Goal: Task Accomplishment & Management: Use online tool/utility

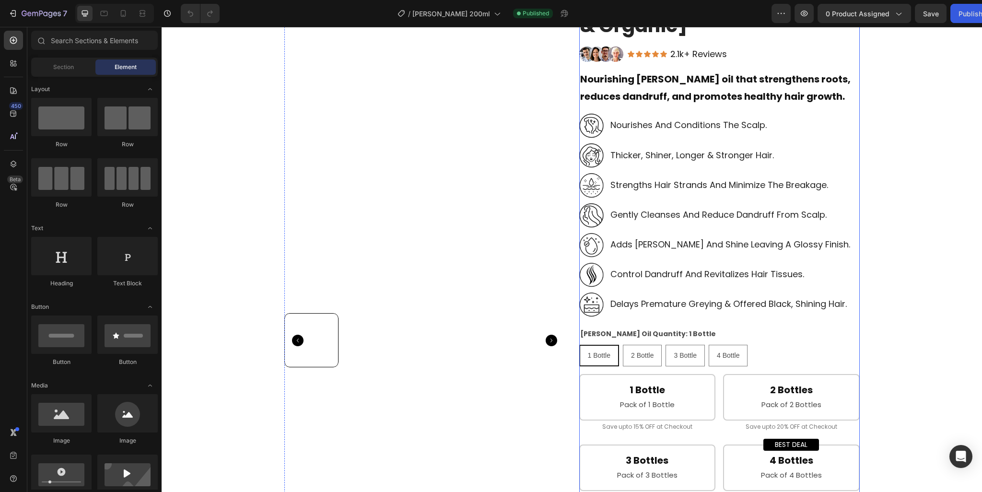
scroll to position [48, 0]
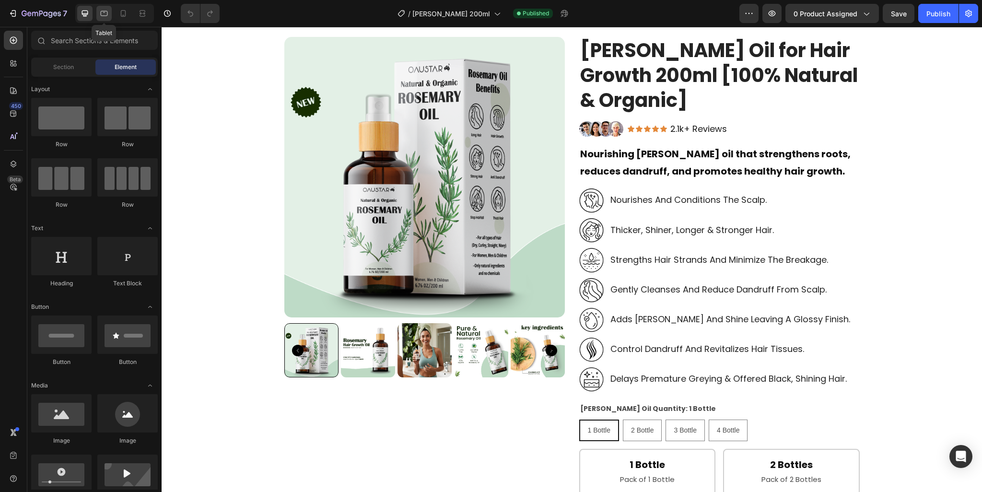
click at [109, 14] on div at bounding box center [103, 13] width 15 height 15
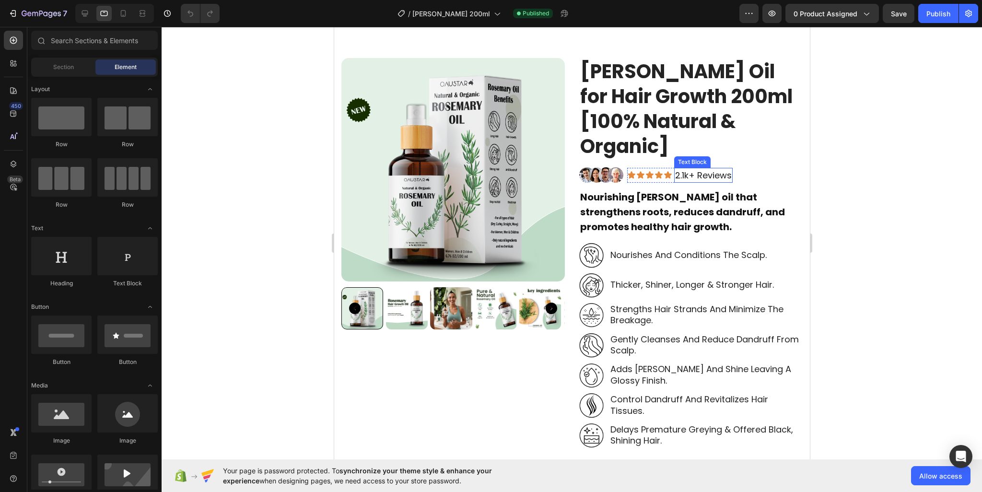
scroll to position [48, 0]
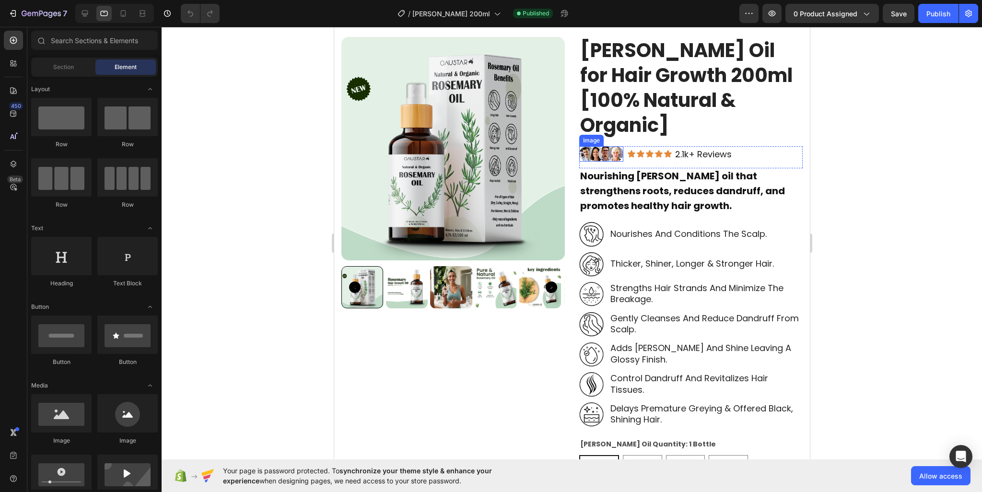
click at [610, 146] on img at bounding box center [601, 153] width 44 height 15
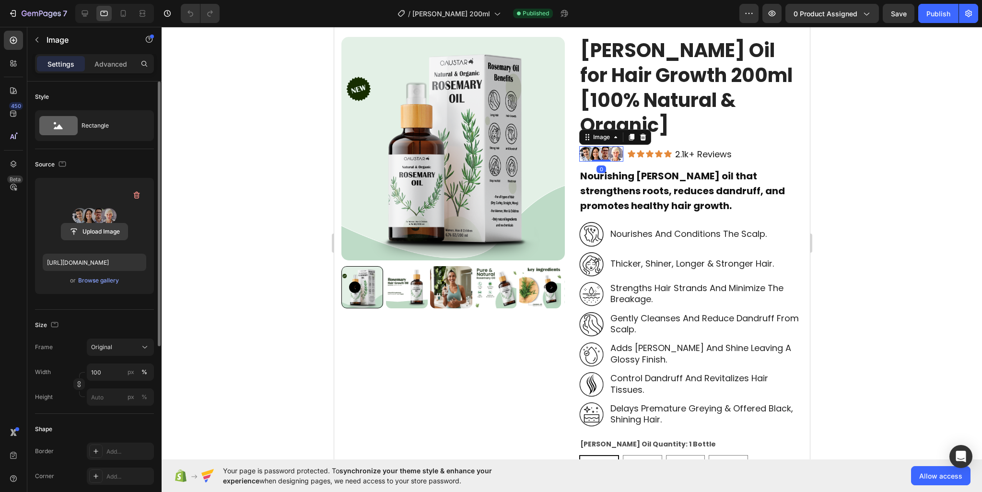
click at [88, 230] on input "file" at bounding box center [94, 231] width 66 height 16
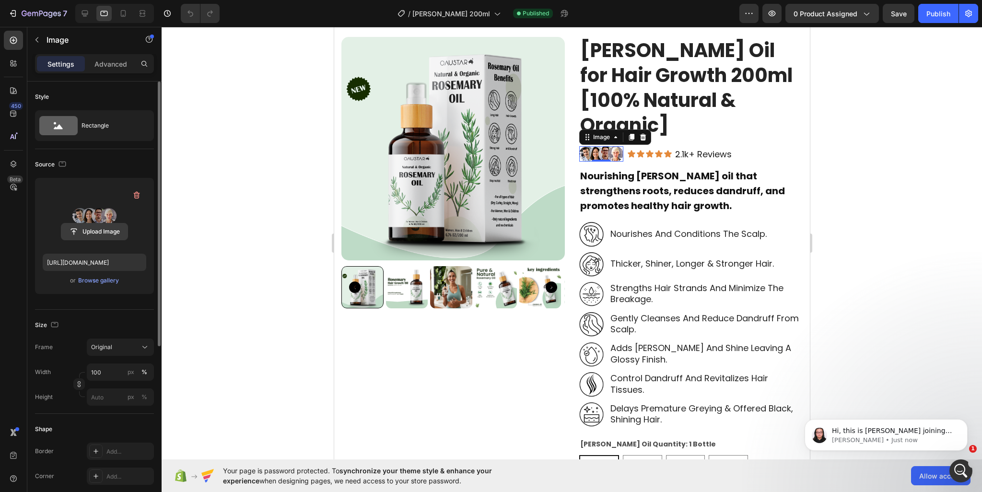
scroll to position [0, 0]
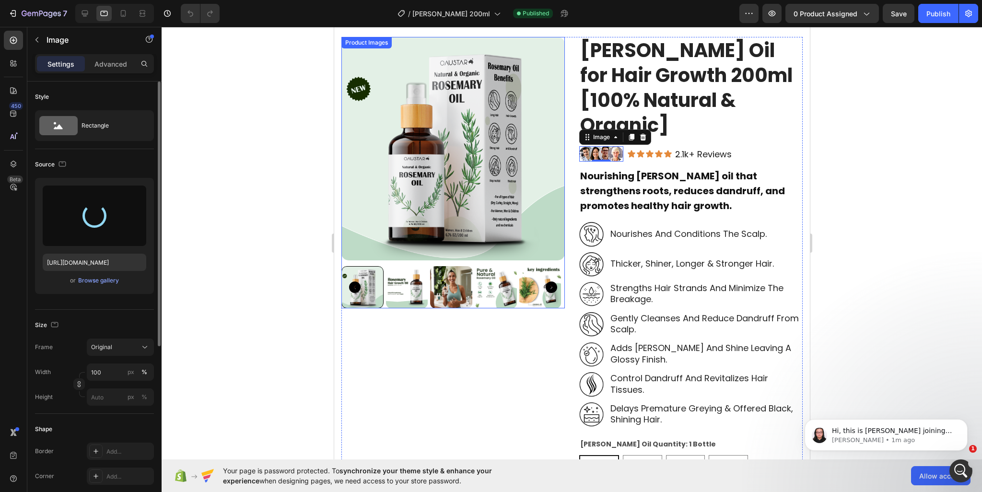
type input "[URL][DOMAIN_NAME]"
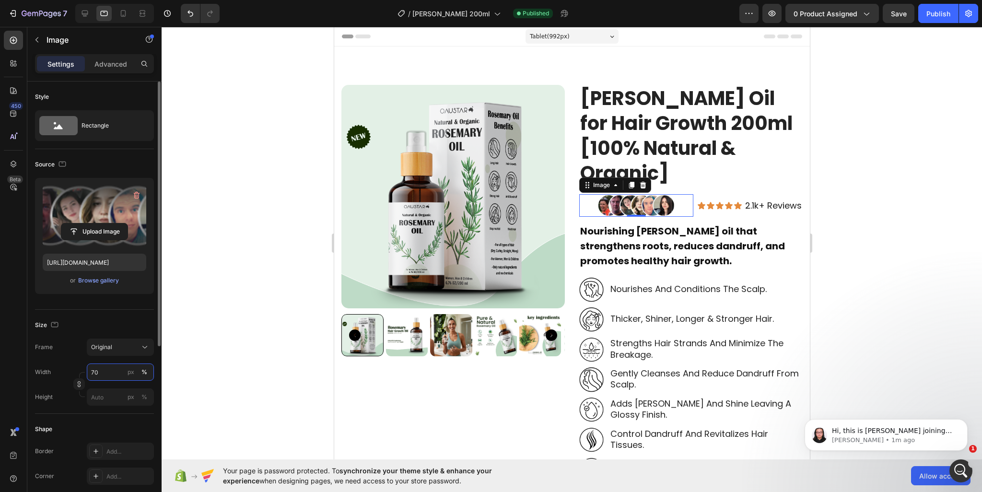
click at [91, 374] on input "70" at bounding box center [120, 372] width 67 height 17
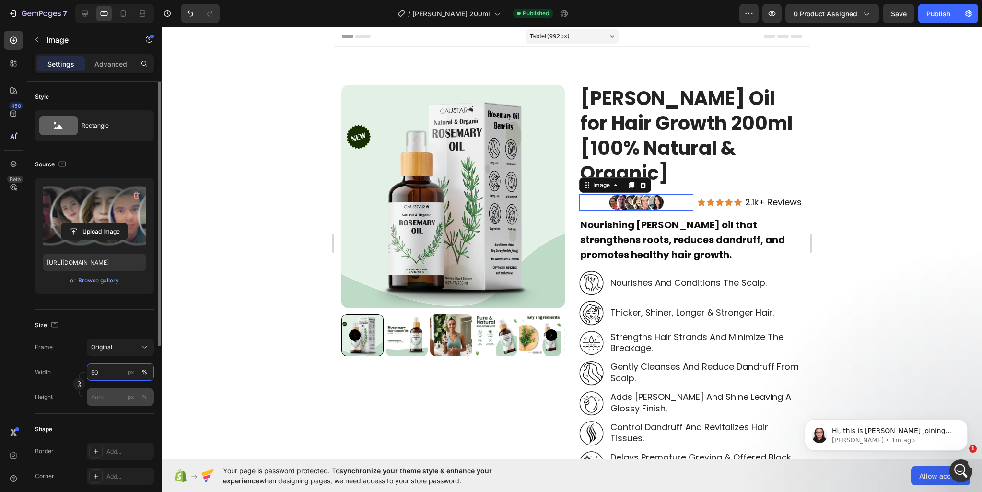
type input "50"
click at [106, 393] on input "px %" at bounding box center [120, 396] width 67 height 17
click at [101, 422] on p "Full 100%" at bounding box center [119, 419] width 56 height 9
type input "100"
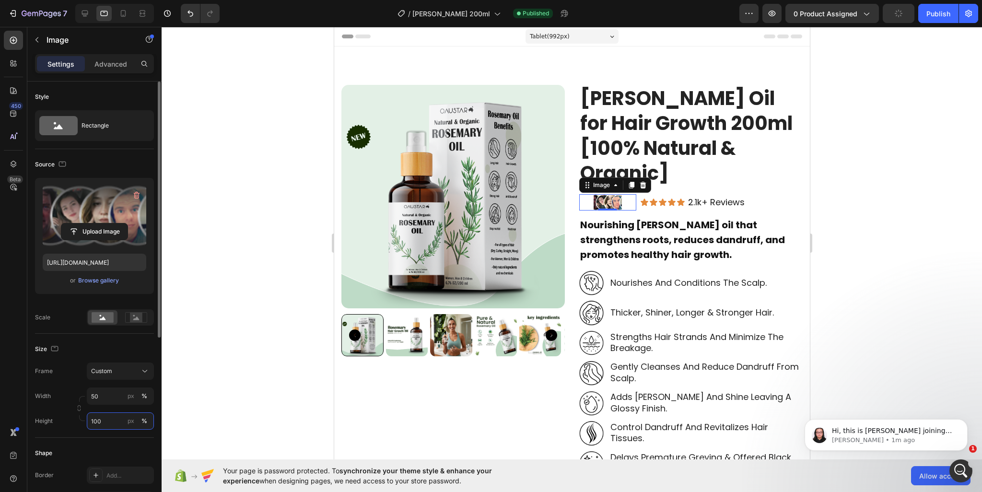
click at [113, 419] on input "100" at bounding box center [120, 420] width 67 height 17
click at [104, 393] on div "Width 50 px % Height px %" at bounding box center [94, 409] width 119 height 42
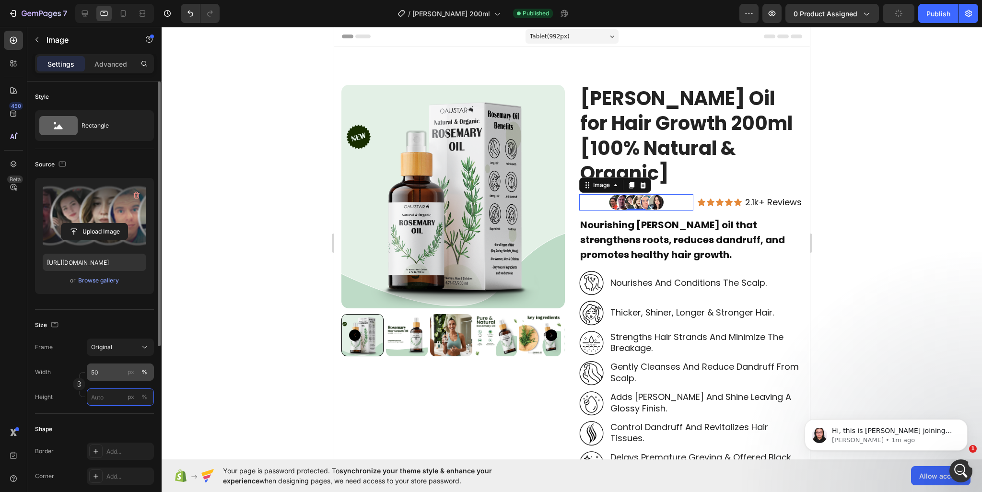
click at [104, 393] on input "px %" at bounding box center [120, 396] width 67 height 17
click at [106, 365] on input "50" at bounding box center [120, 372] width 67 height 17
click at [123, 347] on div "Original" at bounding box center [114, 347] width 47 height 9
click at [113, 366] on div "Square" at bounding box center [119, 371] width 56 height 10
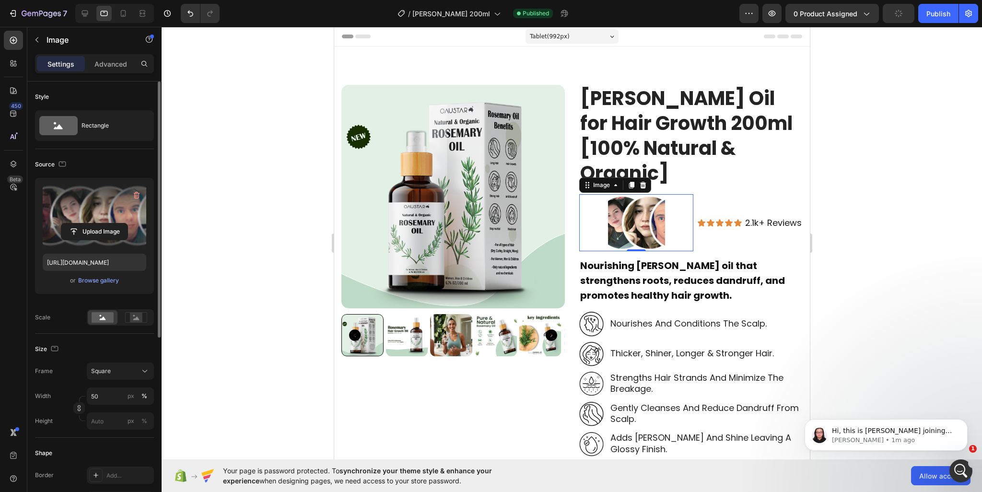
click at [118, 341] on div "Size" at bounding box center [94, 348] width 119 height 15
click at [115, 367] on div "Square" at bounding box center [114, 371] width 47 height 9
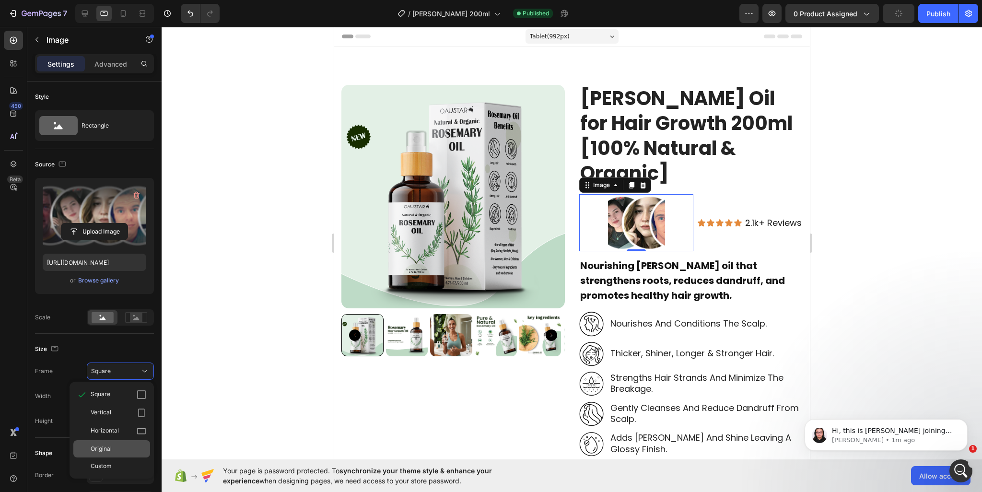
drag, startPoint x: 113, startPoint y: 414, endPoint x: 114, endPoint y: 443, distance: 28.3
click at [114, 440] on div "Square Vertical Horizontal Original Custom" at bounding box center [112, 430] width 84 height 89
click at [114, 447] on div "Original" at bounding box center [119, 449] width 56 height 9
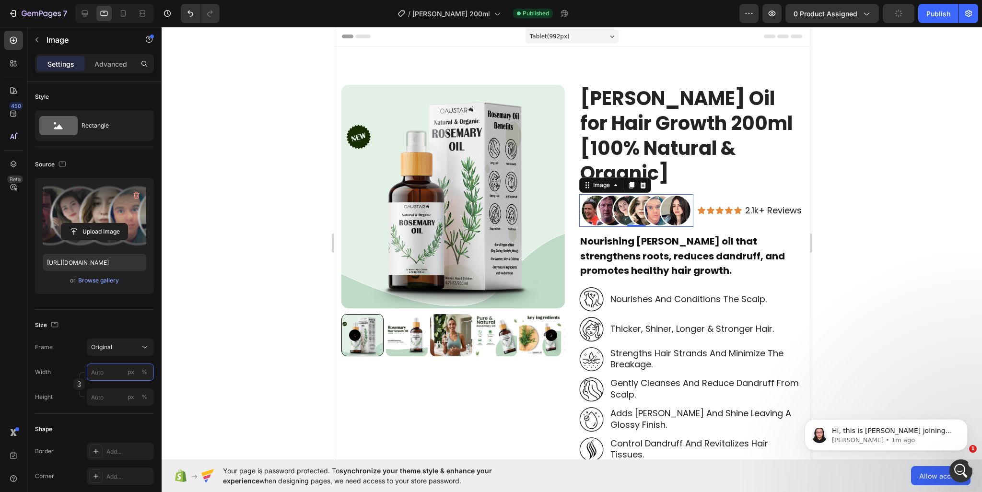
click at [115, 374] on input "px %" at bounding box center [120, 372] width 67 height 17
click at [99, 366] on input "px %" at bounding box center [120, 372] width 67 height 17
click at [110, 373] on input "px %" at bounding box center [120, 372] width 67 height 17
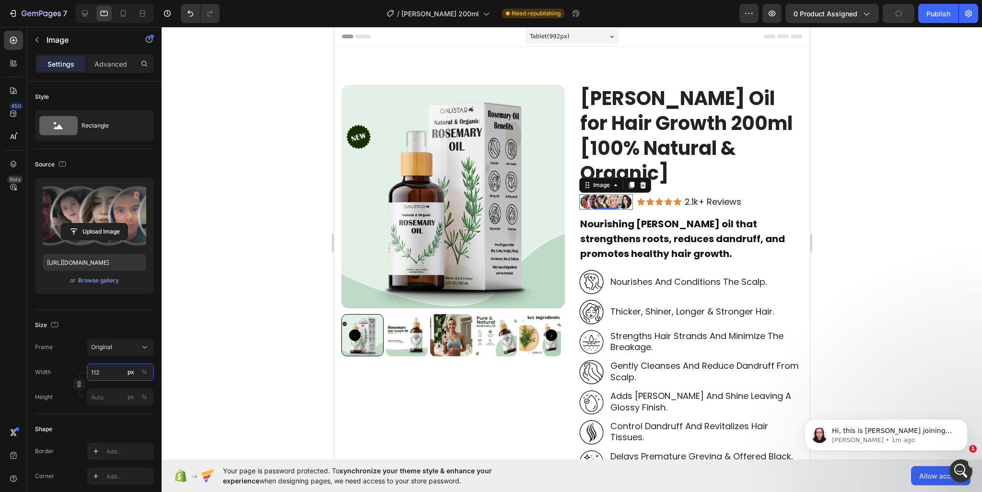
type input "111"
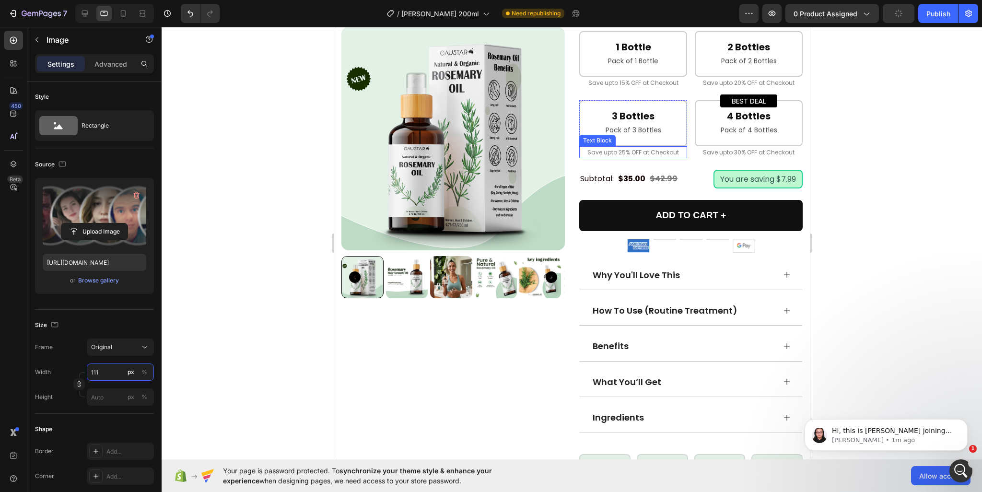
scroll to position [671, 0]
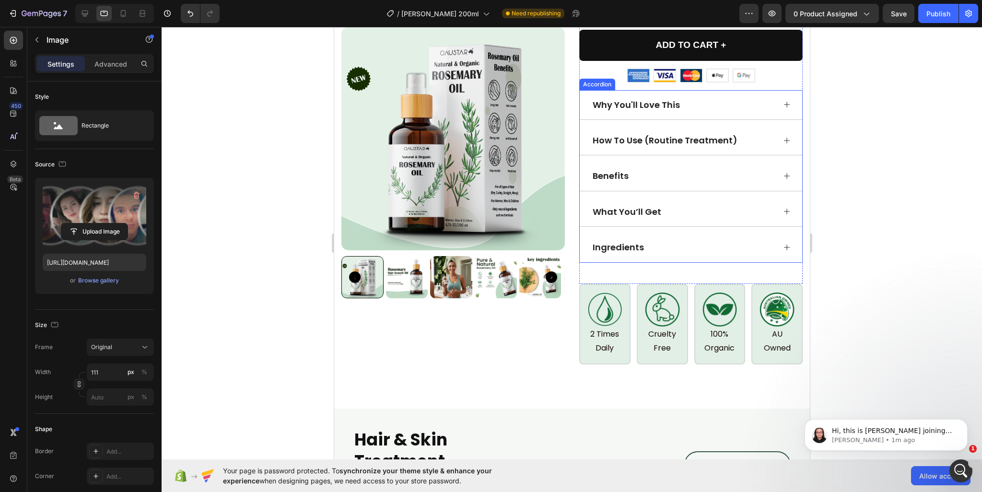
click at [783, 101] on icon at bounding box center [787, 105] width 8 height 8
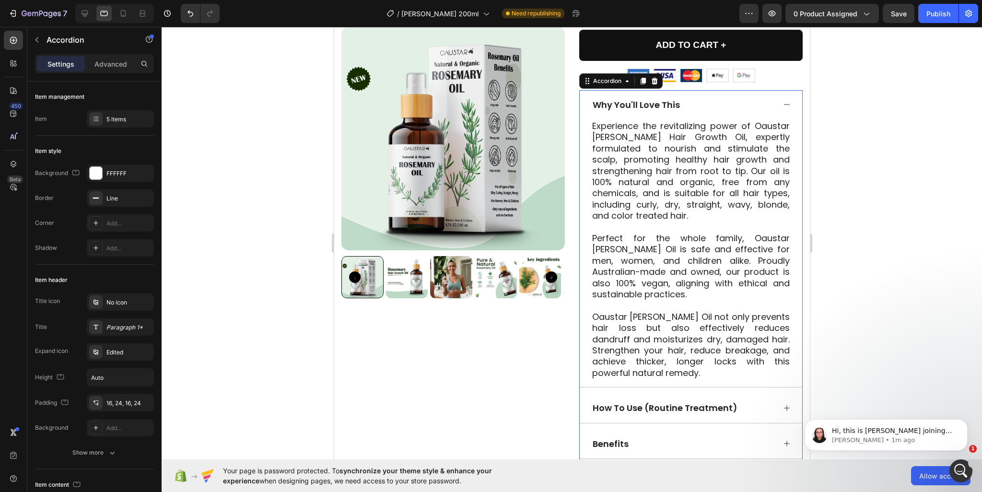
click at [783, 101] on icon at bounding box center [787, 105] width 8 height 8
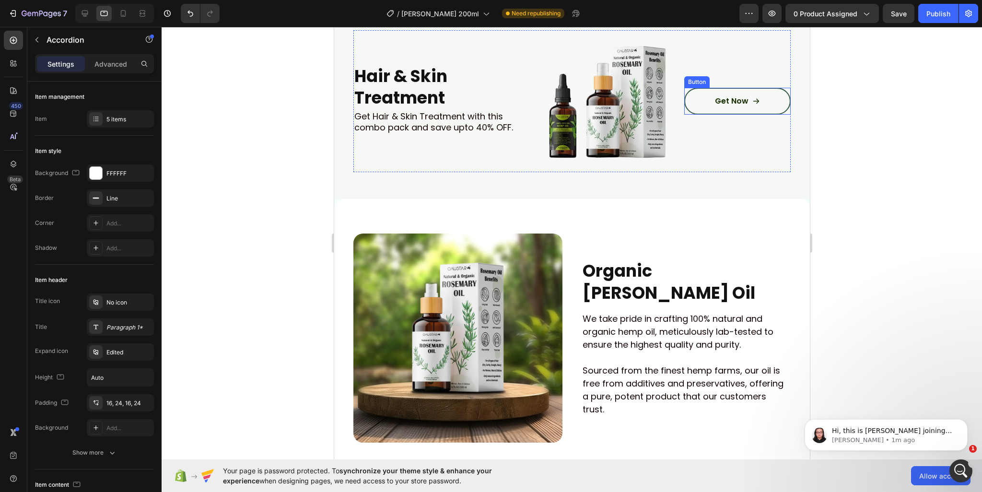
scroll to position [1055, 0]
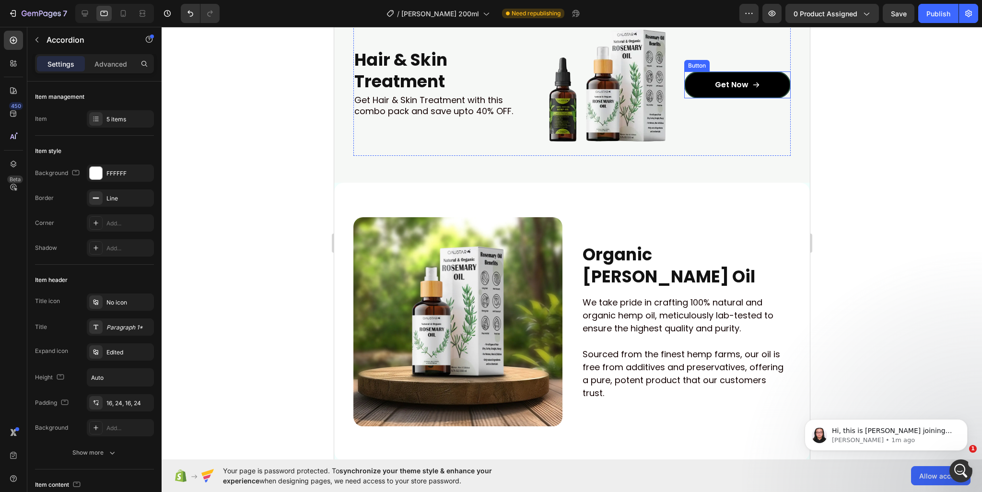
click at [732, 76] on button "Get Now" at bounding box center [737, 84] width 106 height 27
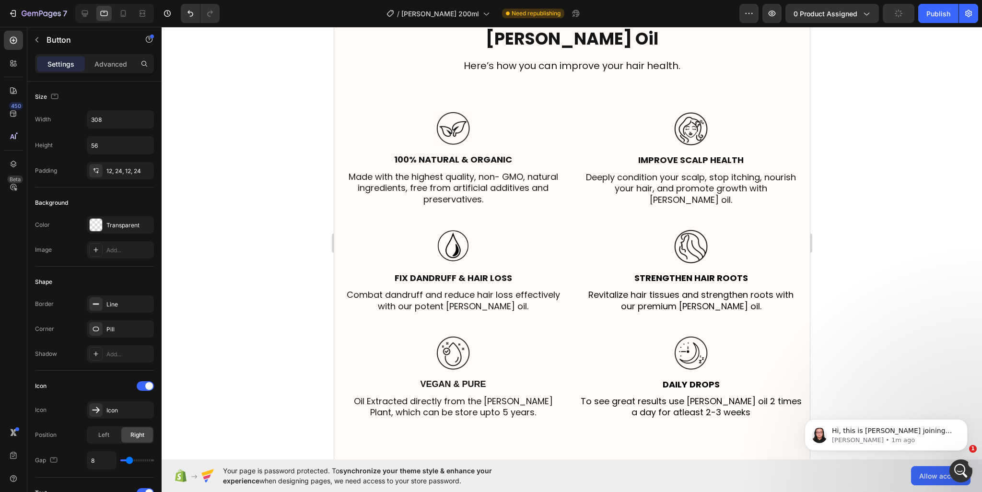
scroll to position [1535, 0]
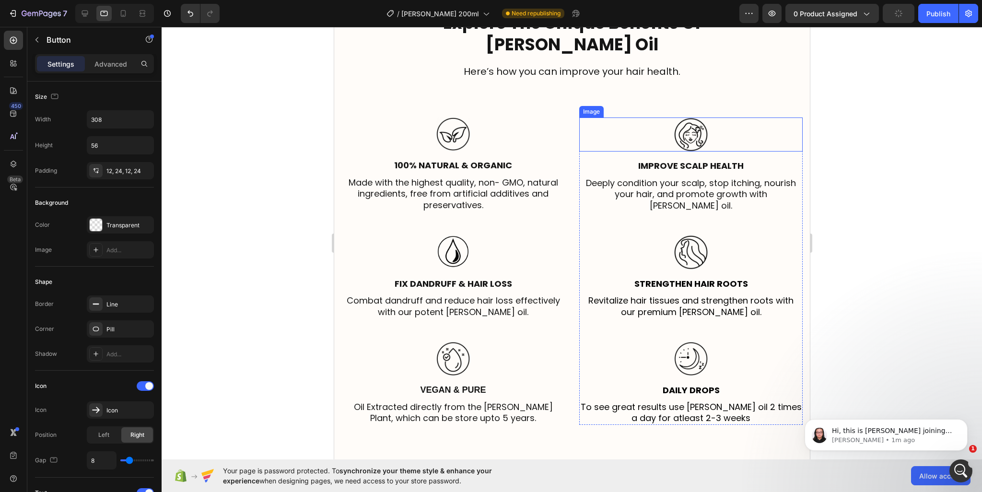
click at [696, 129] on img at bounding box center [691, 135] width 34 height 35
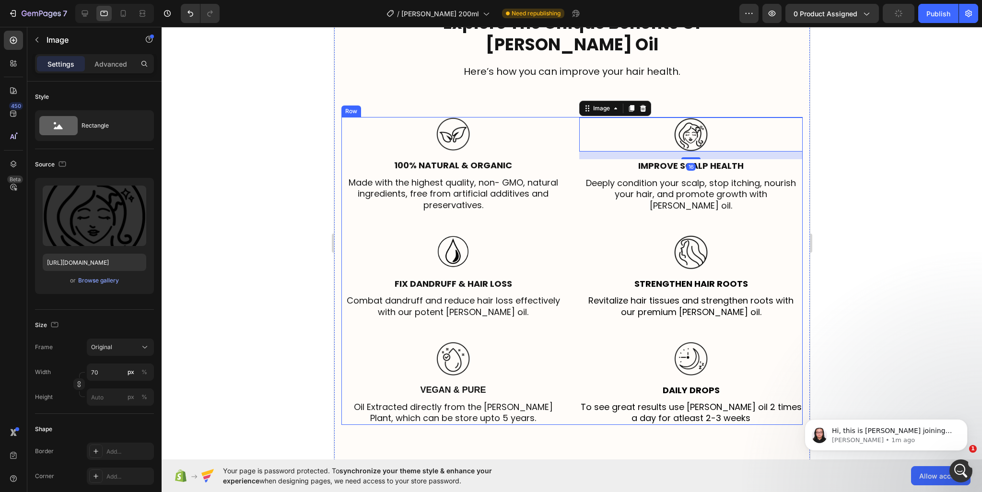
click at [696, 117] on div "Image Image 16 Improve Scalp Health Text Block Deeply condition your scalp, sto…" at bounding box center [690, 271] width 223 height 308
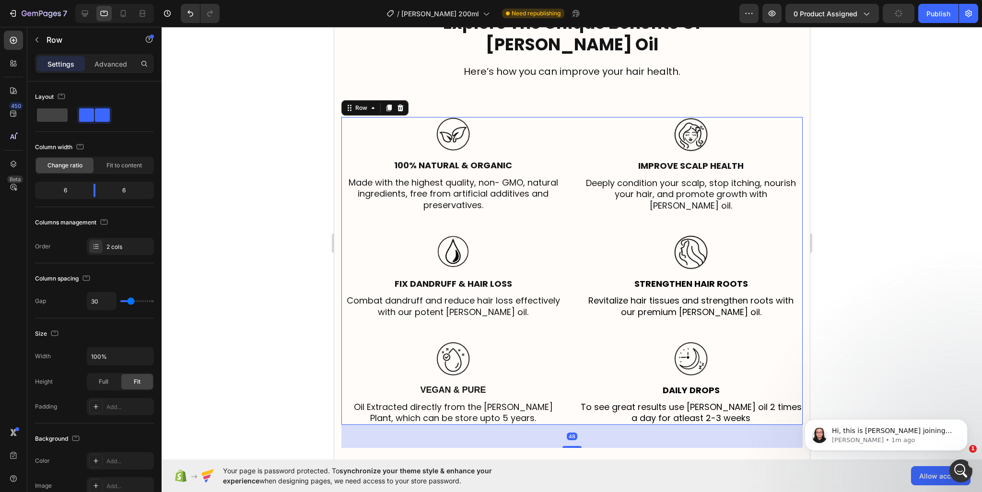
click at [690, 125] on div "Image Image Improve Scalp Health Text Block Deeply condition your scalp, stop i…" at bounding box center [690, 271] width 223 height 308
click at [690, 127] on div "Image Image Improve Scalp Health Text Block Deeply condition your scalp, stop i…" at bounding box center [690, 271] width 223 height 308
click at [696, 133] on img at bounding box center [691, 135] width 34 height 35
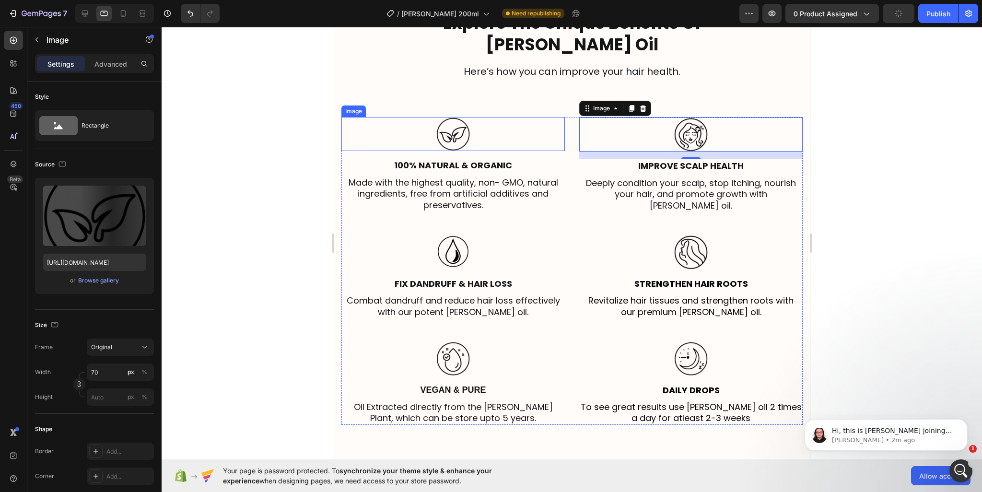
click at [506, 130] on div at bounding box center [452, 134] width 223 height 35
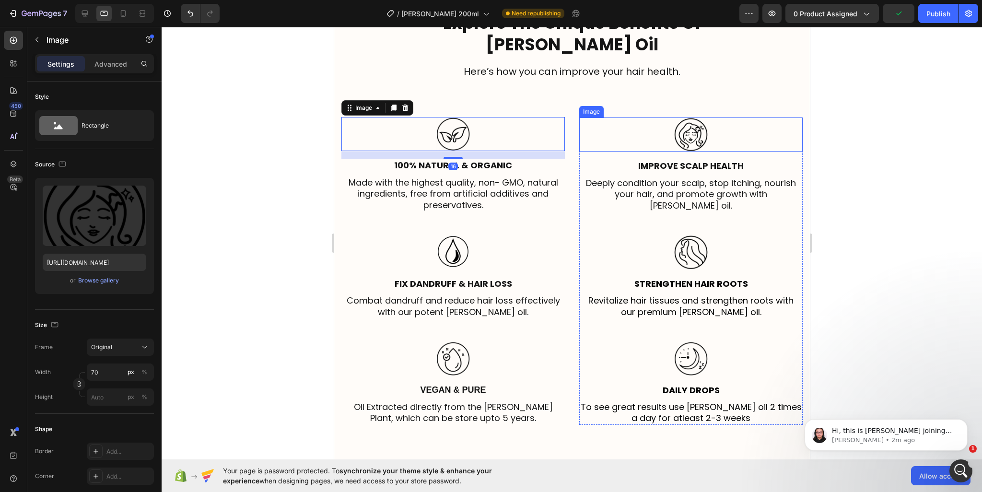
click at [692, 133] on img at bounding box center [691, 135] width 34 height 35
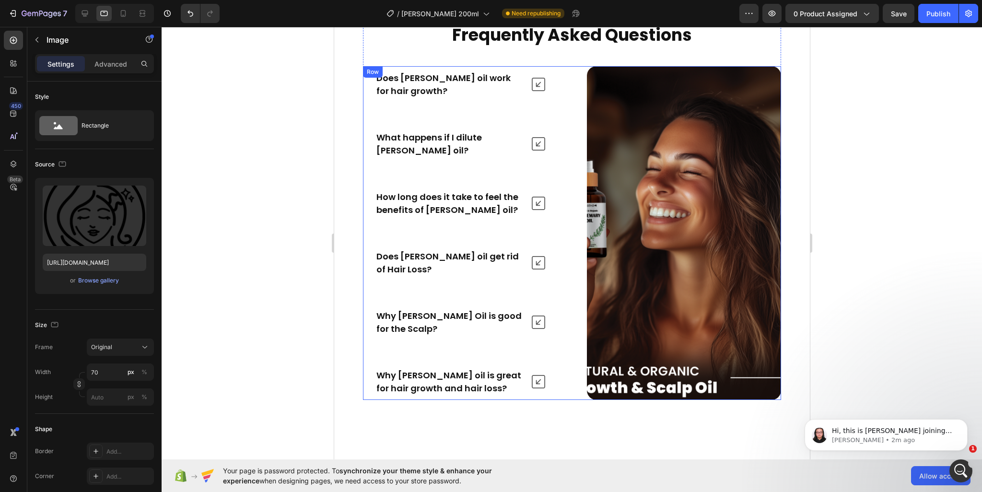
scroll to position [3885, 0]
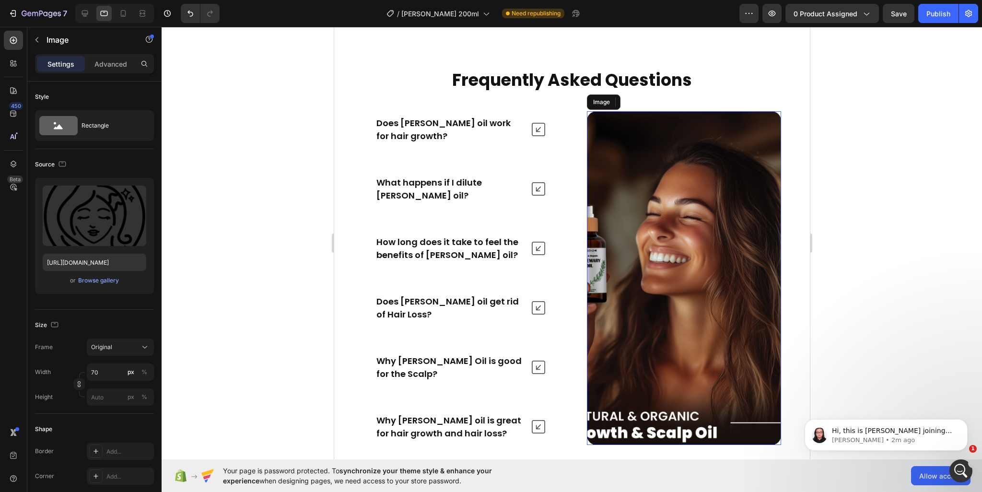
click at [672, 186] on img at bounding box center [684, 278] width 194 height 334
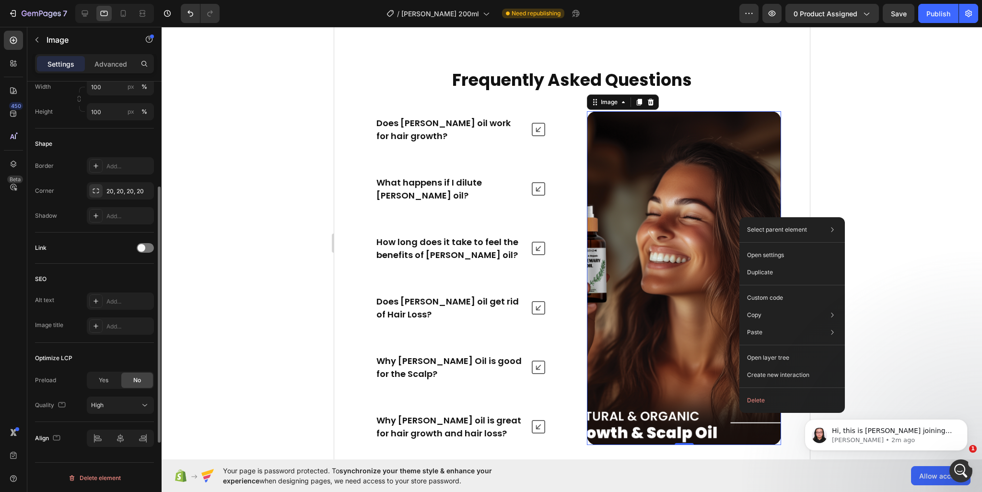
scroll to position [0, 0]
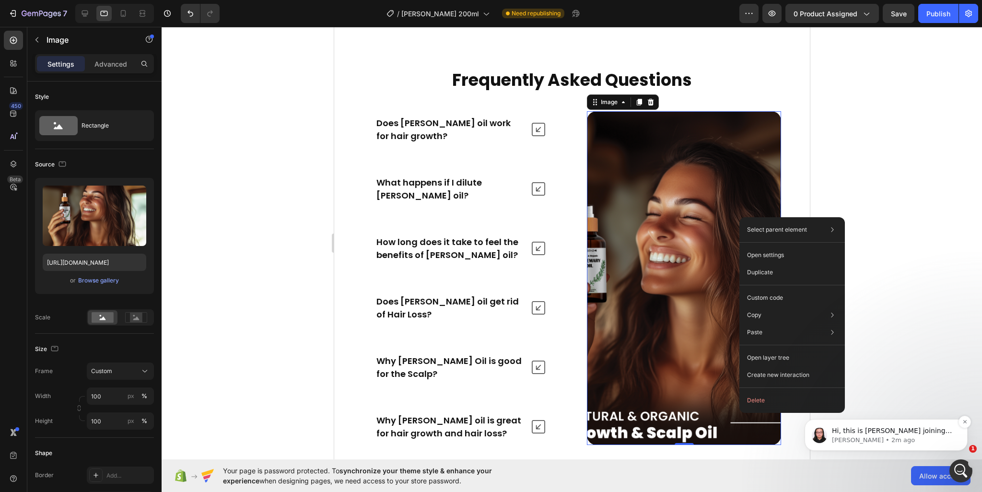
click at [933, 441] on p "[PERSON_NAME] • 2m ago" at bounding box center [894, 440] width 124 height 9
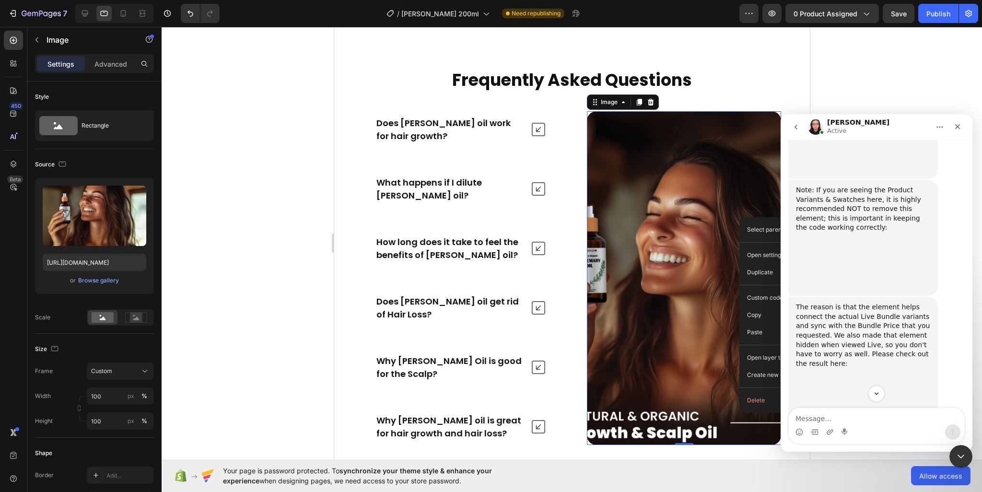
scroll to position [5601, 0]
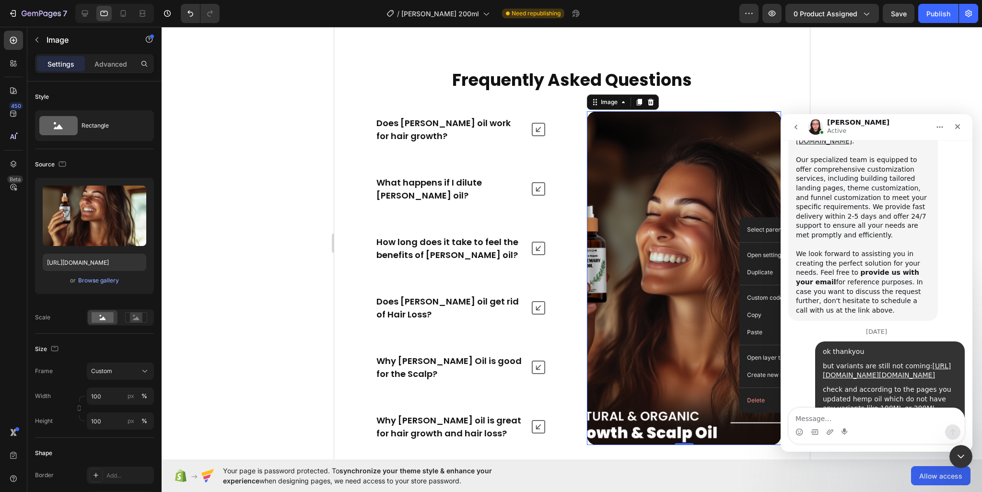
drag, startPoint x: 969, startPoint y: 235, endPoint x: 785, endPoint y: 117, distance: 218.3
click at [905, 433] on div "Intercom messenger" at bounding box center [877, 431] width 176 height 15
click at [900, 422] on textarea "Message…" at bounding box center [877, 416] width 176 height 16
type textarea "oks sure"
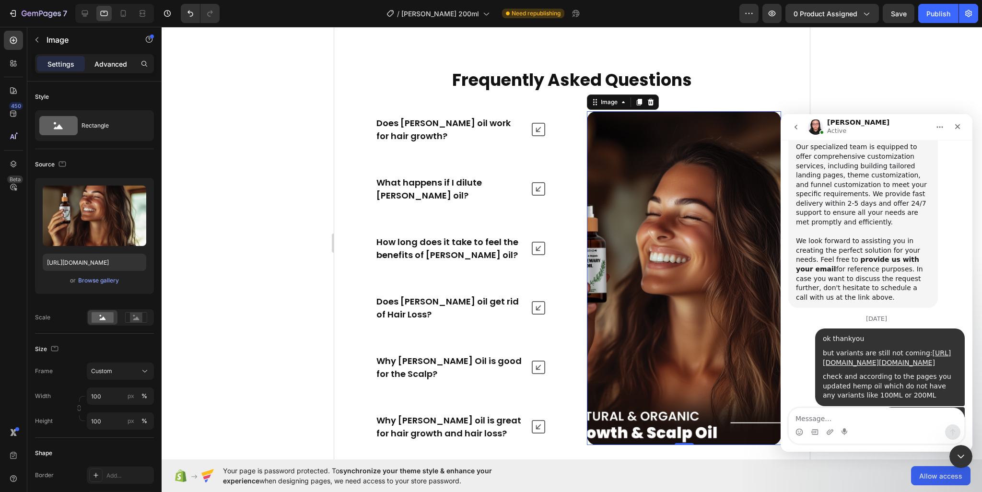
click at [117, 60] on p "Advanced" at bounding box center [110, 64] width 33 height 10
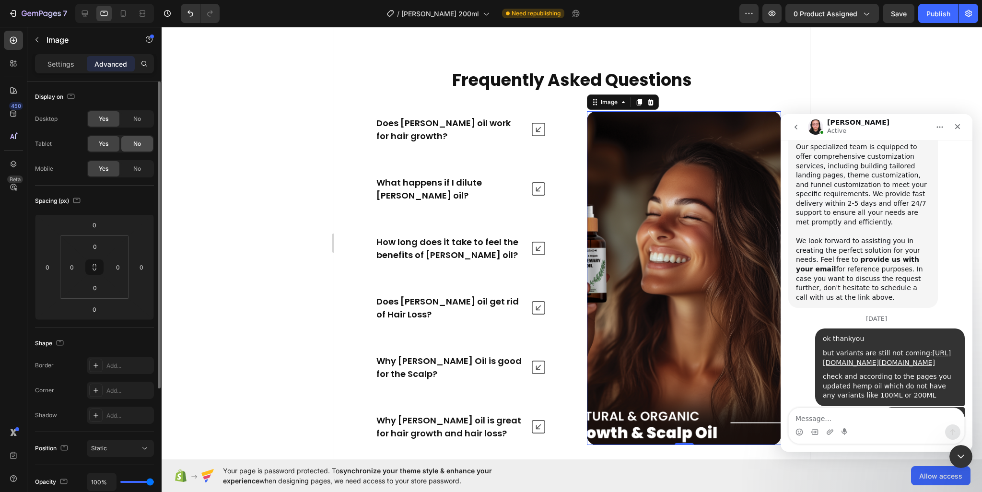
click at [128, 142] on div "No" at bounding box center [137, 143] width 32 height 15
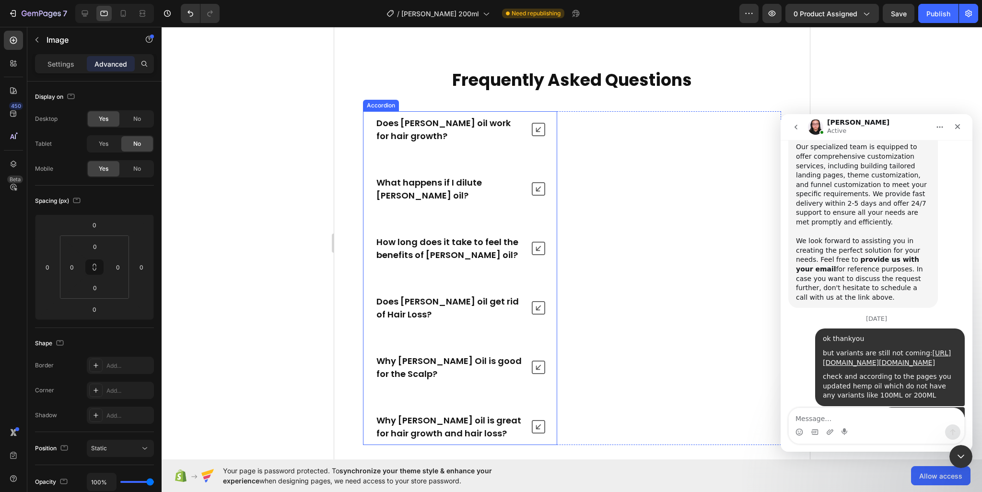
click at [376, 135] on div "Does [PERSON_NAME] oil work for hair growth?" at bounding box center [449, 129] width 149 height 29
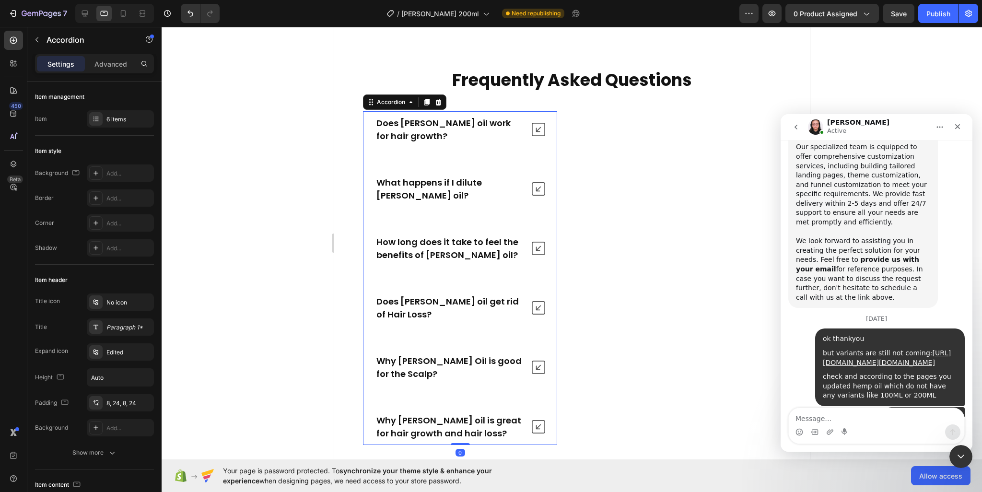
click at [371, 137] on div "Does [PERSON_NAME] oil work for hair growth?" at bounding box center [459, 129] width 193 height 36
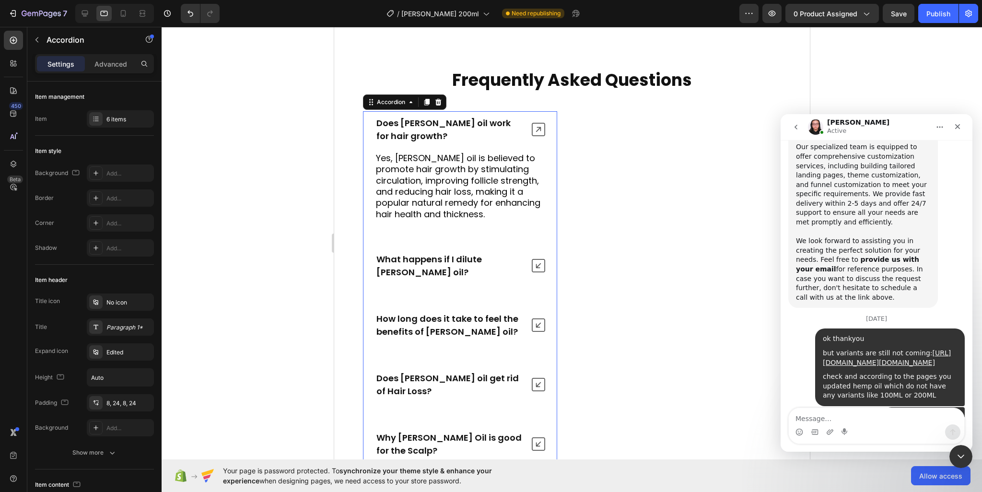
click at [368, 138] on div "Does [PERSON_NAME] oil work for hair growth?" at bounding box center [459, 129] width 193 height 36
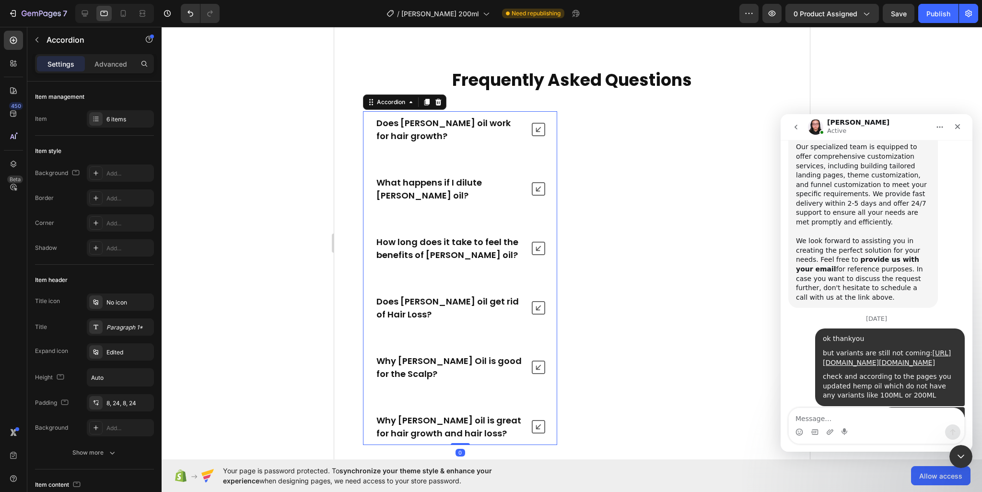
click at [367, 139] on div "Does [PERSON_NAME] oil work for hair growth?" at bounding box center [459, 129] width 193 height 36
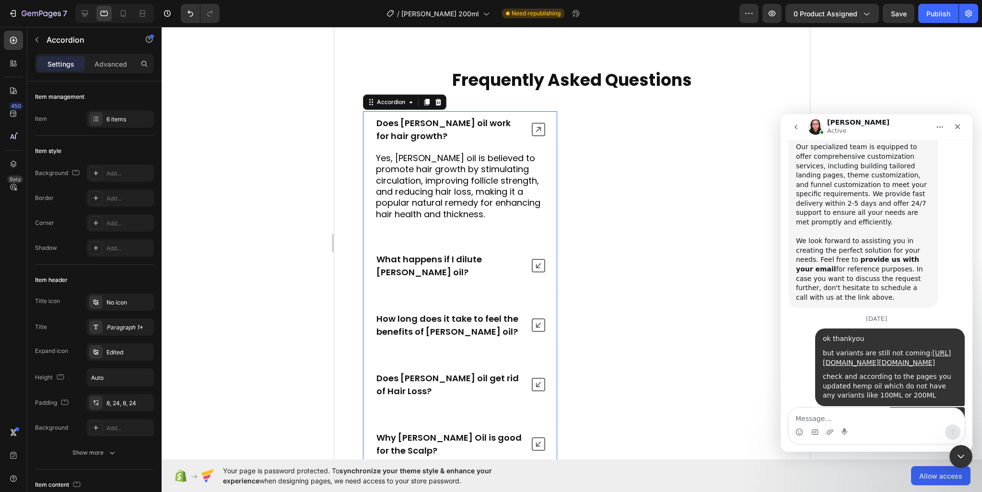
click at [367, 139] on div "Does [PERSON_NAME] oil work for hair growth?" at bounding box center [459, 129] width 193 height 36
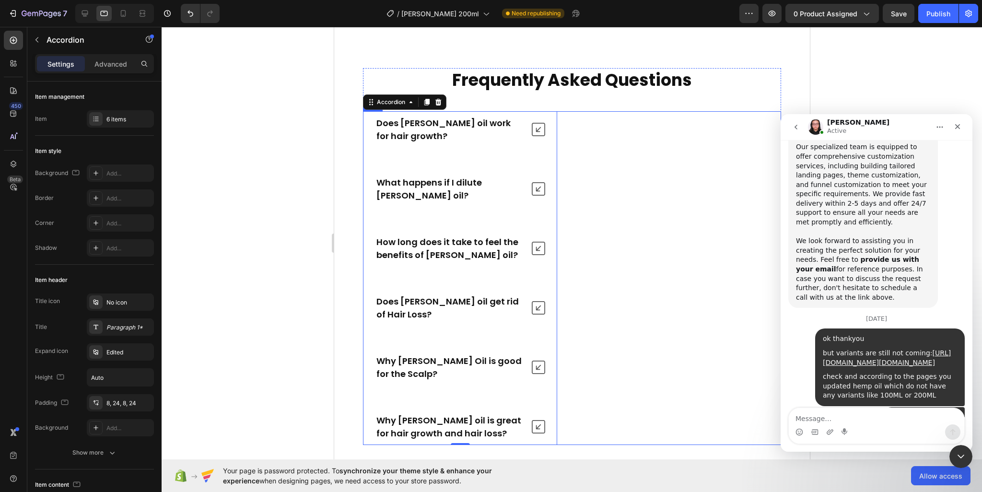
click at [618, 218] on div "Image" at bounding box center [684, 278] width 194 height 334
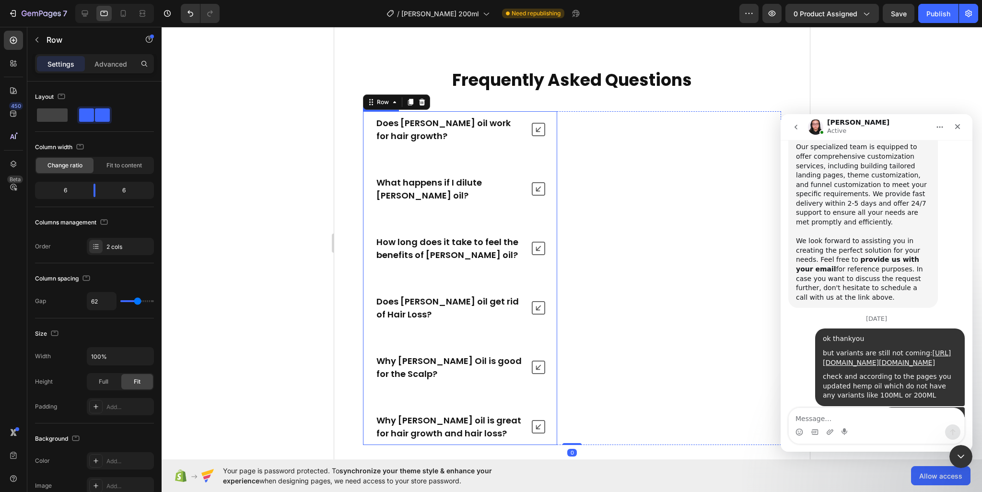
click at [549, 207] on div "What happens if I dilute [PERSON_NAME] oil?" at bounding box center [459, 189] width 193 height 36
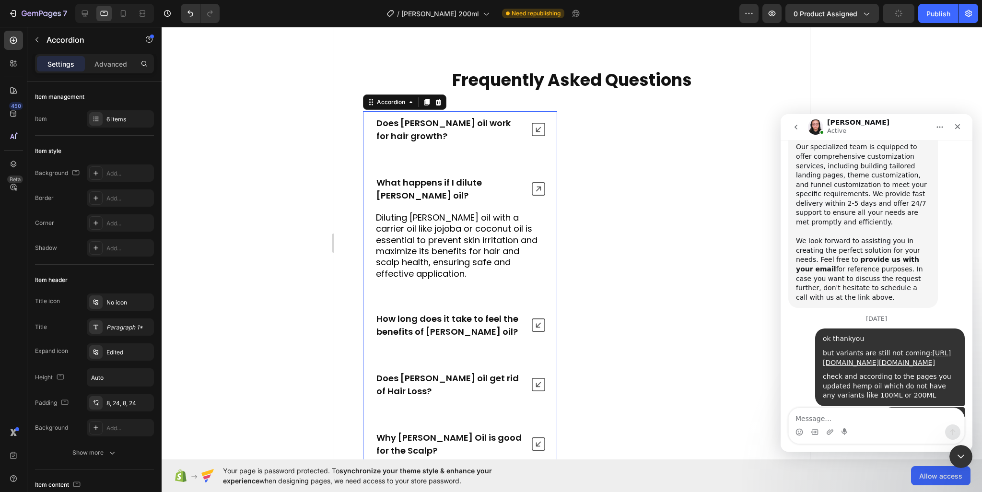
click at [549, 207] on div "What happens if I dilute [PERSON_NAME] oil?" at bounding box center [459, 189] width 193 height 36
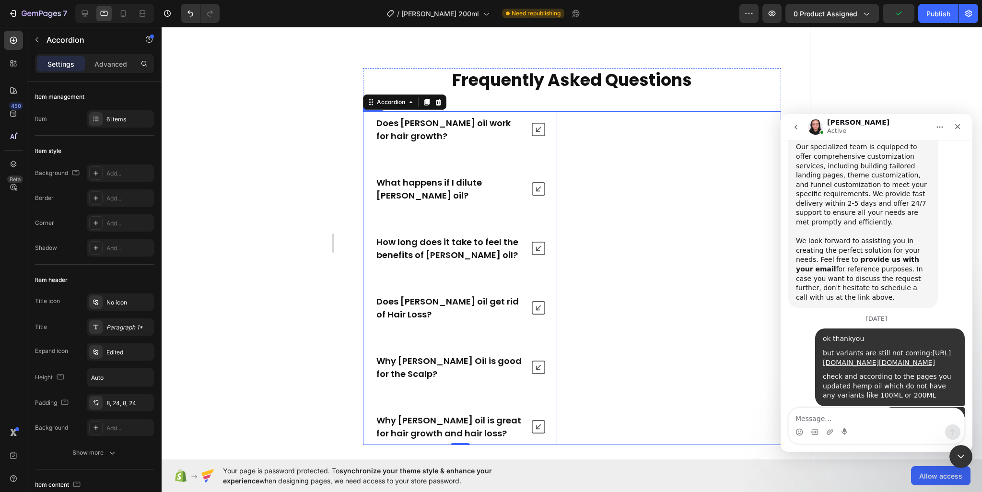
click at [578, 132] on div "Does [PERSON_NAME] oil work for hair growth? What happens if I dilute [PERSON_N…" at bounding box center [572, 278] width 418 height 334
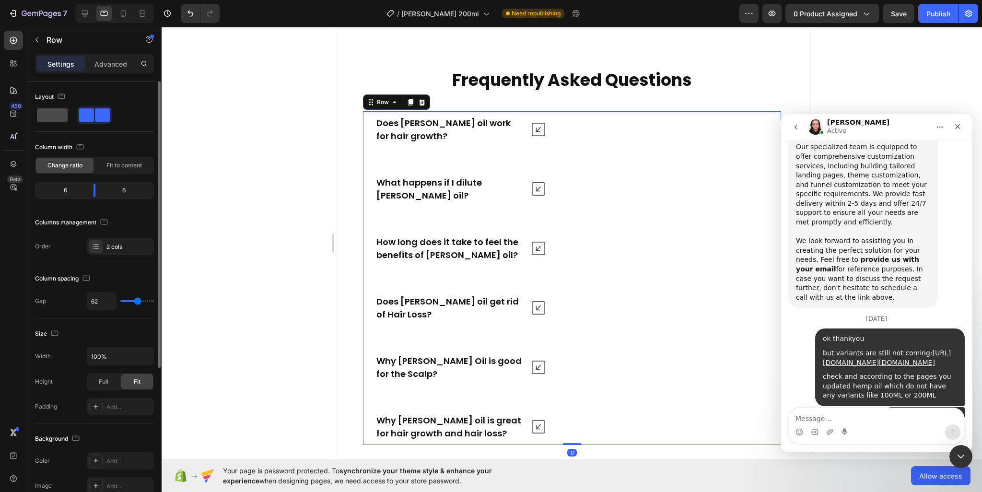
click at [45, 114] on span at bounding box center [52, 114] width 31 height 13
type input "0"
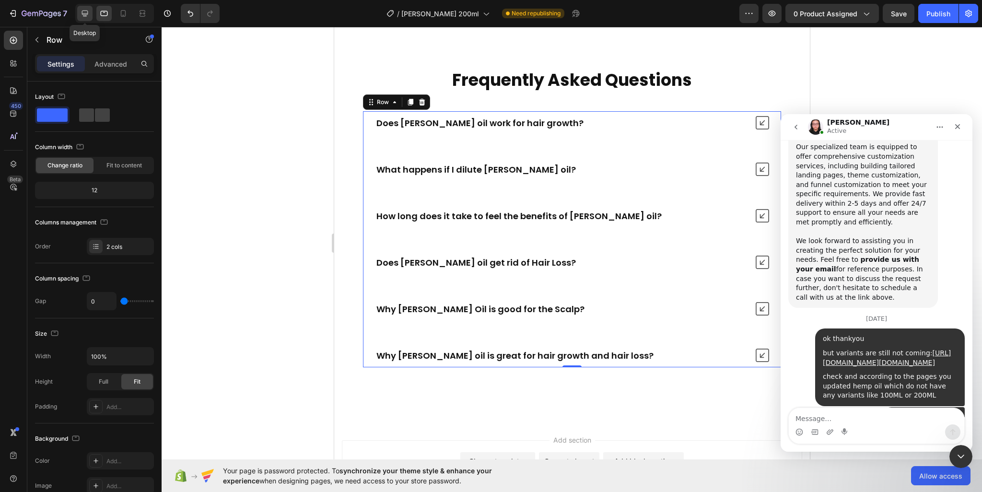
click at [83, 15] on icon at bounding box center [85, 14] width 6 height 6
type input "62"
type input "1200"
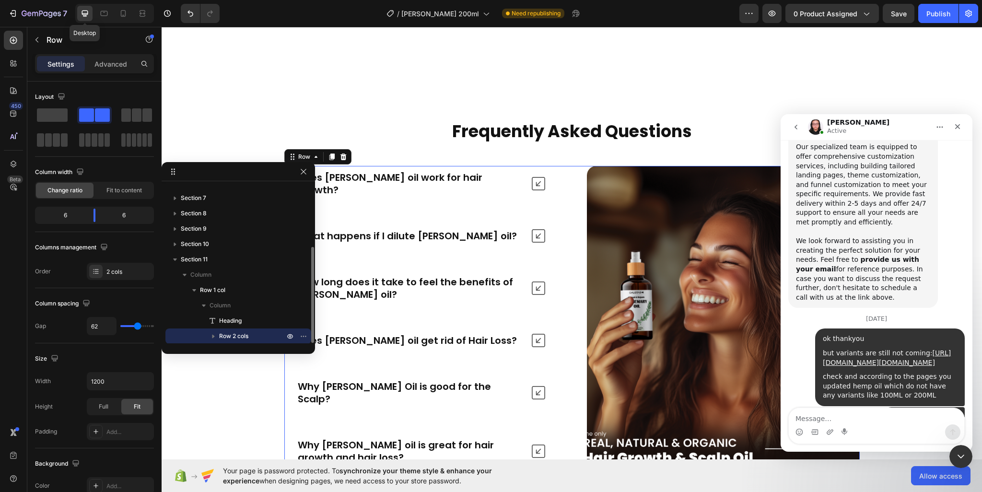
scroll to position [3990, 0]
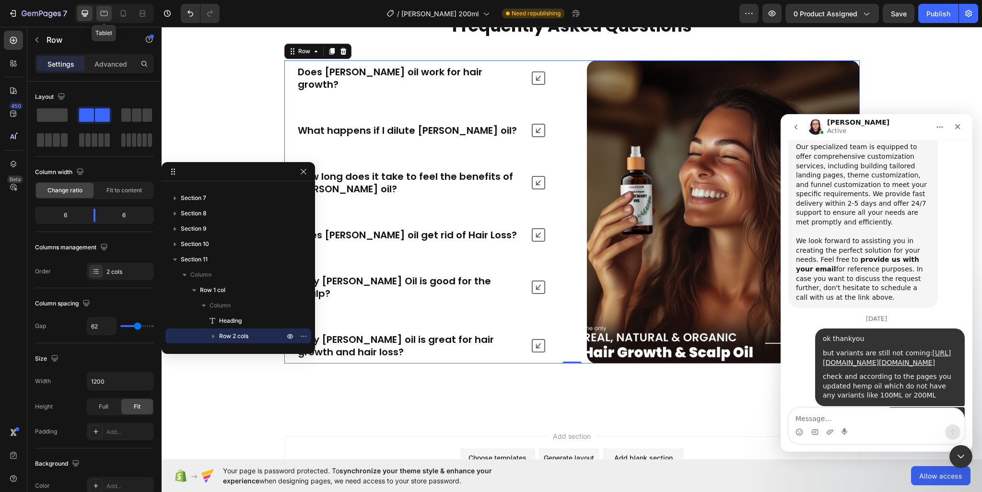
click at [102, 15] on icon at bounding box center [104, 13] width 7 height 5
type input "0"
type input "100%"
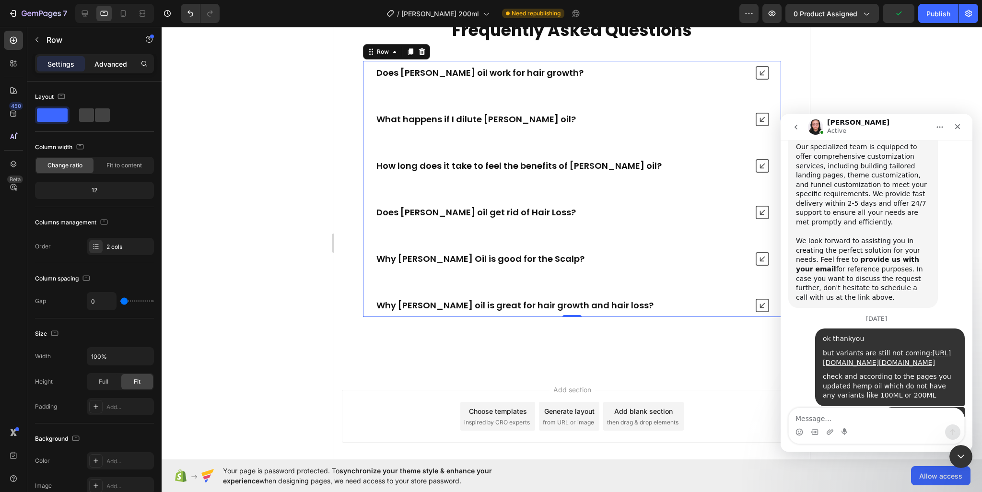
click at [104, 60] on p "Advanced" at bounding box center [110, 64] width 33 height 10
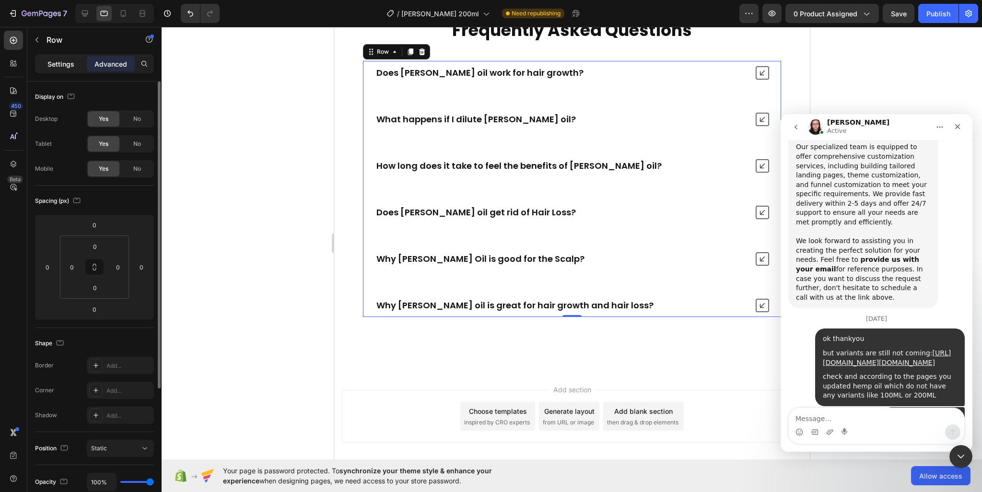
click at [68, 61] on p "Settings" at bounding box center [60, 64] width 27 height 10
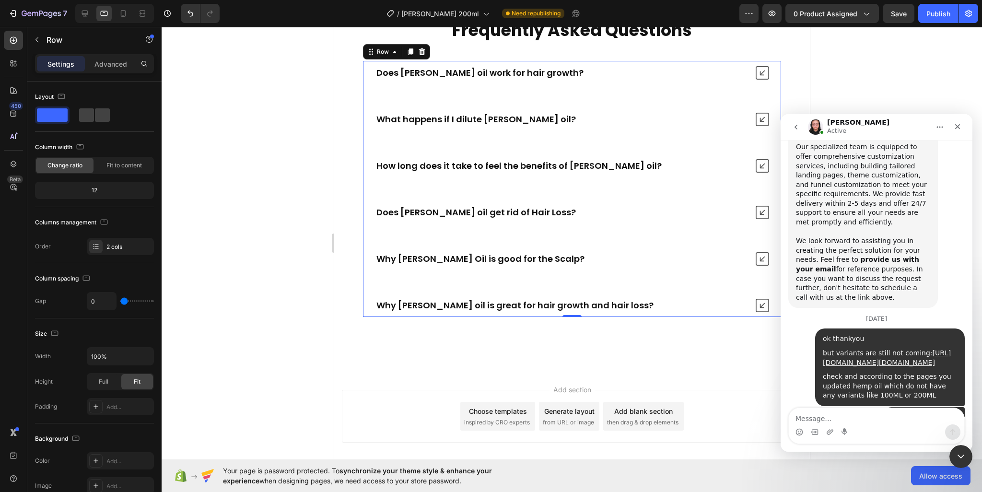
type input "31"
type input "43"
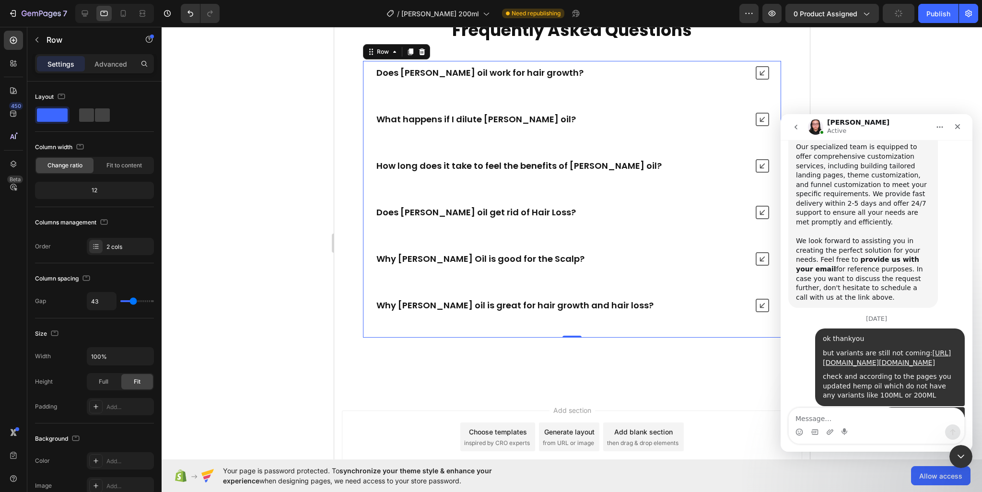
type input "45"
type input "43"
type input "41"
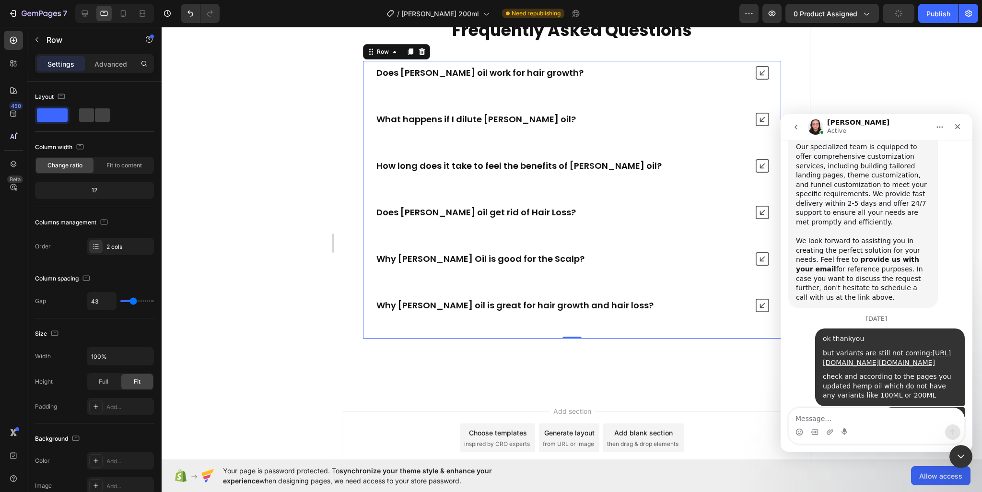
type input "41"
type input "0"
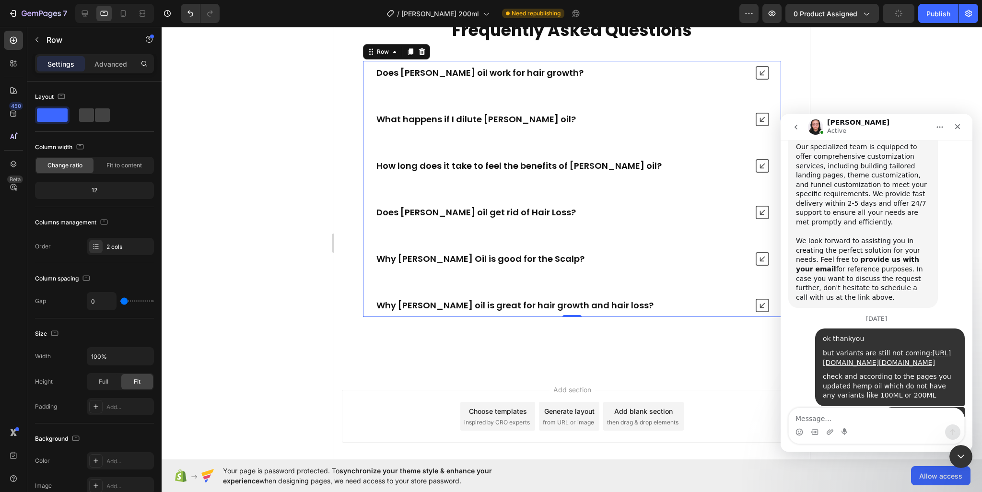
drag, startPoint x: 122, startPoint y: 300, endPoint x: 111, endPoint y: 300, distance: 11.0
click at [120, 300] on input "range" at bounding box center [137, 301] width 34 height 2
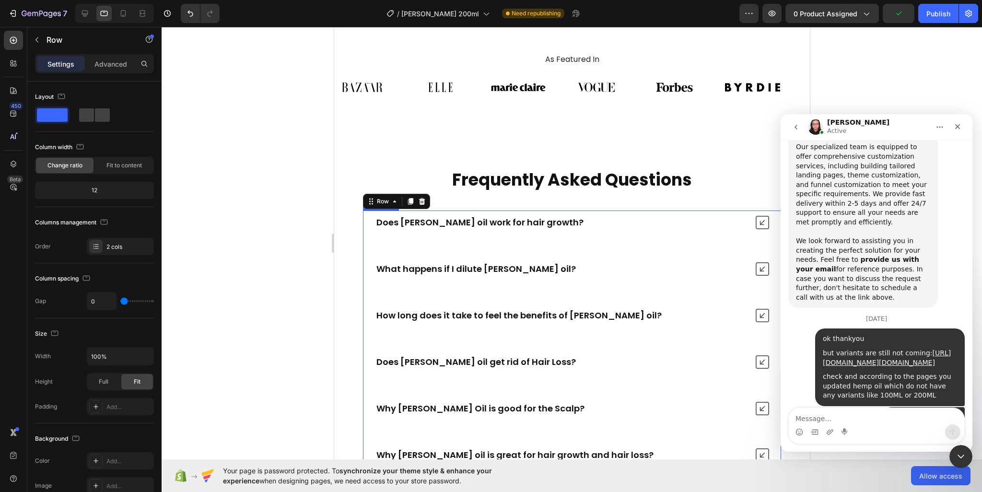
scroll to position [3614, 0]
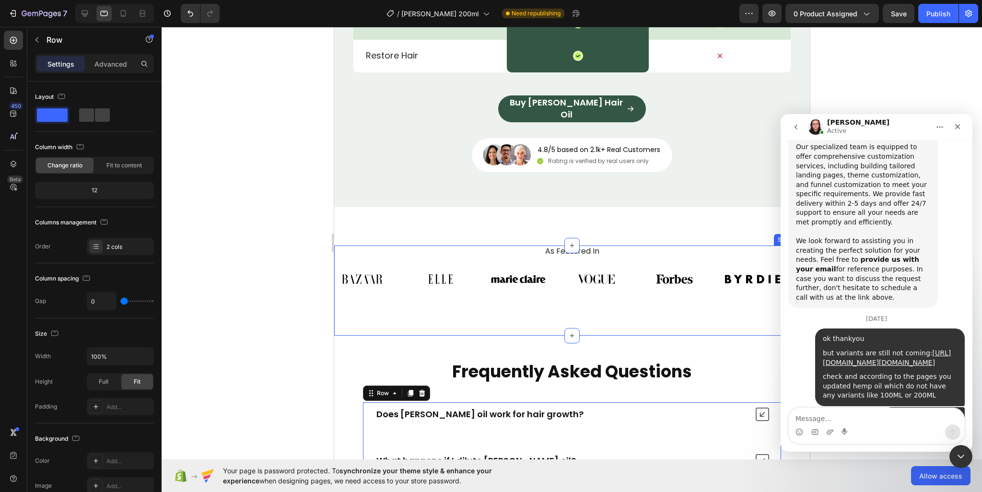
click at [514, 317] on div "As Featured In Heading Image Image Image Image Image Image Image Image Image Im…" at bounding box center [572, 291] width 476 height 90
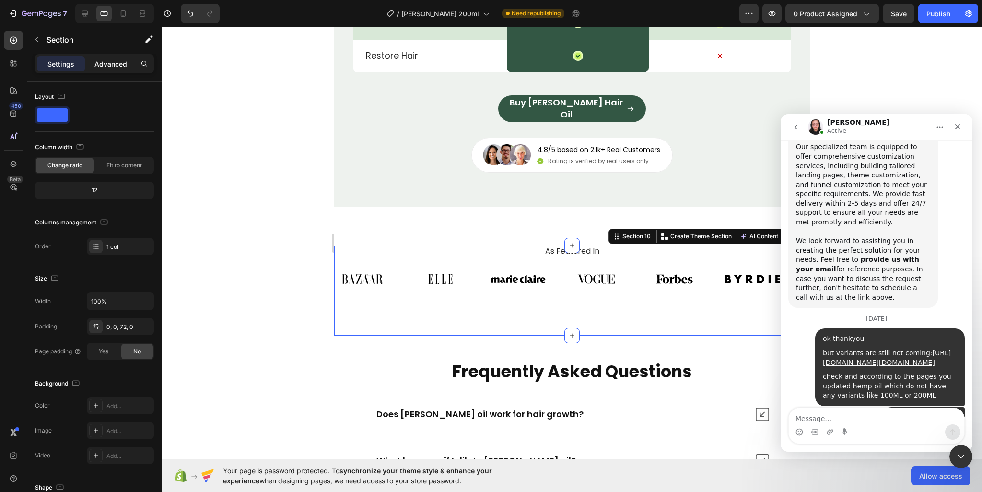
click at [98, 62] on p "Advanced" at bounding box center [110, 64] width 33 height 10
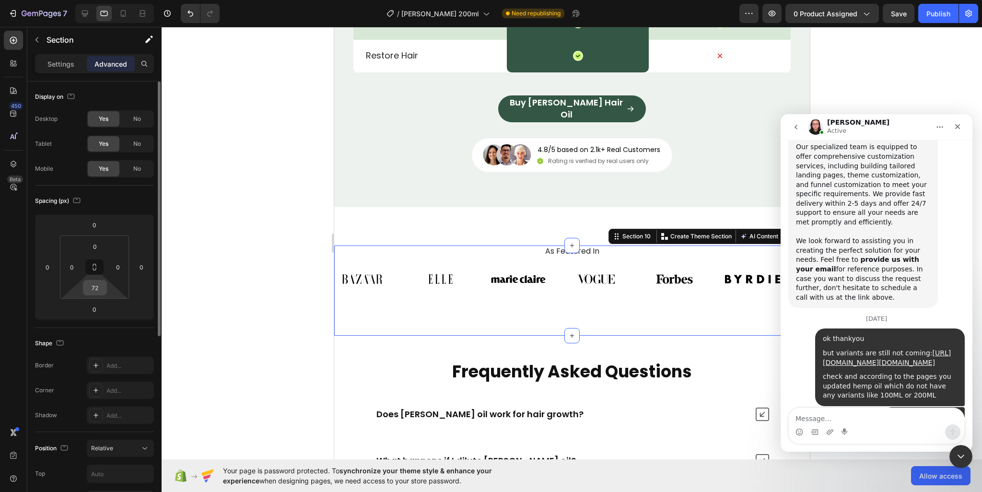
click at [99, 288] on input "72" at bounding box center [94, 288] width 19 height 14
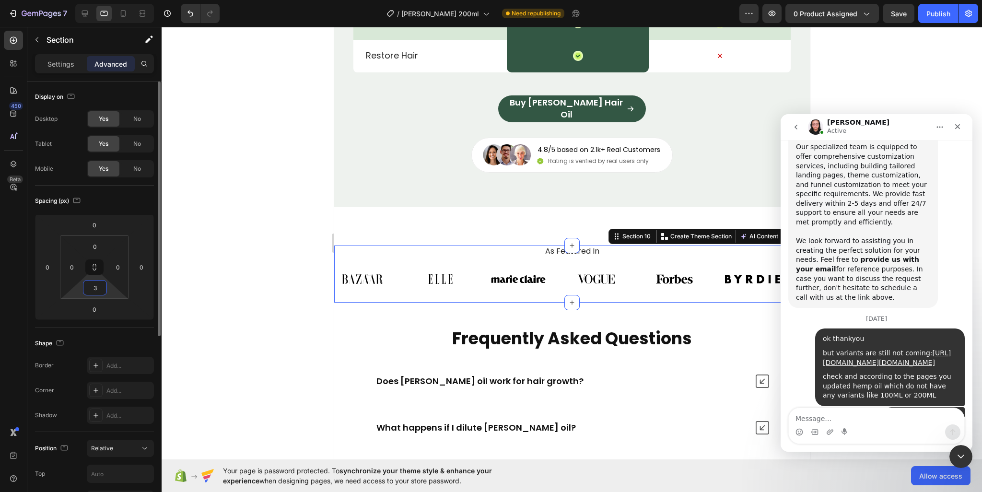
type input "30"
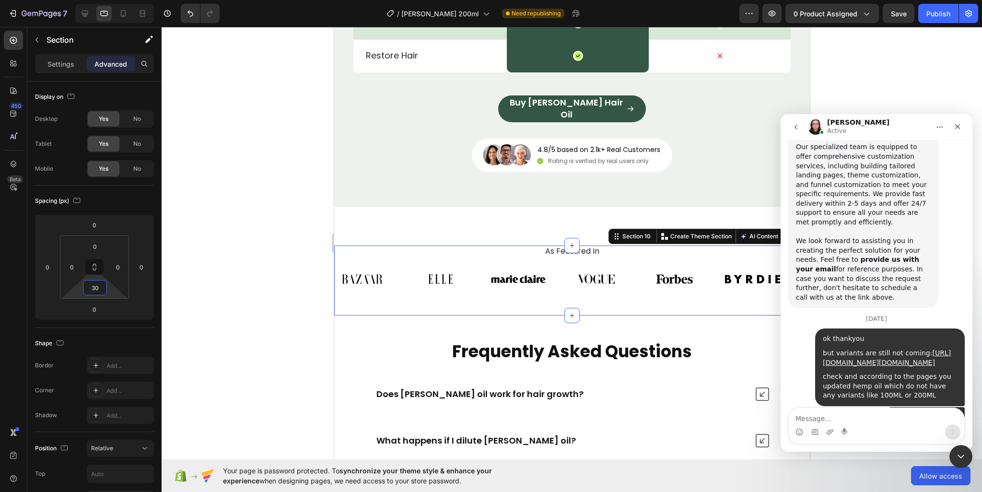
click at [236, 225] on div at bounding box center [572, 259] width 821 height 465
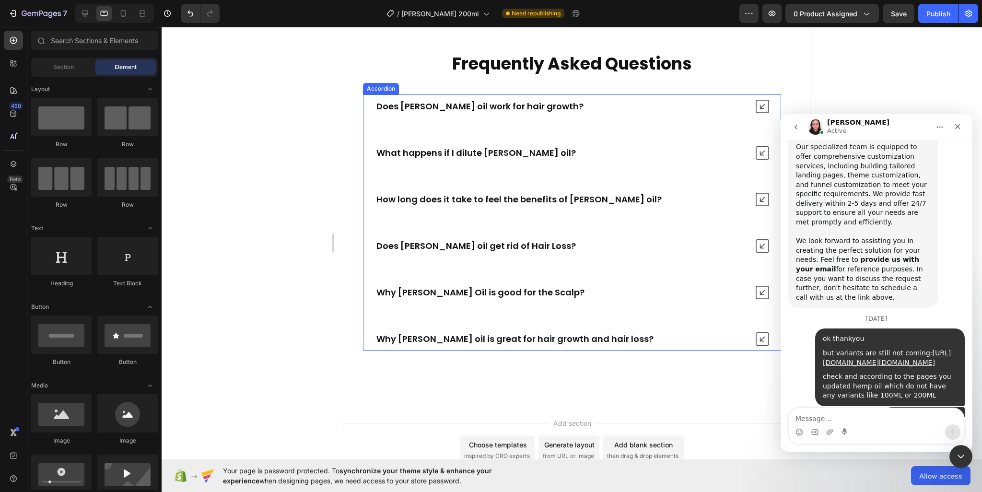
scroll to position [3662, 0]
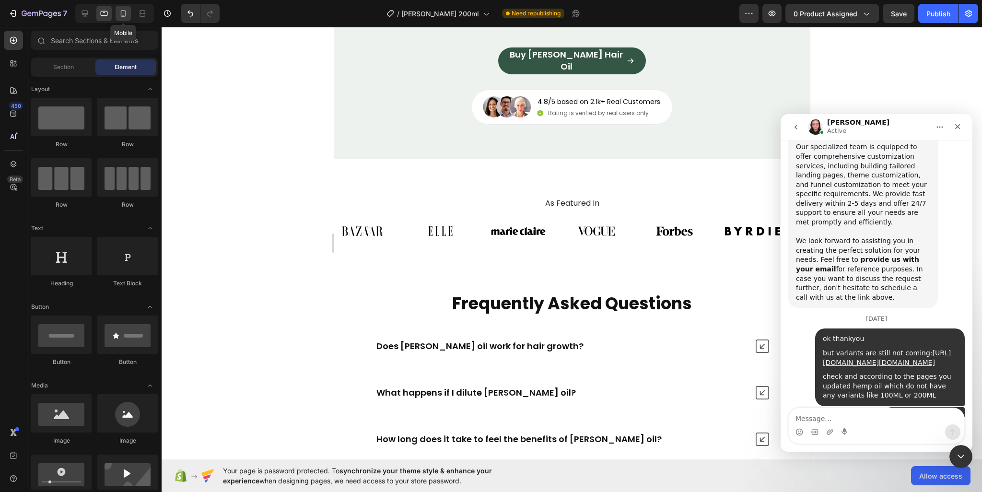
click at [121, 14] on icon at bounding box center [123, 13] width 5 height 7
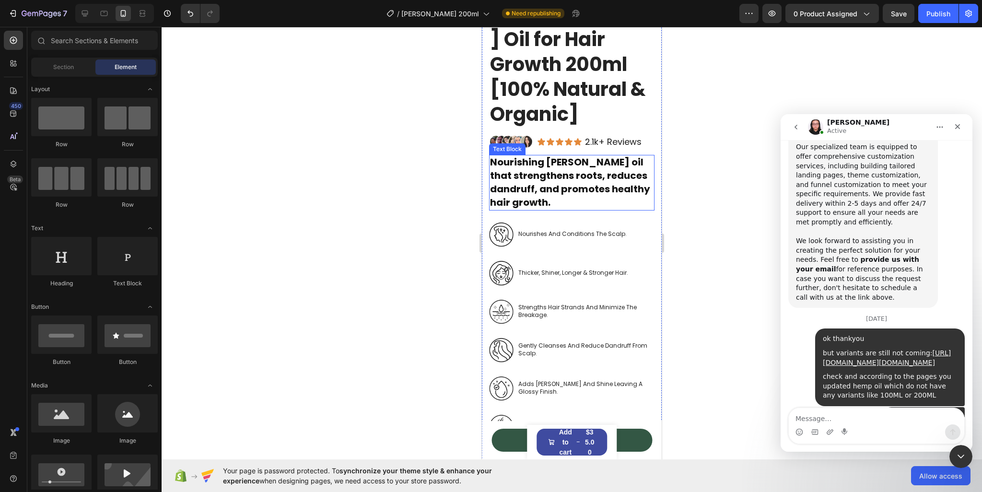
scroll to position [336, 0]
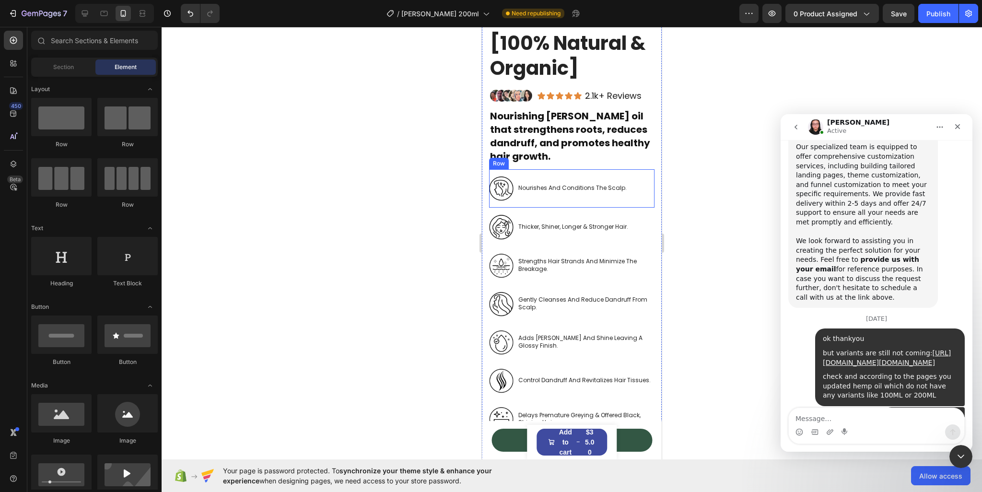
click at [563, 184] on p "nourishes and conditions the scalp." at bounding box center [572, 188] width 108 height 8
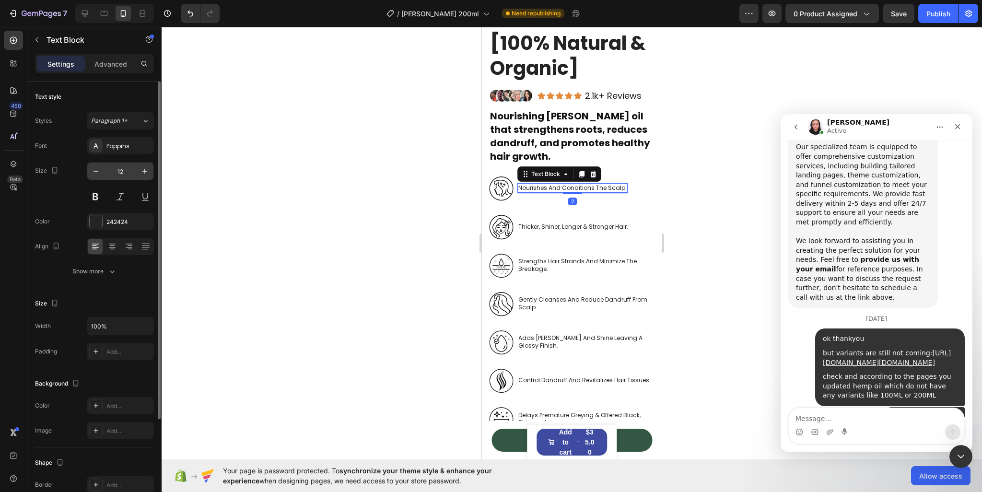
click at [130, 171] on input "12" at bounding box center [121, 171] width 32 height 17
type input "18"
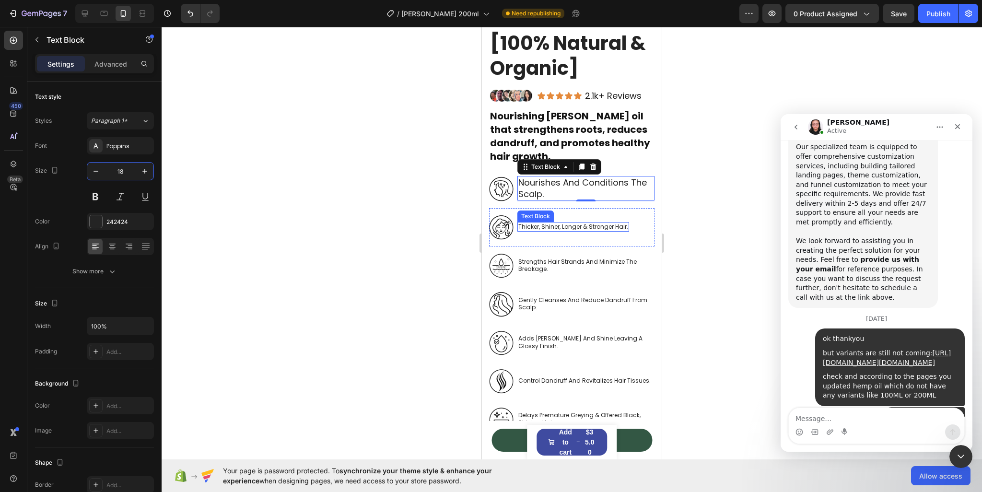
click at [533, 223] on p "thicker, shiner, longer & stronger hair." at bounding box center [573, 227] width 110 height 8
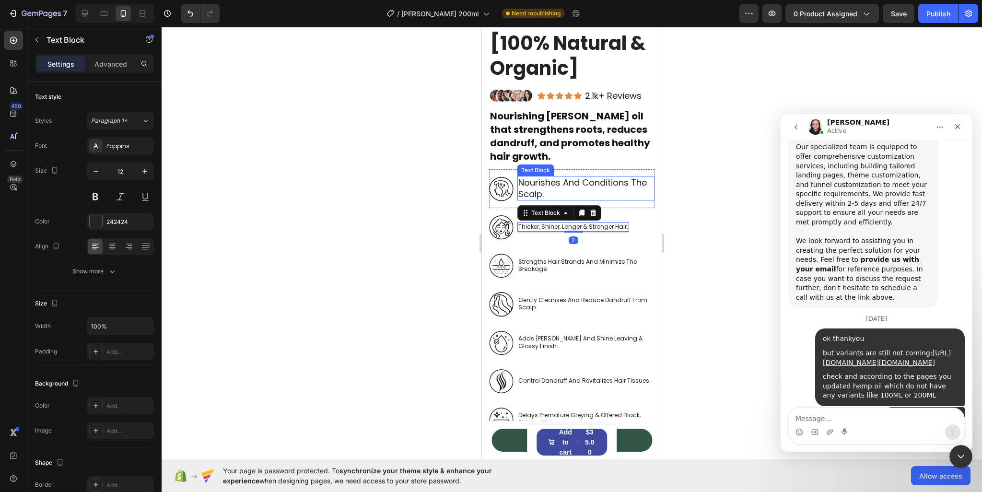
click at [535, 144] on span "Nourishing [PERSON_NAME] oil that strengthens roots, reduces dandruff, and prom…" at bounding box center [570, 136] width 160 height 54
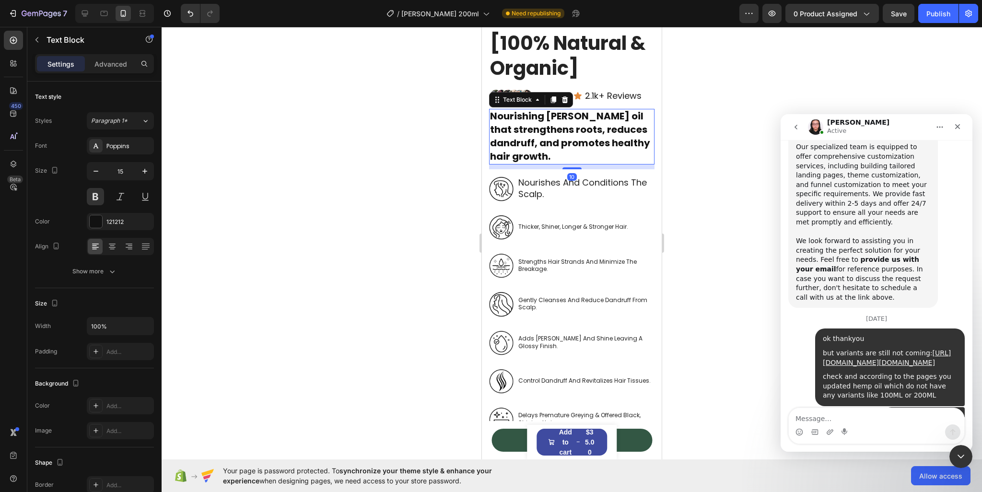
click at [547, 137] on span "Nourishing [PERSON_NAME] oil that strengthens roots, reduces dandruff, and prom…" at bounding box center [570, 136] width 160 height 54
click at [556, 177] on p "nourishes and conditions the scalp." at bounding box center [585, 188] width 135 height 23
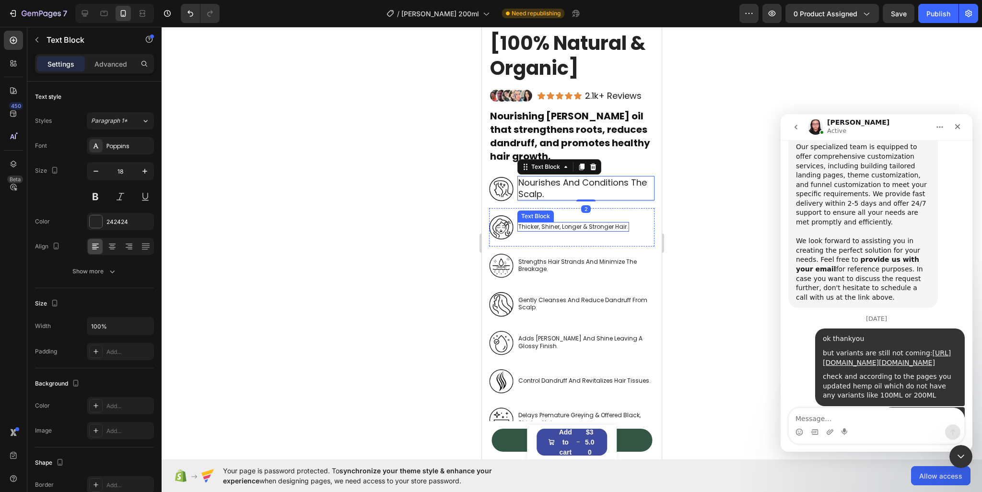
click at [546, 223] on p "thicker, shiner, longer & stronger hair." at bounding box center [573, 227] width 110 height 8
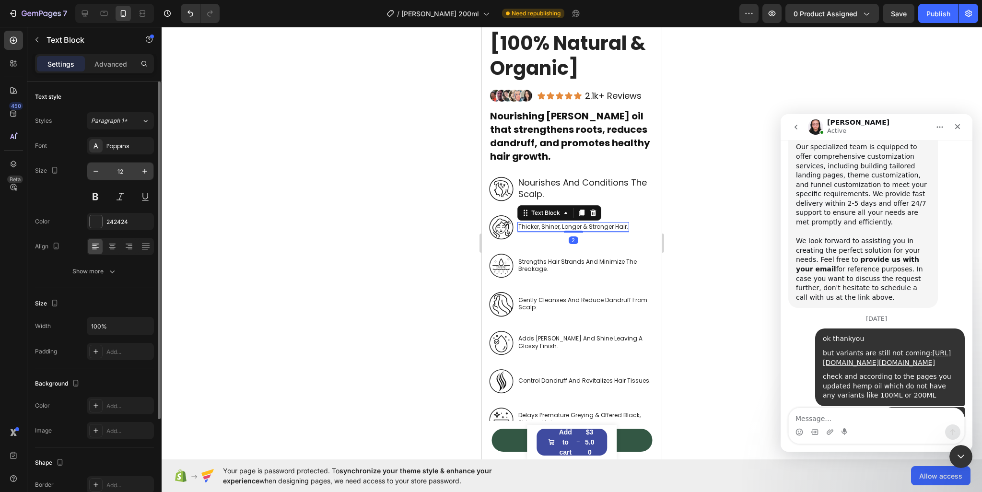
click at [121, 172] on input "12" at bounding box center [121, 171] width 32 height 17
paste input "8"
type input "18"
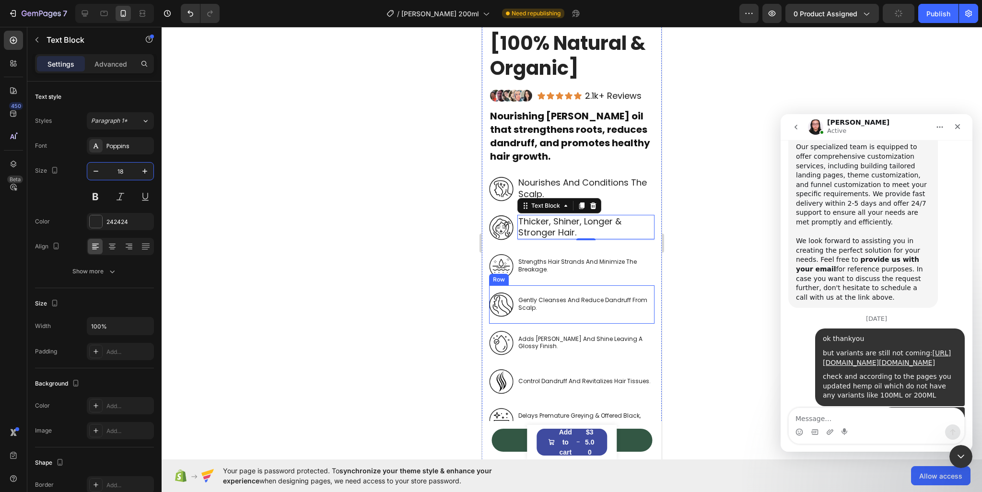
click at [593, 258] on p "strengths hair strands and minimize the breakage." at bounding box center [585, 265] width 135 height 15
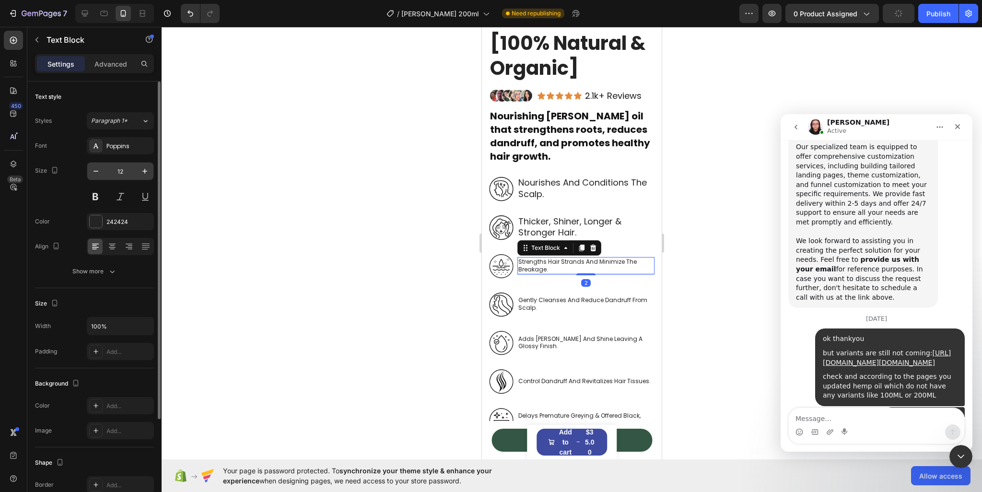
click at [129, 171] on input "12" at bounding box center [121, 171] width 32 height 17
paste input "8"
type input "18"
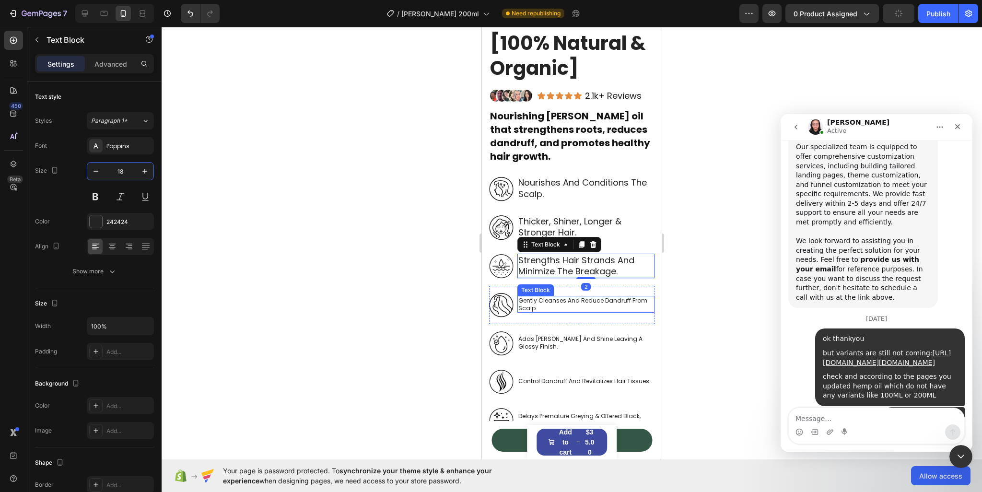
click at [584, 300] on p "gently cleanses and reduce dandruff from scalp." at bounding box center [585, 304] width 135 height 15
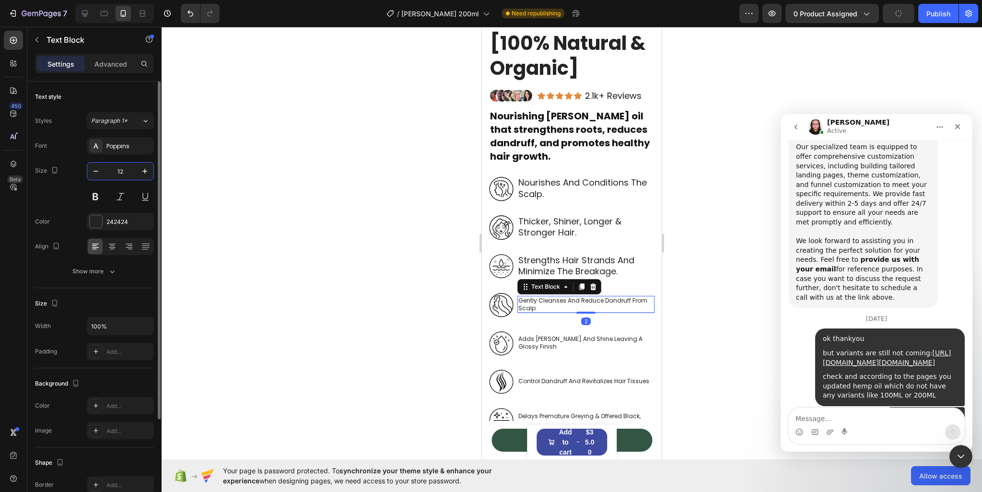
click at [121, 169] on input "12" at bounding box center [121, 171] width 32 height 17
paste input "8"
type input "18"
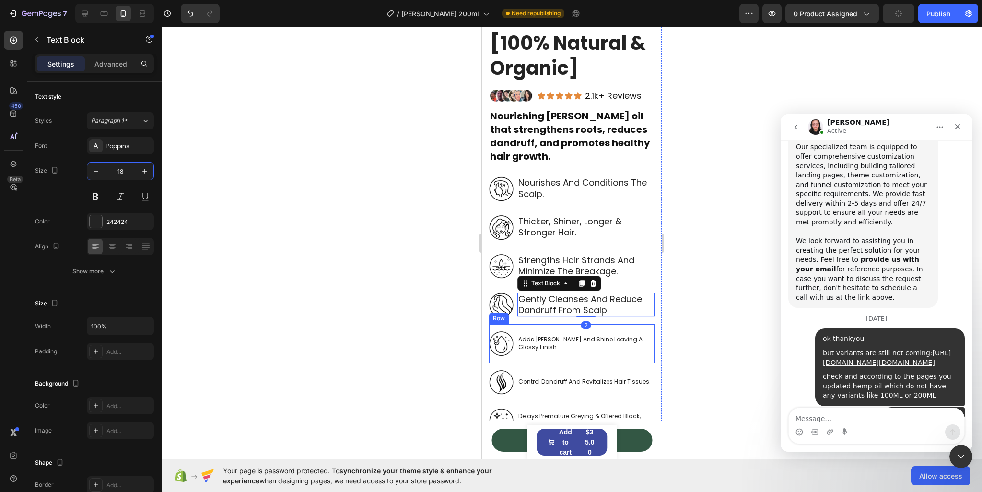
click at [570, 336] on p "adds [PERSON_NAME] and shine leaving a glossy finish." at bounding box center [585, 343] width 135 height 15
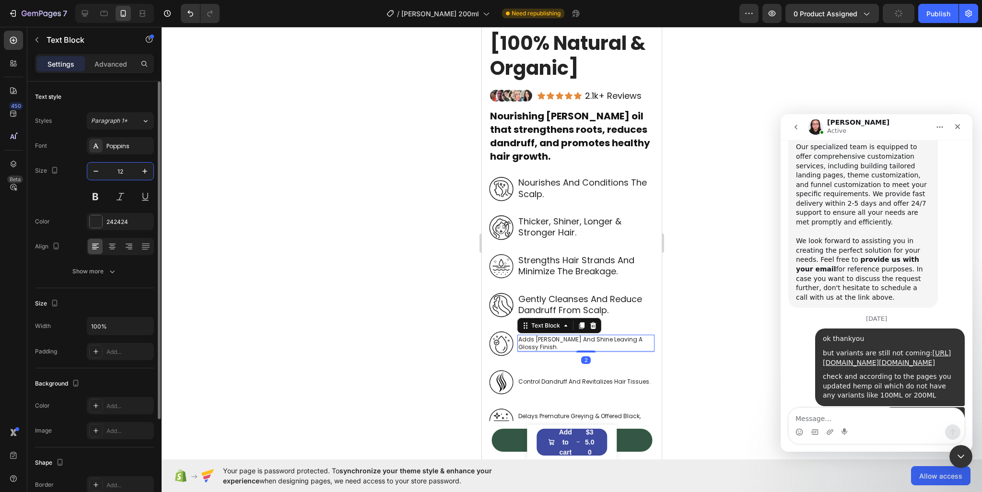
click at [119, 169] on input "12" at bounding box center [121, 171] width 32 height 17
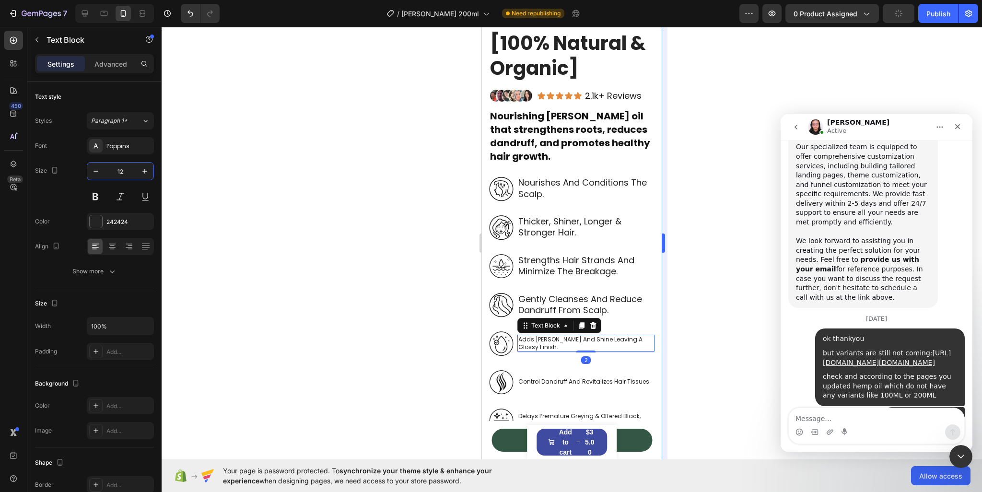
paste input "8"
type input "18"
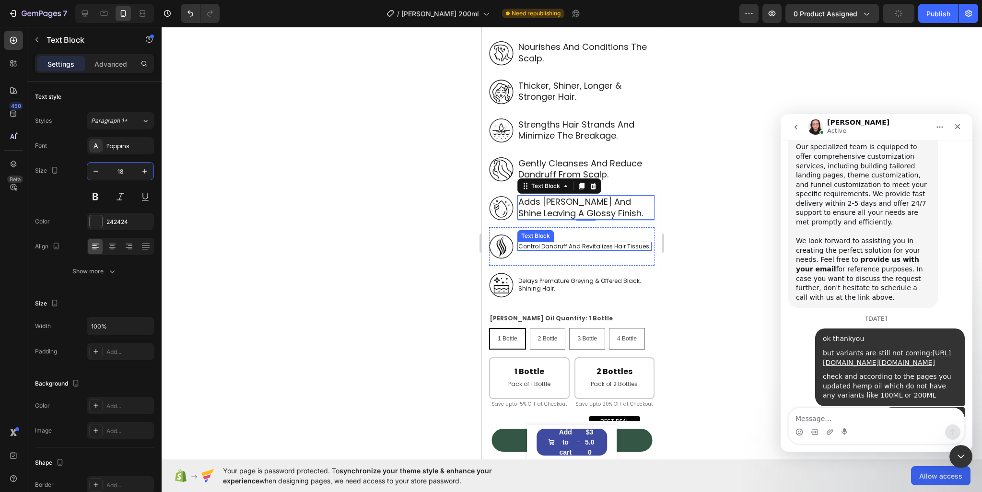
scroll to position [480, 0]
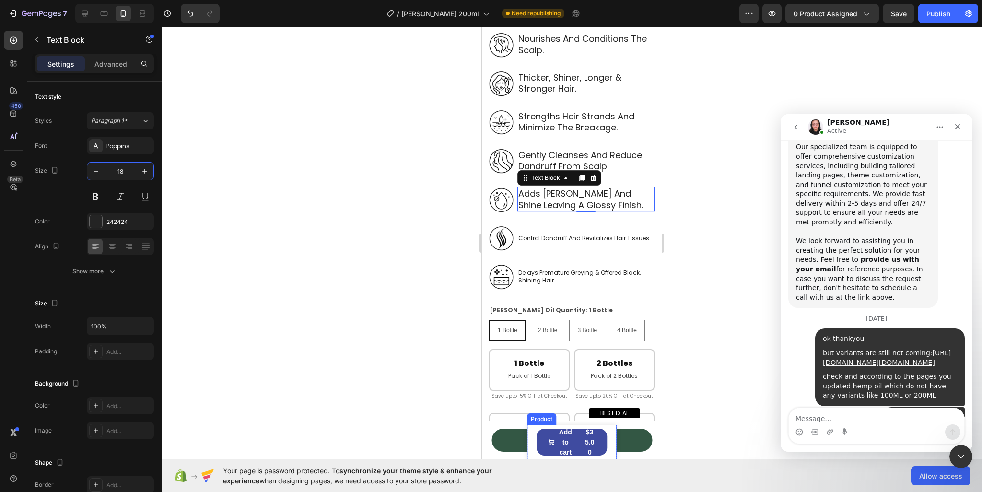
click at [606, 437] on div "Product Images [PERSON_NAME] Oil for Hair Growth 200ml [100% Natural & Organic]…" at bounding box center [572, 442] width 90 height 35
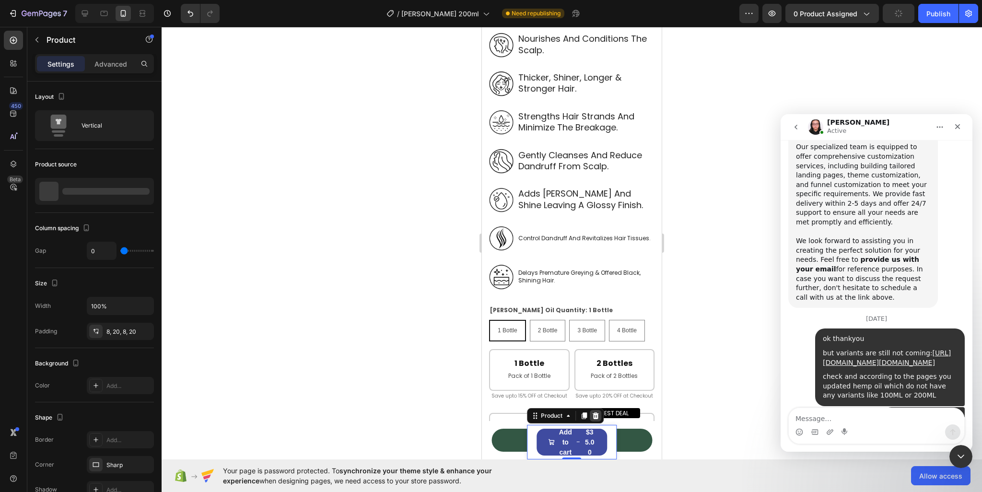
click at [594, 414] on icon at bounding box center [595, 415] width 6 height 7
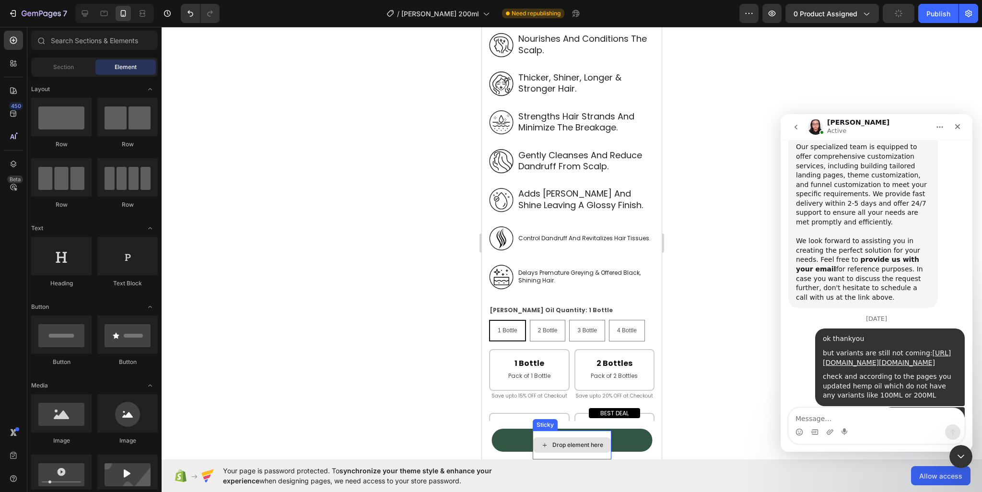
click at [602, 431] on div "Drop element here" at bounding box center [572, 445] width 79 height 29
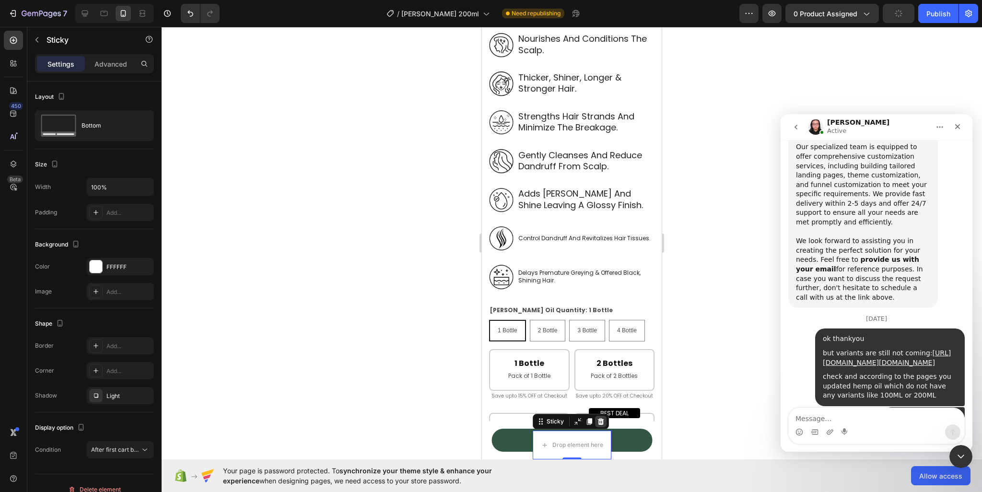
click at [599, 419] on icon at bounding box center [601, 421] width 6 height 7
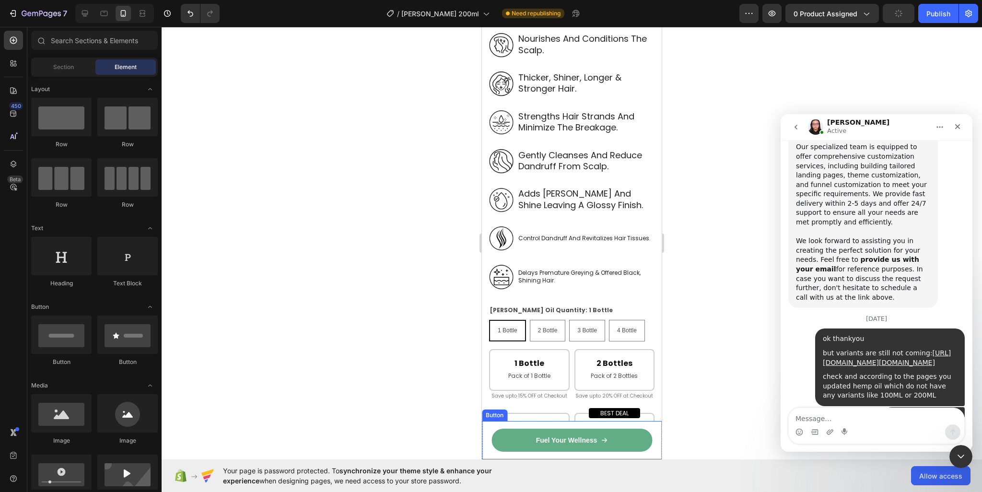
click at [614, 440] on link "Fuel Your Wellness" at bounding box center [572, 440] width 161 height 23
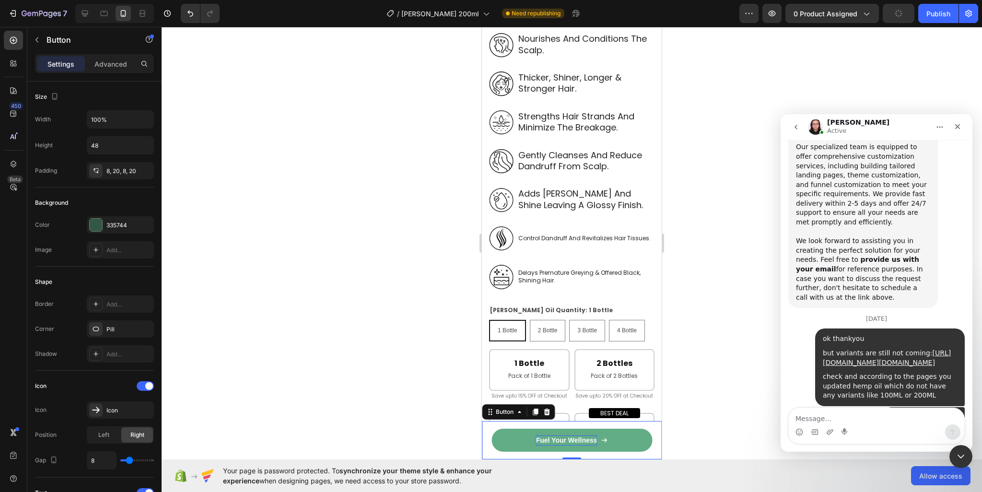
click at [562, 441] on p "Fuel Your Wellness" at bounding box center [566, 440] width 61 height 10
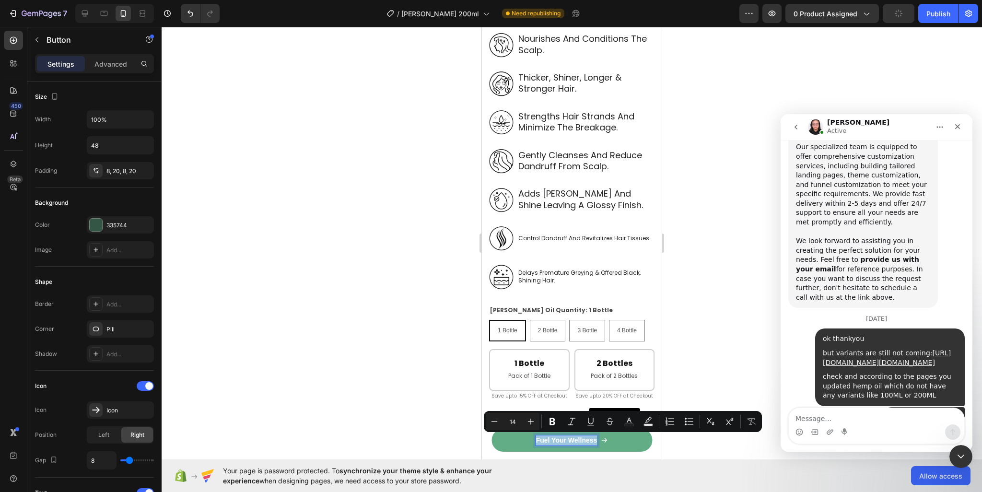
click at [617, 446] on link "Fuel Your Wellness" at bounding box center [572, 440] width 161 height 23
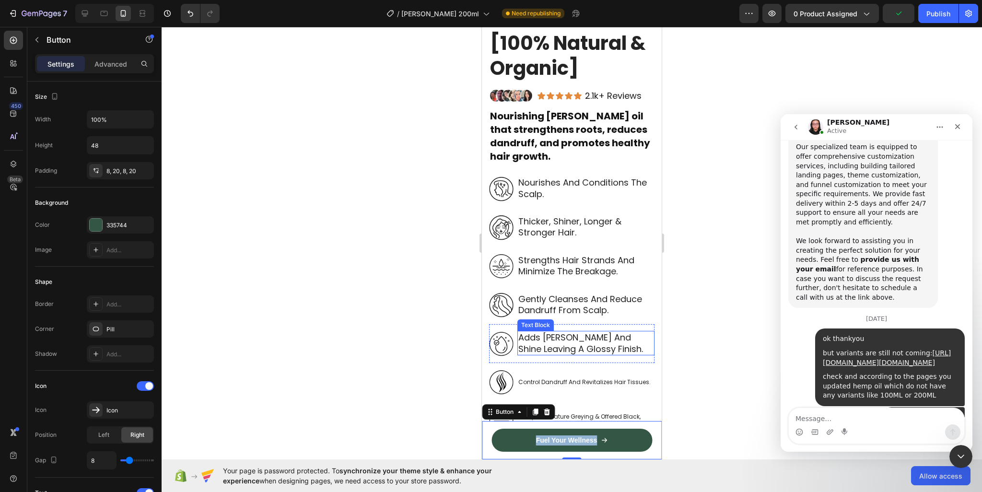
scroll to position [384, 0]
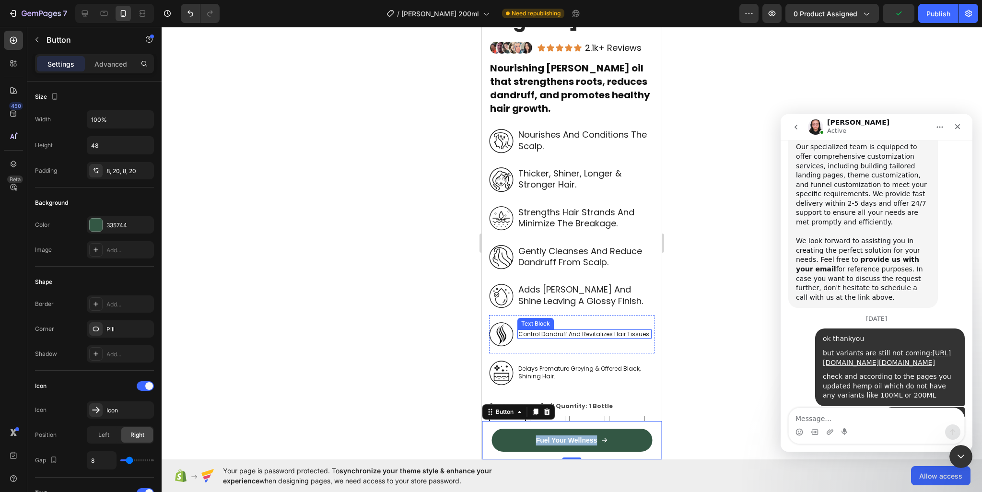
click at [574, 330] on p "control dandruff and revitalizes hair tissues." at bounding box center [584, 334] width 132 height 8
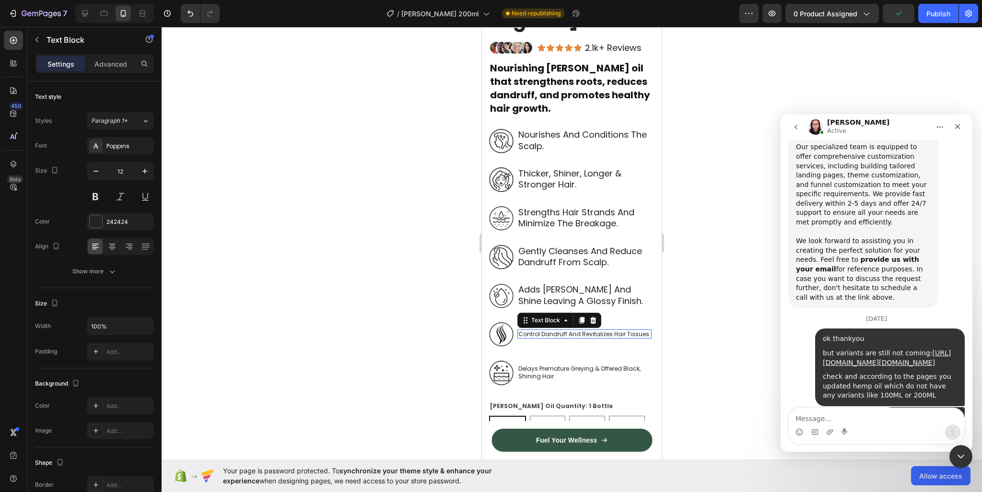
click at [574, 330] on p "control dandruff and revitalizes hair tissues." at bounding box center [584, 334] width 132 height 8
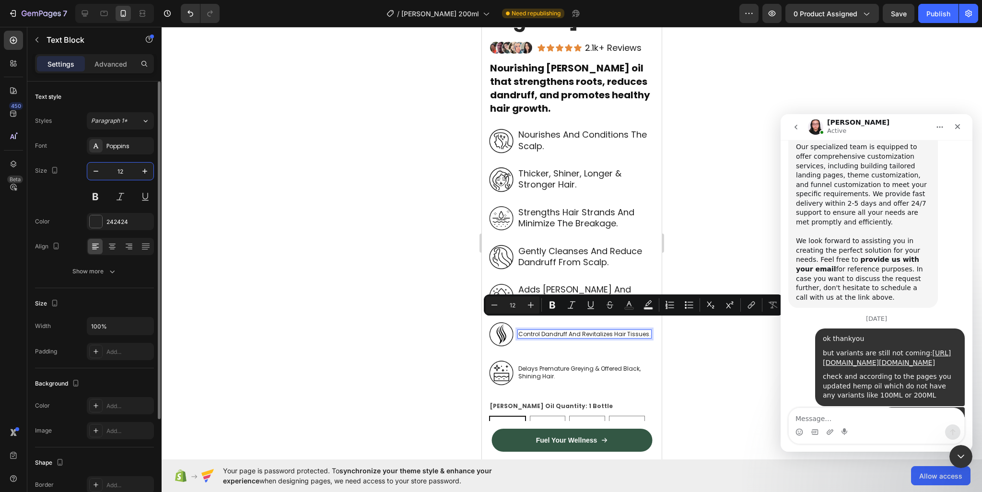
click at [124, 172] on input "12" at bounding box center [121, 171] width 32 height 17
type input "18"
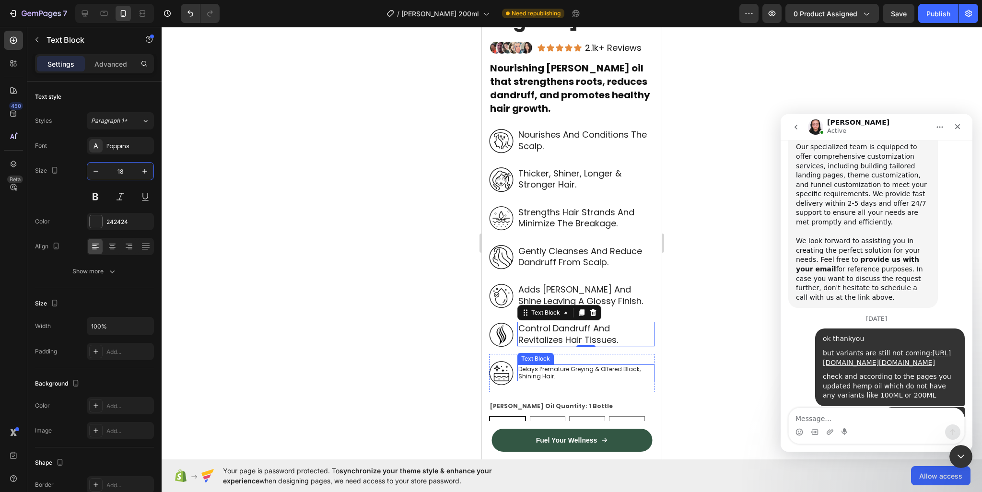
click at [612, 367] on p "delays premature greying & offered black, shining hair." at bounding box center [585, 372] width 135 height 15
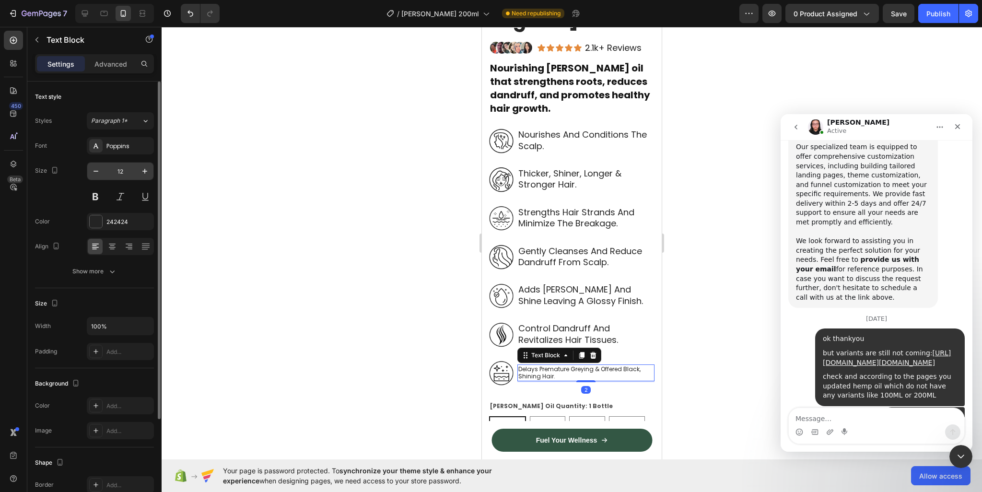
click at [117, 175] on input "12" at bounding box center [121, 171] width 32 height 17
paste input "8"
type input "18"
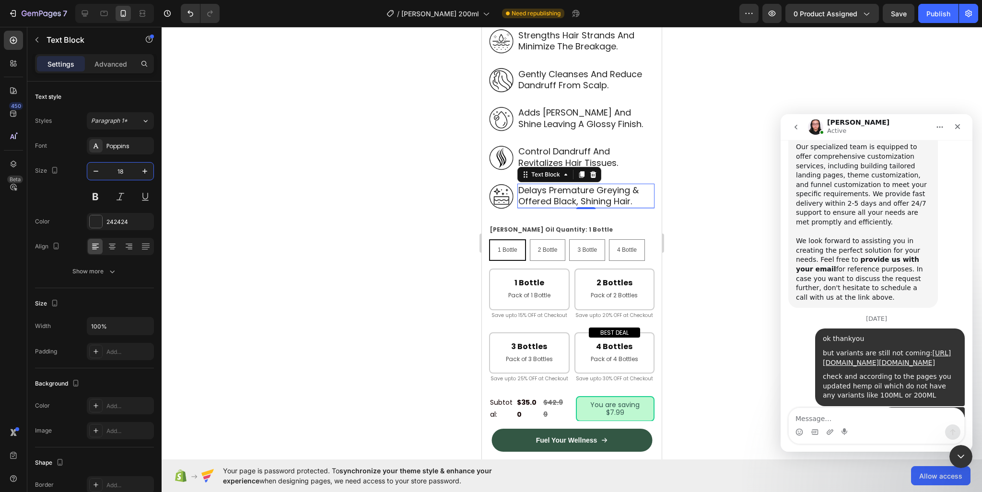
scroll to position [576, 0]
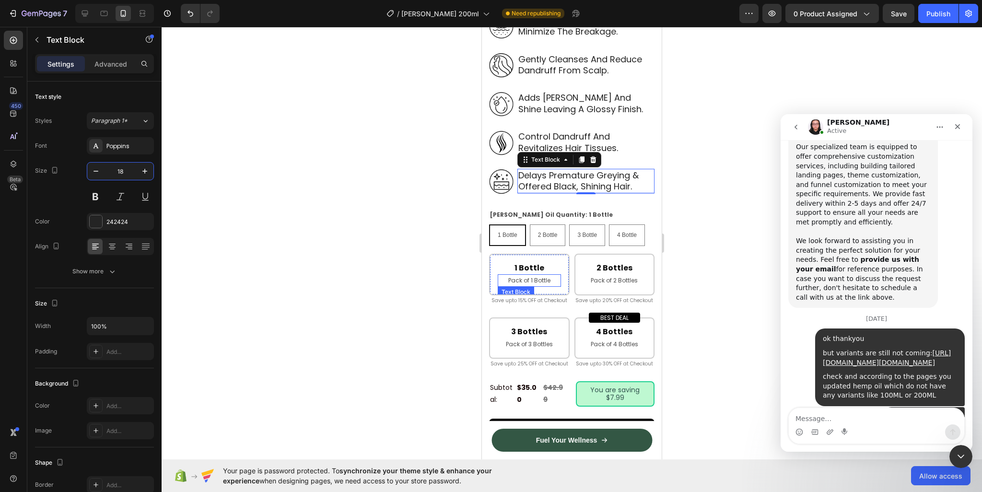
click at [515, 275] on p "Pack of 1 Bottle" at bounding box center [529, 280] width 61 height 11
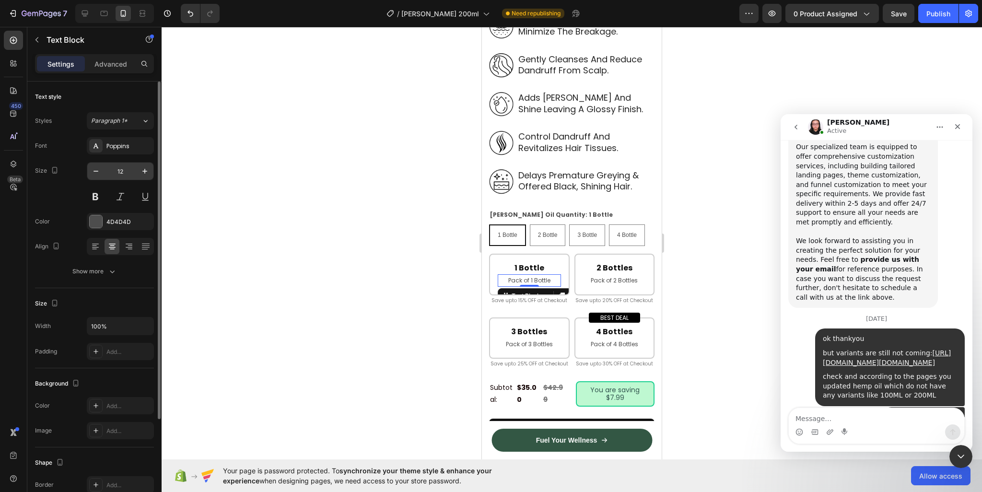
click at [125, 175] on input "12" at bounding box center [121, 171] width 32 height 17
type input "15"
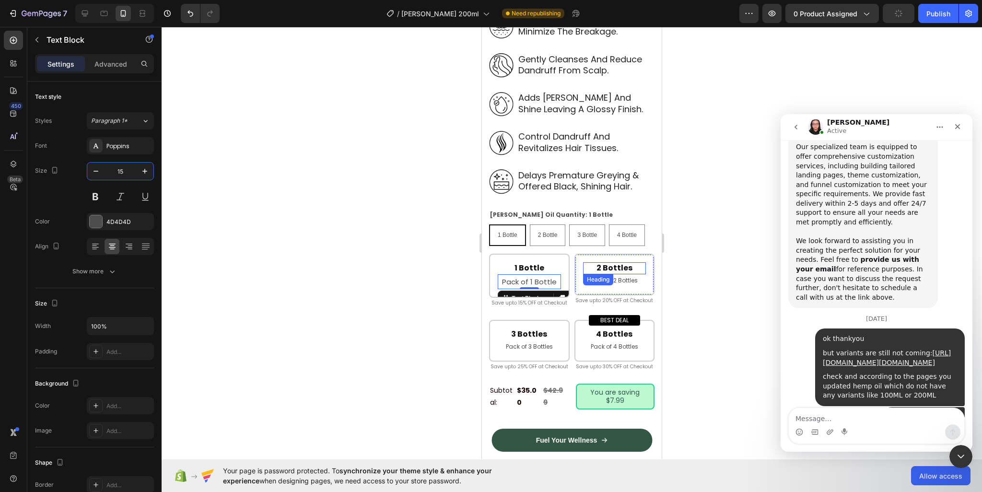
click at [616, 262] on h2 "2 Bottles" at bounding box center [614, 268] width 63 height 12
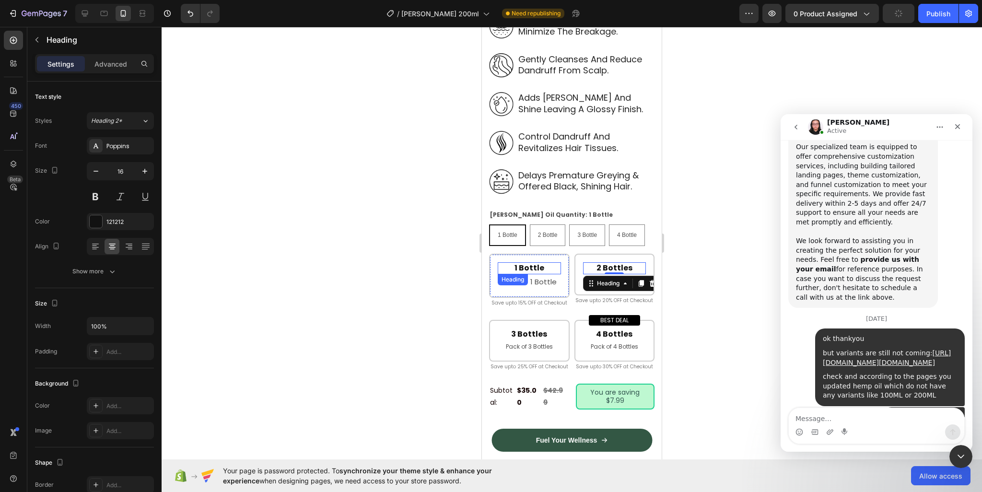
click at [545, 262] on h2 "1 Bottle" at bounding box center [529, 268] width 63 height 12
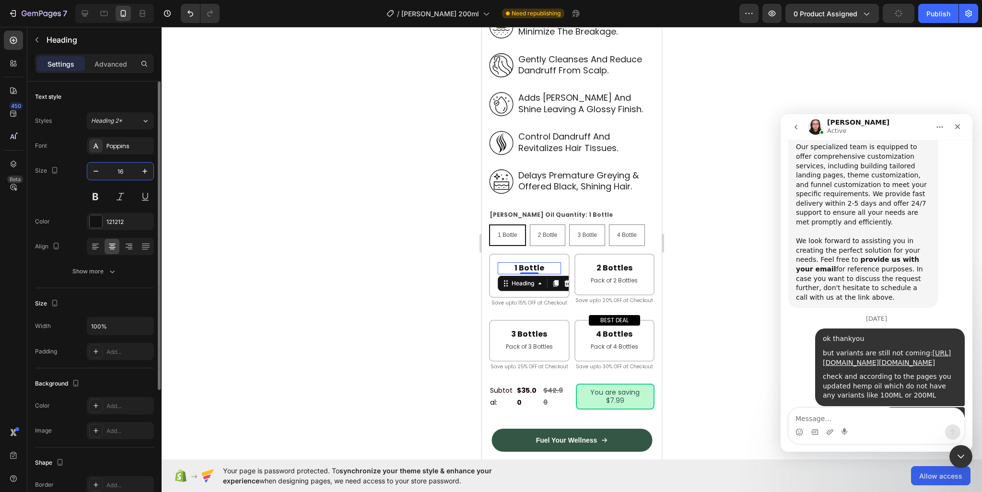
click at [128, 174] on input "16" at bounding box center [121, 171] width 32 height 17
paste input "8"
type input "18"
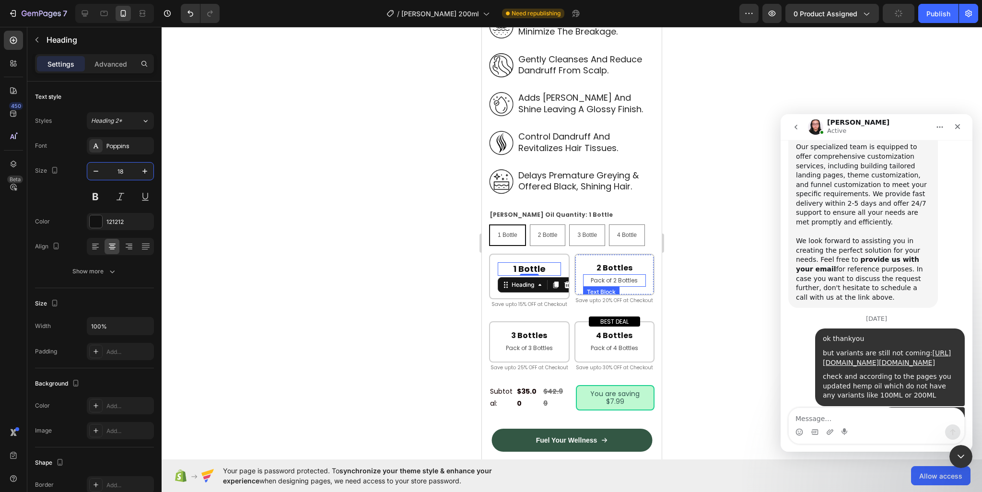
click at [597, 262] on h2 "2 Bottles" at bounding box center [614, 268] width 63 height 12
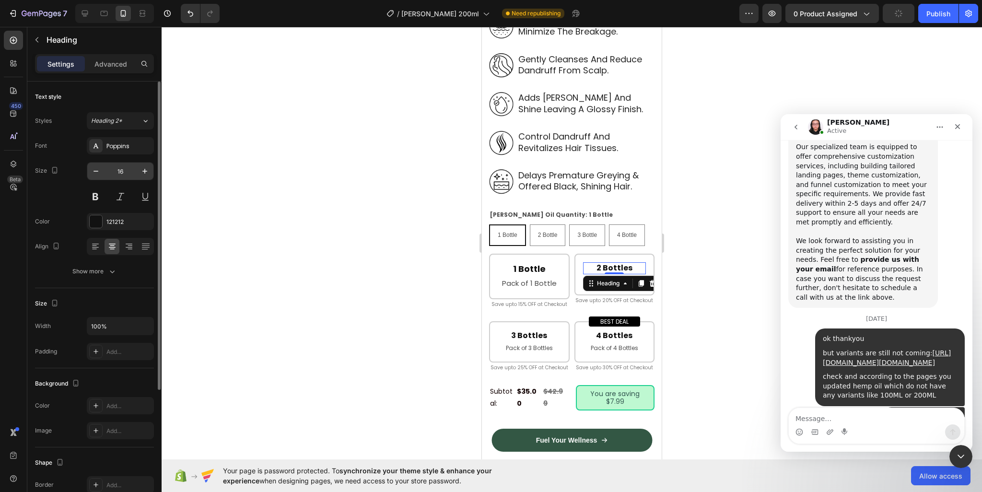
click at [119, 171] on input "16" at bounding box center [121, 171] width 32 height 17
paste input "8"
type input "18"
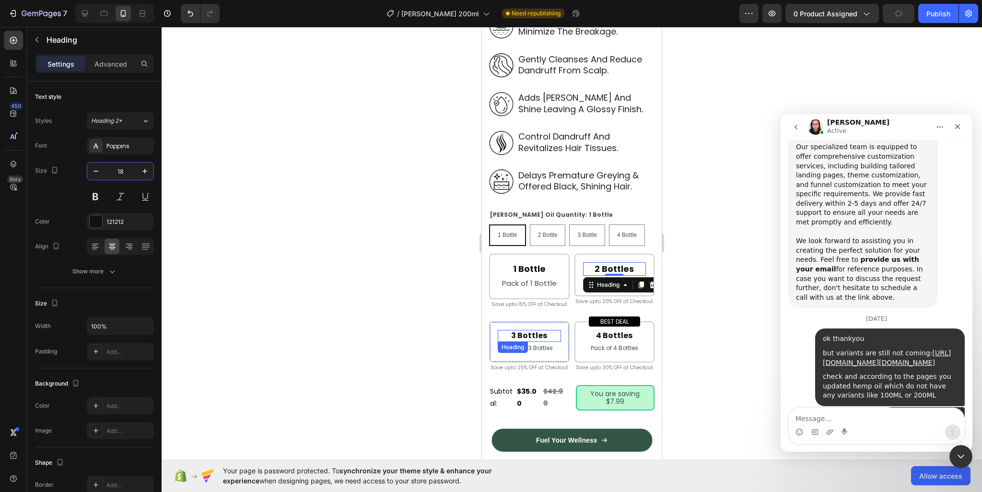
click at [535, 336] on h2 "3 Bottles" at bounding box center [529, 336] width 63 height 12
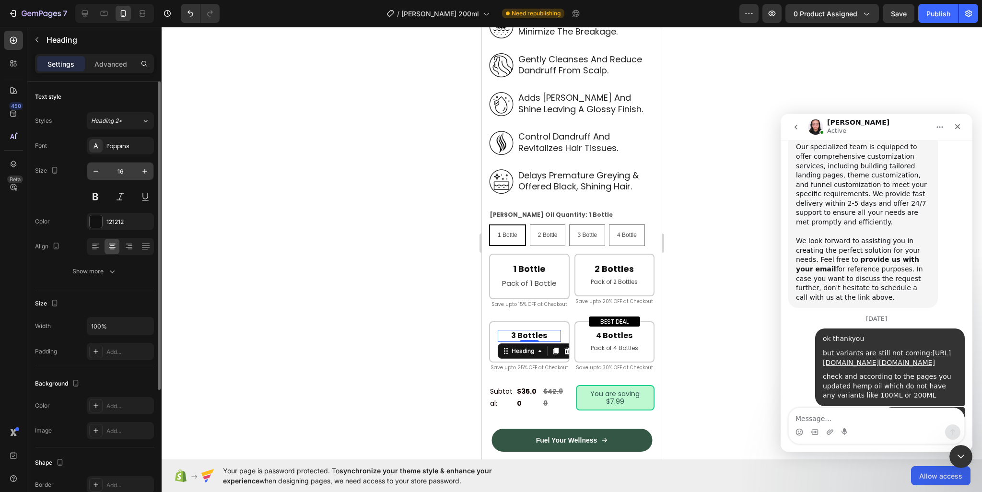
click at [121, 172] on input "16" at bounding box center [121, 171] width 32 height 17
paste input "8"
type input "18"
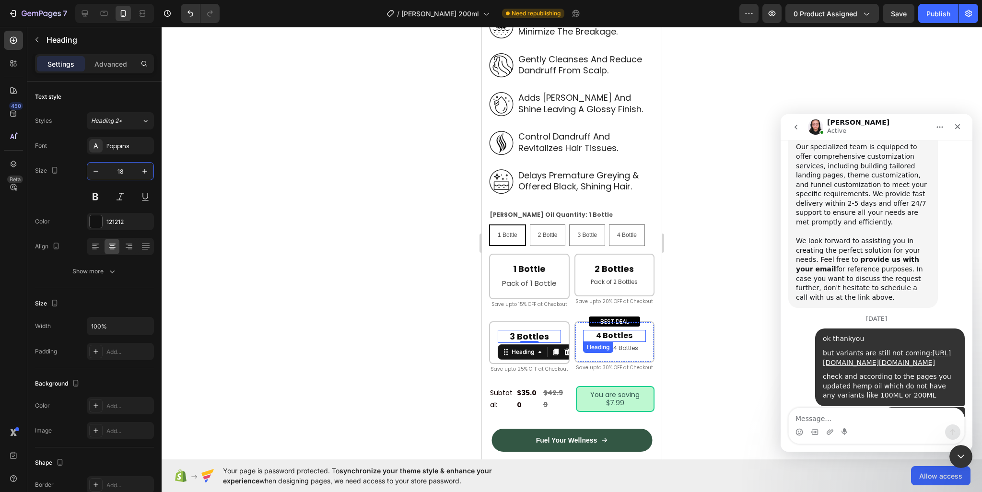
click at [599, 336] on h2 "4 Bottles" at bounding box center [614, 336] width 63 height 12
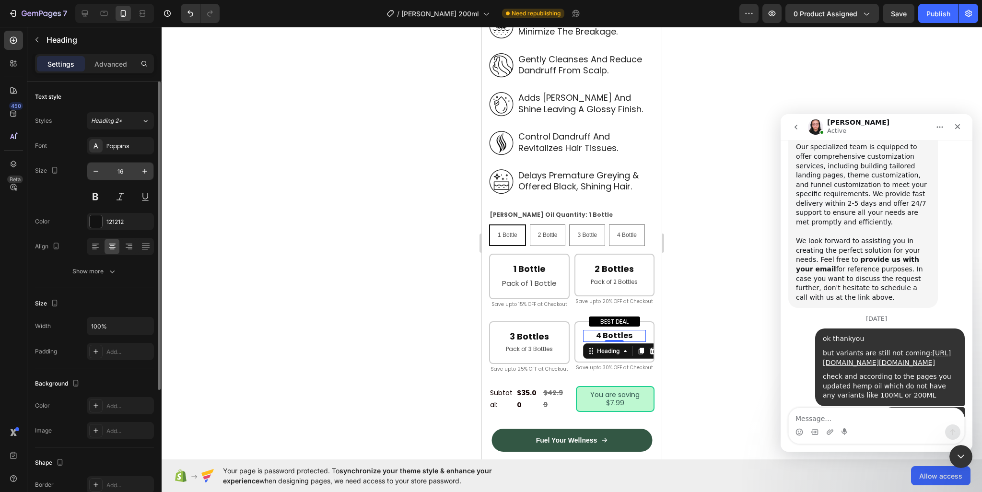
click at [121, 168] on input "16" at bounding box center [121, 171] width 32 height 17
paste input "8"
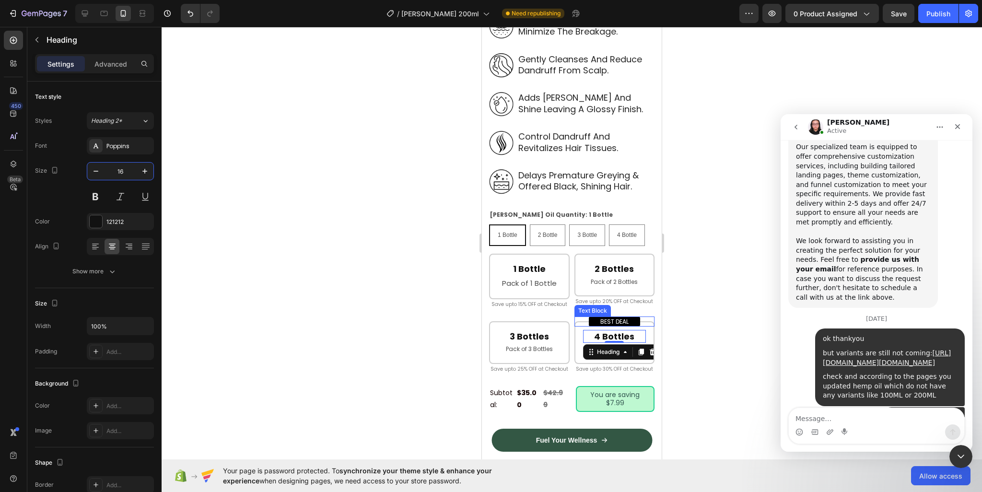
type input "18"
click at [531, 350] on p "Pack of 3 Bottles" at bounding box center [529, 349] width 61 height 11
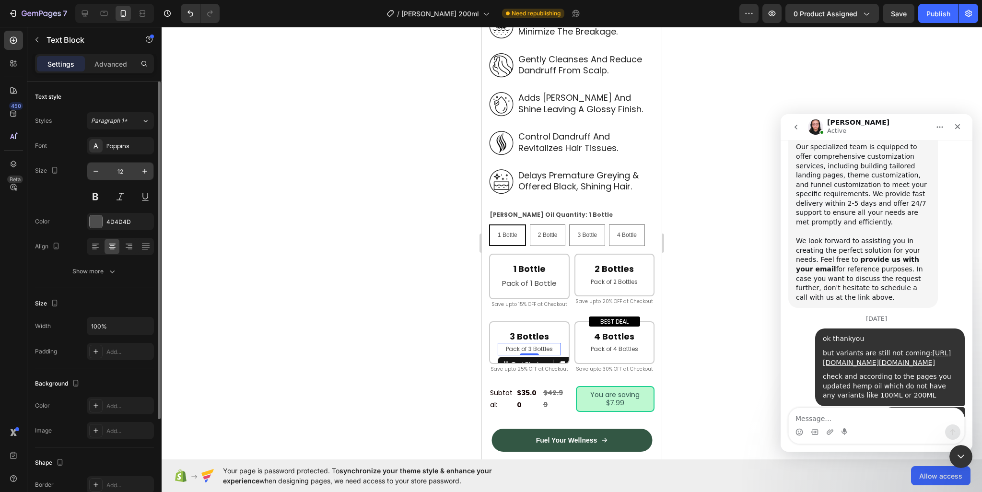
click at [121, 169] on input "12" at bounding box center [121, 171] width 32 height 17
type input "14"
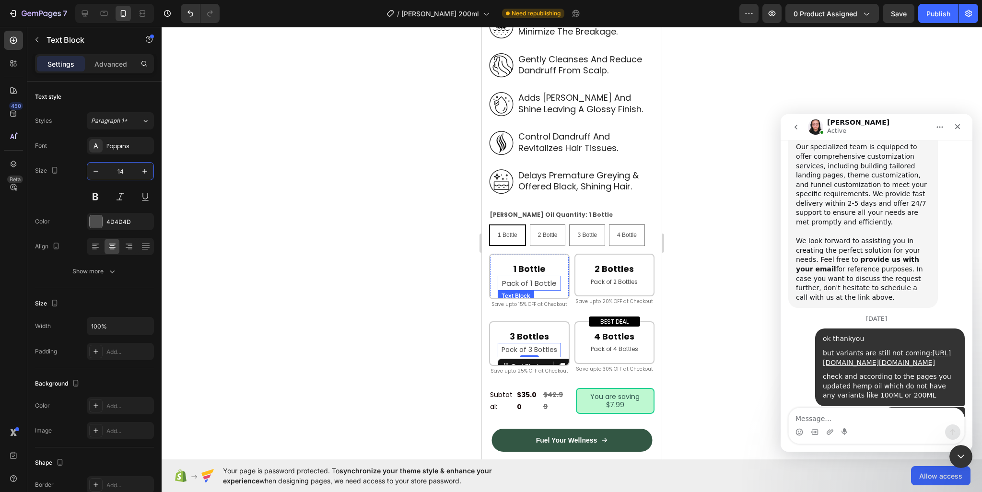
click at [530, 277] on p "Pack of 1 Bottle" at bounding box center [529, 283] width 61 height 13
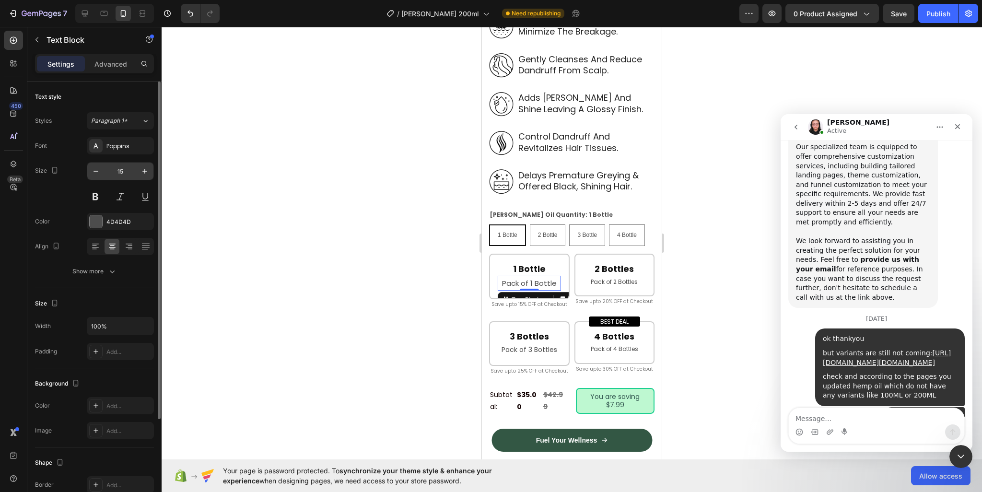
click at [130, 173] on input "15" at bounding box center [121, 171] width 32 height 17
paste input "4"
type input "14"
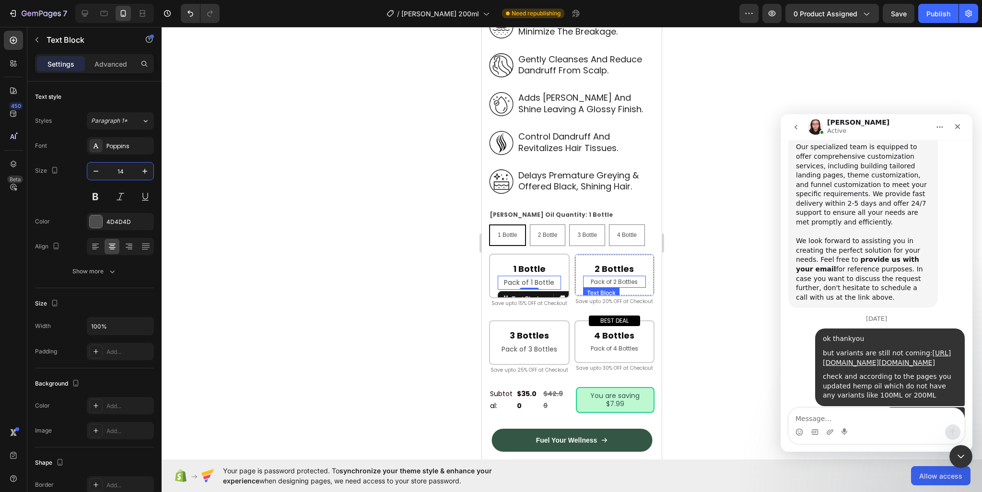
click at [600, 277] on p "Pack of 2 Bottles" at bounding box center [614, 282] width 61 height 11
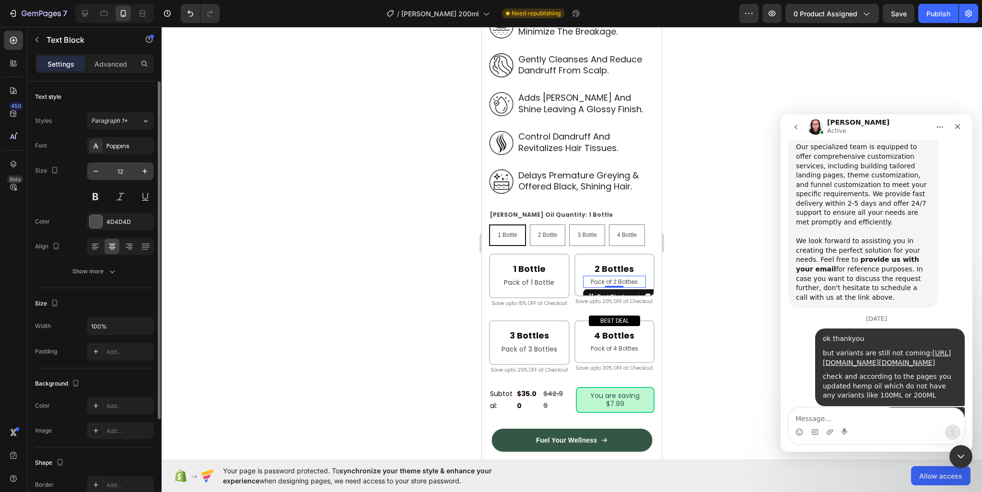
click at [123, 173] on input "12" at bounding box center [121, 171] width 32 height 17
paste input "4"
type input "14"
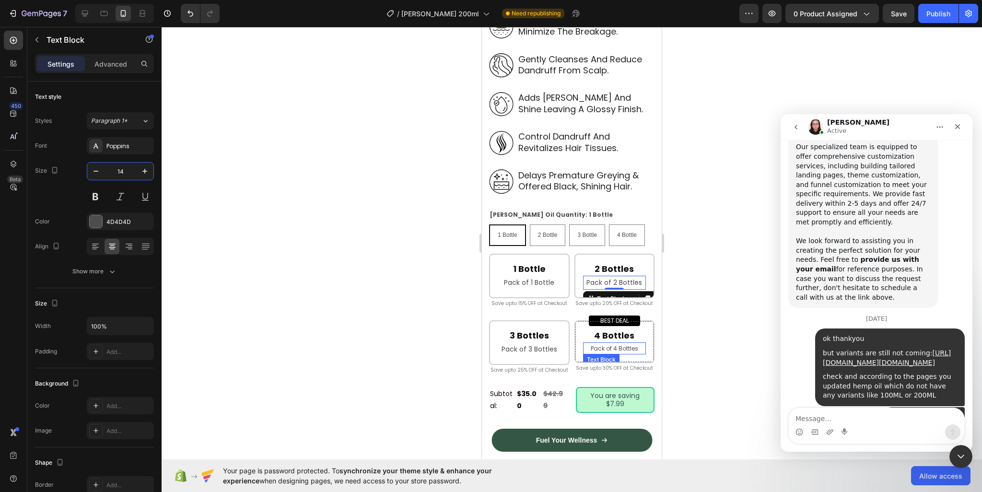
click at [617, 354] on p "Pack of 4 Bottles" at bounding box center [614, 348] width 61 height 11
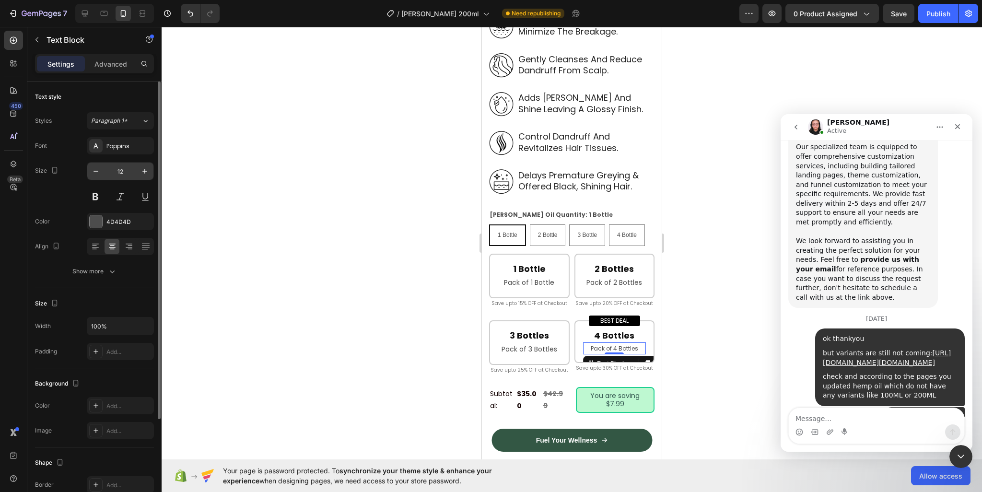
click at [111, 167] on input "12" at bounding box center [121, 171] width 32 height 17
paste input "4"
type input "14"
click at [732, 289] on div at bounding box center [572, 259] width 821 height 465
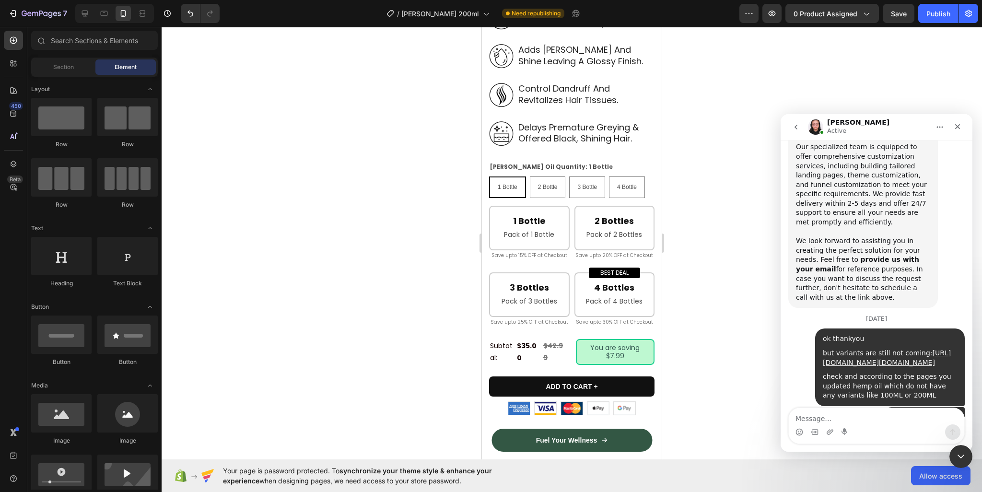
scroll to position [671, 0]
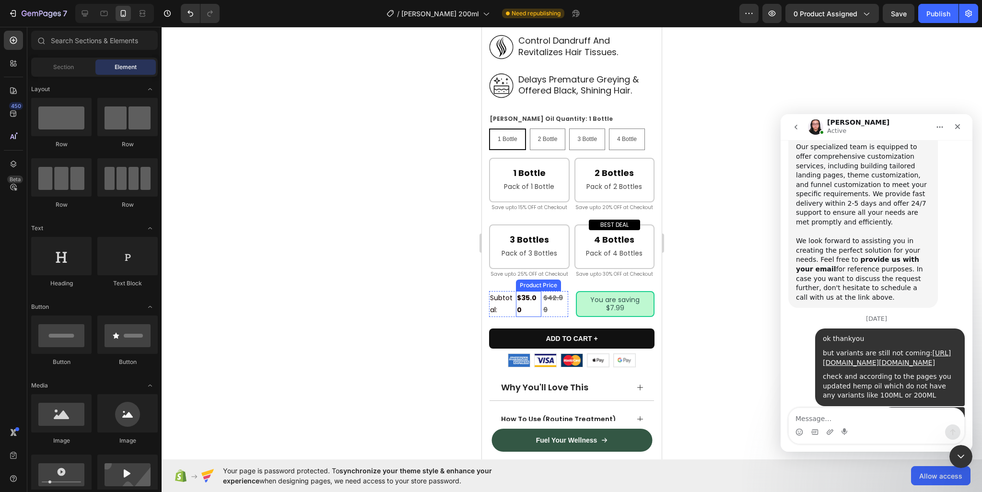
click at [522, 317] on div "$35.00" at bounding box center [529, 304] width 26 height 26
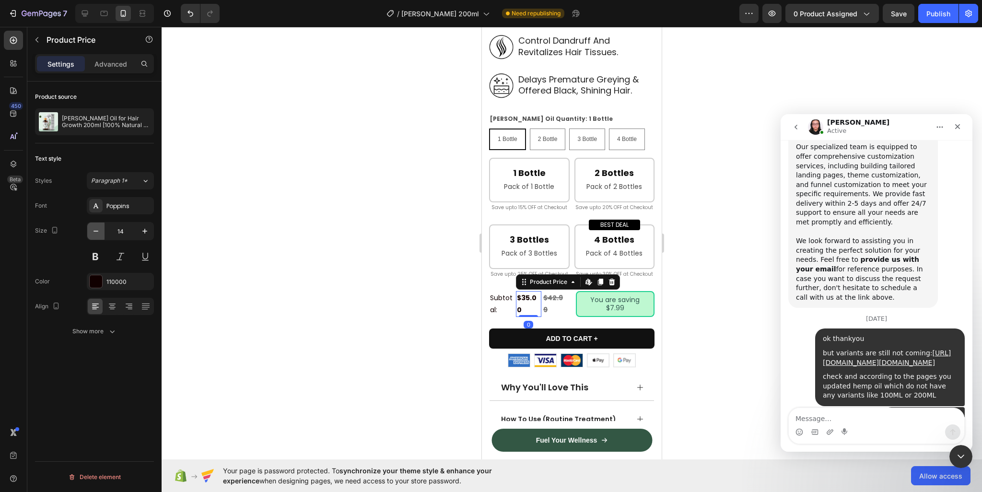
click at [95, 233] on icon "button" at bounding box center [96, 231] width 10 height 10
type input "13"
click at [552, 311] on div "$42.99" at bounding box center [555, 304] width 26 height 14
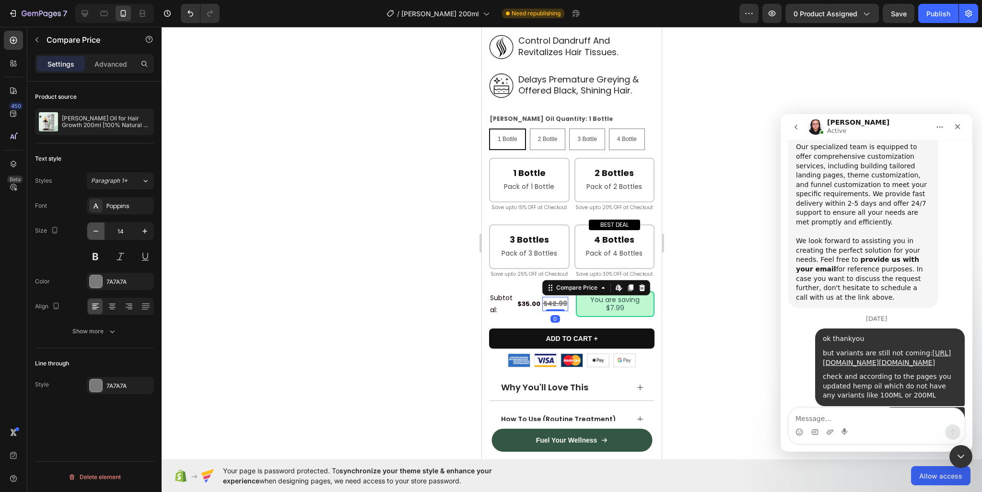
click at [100, 235] on icon "button" at bounding box center [96, 231] width 10 height 10
type input "13"
click at [499, 310] on p "Subtotal:" at bounding box center [502, 304] width 25 height 24
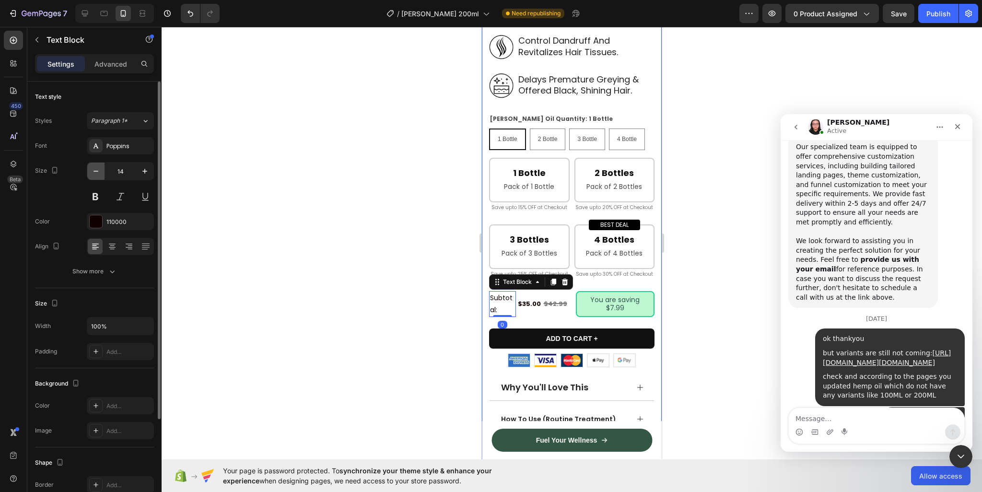
click at [94, 171] on icon "button" at bounding box center [96, 171] width 5 height 1
type input "11"
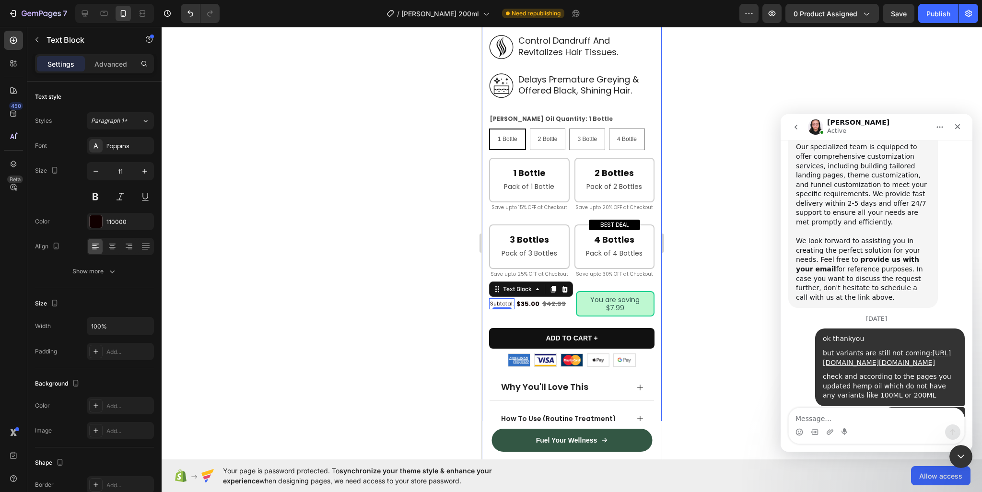
click at [444, 288] on div at bounding box center [572, 259] width 821 height 465
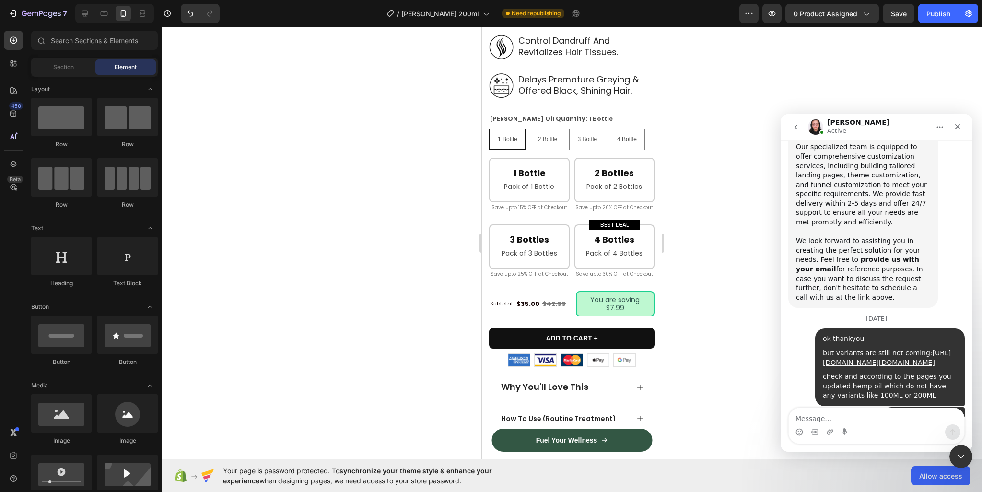
click at [644, 315] on pre "You are saving $7.99" at bounding box center [615, 304] width 77 height 24
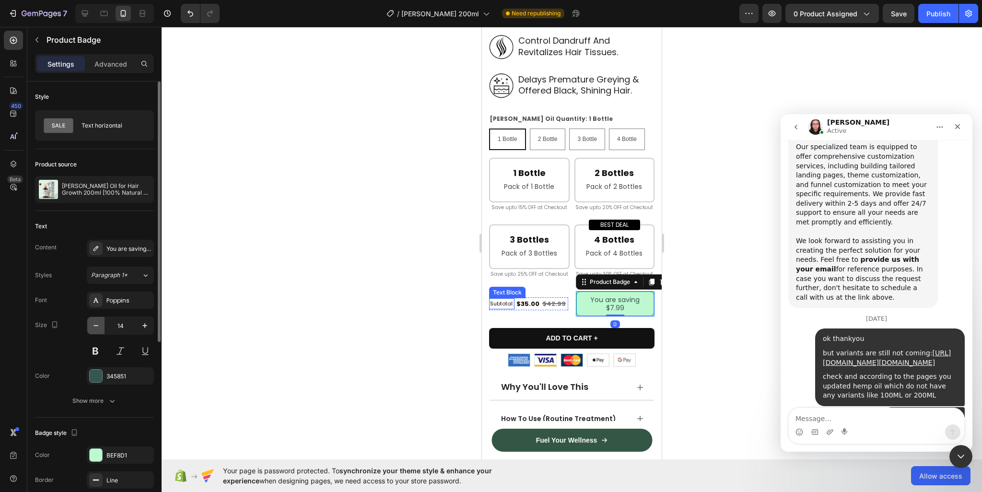
click at [97, 326] on icon "button" at bounding box center [96, 326] width 10 height 10
type input "13"
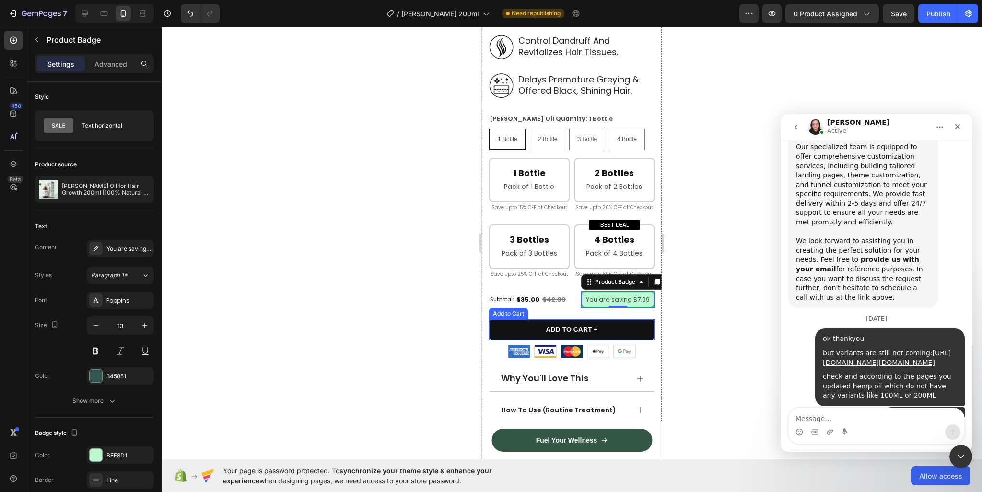
click at [699, 294] on div at bounding box center [572, 259] width 821 height 465
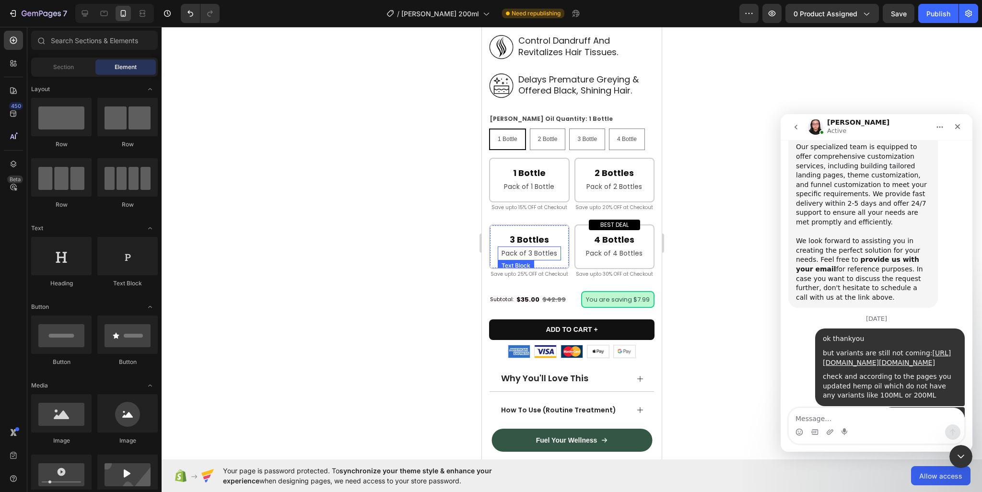
click at [550, 258] on p "Pack of 3 Bottles" at bounding box center [529, 253] width 61 height 12
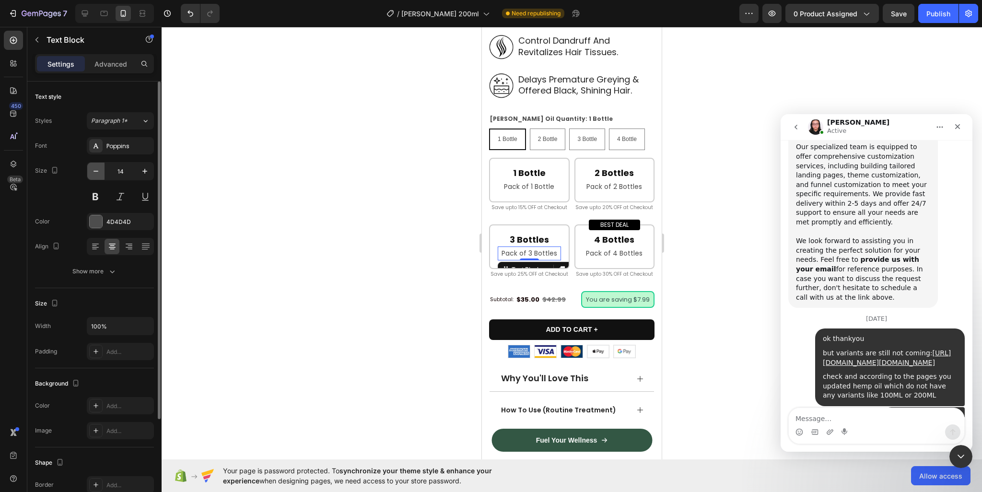
click at [100, 172] on icon "button" at bounding box center [96, 171] width 10 height 10
type input "13"
click at [535, 278] on p "Save upto 25% OFF at Checkout" at bounding box center [529, 273] width 79 height 9
click at [144, 175] on icon "button" at bounding box center [145, 171] width 10 height 10
type input "11"
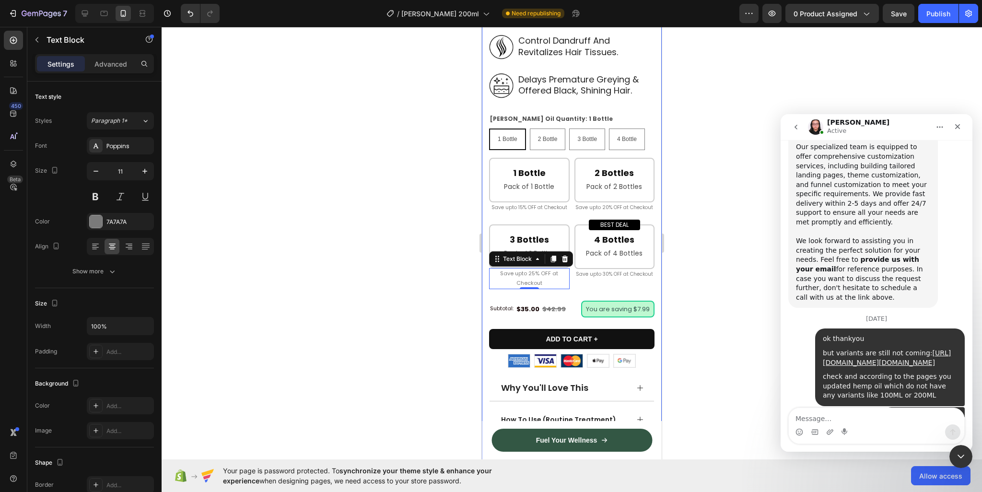
click at [627, 279] on p "Save upto 30% OFF at Checkout" at bounding box center [615, 274] width 79 height 9
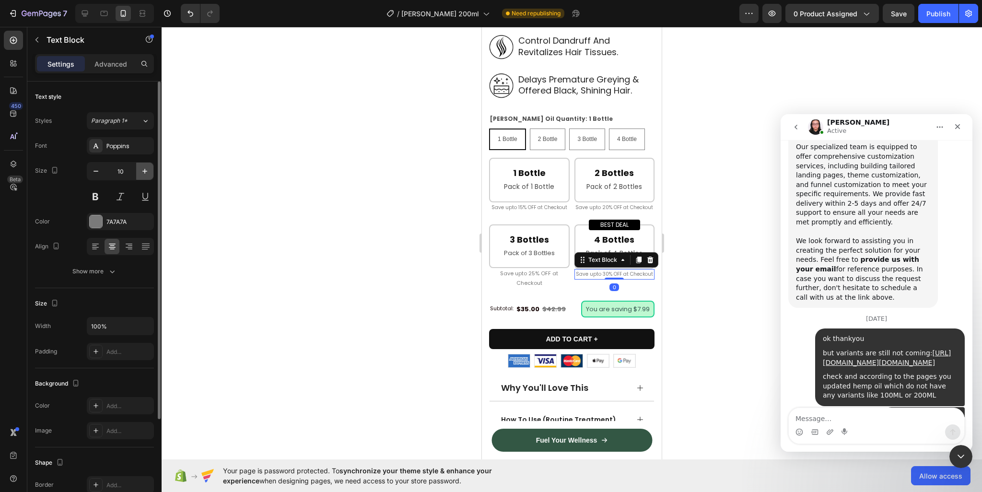
click at [143, 171] on icon "button" at bounding box center [145, 171] width 10 height 10
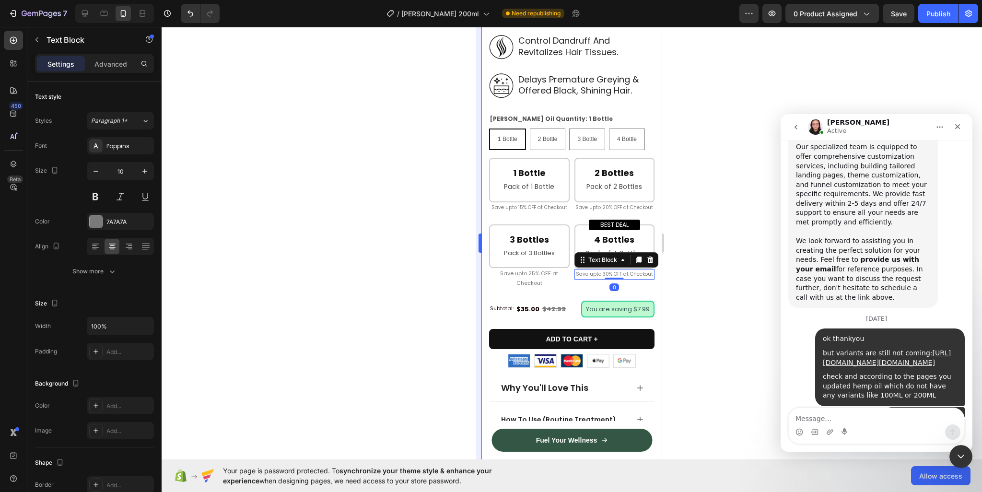
type input "11"
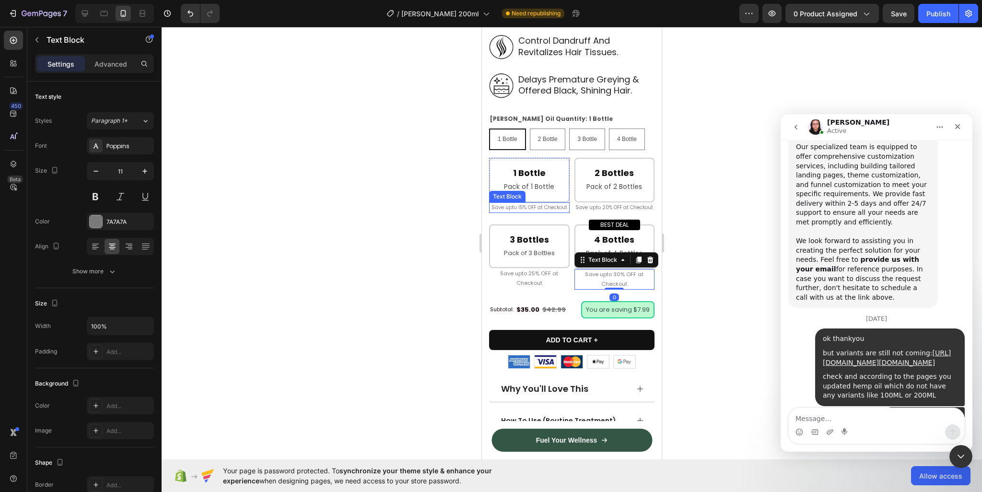
click at [533, 203] on p "Save upto 15% OFF at Checkout" at bounding box center [529, 207] width 79 height 9
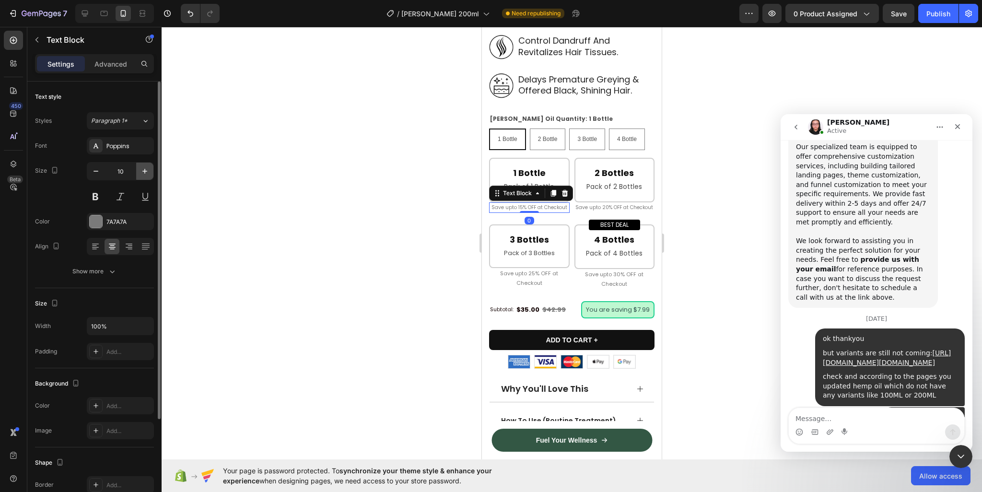
drag, startPoint x: 146, startPoint y: 169, endPoint x: 26, endPoint y: 146, distance: 122.2
click at [146, 169] on icon "button" at bounding box center [145, 171] width 10 height 10
type input "11"
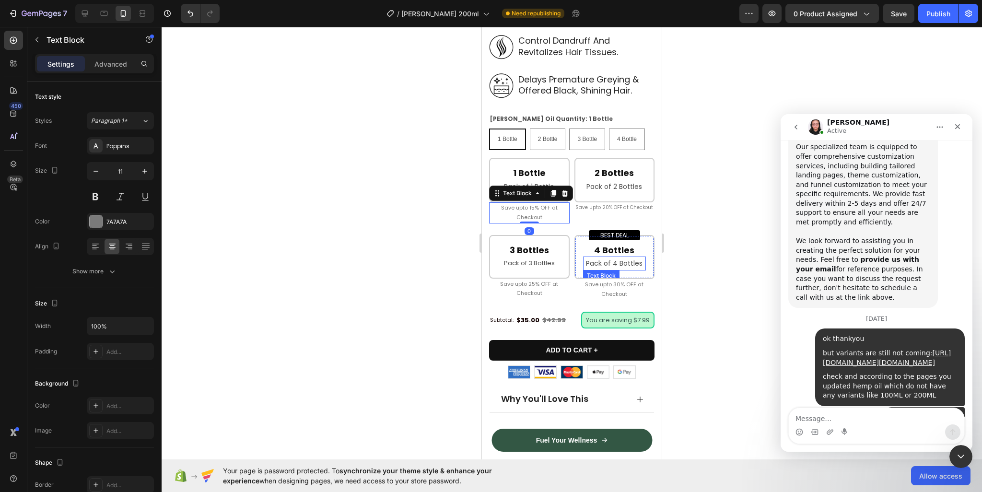
click at [615, 258] on p "Pack of 4 Bottles" at bounding box center [614, 264] width 61 height 12
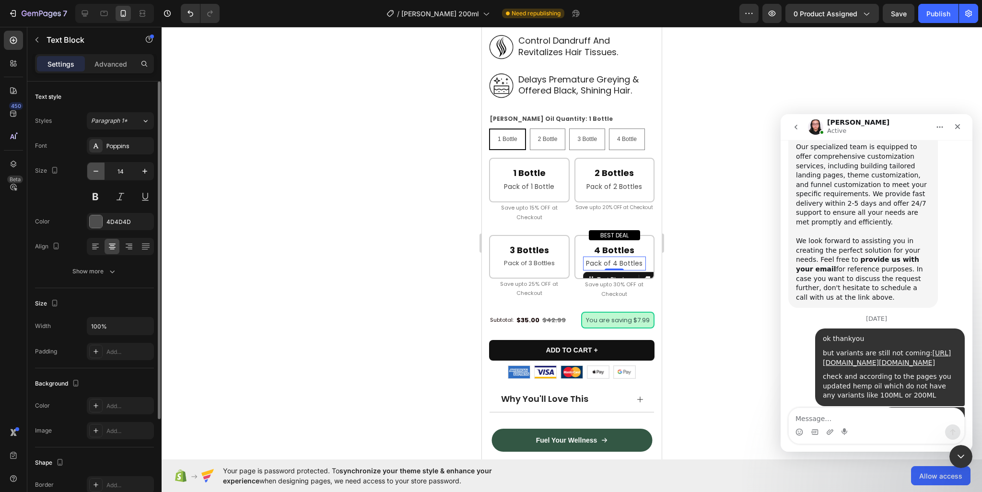
click at [91, 173] on icon "button" at bounding box center [96, 171] width 10 height 10
type input "13"
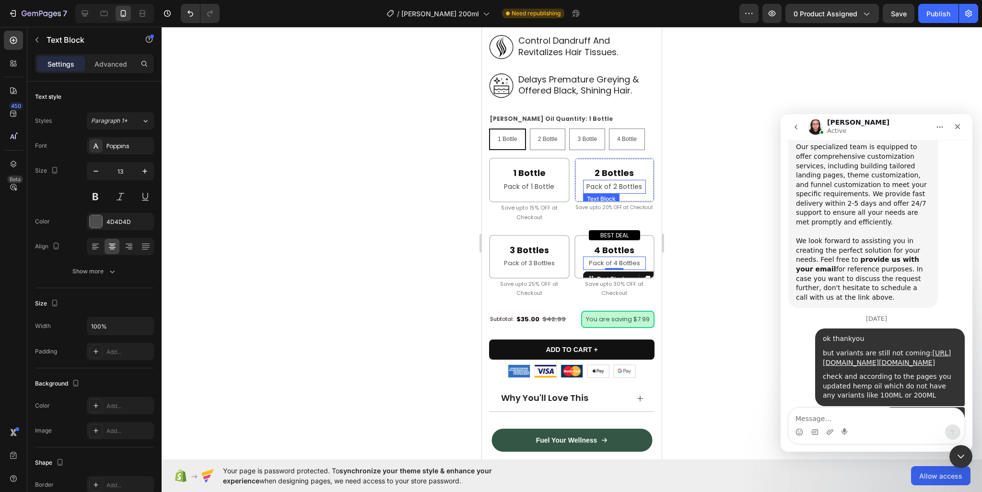
click at [614, 181] on p "Pack of 2 Bottles" at bounding box center [614, 187] width 61 height 12
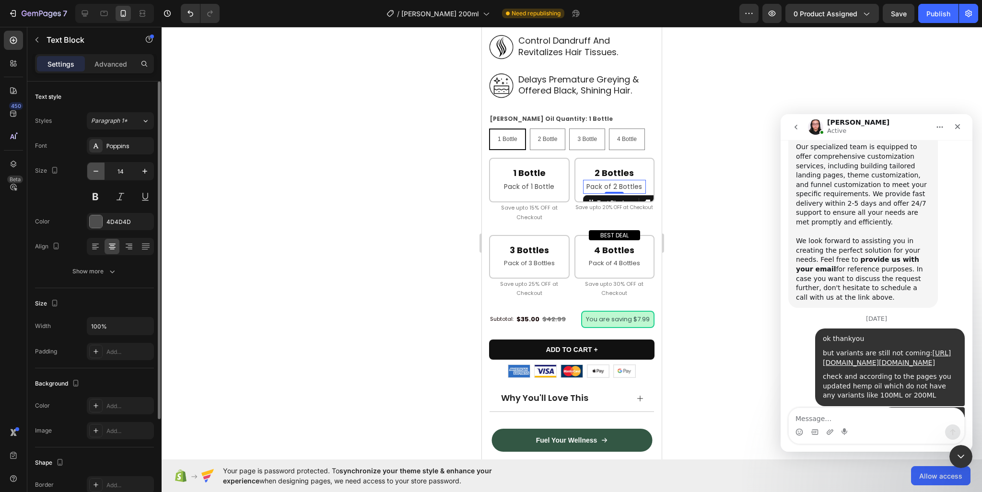
click at [94, 173] on icon "button" at bounding box center [96, 171] width 10 height 10
type input "13"
click at [537, 181] on p "Pack of 1 Bottle" at bounding box center [529, 187] width 61 height 12
click at [91, 173] on icon "button" at bounding box center [96, 171] width 10 height 10
type input "13"
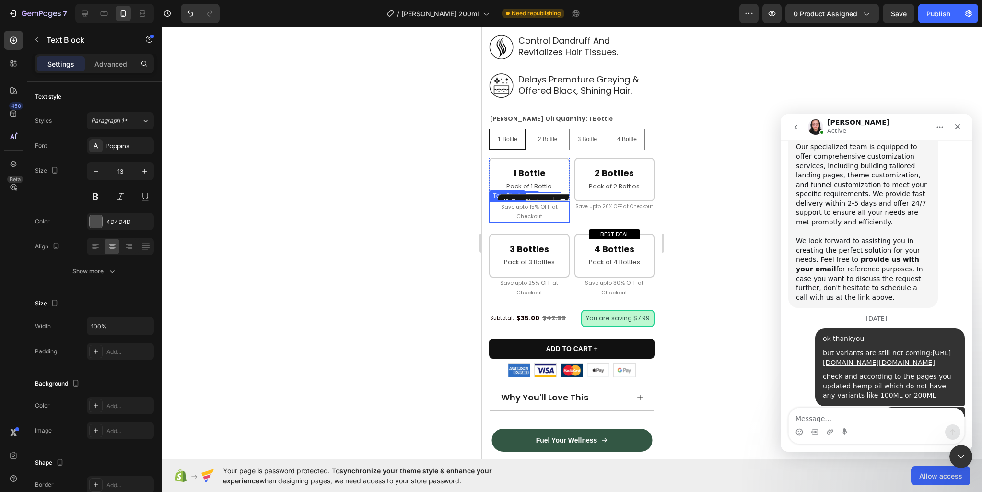
click at [544, 202] on p "Save upto 15% OFF at Checkout" at bounding box center [529, 211] width 79 height 19
click at [623, 205] on p "Save upto 20% OFF at Checkout" at bounding box center [615, 206] width 79 height 9
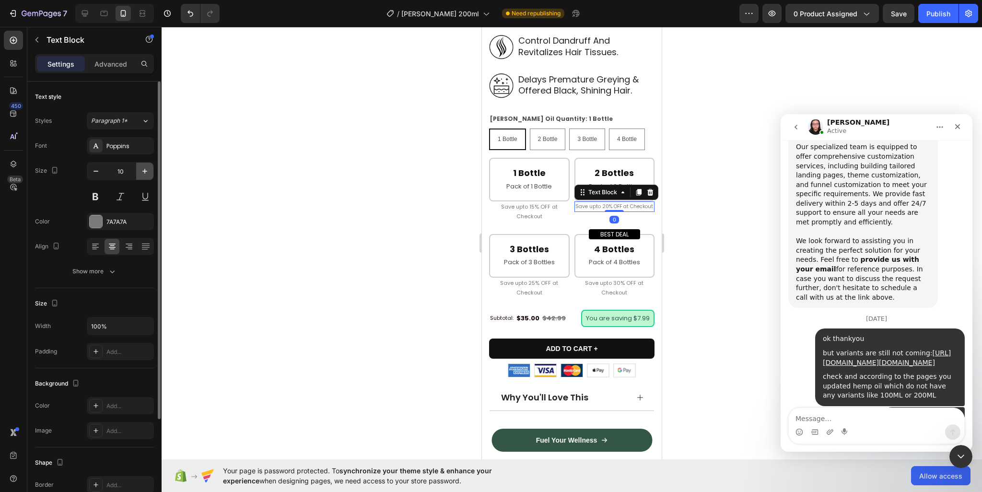
click at [142, 173] on icon "button" at bounding box center [145, 171] width 10 height 10
type input "11"
click at [635, 282] on p "Save upto 30% OFF at Checkout" at bounding box center [615, 288] width 79 height 19
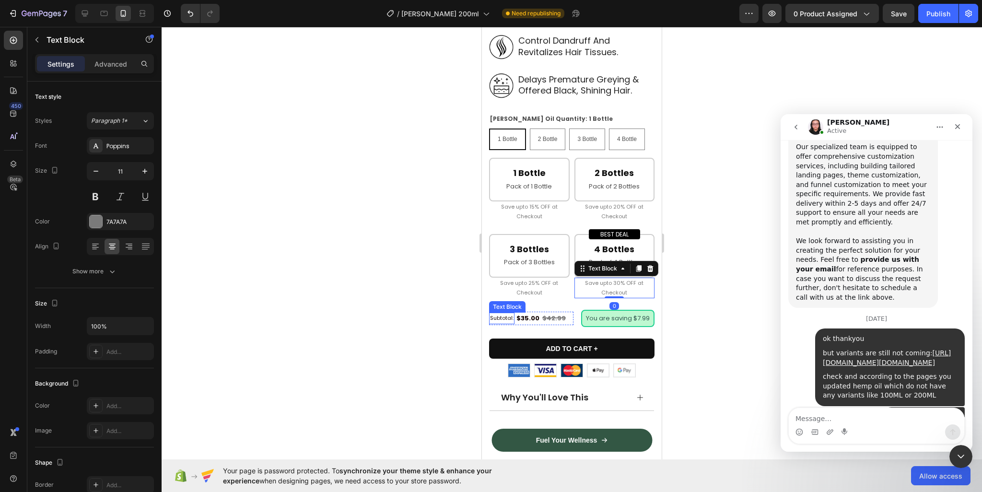
click at [505, 315] on p "Subtotal:" at bounding box center [502, 319] width 24 height 10
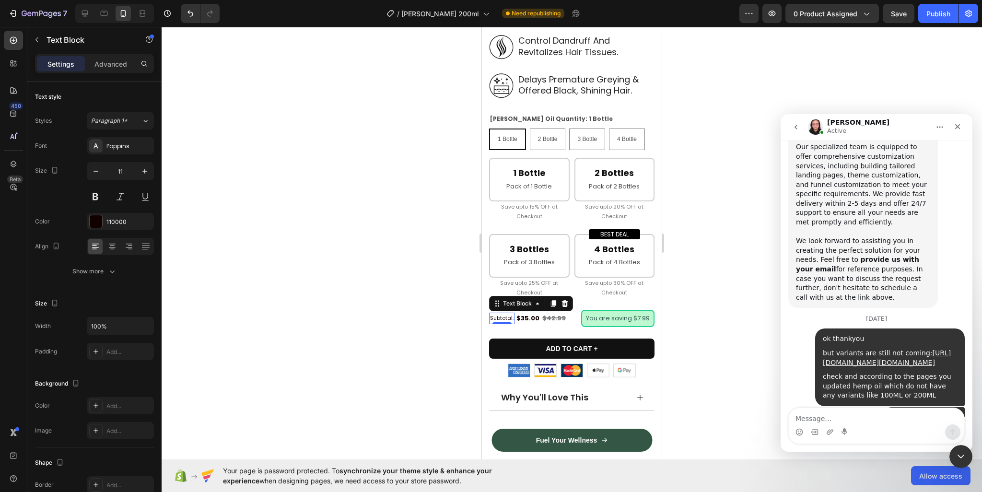
click at [710, 298] on div at bounding box center [572, 259] width 821 height 465
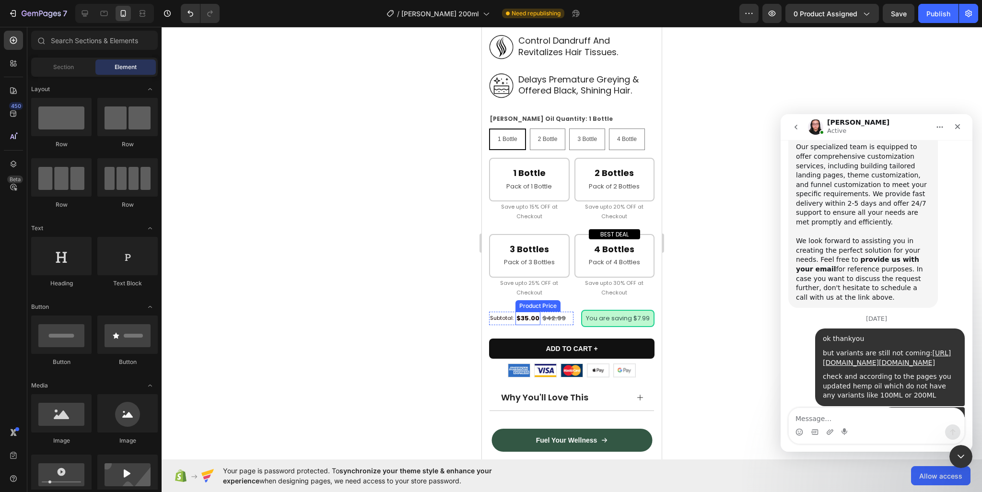
click at [525, 312] on div "$35.00" at bounding box center [528, 318] width 25 height 13
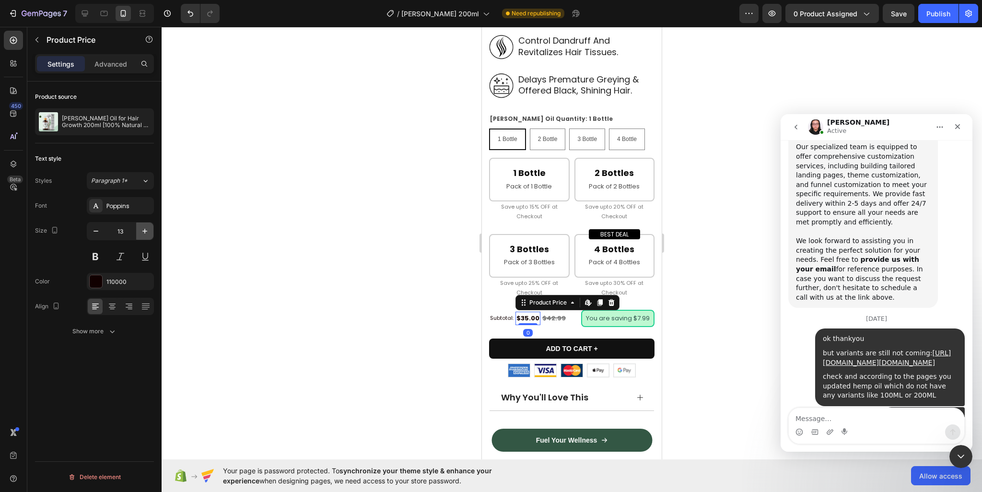
click at [142, 235] on icon "button" at bounding box center [145, 231] width 10 height 10
click at [98, 234] on icon "button" at bounding box center [96, 231] width 10 height 10
type input "14"
click at [384, 300] on div at bounding box center [572, 259] width 821 height 465
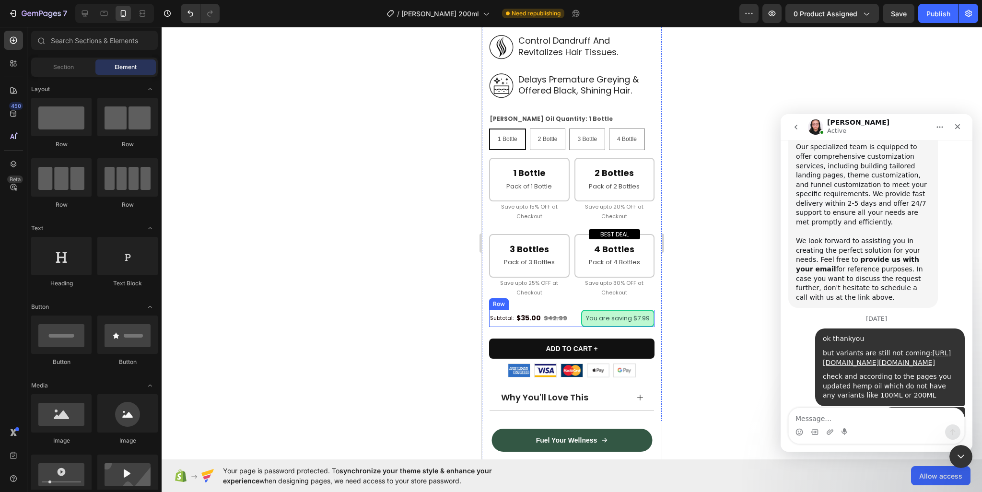
click at [573, 313] on div "Subtotal: Text Block $35.00 Product Price Product Price $42.99 Compare Price Co…" at bounding box center [571, 318] width 165 height 17
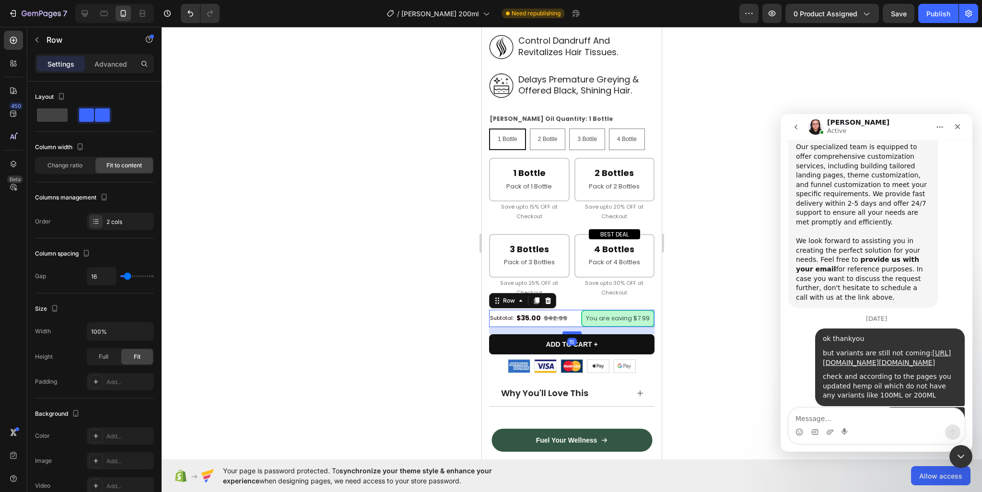
drag, startPoint x: 565, startPoint y: 330, endPoint x: 568, endPoint y: 326, distance: 5.2
click at [568, 331] on div at bounding box center [572, 332] width 19 height 3
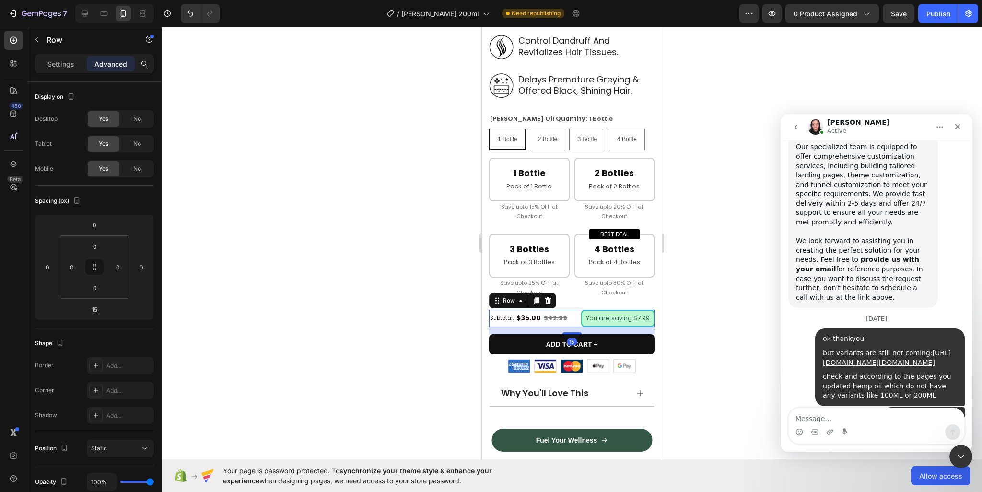
click at [704, 298] on div at bounding box center [572, 259] width 821 height 465
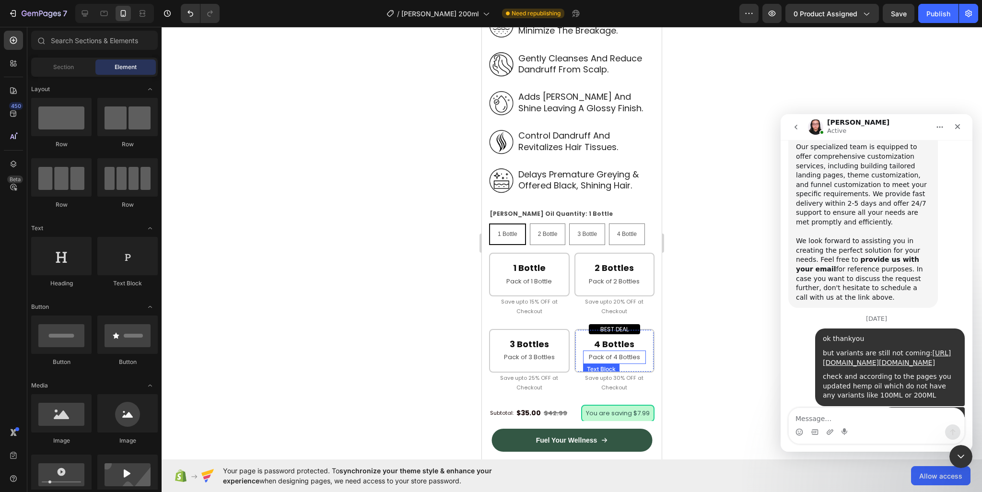
scroll to position [576, 0]
click at [558, 209] on legend "[PERSON_NAME] Oil Quantity: 1 Bottle" at bounding box center [551, 215] width 125 height 12
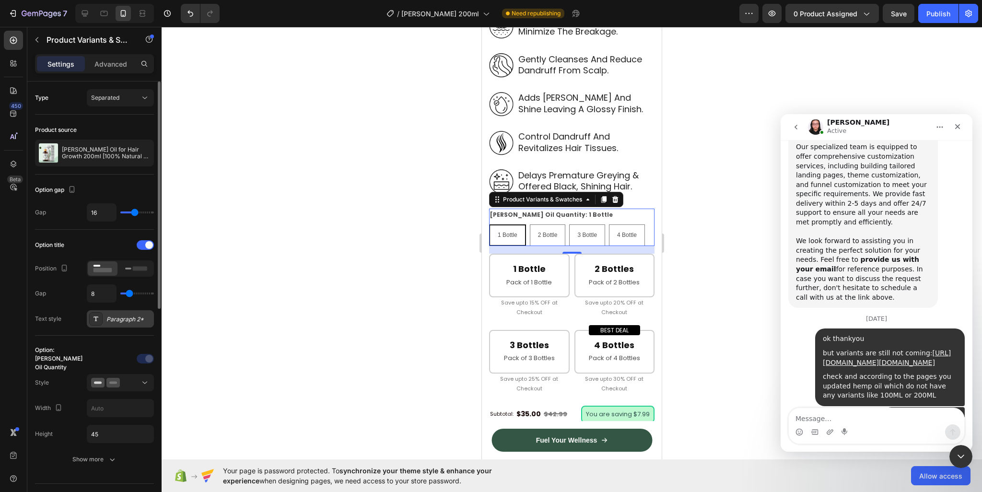
click at [124, 315] on div "Paragraph 2*" at bounding box center [128, 319] width 45 height 9
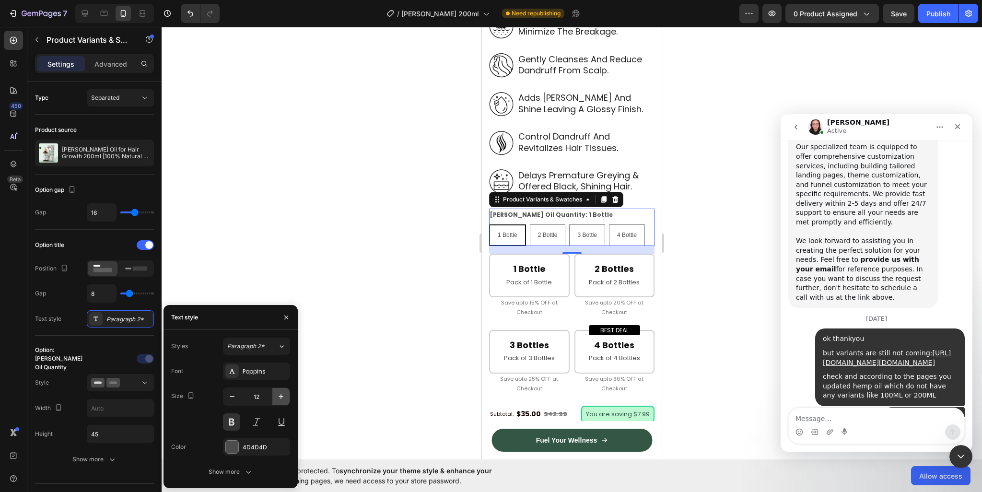
click at [281, 397] on icon "button" at bounding box center [281, 396] width 5 height 5
type input "14"
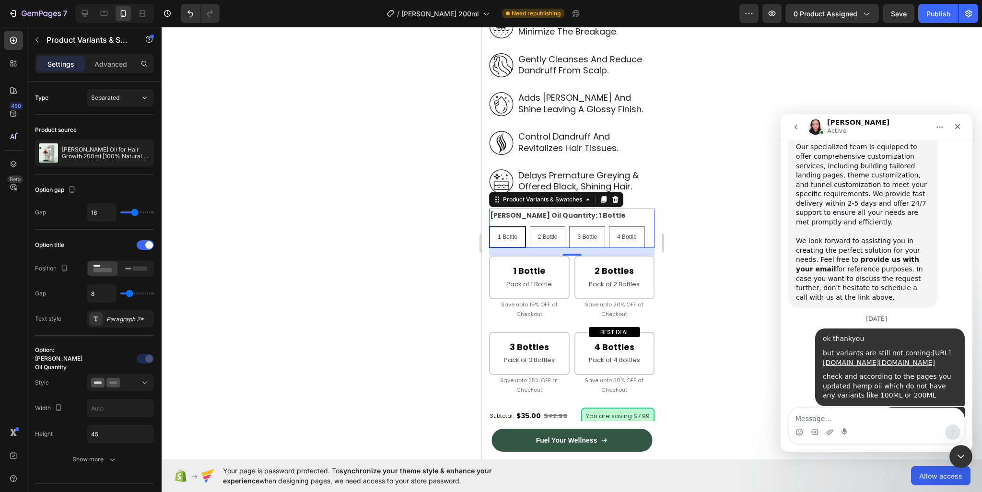
click at [327, 224] on div at bounding box center [572, 259] width 821 height 465
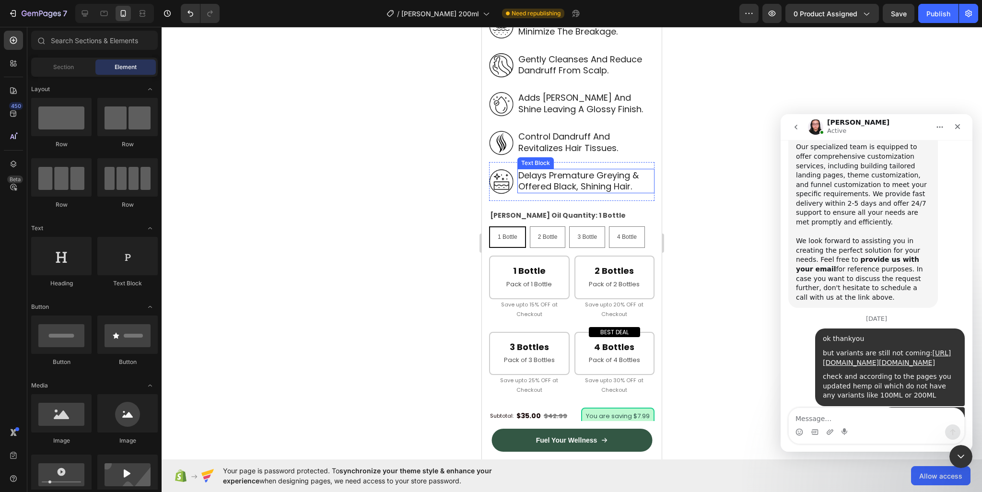
click at [539, 175] on p "delays premature greying & offered black, shining hair." at bounding box center [585, 181] width 135 height 23
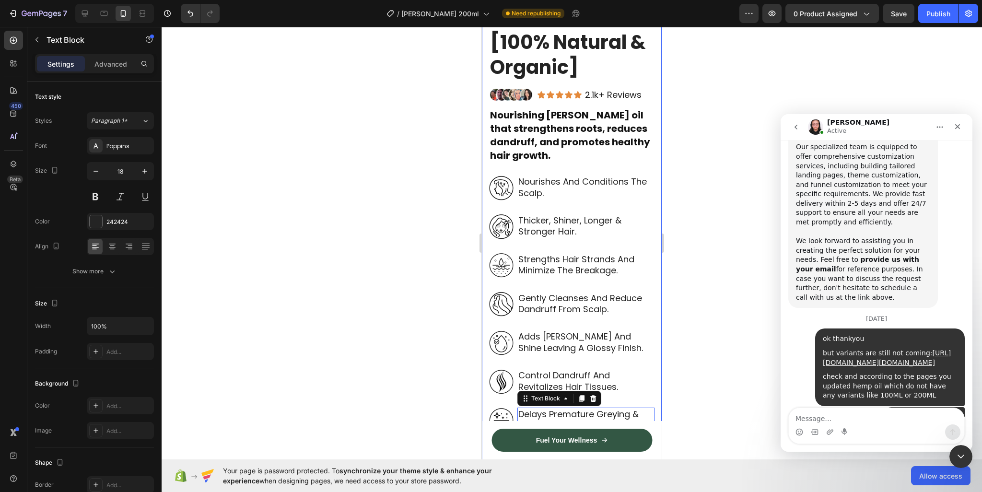
scroll to position [336, 0]
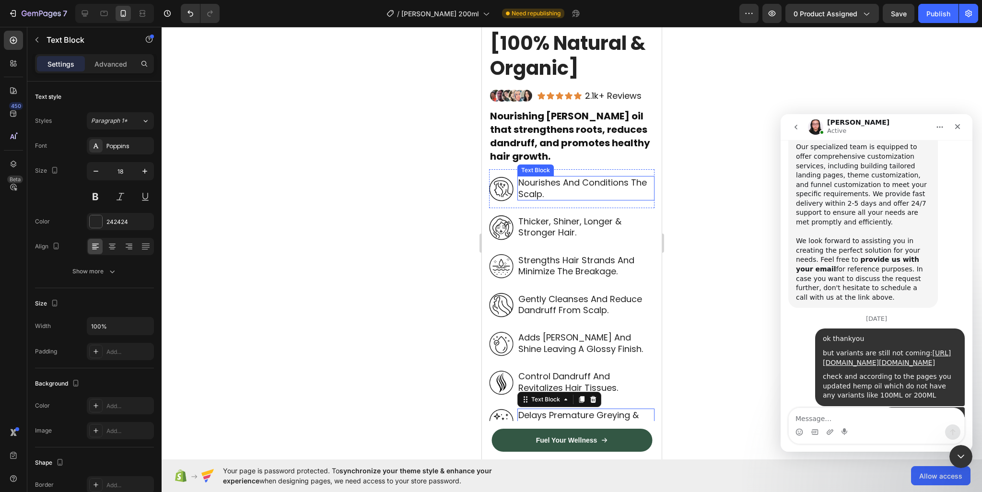
click at [564, 186] on p "nourishes and conditions the scalp." at bounding box center [585, 188] width 135 height 23
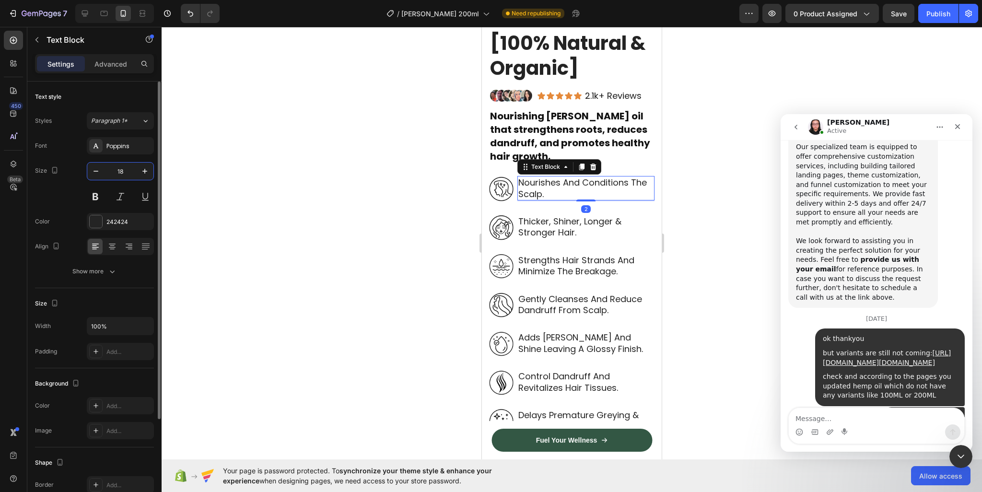
click at [110, 175] on input "18" at bounding box center [121, 171] width 32 height 17
click at [118, 174] on input "14" at bounding box center [121, 171] width 32 height 17
click at [118, 174] on input "5" at bounding box center [121, 171] width 32 height 17
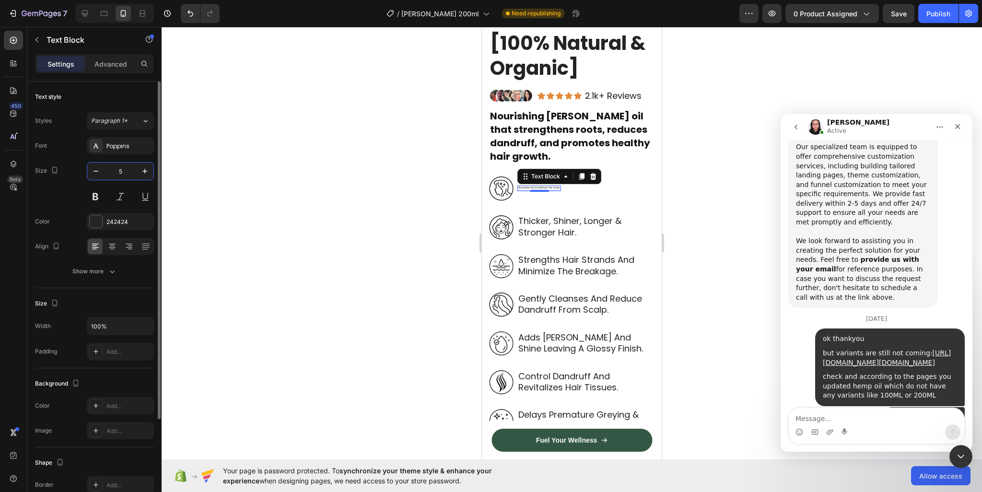
click at [118, 174] on input "5" at bounding box center [121, 171] width 32 height 17
type input "15"
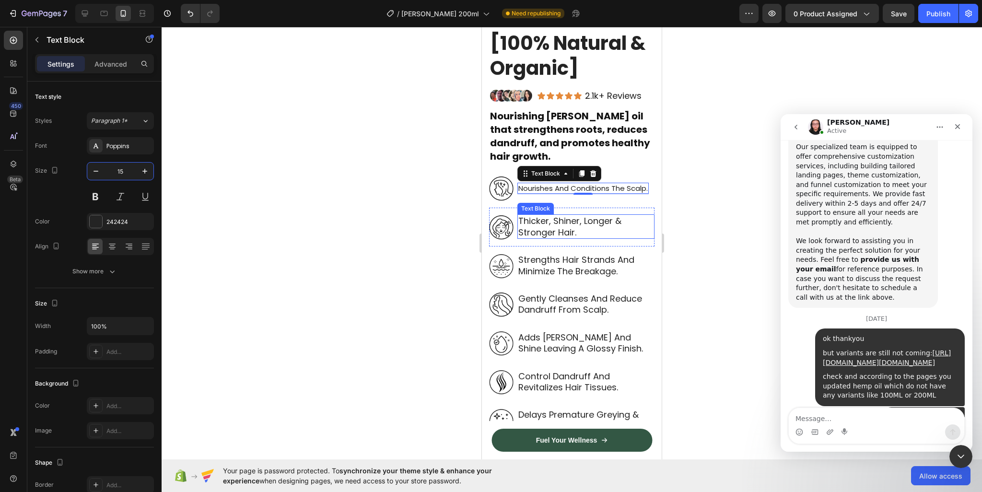
click at [529, 219] on p "thicker, shiner, longer & stronger hair." at bounding box center [585, 226] width 135 height 23
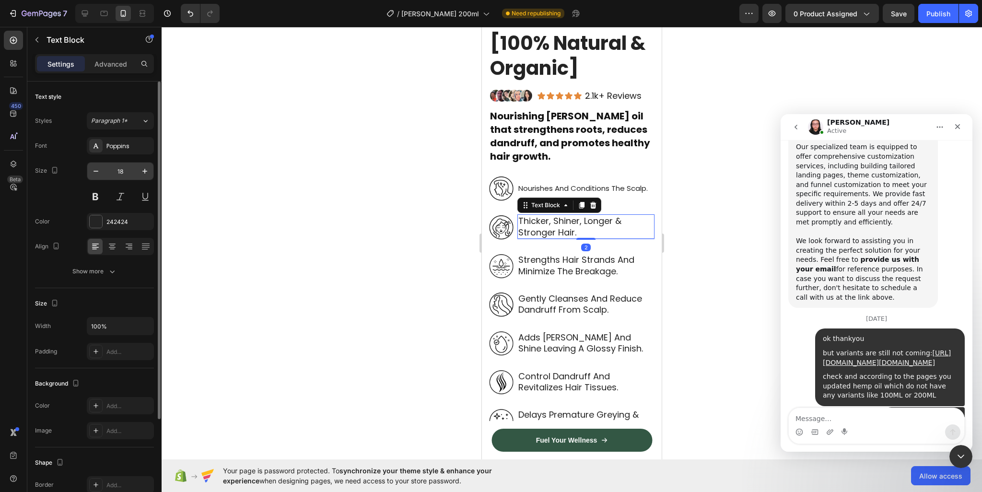
click at [113, 174] on input "18" at bounding box center [121, 171] width 32 height 17
paste input "5"
type input "15"
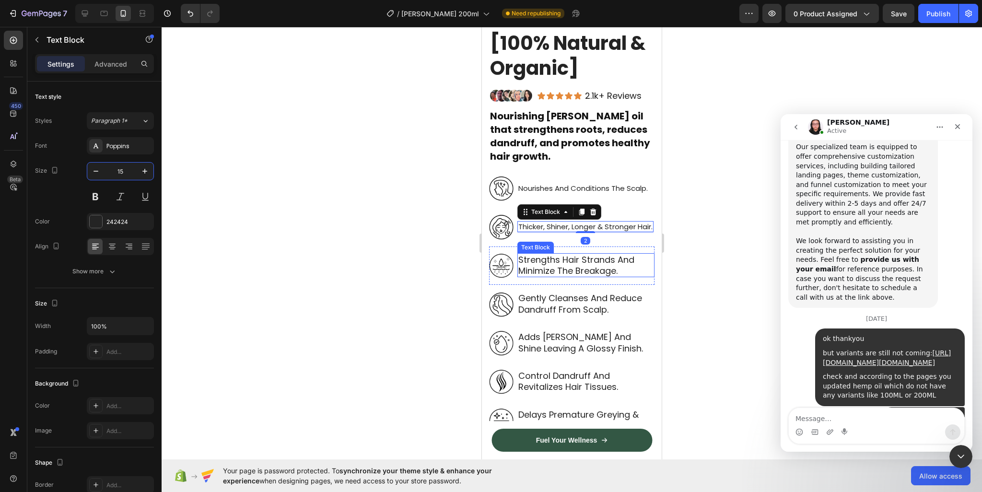
click at [588, 269] on p "strengths hair strands and minimize the breakage." at bounding box center [585, 265] width 135 height 23
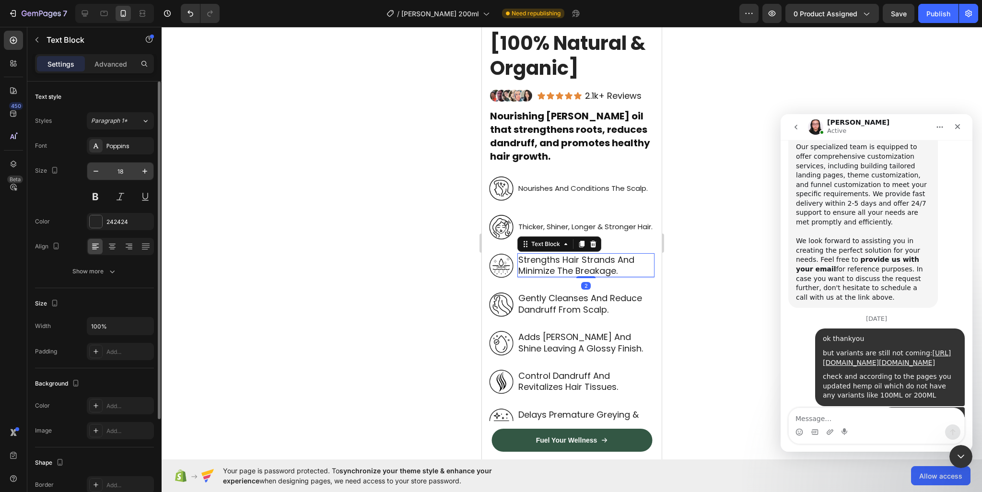
click at [114, 173] on input "18" at bounding box center [121, 171] width 32 height 17
paste input "5"
type input "15"
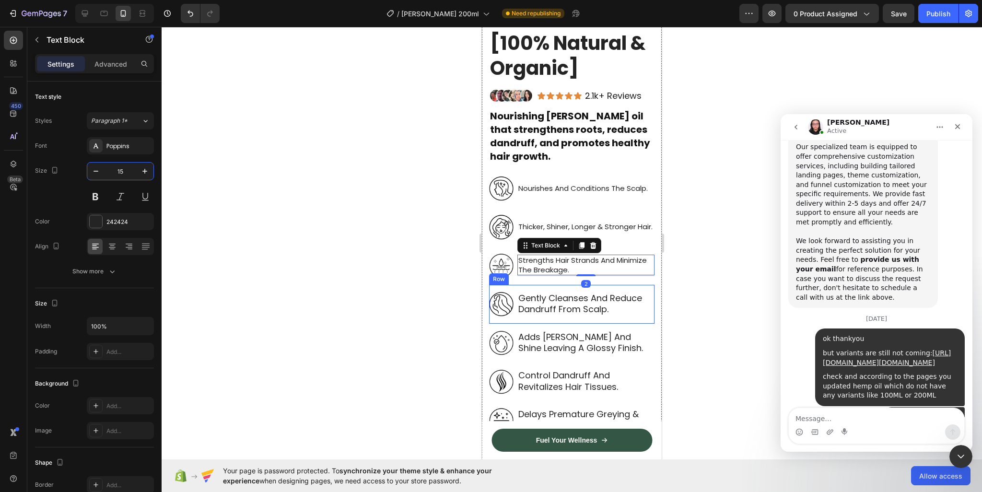
click at [547, 293] on p "gently cleanses and reduce dandruff from scalp." at bounding box center [585, 304] width 135 height 23
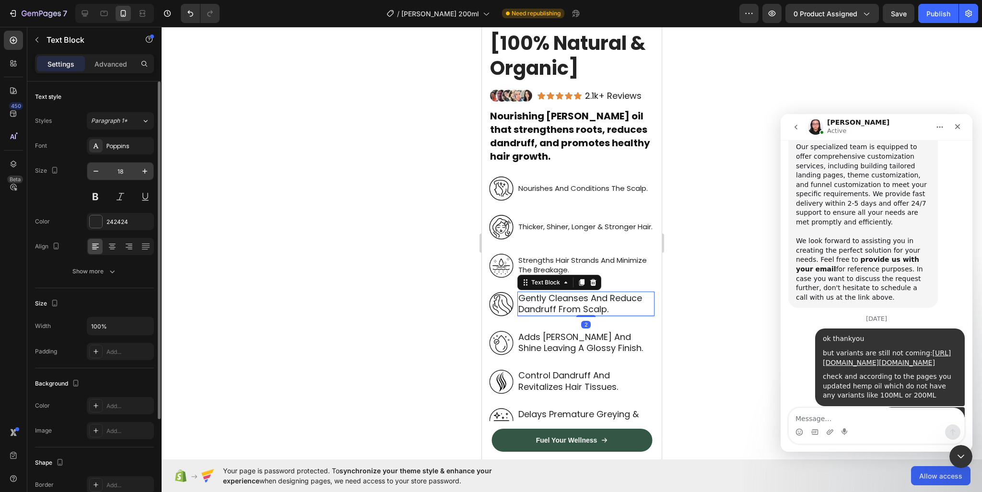
click at [123, 173] on input "18" at bounding box center [121, 171] width 32 height 17
paste input "5"
type input "15"
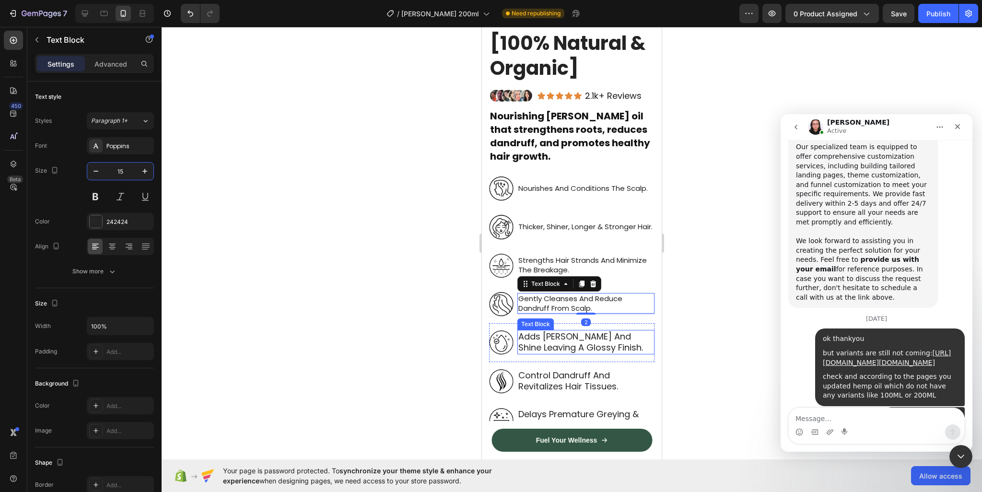
click at [534, 334] on p "adds [PERSON_NAME] and shine leaving a glossy finish." at bounding box center [585, 342] width 135 height 23
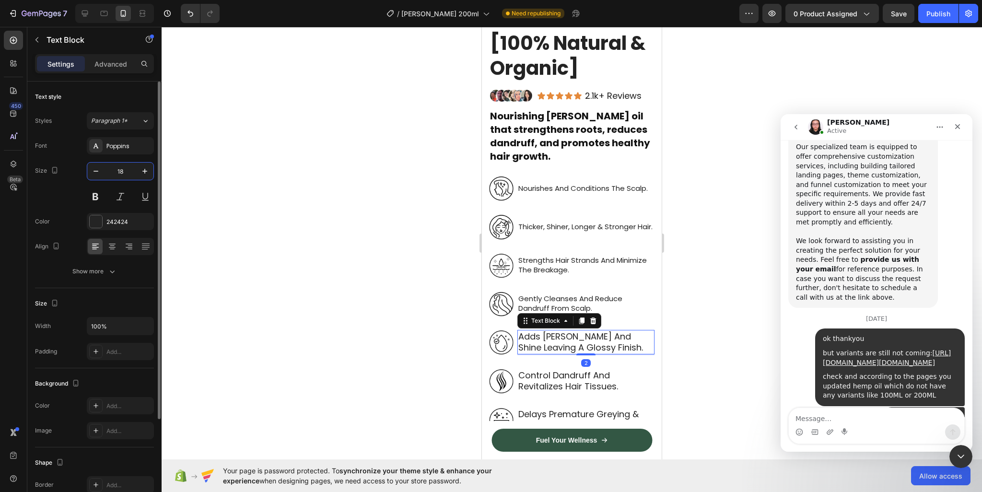
click at [116, 176] on input "18" at bounding box center [121, 171] width 32 height 17
paste input "5"
type input "15"
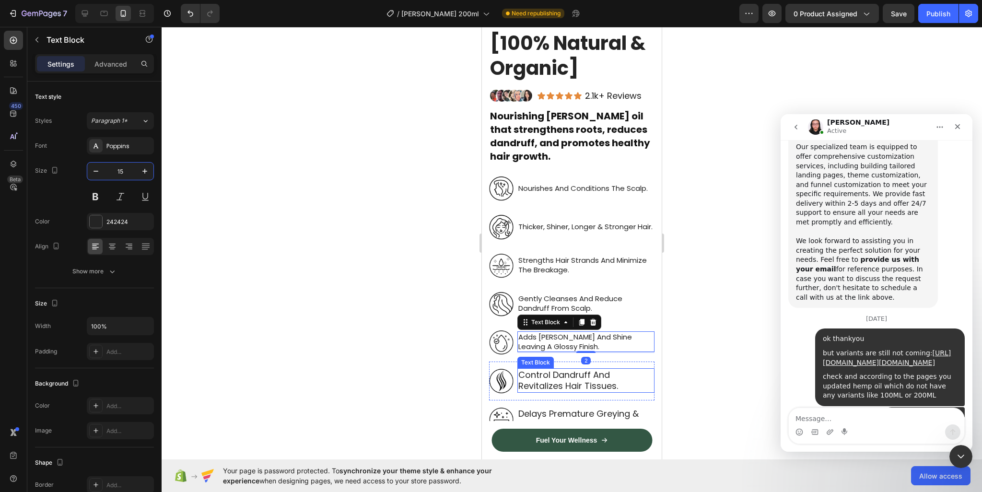
click at [533, 371] on p "control dandruff and revitalizes hair tissues." at bounding box center [585, 380] width 135 height 23
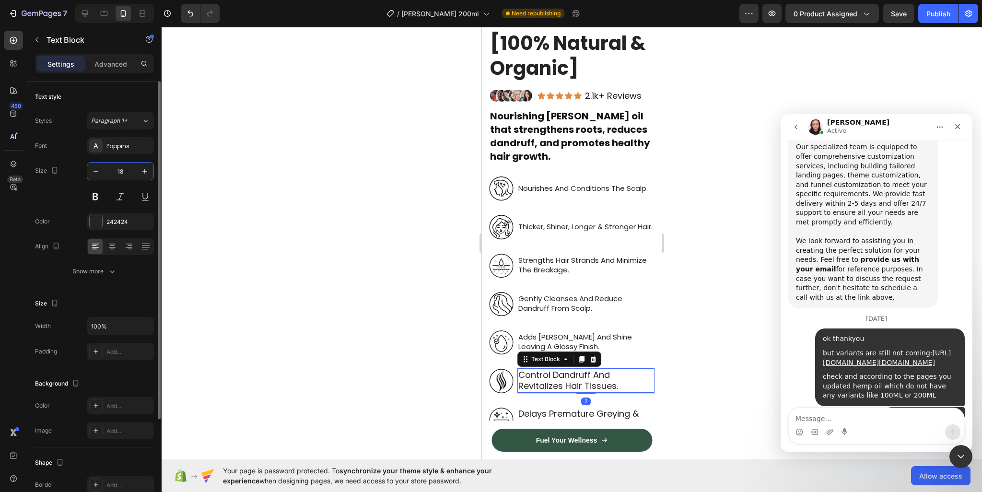
click at [125, 171] on input "18" at bounding box center [121, 171] width 32 height 17
paste input "5"
type input "15"
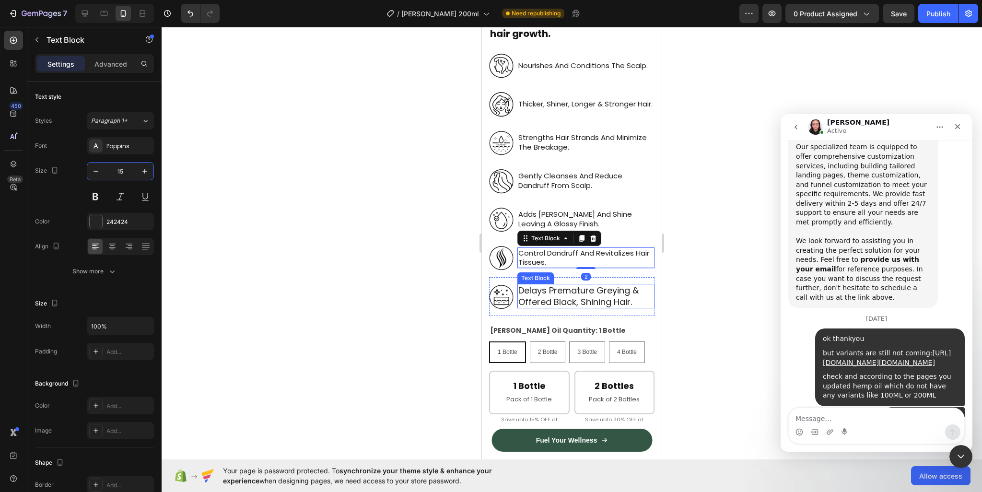
scroll to position [480, 0]
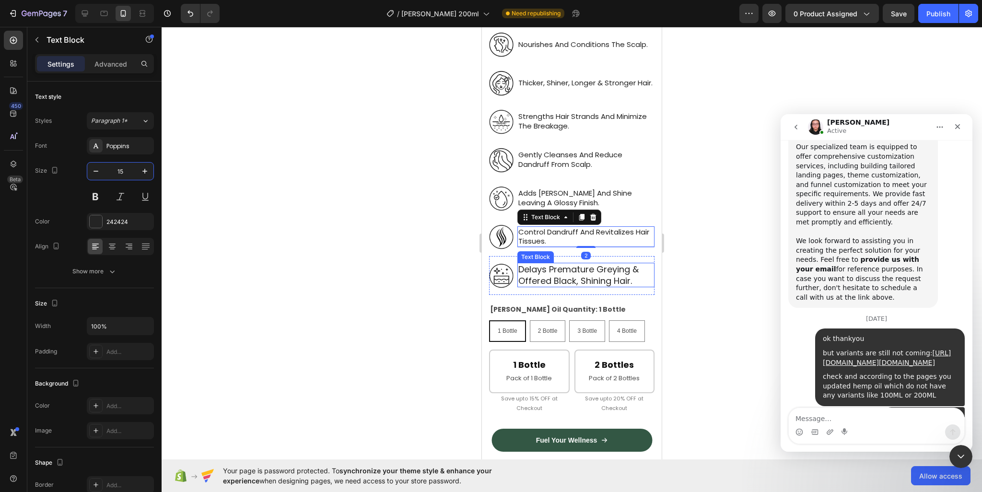
click at [561, 264] on p "delays premature greying & offered black, shining hair." at bounding box center [585, 275] width 135 height 23
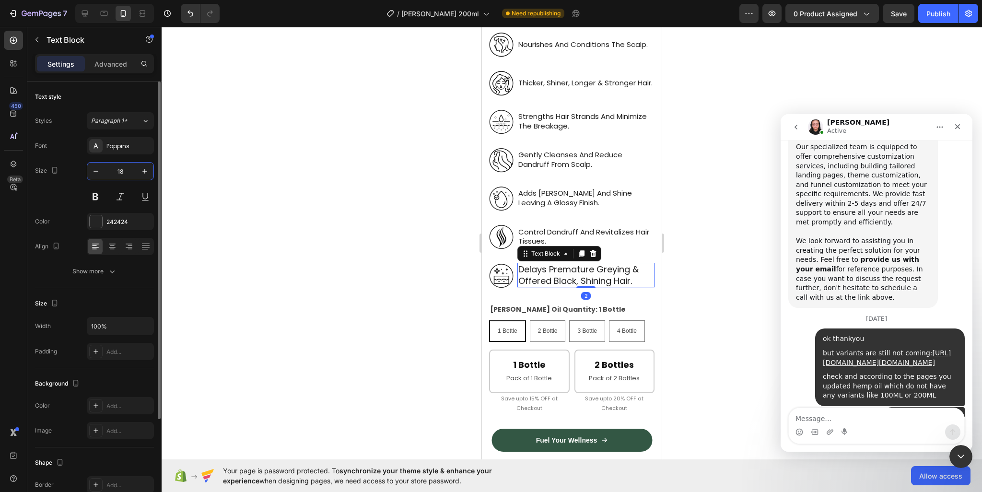
click at [125, 169] on input "18" at bounding box center [121, 171] width 32 height 17
paste input "5"
type input "15"
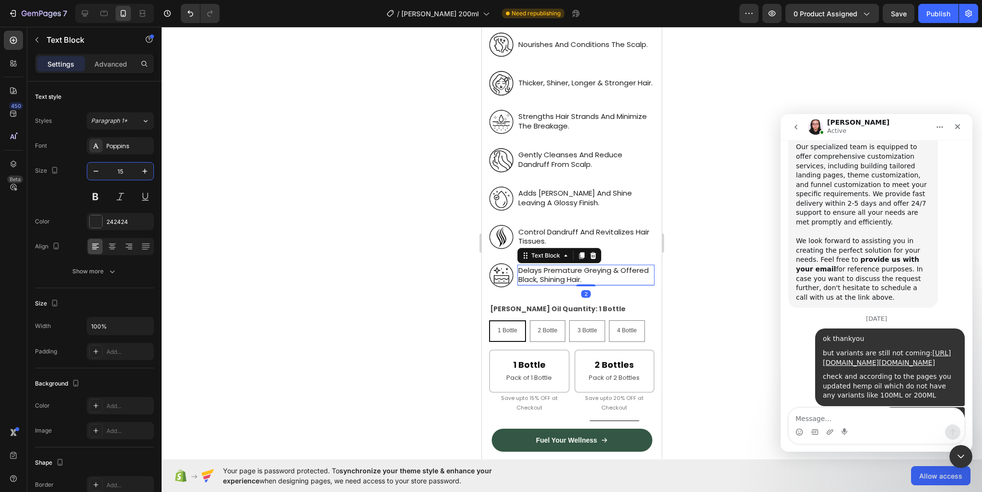
click at [289, 231] on div at bounding box center [572, 259] width 821 height 465
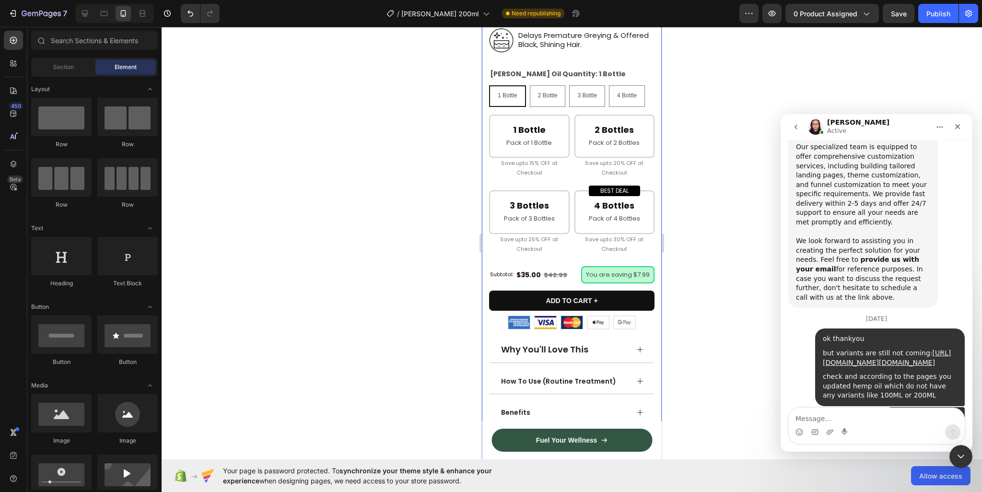
scroll to position [719, 0]
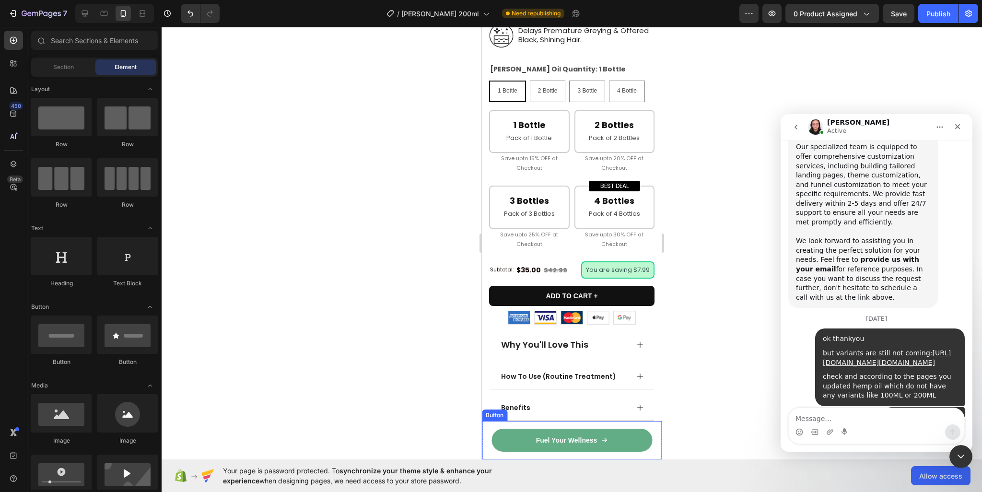
click at [641, 438] on link "Fuel Your Wellness" at bounding box center [572, 440] width 161 height 23
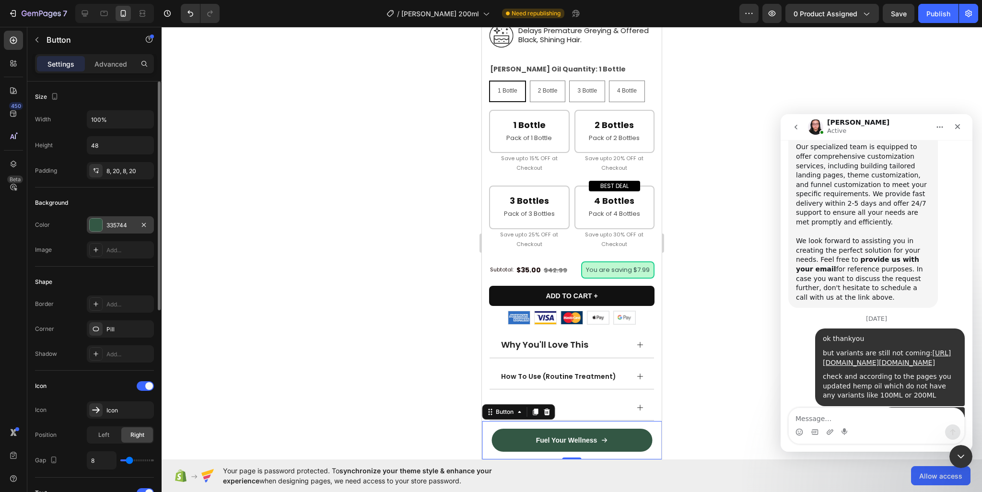
click at [92, 231] on div "335744" at bounding box center [120, 224] width 67 height 17
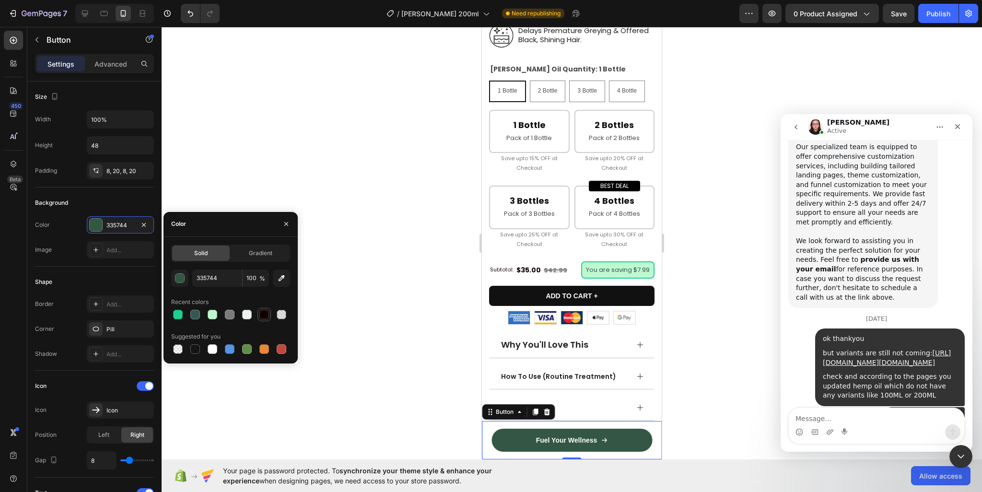
click at [262, 312] on div at bounding box center [264, 315] width 10 height 10
type input "110000"
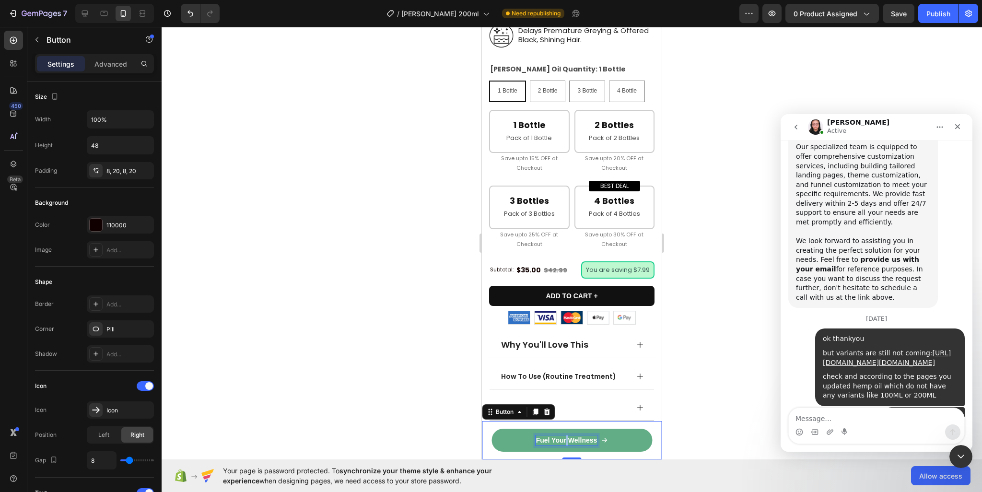
click at [562, 436] on p "Fuel Your Wellness" at bounding box center [566, 440] width 61 height 10
click at [467, 412] on div at bounding box center [572, 259] width 821 height 465
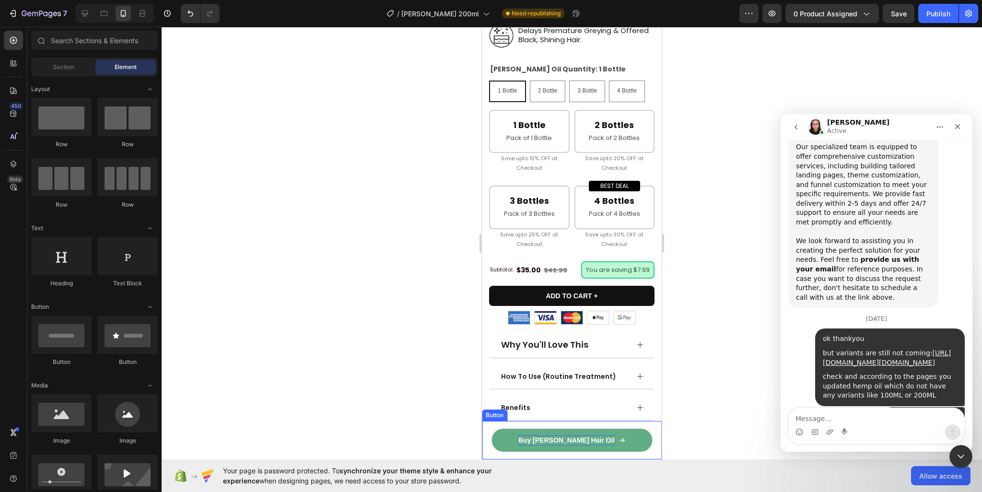
click at [517, 436] on link "Buy [PERSON_NAME] Hair Oil" at bounding box center [572, 440] width 161 height 23
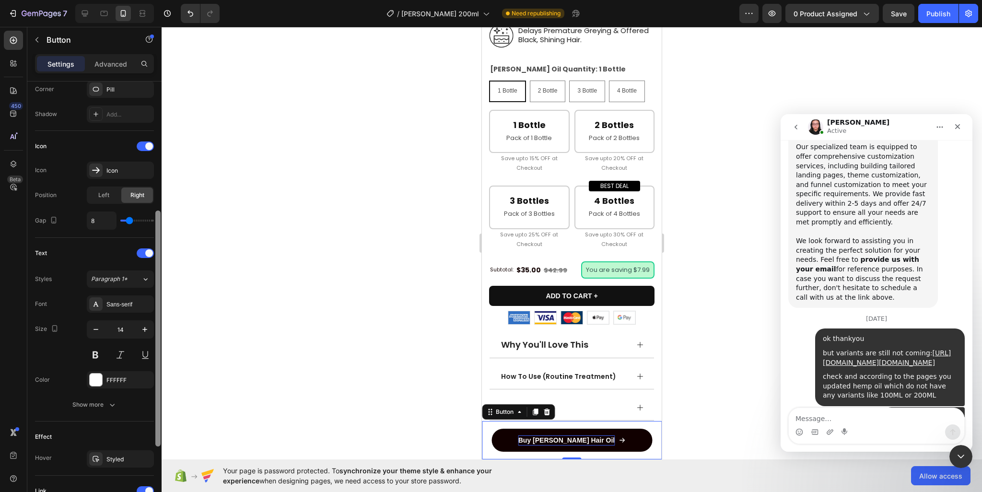
scroll to position [374, 0]
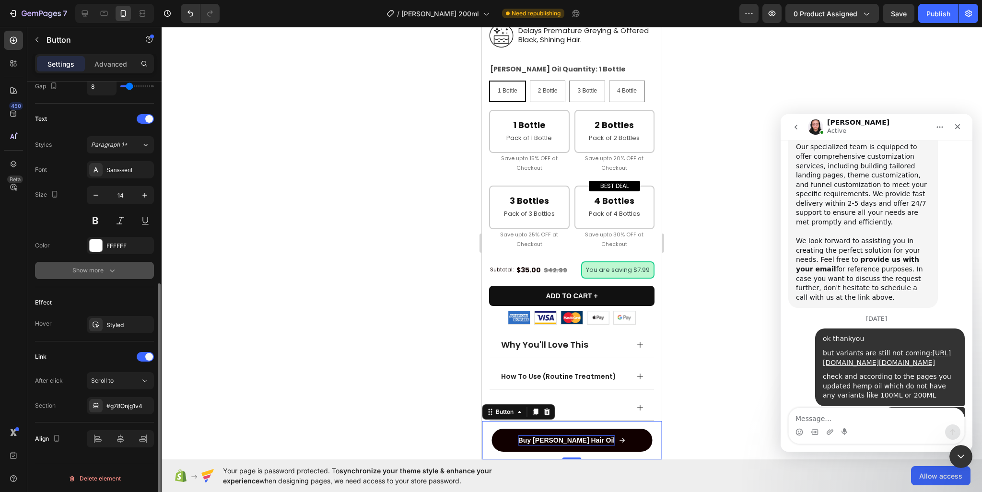
click at [100, 271] on div "Show more" at bounding box center [94, 271] width 45 height 10
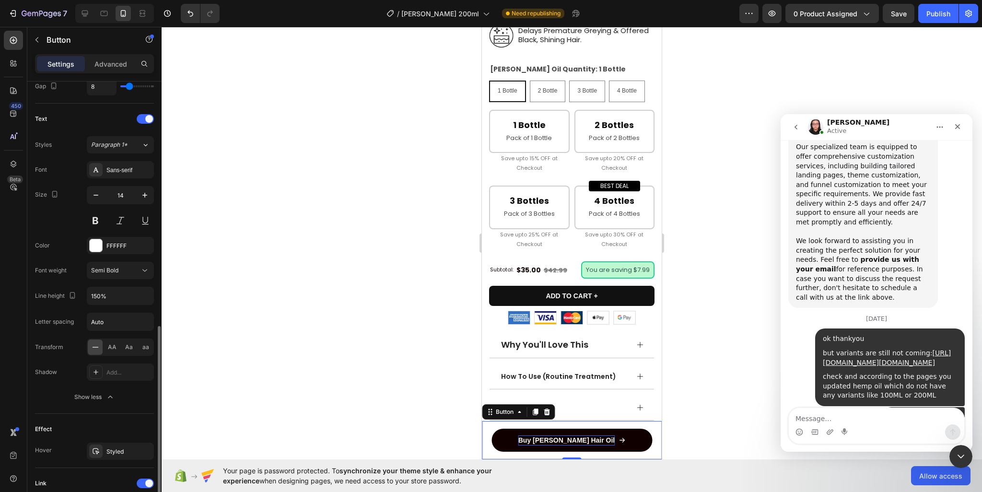
scroll to position [422, 0]
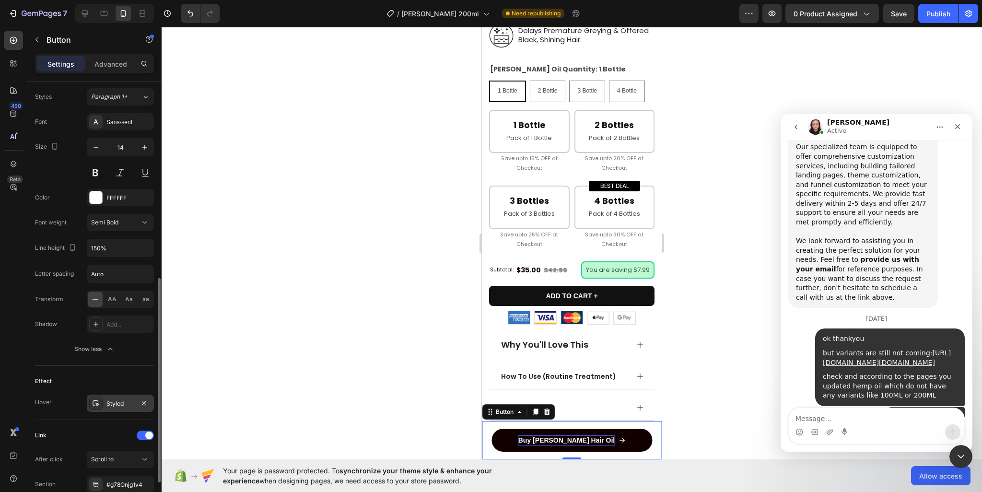
click at [117, 407] on div "Styled" at bounding box center [120, 403] width 67 height 17
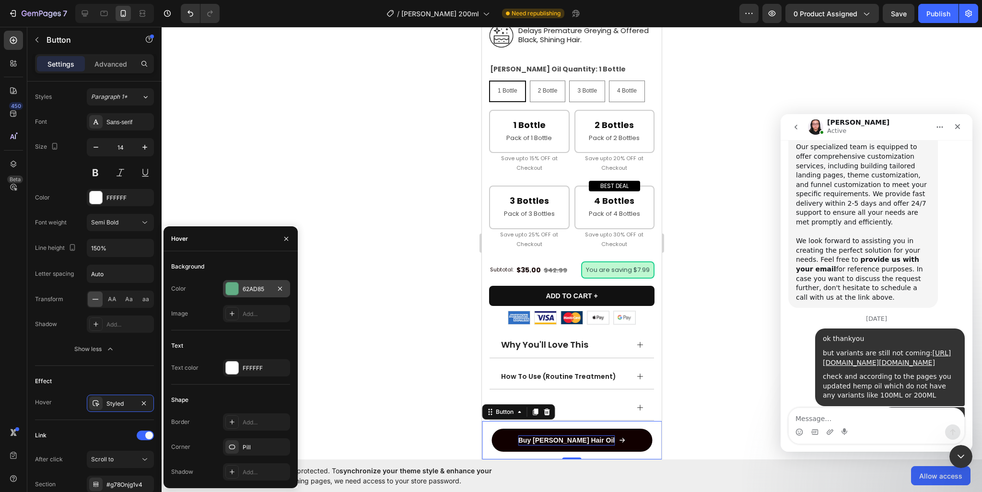
click at [246, 290] on div "62AD85" at bounding box center [257, 289] width 28 height 9
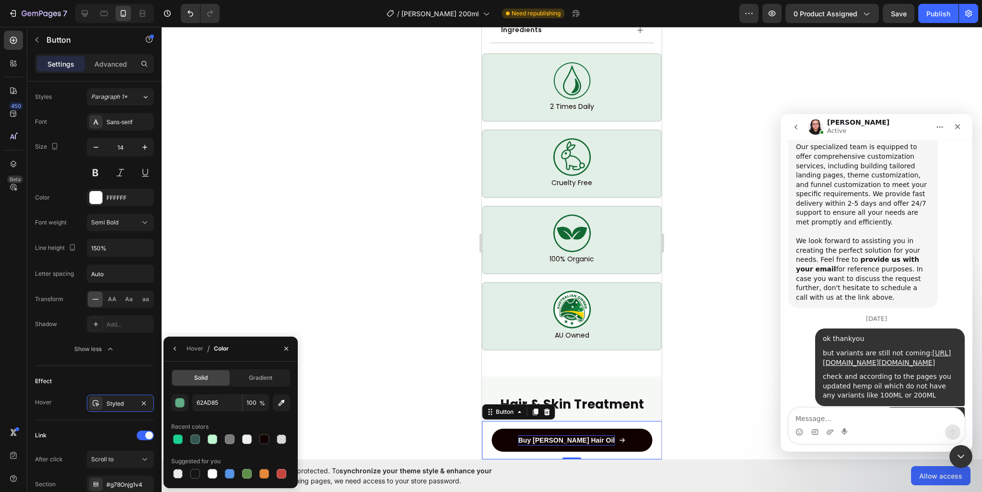
scroll to position [1199, 0]
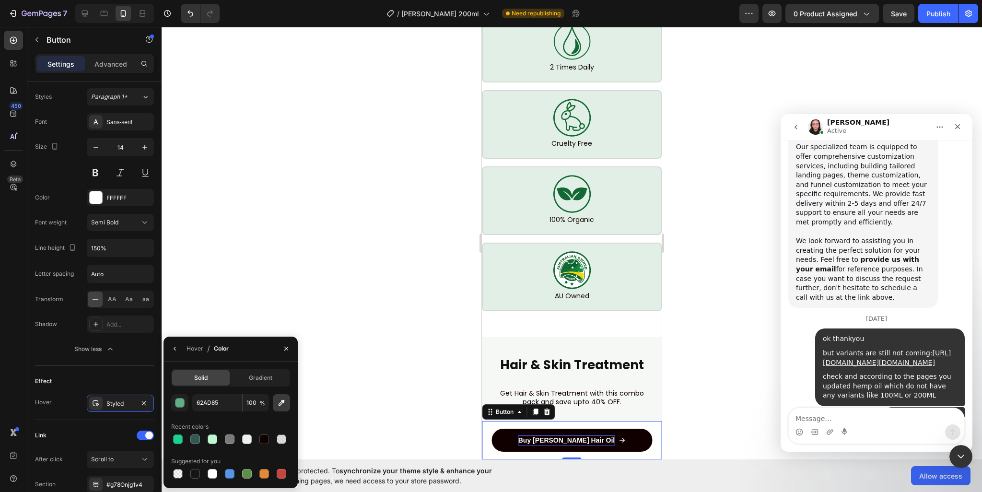
click at [280, 404] on icon "button" at bounding box center [282, 403] width 10 height 10
type input "126934"
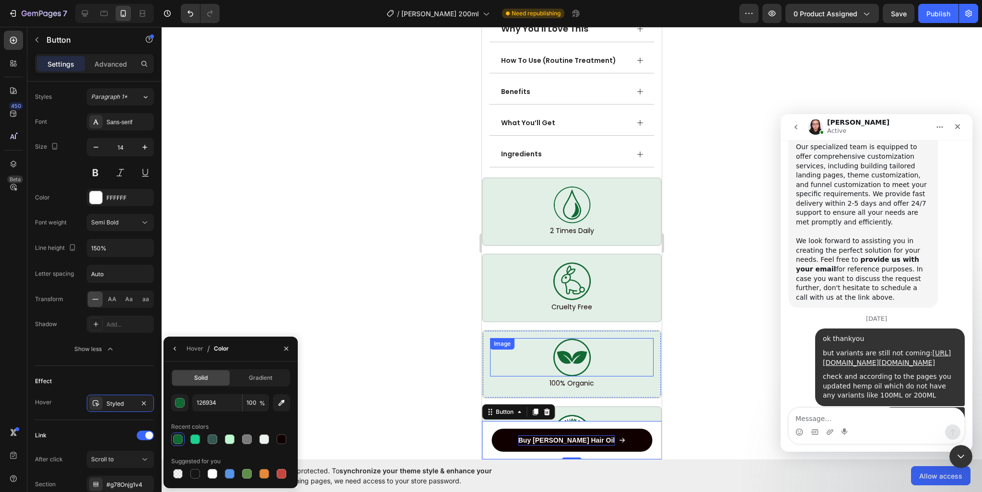
scroll to position [959, 0]
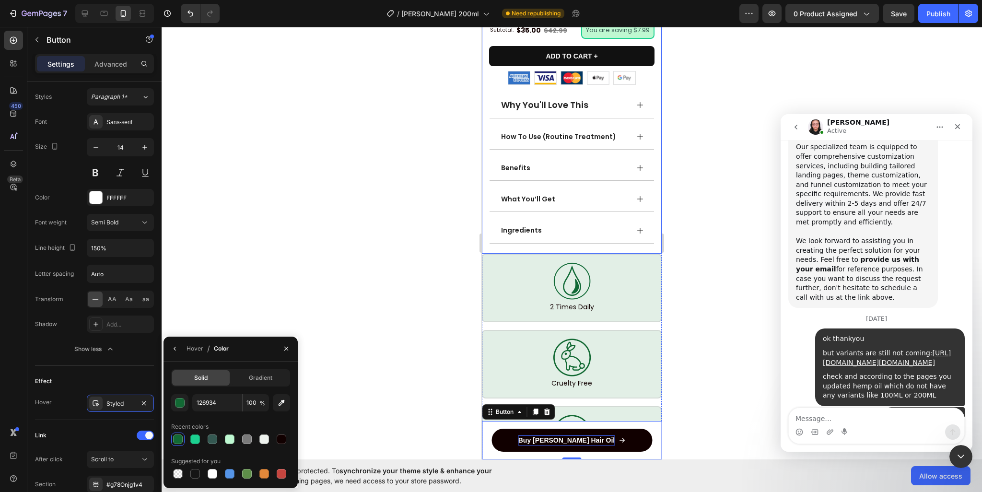
drag, startPoint x: 644, startPoint y: 243, endPoint x: 645, endPoint y: 250, distance: 7.3
click at [645, 254] on div "Image 2 Times Daily Text Block Row" at bounding box center [572, 288] width 180 height 69
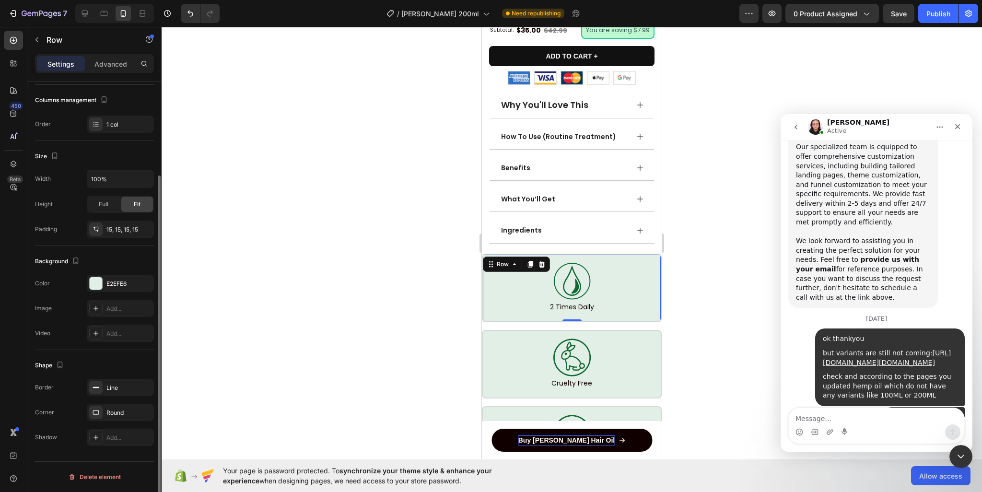
scroll to position [0, 0]
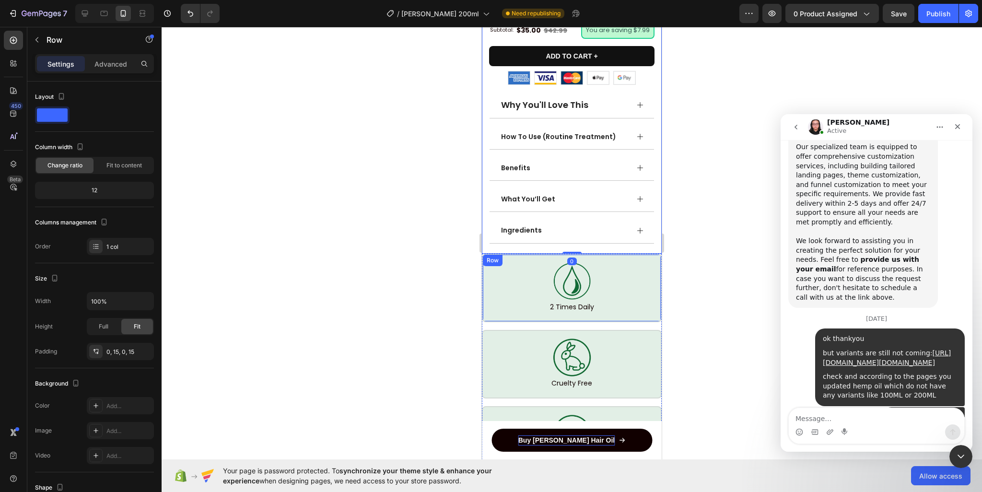
click at [647, 254] on div "Image 2 Times Daily Text Block Row" at bounding box center [572, 288] width 180 height 69
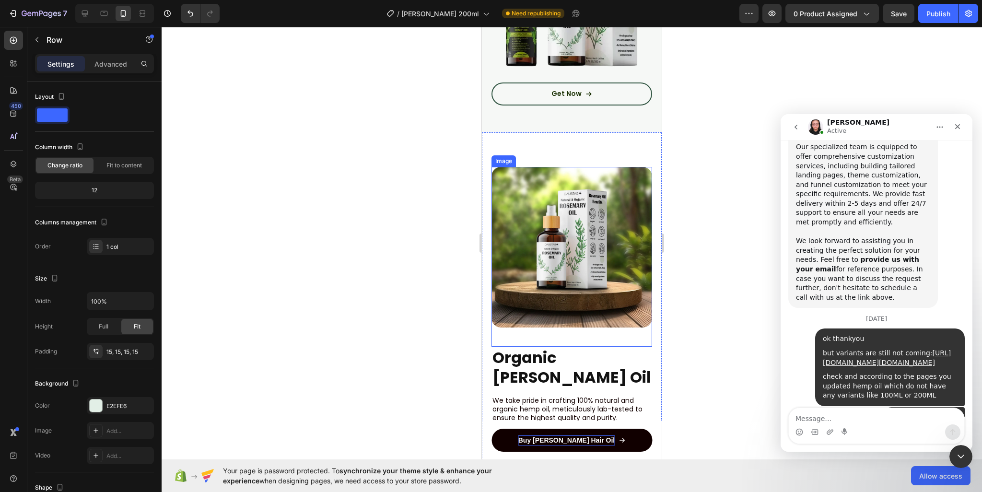
scroll to position [1870, 0]
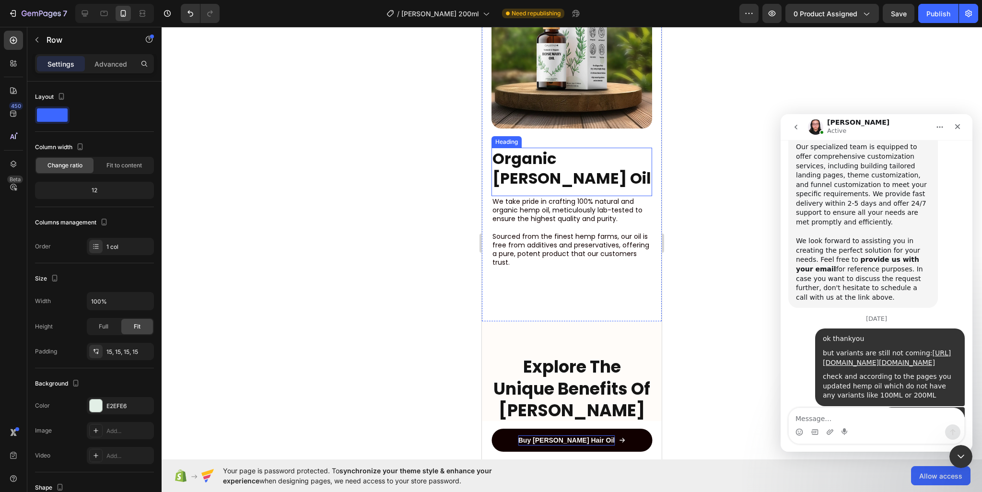
click at [568, 148] on strong "Organic [PERSON_NAME] Oil" at bounding box center [572, 169] width 159 height 42
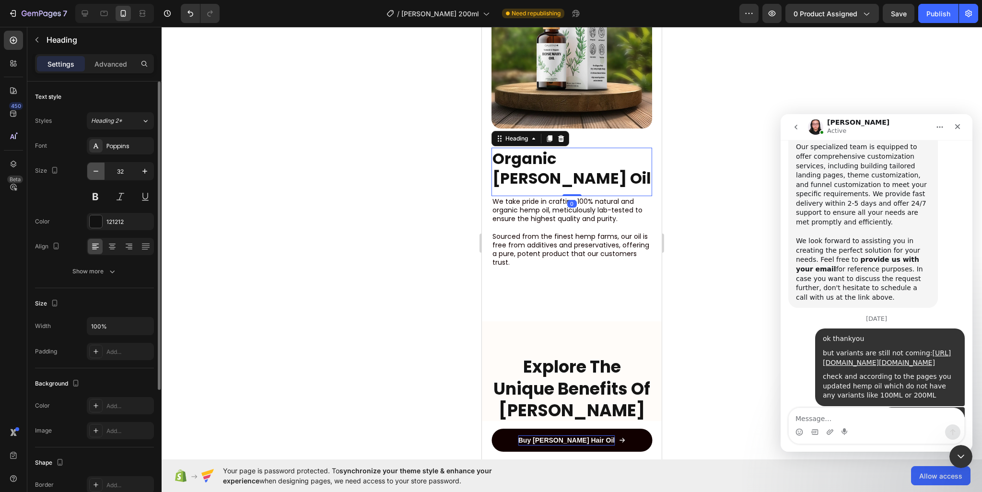
click at [92, 168] on icon "button" at bounding box center [96, 171] width 10 height 10
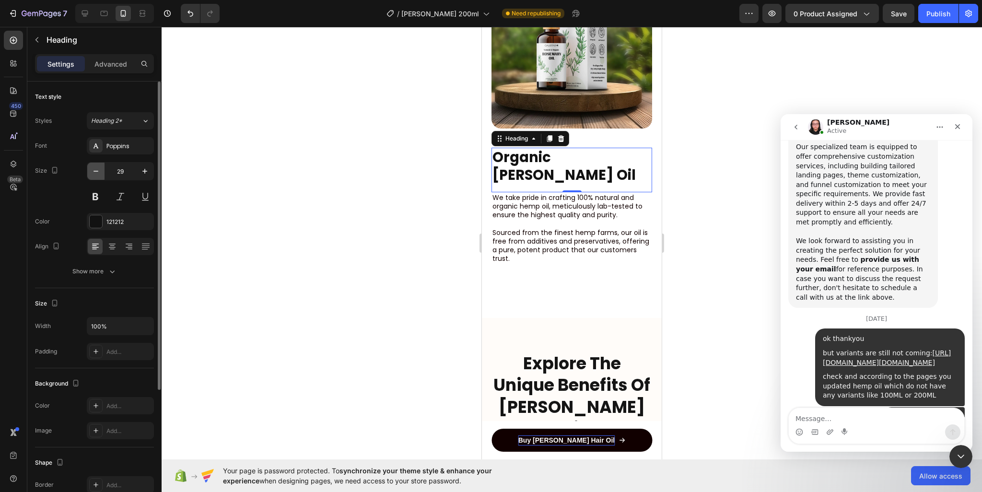
click at [92, 168] on icon "button" at bounding box center [96, 171] width 10 height 10
type input "28"
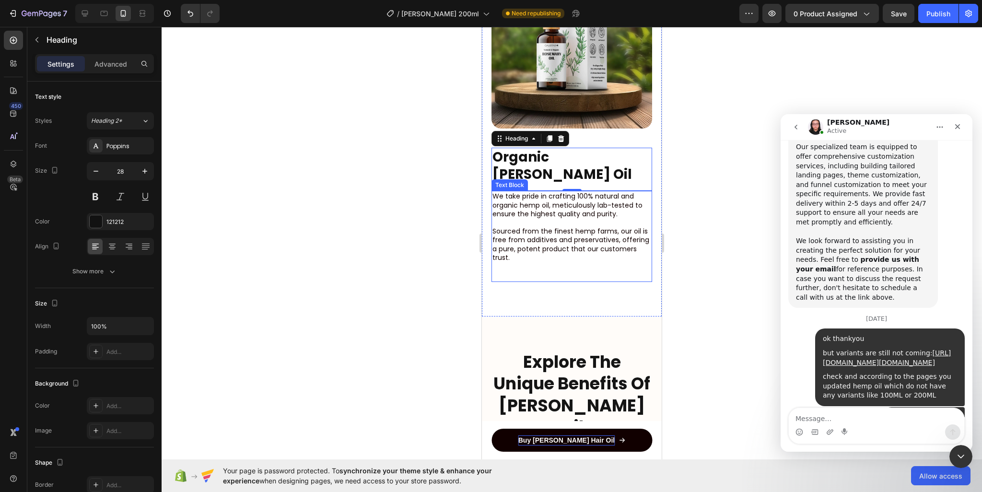
click at [550, 254] on div "We take pride in crafting 100% natural and organic hemp oil, meticulously lab-t…" at bounding box center [572, 236] width 161 height 91
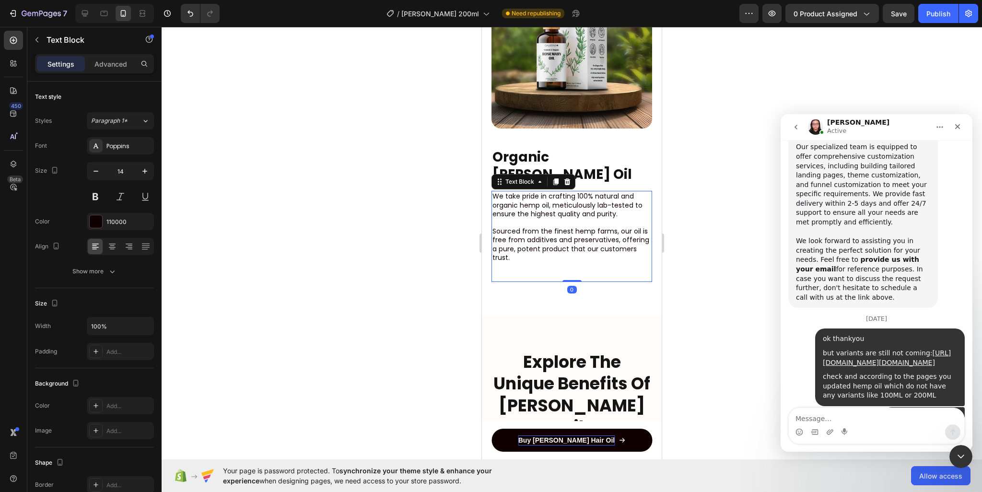
drag, startPoint x: 572, startPoint y: 257, endPoint x: 571, endPoint y: 239, distance: 17.8
click at [571, 239] on div "We take pride in crafting 100% natural and organic hemp oil, meticulously lab-t…" at bounding box center [572, 236] width 161 height 91
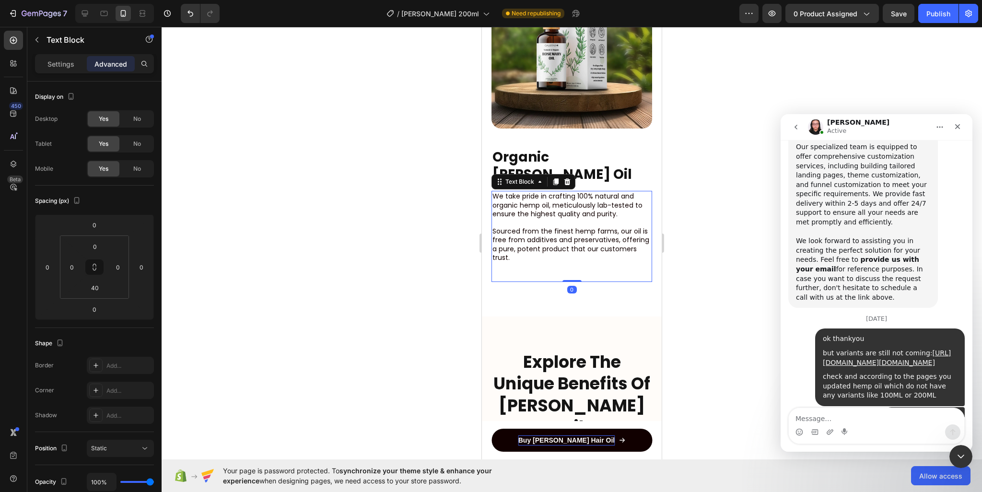
click at [568, 241] on div "We take pride in crafting 100% natural and organic hemp oil, meticulously lab-t…" at bounding box center [572, 236] width 161 height 91
click at [550, 244] on div "We take pride in crafting 100% natural and organic hemp oil, meticulously lab-t…" at bounding box center [572, 236] width 161 height 91
drag, startPoint x: 550, startPoint y: 244, endPoint x: 509, endPoint y: 243, distance: 40.3
click at [549, 244] on div "We take pride in crafting 100% natural and organic hemp oil, meticulously lab-t…" at bounding box center [572, 236] width 161 height 91
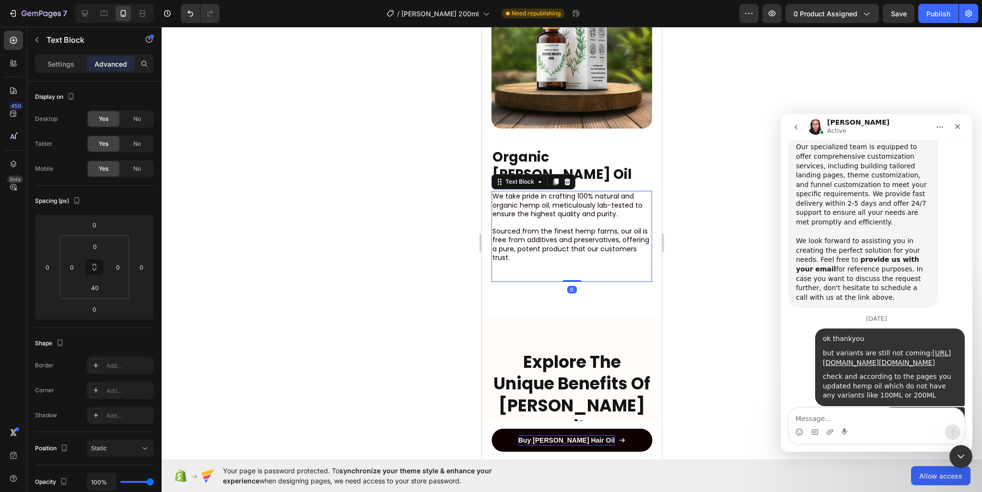
click at [499, 238] on div "We take pride in crafting 100% natural and organic hemp oil, meticulously lab-t…" at bounding box center [572, 227] width 161 height 72
click at [576, 231] on p "Sourced from the finest hemp farms, our oil is free from additives and preserva…" at bounding box center [572, 244] width 159 height 35
click at [511, 242] on div "We take pride in crafting 100% natural and organic hemp oil, meticulously lab-t…" at bounding box center [572, 236] width 161 height 91
click at [94, 291] on input "40" at bounding box center [94, 288] width 19 height 14
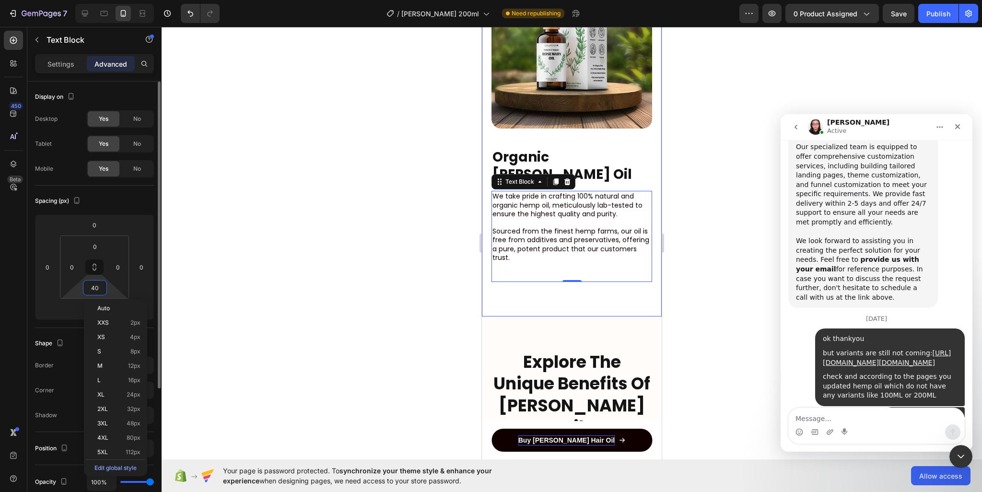
click at [94, 291] on input "40" at bounding box center [94, 288] width 19 height 14
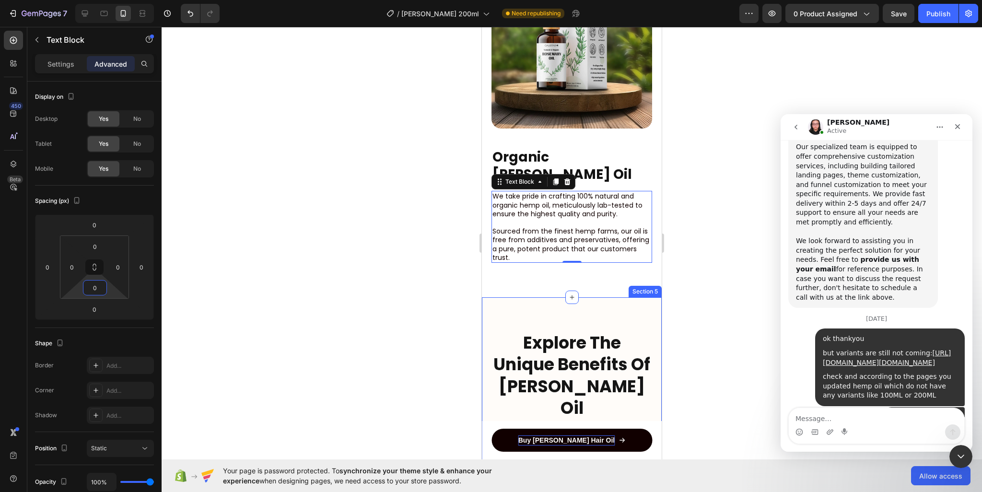
click at [678, 270] on div at bounding box center [572, 259] width 821 height 465
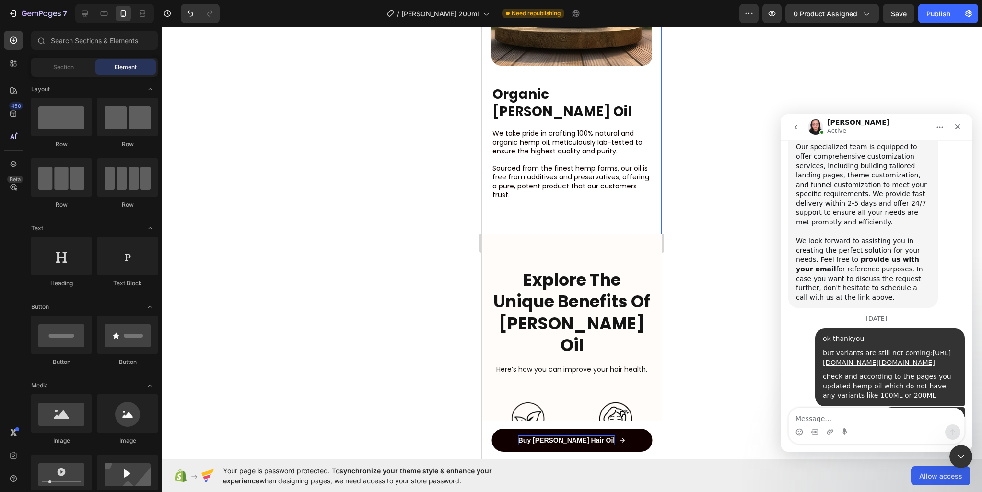
scroll to position [1966, 0]
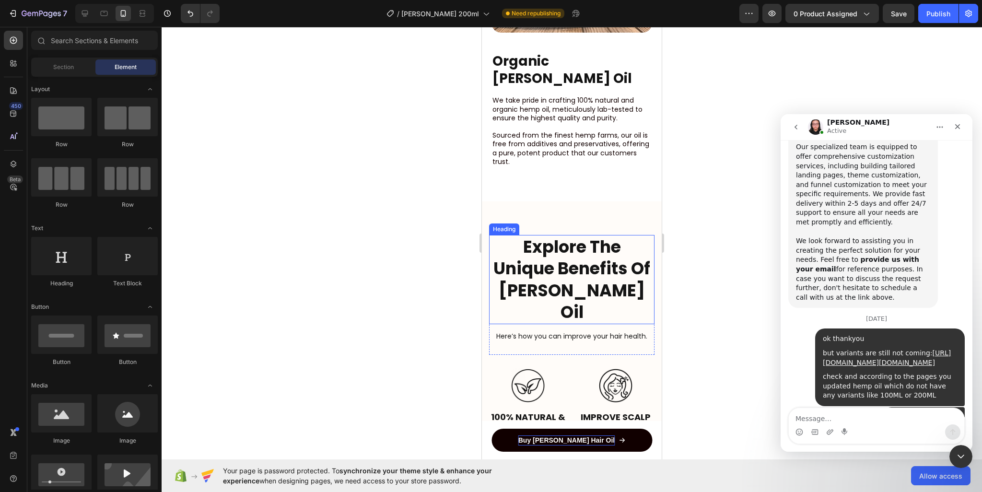
click at [595, 261] on h2 "Explore The Unique Benefits Of [PERSON_NAME] Oil" at bounding box center [571, 279] width 165 height 89
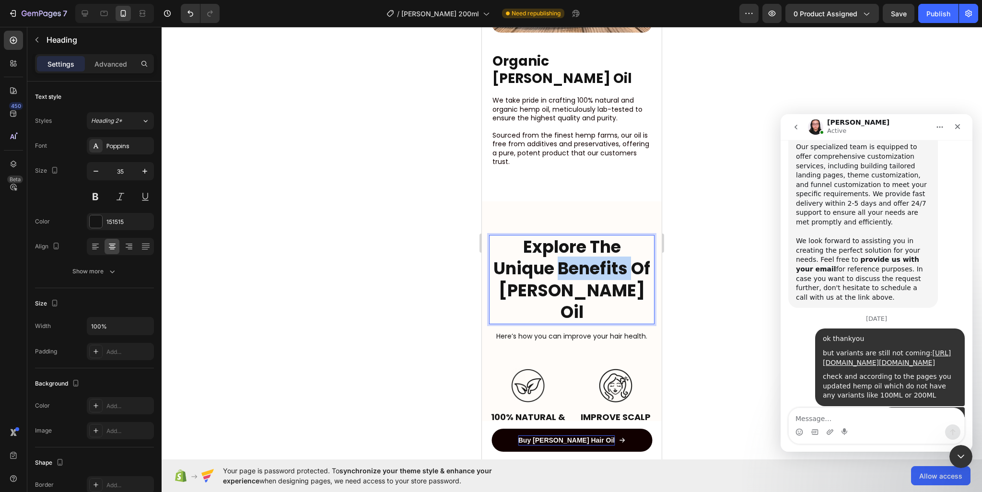
click at [589, 241] on strong "Explore The Unique Benefits Of" at bounding box center [572, 258] width 157 height 46
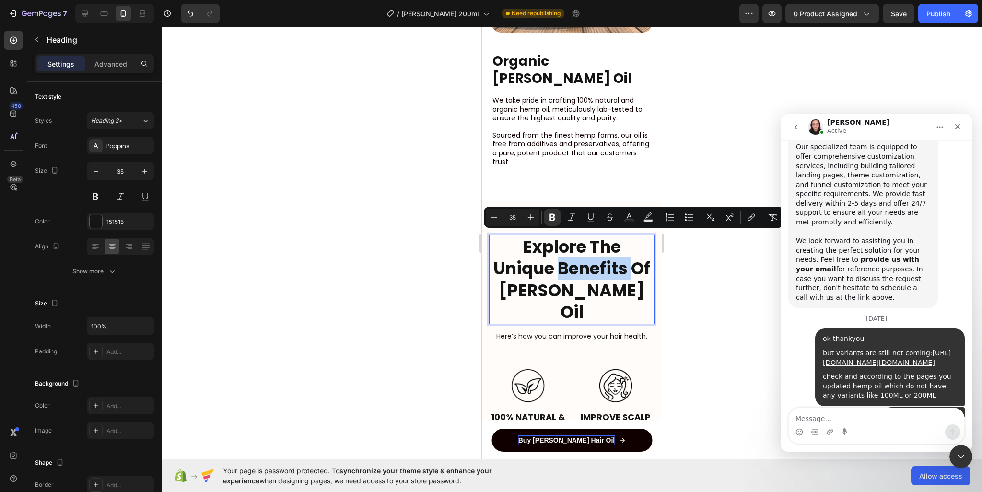
click at [570, 241] on strong "Explore The Unique Benefits Of" at bounding box center [572, 258] width 157 height 46
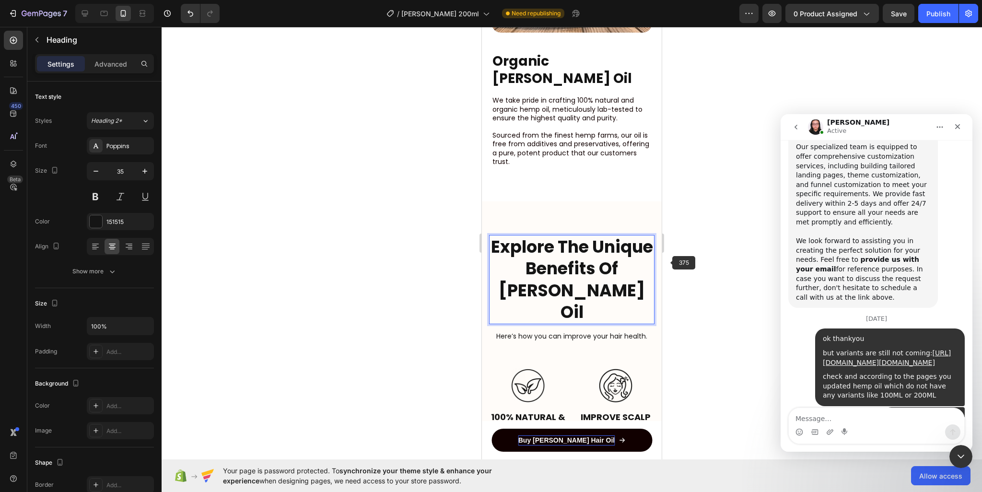
click at [706, 262] on div at bounding box center [572, 259] width 821 height 465
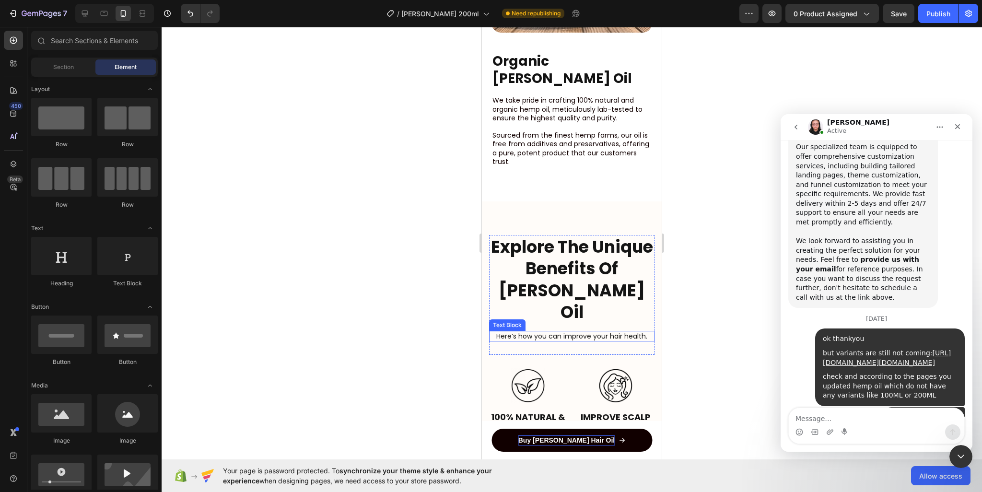
click at [605, 332] on p "Here’s how you can improve your hair health." at bounding box center [572, 336] width 164 height 9
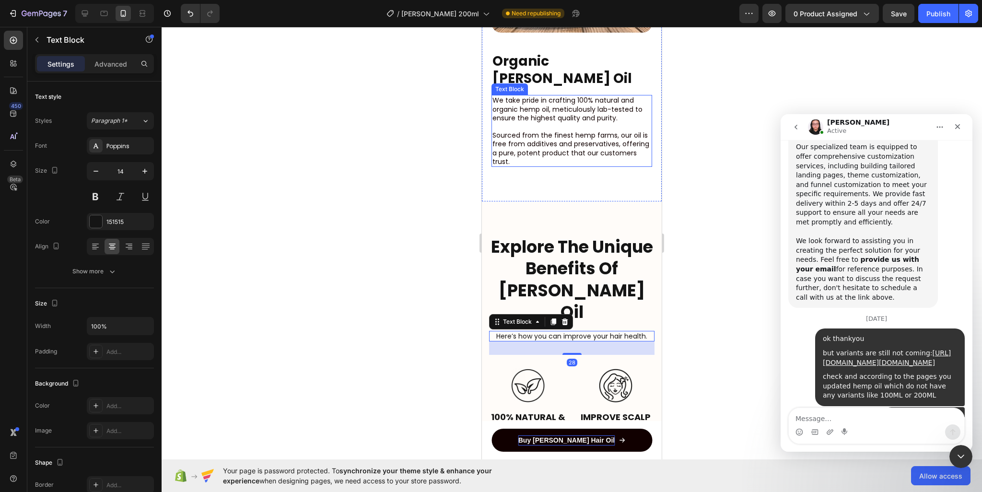
click at [588, 131] on p "Sourced from the finest hemp farms, our oil is free from additives and preserva…" at bounding box center [572, 148] width 159 height 35
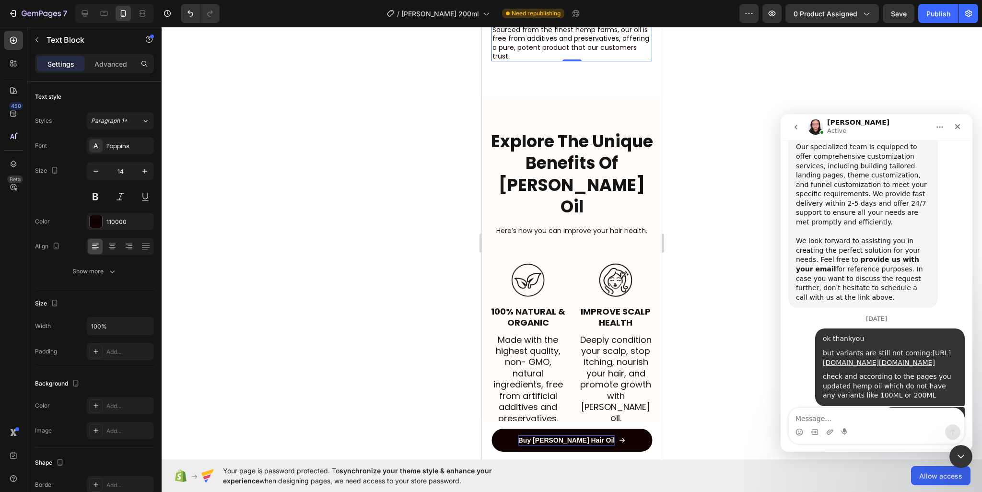
scroll to position [2110, 0]
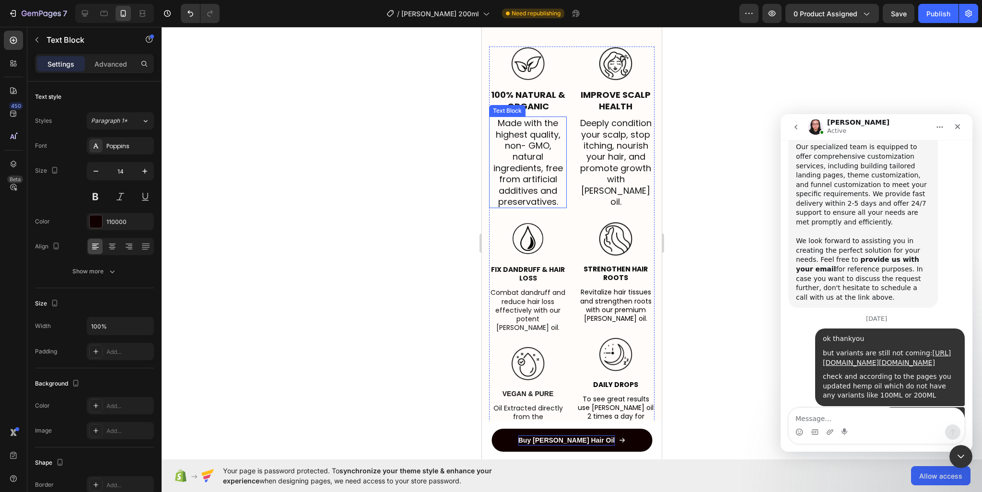
click at [533, 144] on p "Made with the highest quality, non- GMO, natural ingredients, free from artific…" at bounding box center [528, 163] width 76 height 90
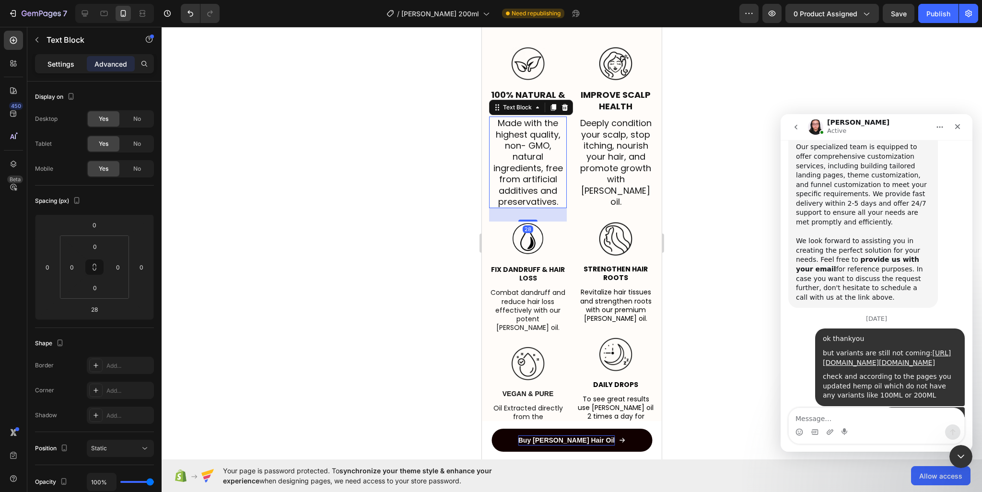
click at [71, 62] on p "Settings" at bounding box center [60, 64] width 27 height 10
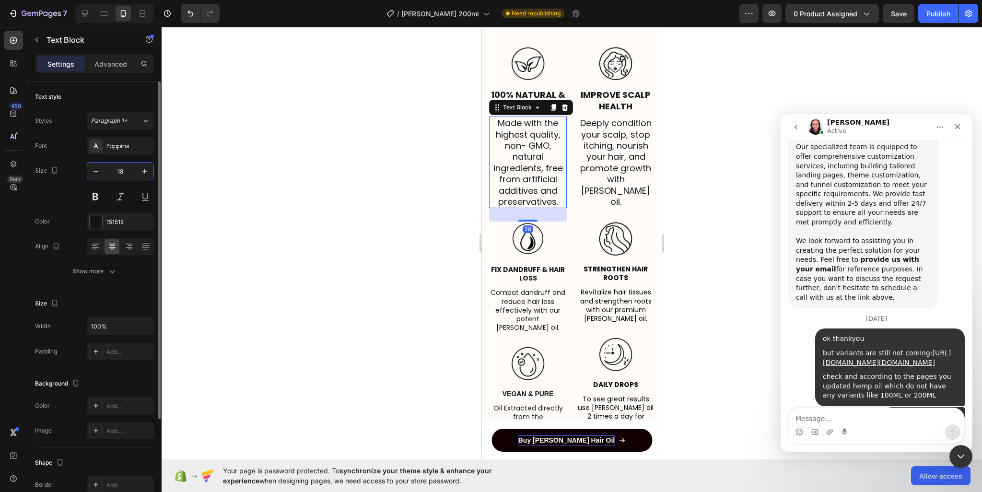
click at [119, 175] on input "18" at bounding box center [121, 171] width 32 height 17
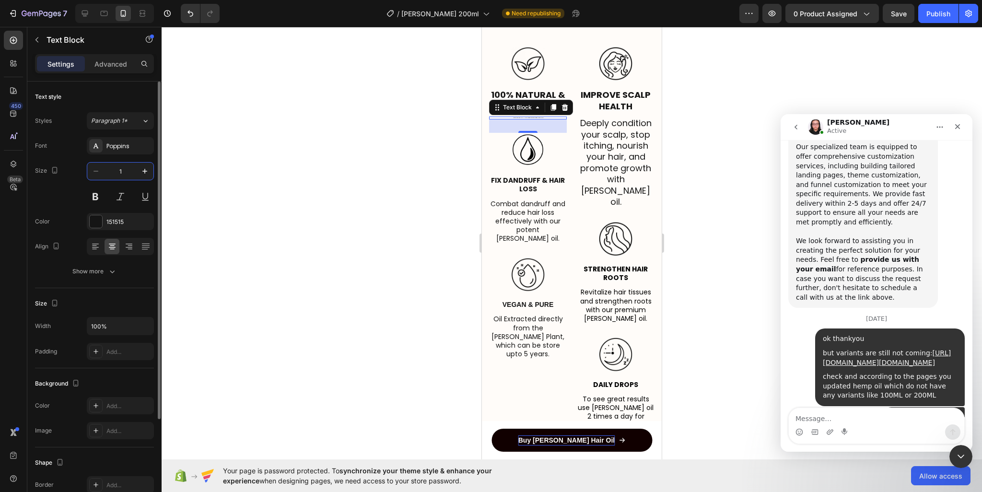
type input "14"
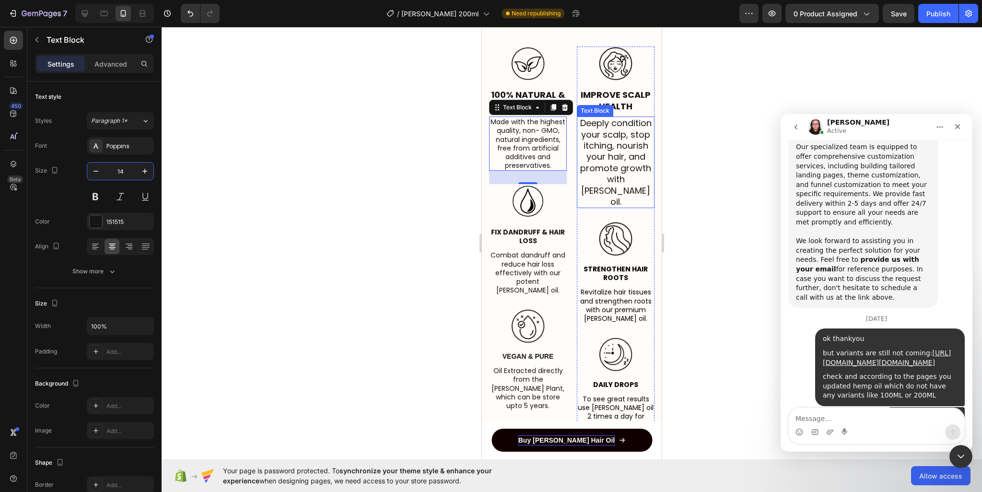
click at [608, 139] on p "Deeply condition your scalp, stop itching, nourish your hair, and promote growt…" at bounding box center [616, 163] width 76 height 90
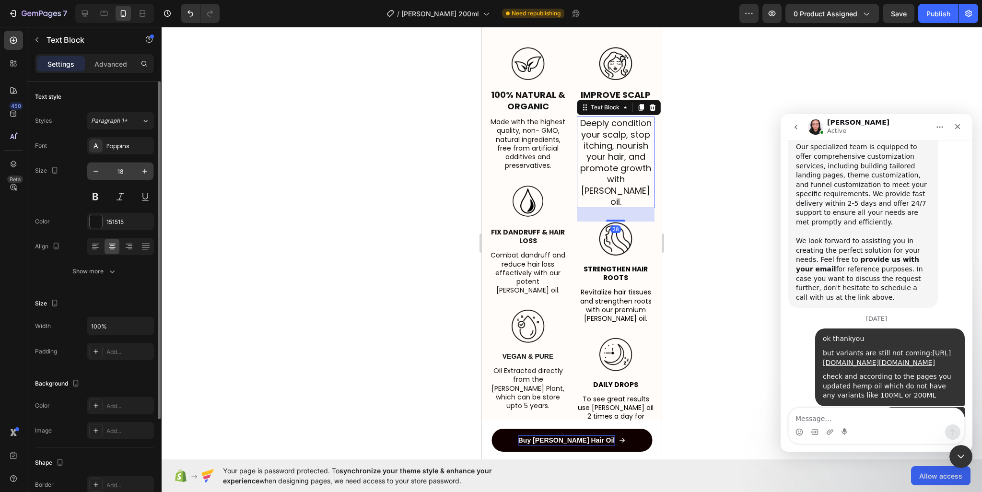
click at [125, 169] on input "18" at bounding box center [121, 171] width 32 height 17
paste input "4"
type input "14"
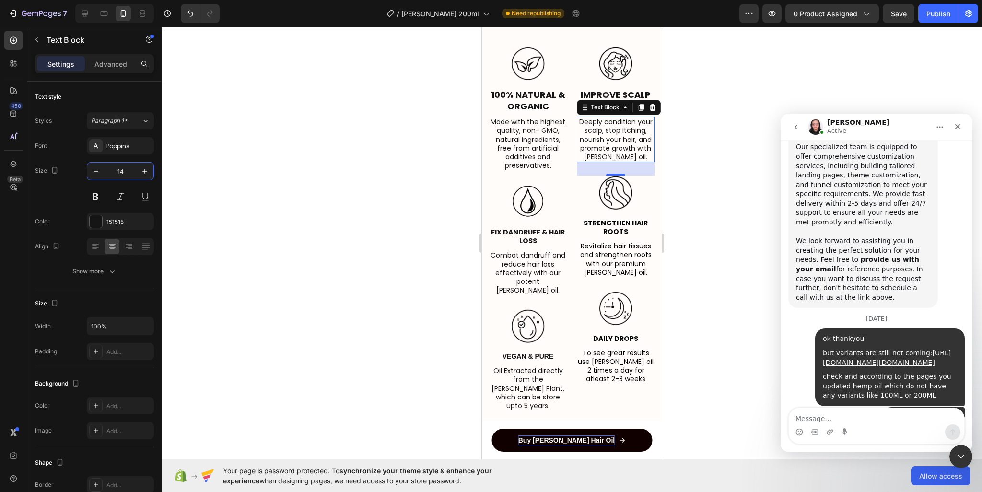
click at [698, 235] on div at bounding box center [572, 259] width 821 height 465
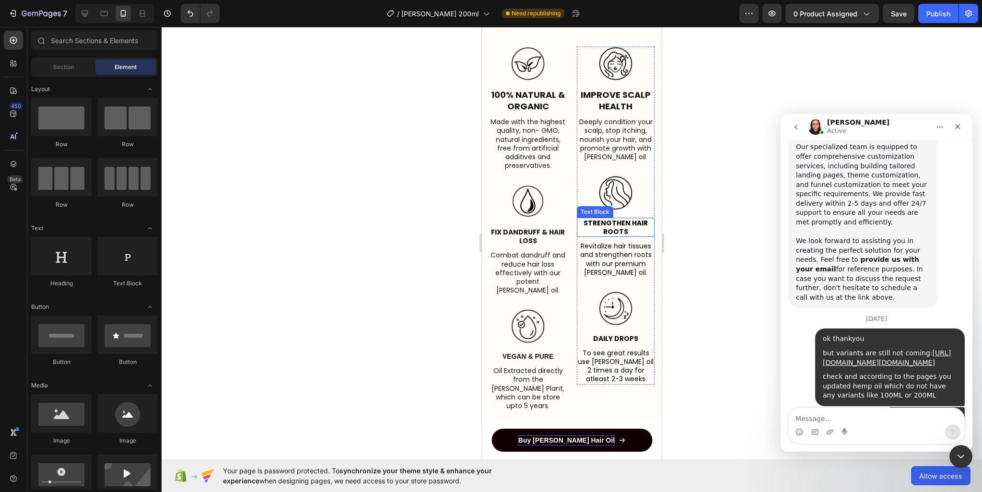
click at [616, 236] on p "Strengthen Hair Roots" at bounding box center [616, 227] width 76 height 17
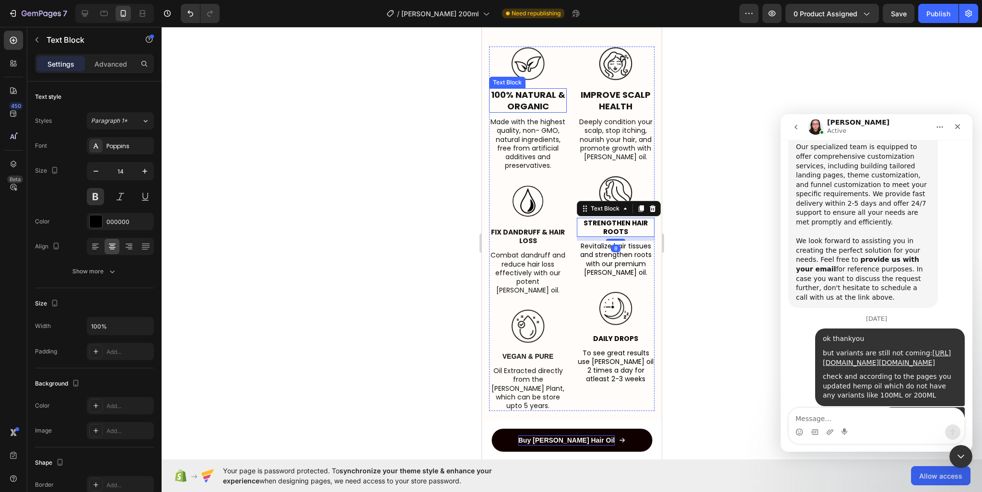
click at [540, 93] on strong "100% Natural & Organic" at bounding box center [528, 100] width 74 height 23
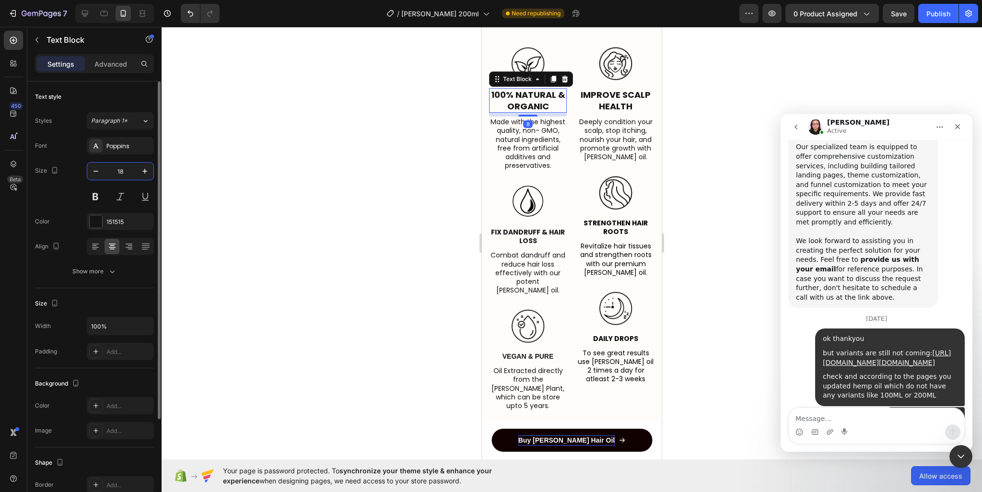
click at [125, 176] on input "18" at bounding box center [121, 171] width 32 height 17
paste input "4"
type input "14"
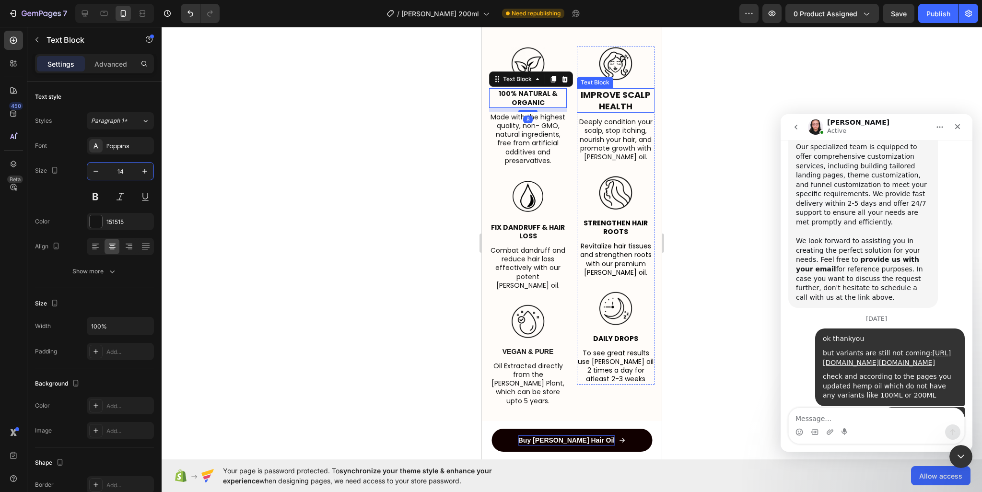
click at [604, 96] on strong "Improve Scalp Health" at bounding box center [616, 100] width 70 height 23
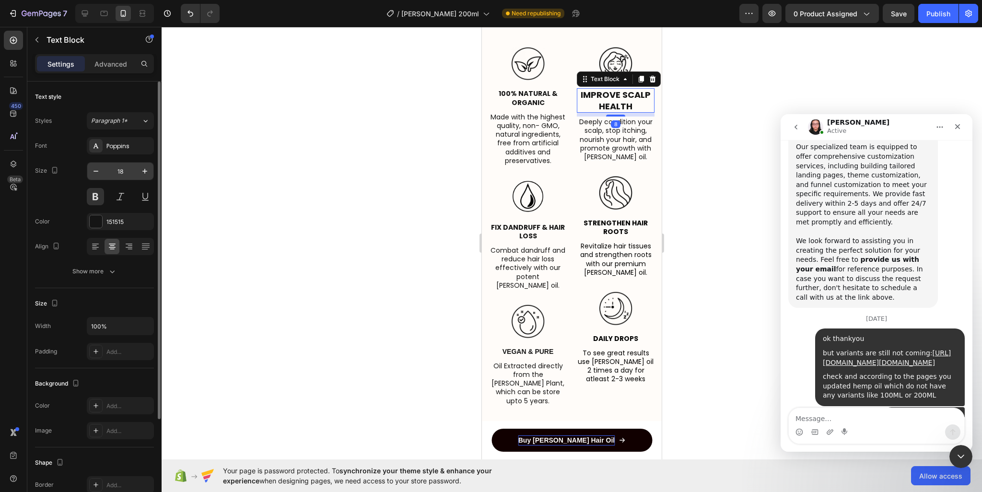
click at [117, 168] on input "18" at bounding box center [121, 171] width 32 height 17
paste input "4"
type input "14"
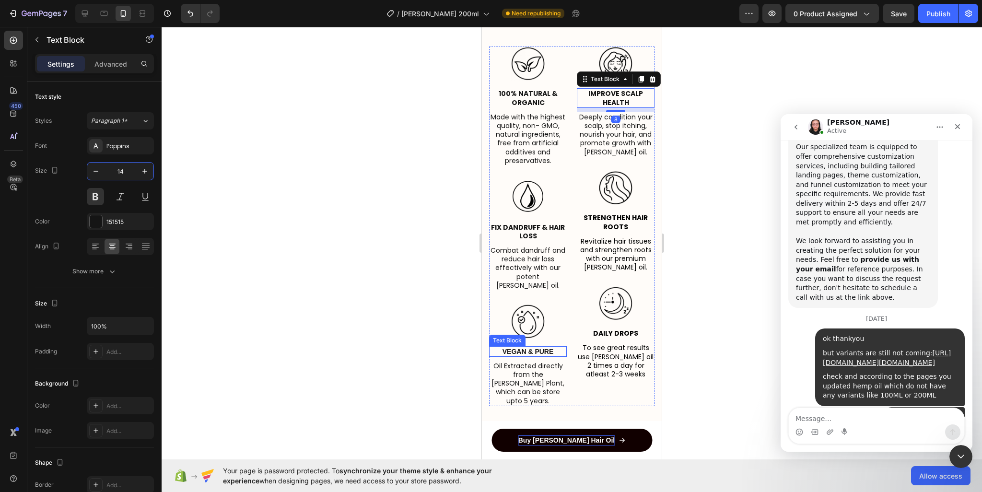
click at [528, 347] on p "Vegan & Pure" at bounding box center [528, 351] width 76 height 9
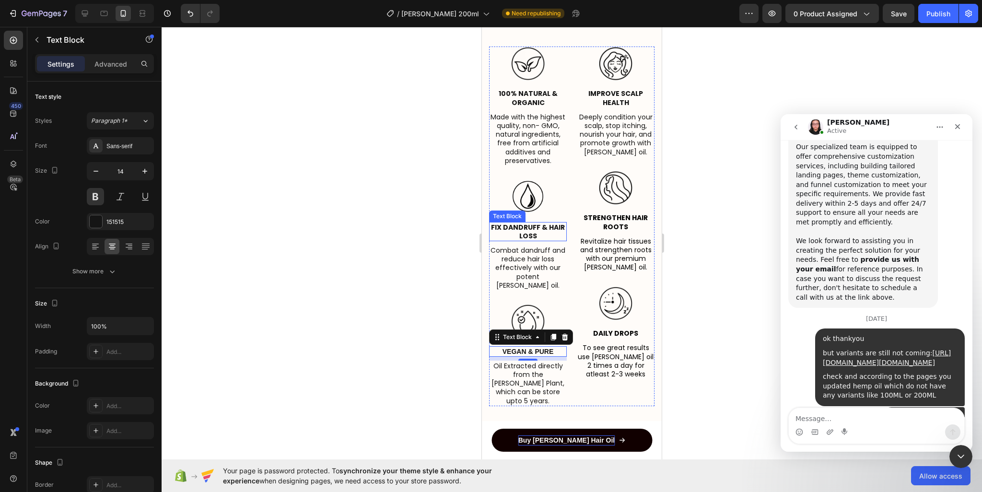
click at [514, 232] on p "Fix Dandruff & Hair Loss" at bounding box center [528, 231] width 76 height 17
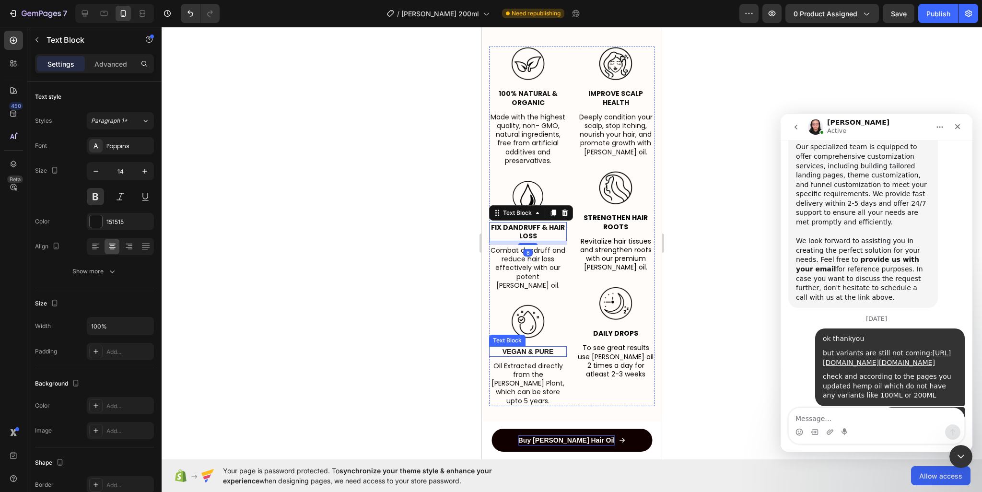
click at [530, 347] on div "Vegan & Pure" at bounding box center [528, 351] width 78 height 11
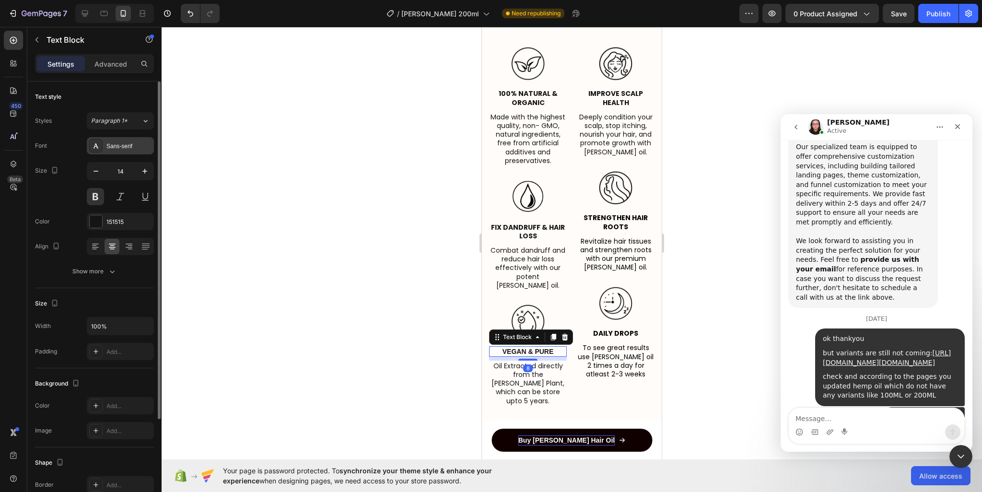
click at [127, 142] on div "Sans-serif" at bounding box center [128, 146] width 45 height 9
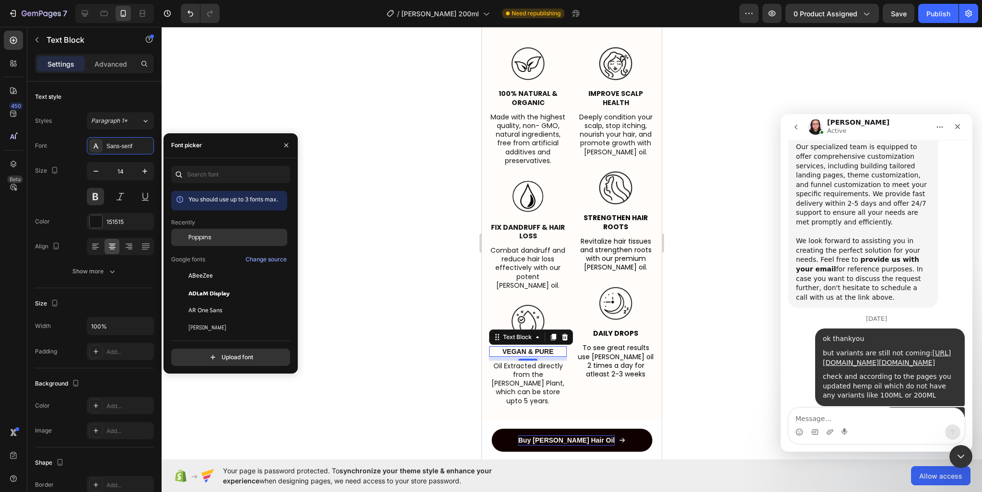
click at [218, 235] on div "Poppins" at bounding box center [236, 237] width 97 height 9
click at [616, 338] on p "Daily Drops" at bounding box center [616, 333] width 76 height 9
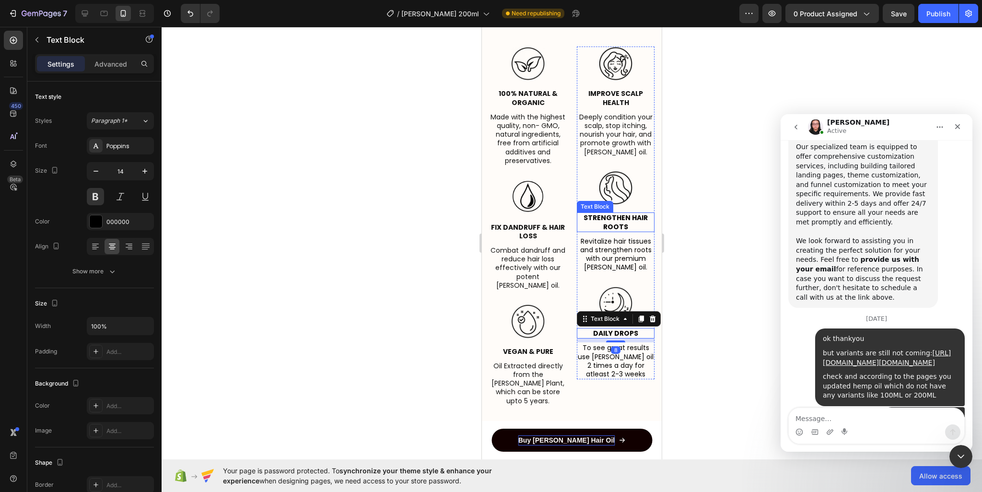
click at [623, 229] on p "Strengthen Hair Roots" at bounding box center [616, 221] width 76 height 17
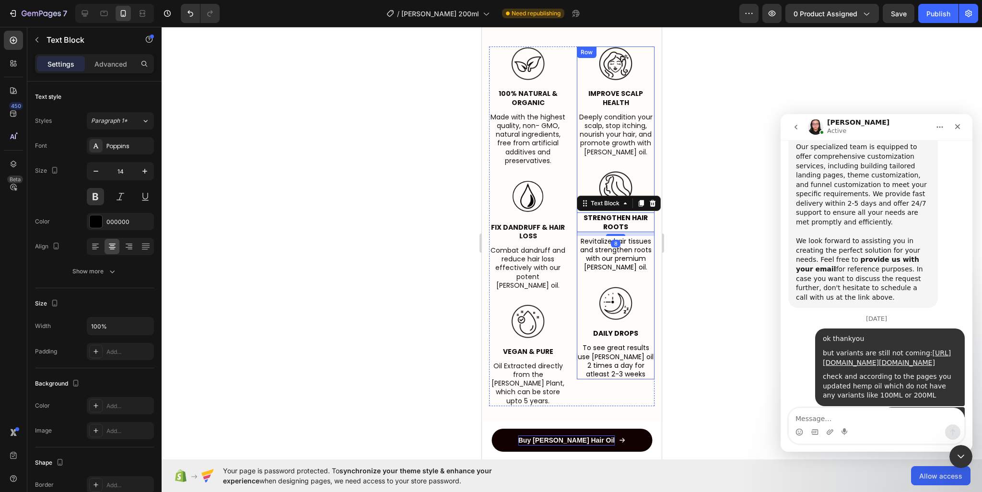
click at [612, 100] on strong "Improve Scalp Health" at bounding box center [615, 98] width 55 height 18
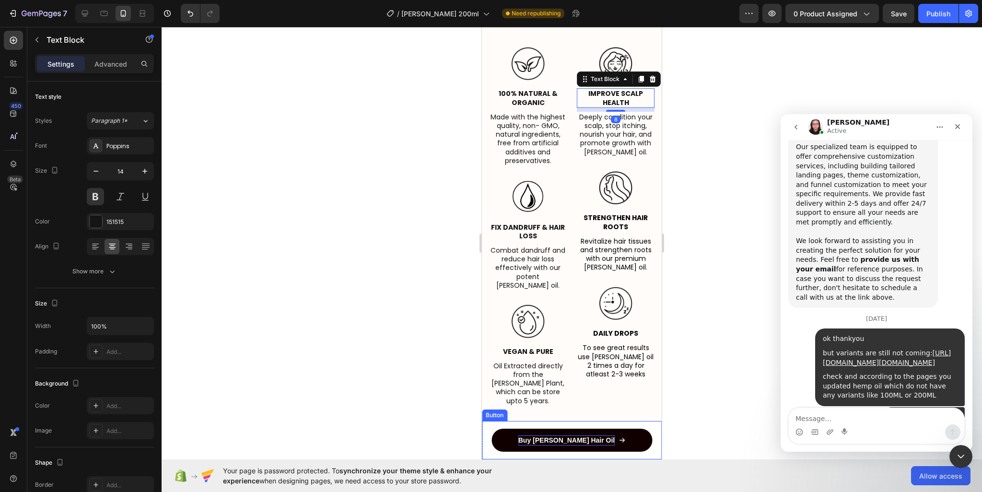
click at [569, 436] on p "Buy [PERSON_NAME] Hair Oil" at bounding box center [566, 440] width 96 height 10
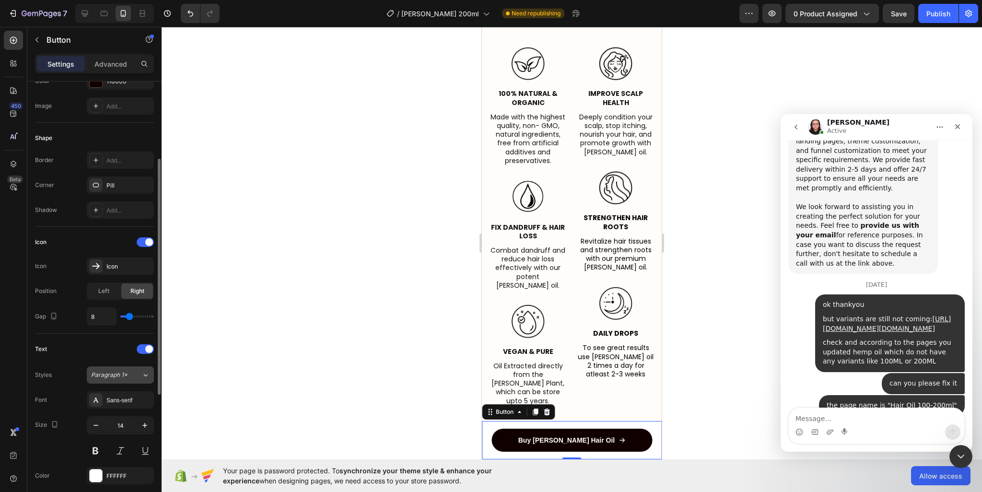
scroll to position [5654, 0]
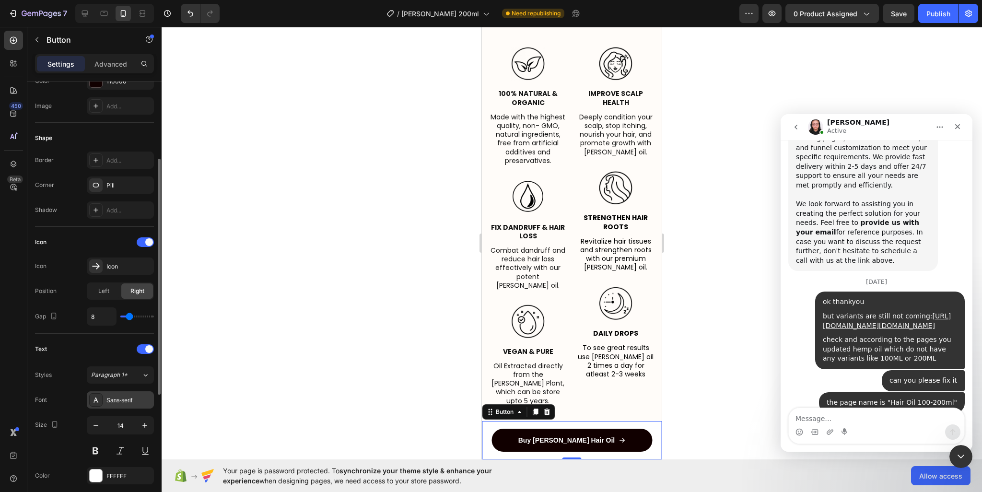
click at [125, 405] on div "Sans-serif" at bounding box center [120, 399] width 67 height 17
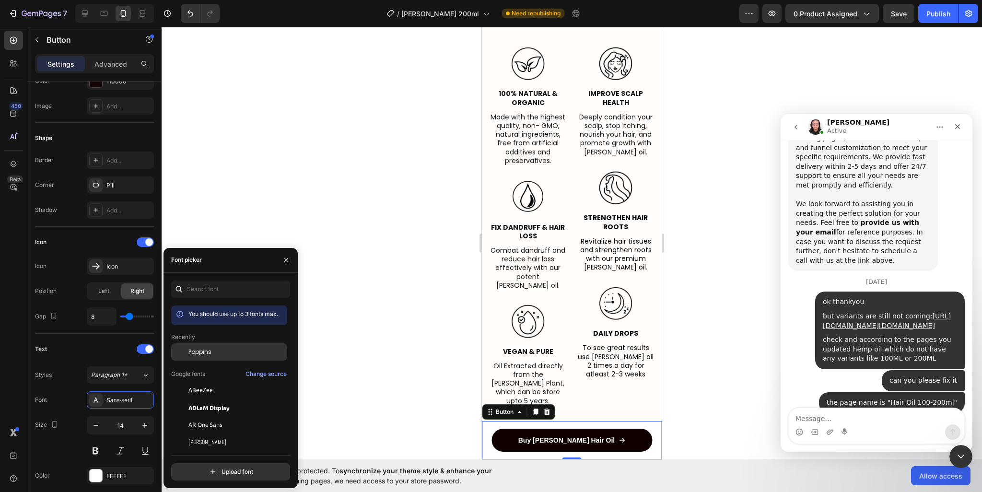
click at [208, 350] on span "Poppins" at bounding box center [199, 352] width 23 height 9
click at [407, 356] on div at bounding box center [572, 259] width 821 height 465
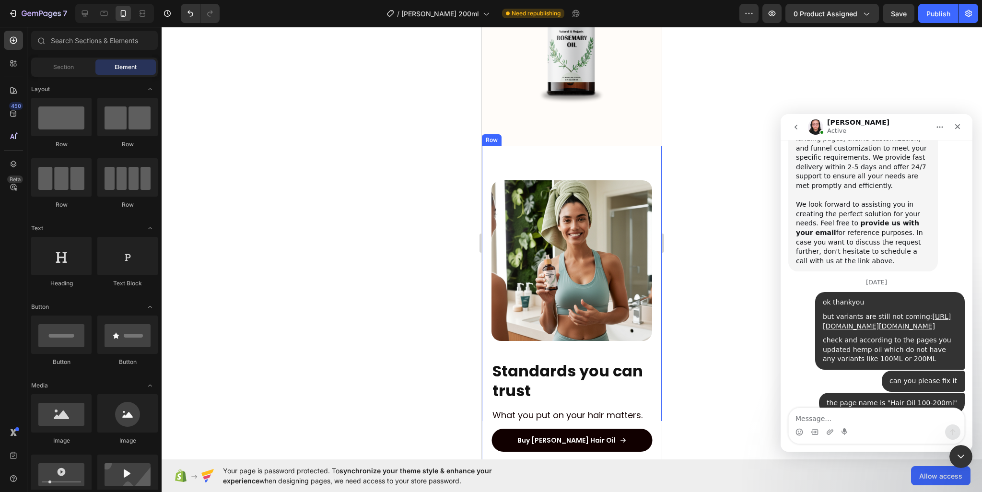
scroll to position [2734, 0]
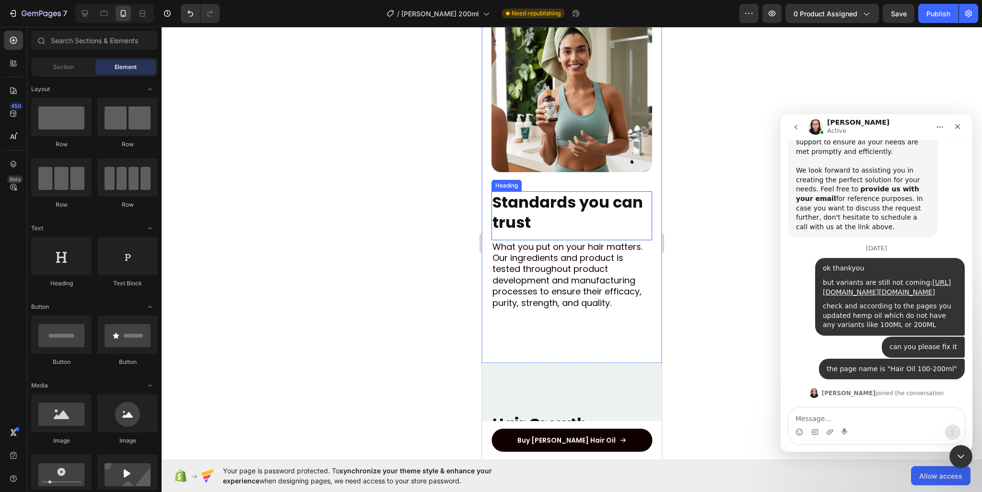
click at [539, 208] on h2 "Standards you can trust" at bounding box center [572, 212] width 161 height 42
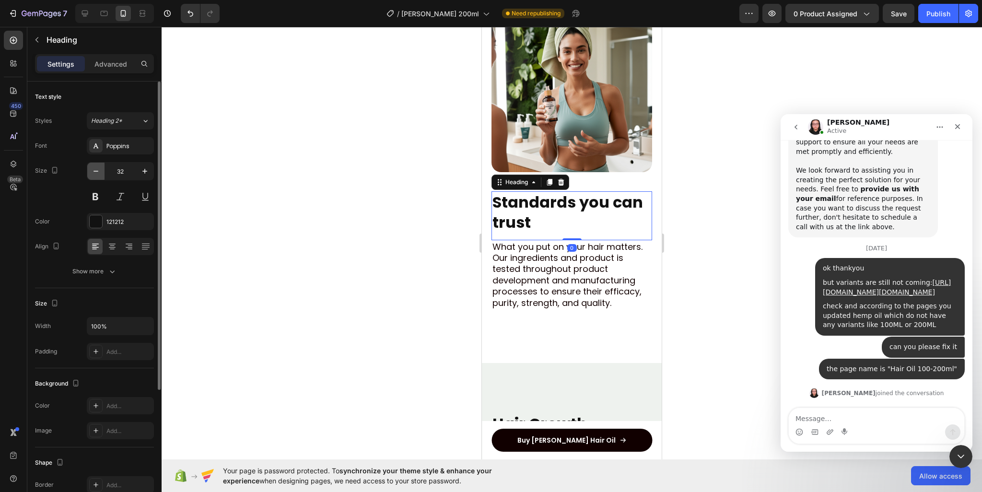
click at [94, 175] on icon "button" at bounding box center [96, 171] width 10 height 10
type input "29"
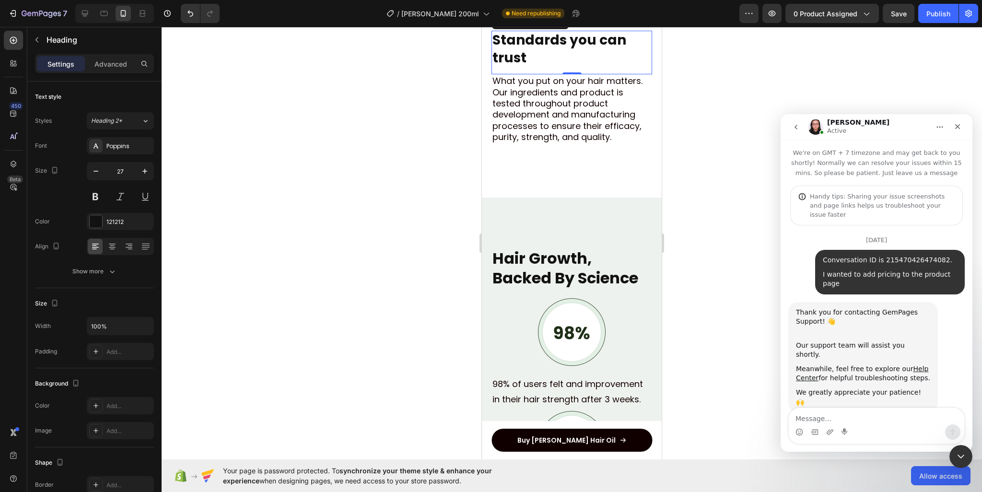
scroll to position [1, 0]
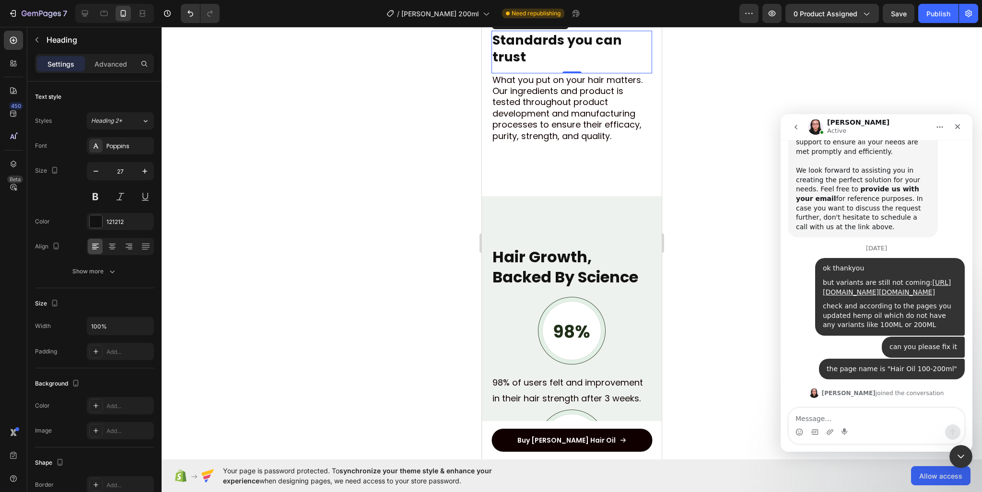
click at [94, 175] on icon "button" at bounding box center [96, 171] width 10 height 10
type input "26"
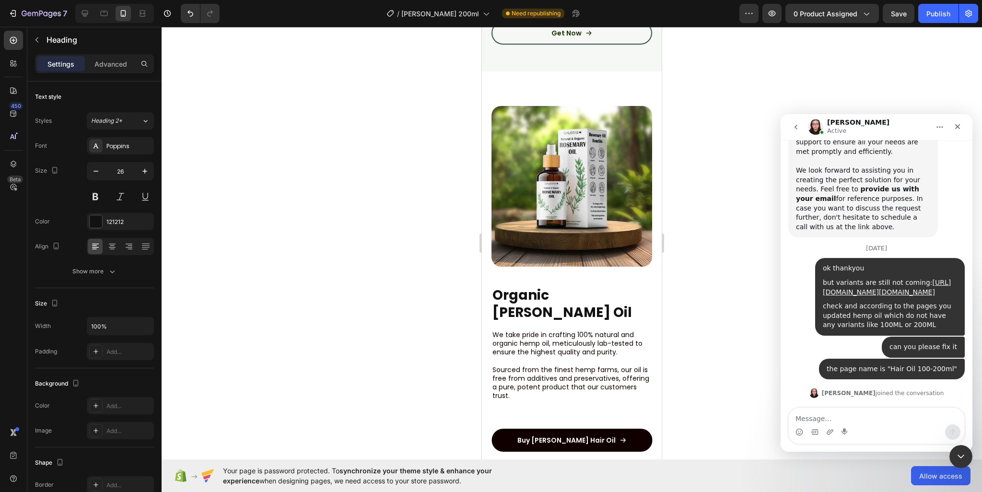
scroll to position [1295, 0]
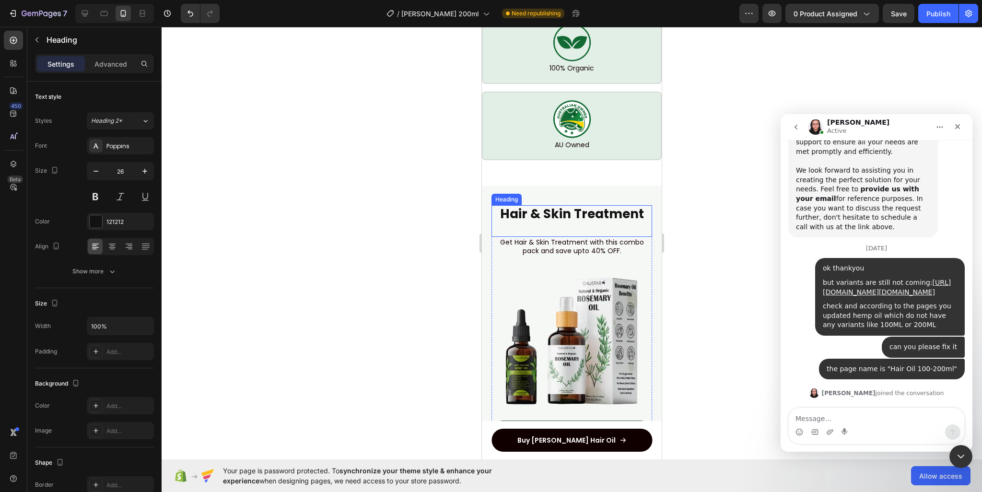
click at [576, 223] on strong "Hair & Skin Treatment" at bounding box center [572, 213] width 144 height 17
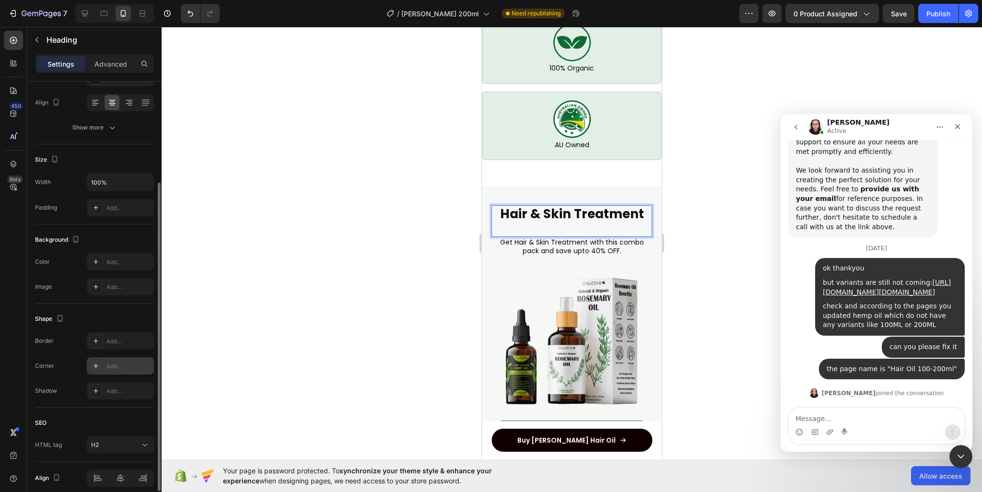
scroll to position [184, 0]
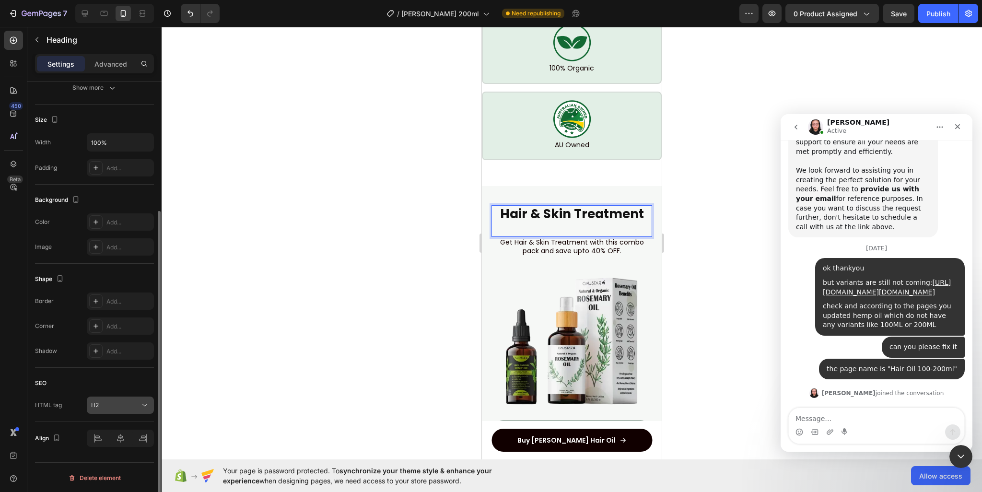
click at [125, 398] on button "H2" at bounding box center [120, 405] width 67 height 17
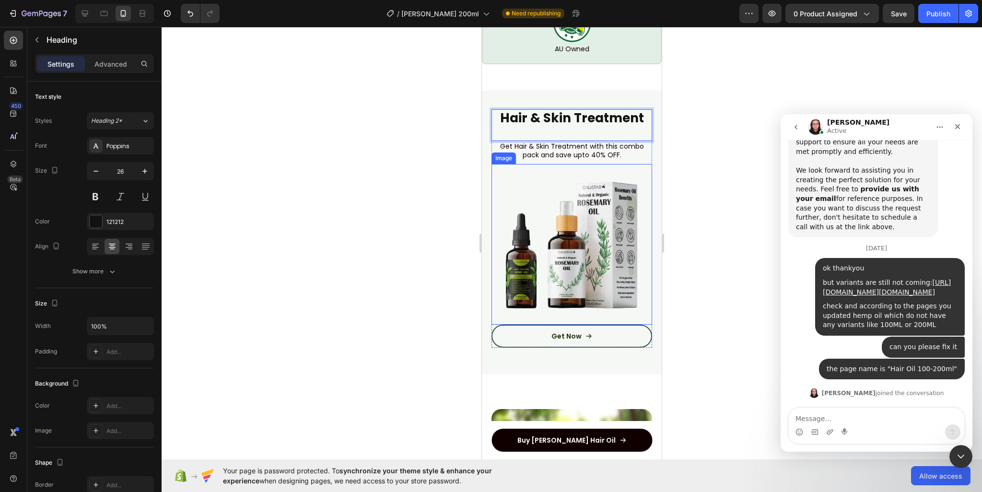
scroll to position [1870, 0]
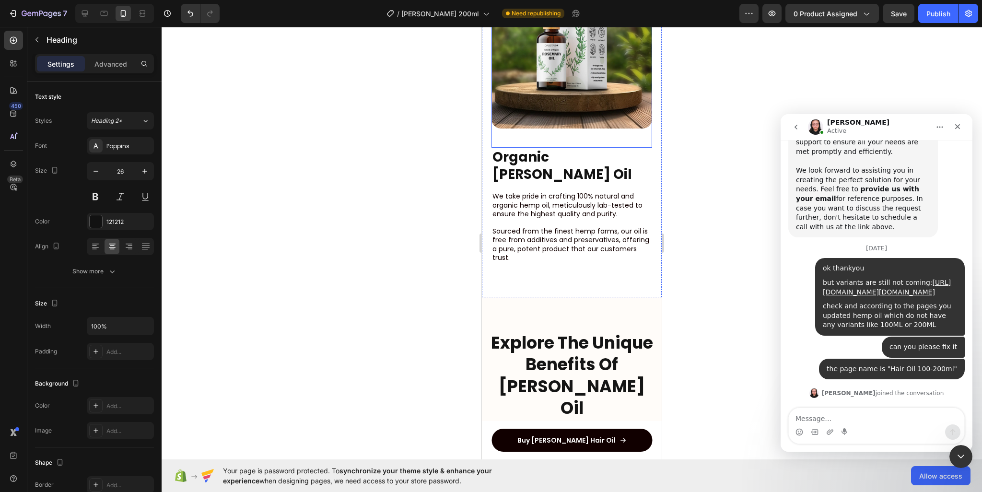
click at [573, 148] on strong "Organic [PERSON_NAME] Oil" at bounding box center [563, 166] width 140 height 36
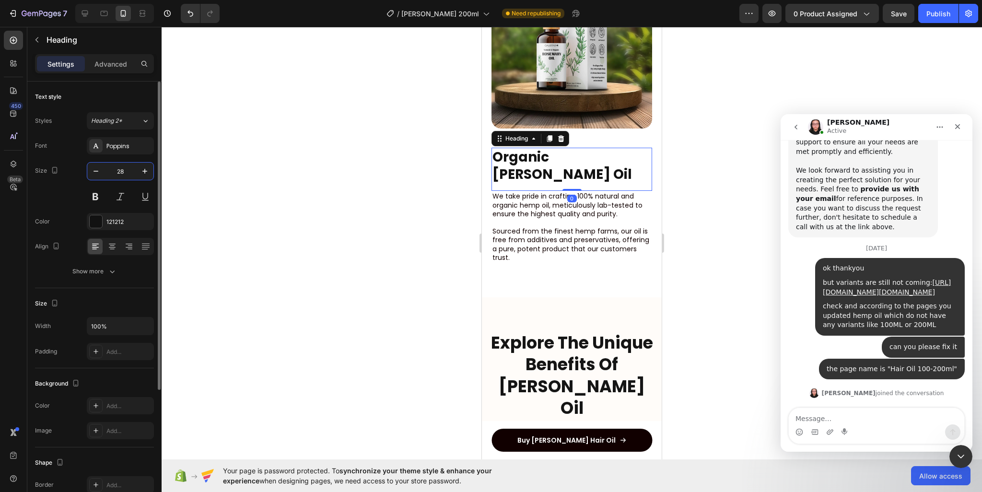
click at [117, 173] on input "28" at bounding box center [121, 171] width 32 height 17
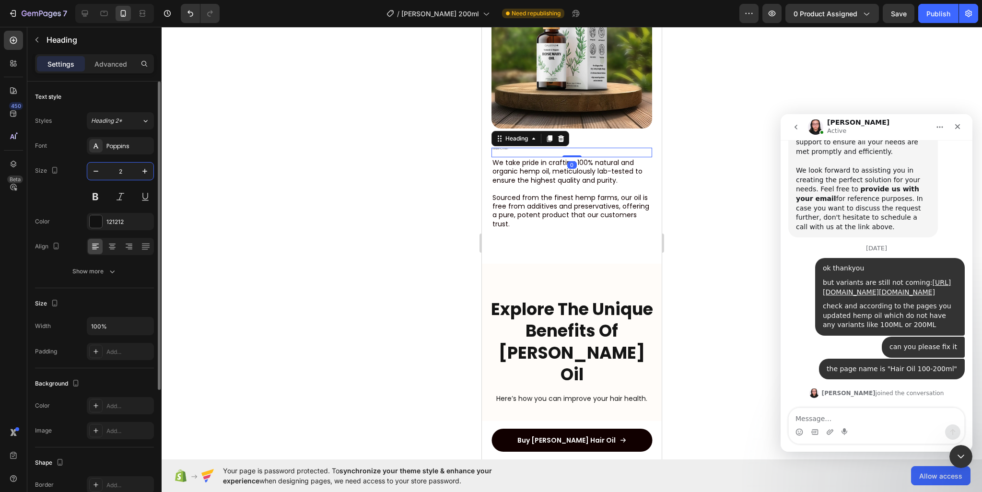
type input "26"
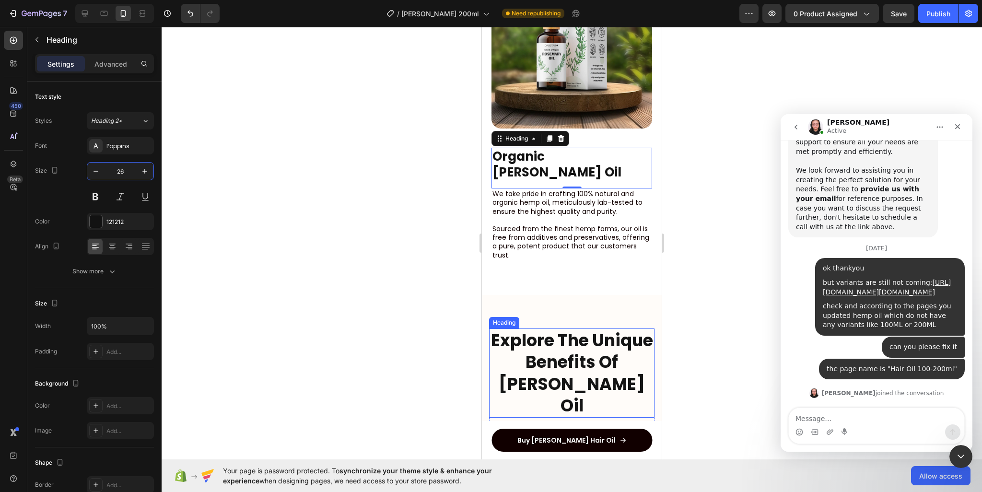
click at [570, 350] on strong "Benefits Of" at bounding box center [572, 362] width 93 height 24
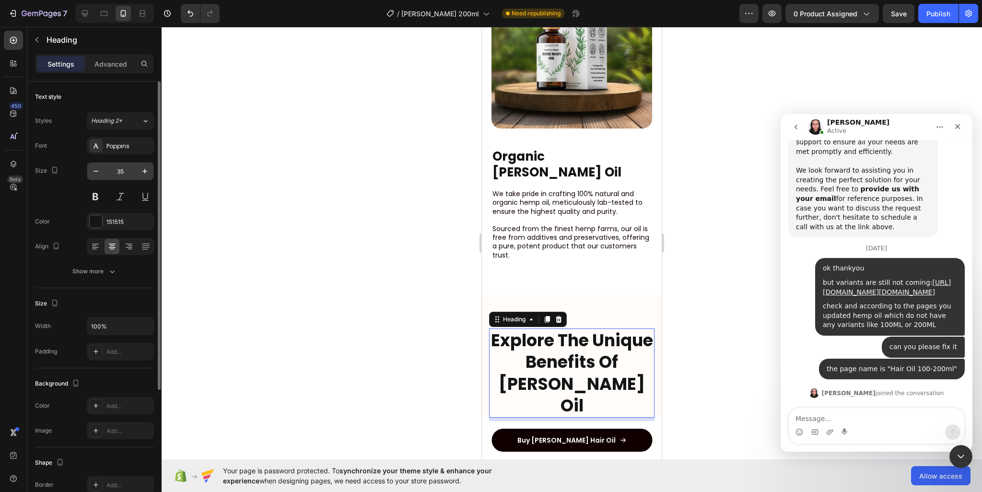
click at [125, 168] on input "35" at bounding box center [121, 171] width 32 height 17
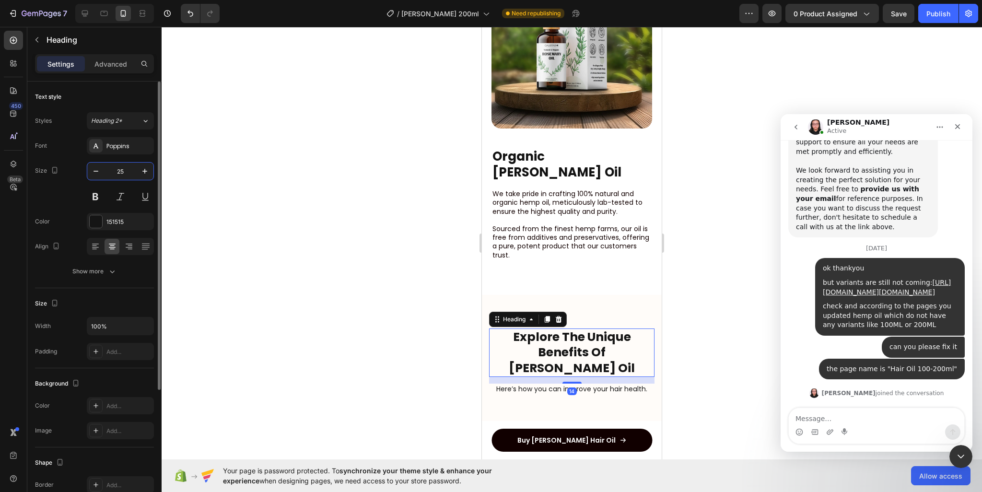
click at [120, 168] on input "25" at bounding box center [121, 171] width 32 height 17
type input "26"
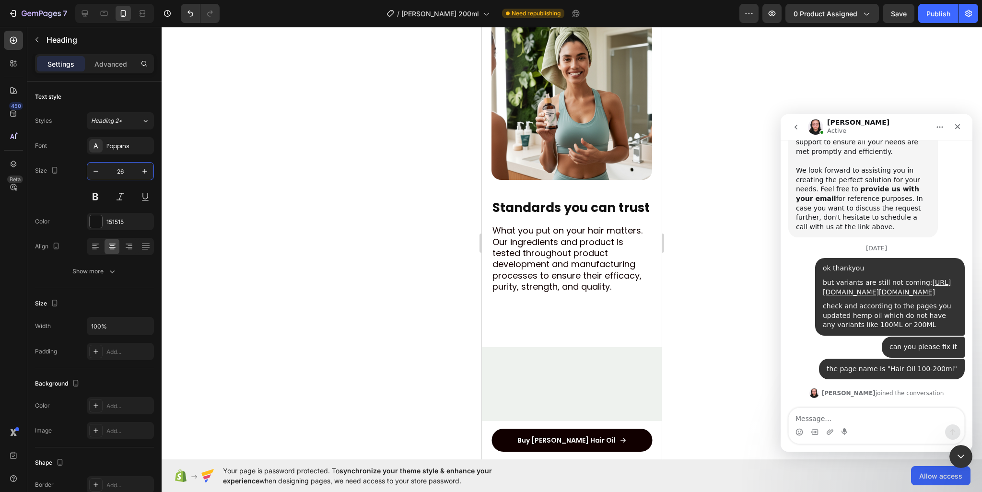
scroll to position [2878, 0]
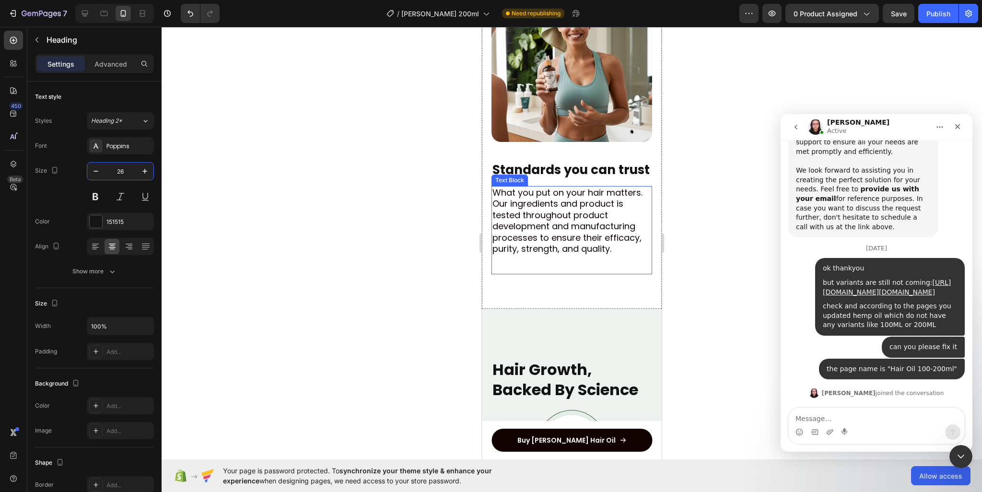
click at [556, 208] on p "What you put on your hair matters. Our ingredients and product is tested throug…" at bounding box center [572, 220] width 159 height 67
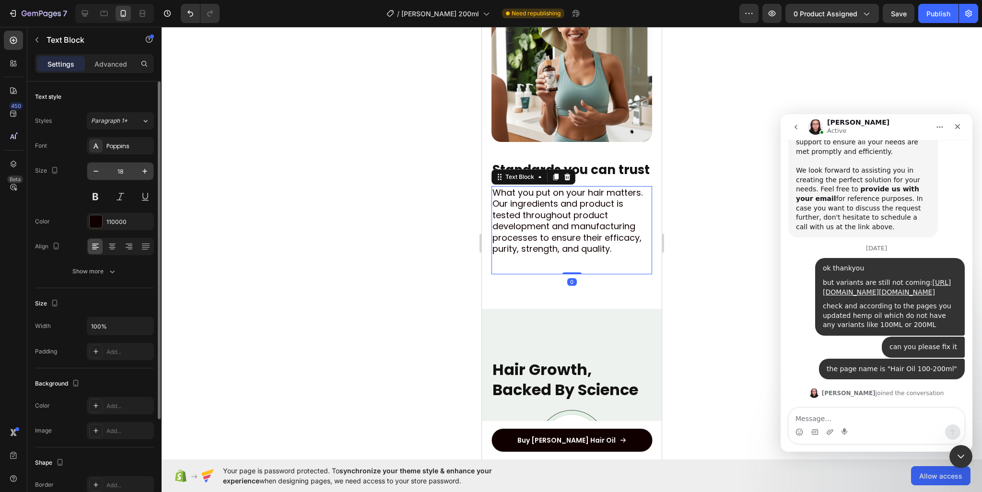
click at [117, 168] on input "18" at bounding box center [121, 171] width 32 height 17
paste input "4"
type input "14"
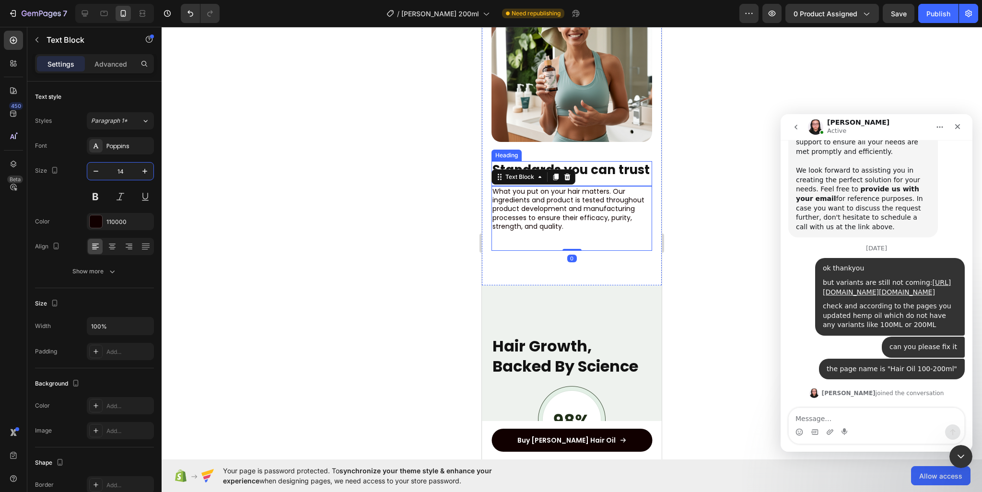
click at [558, 161] on strong "Standards you can trust" at bounding box center [571, 169] width 157 height 17
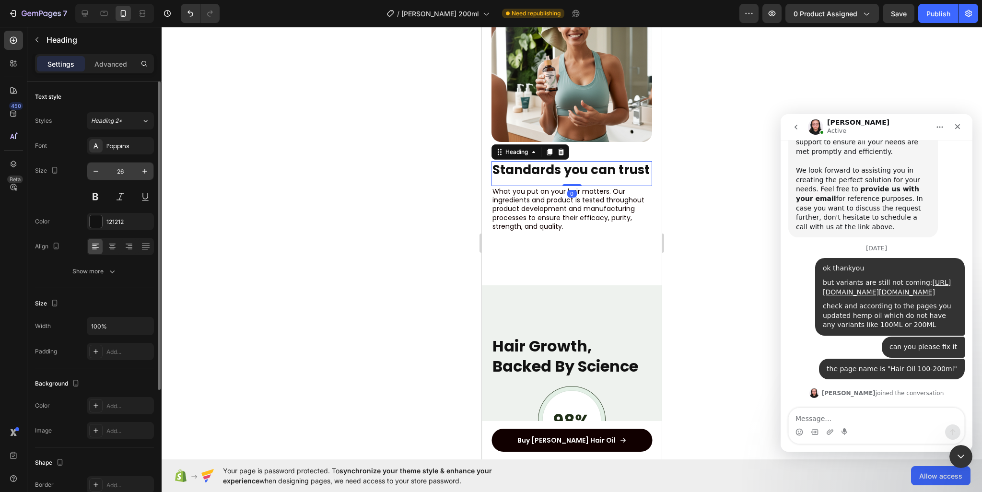
click at [125, 170] on input "26" at bounding box center [121, 171] width 32 height 17
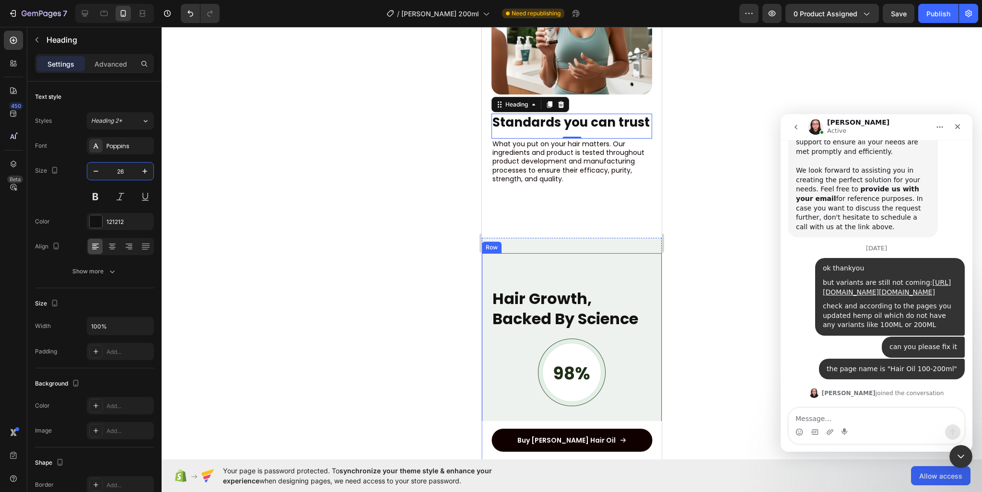
scroll to position [2974, 0]
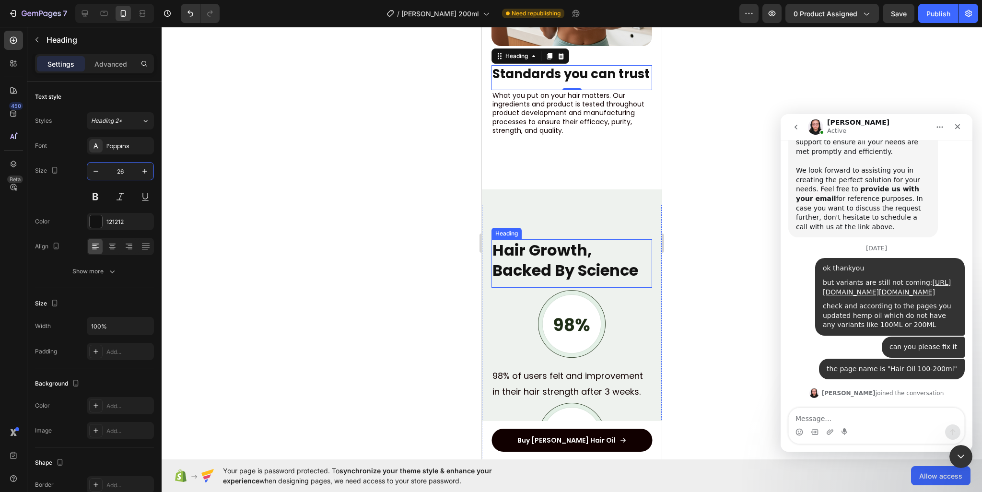
click at [510, 261] on strong "Hair Growth," at bounding box center [542, 250] width 99 height 22
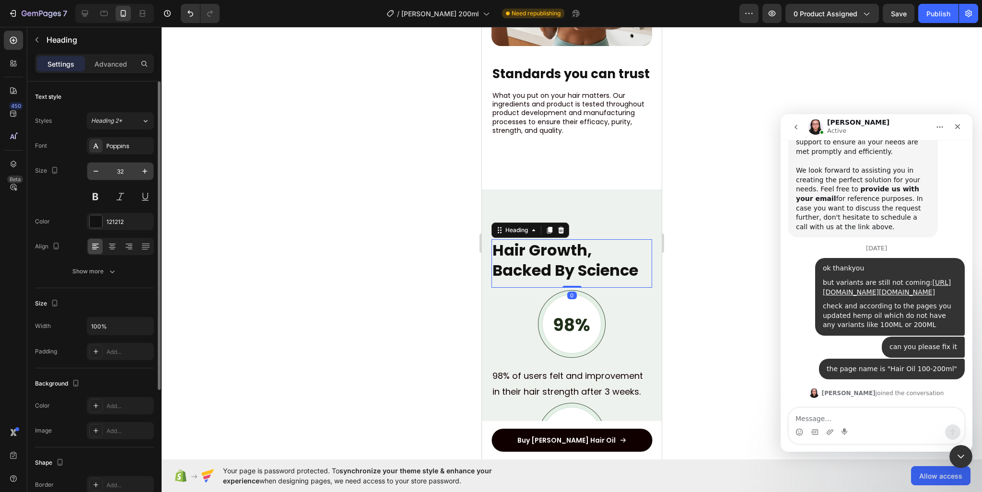
click at [129, 169] on input "32" at bounding box center [121, 171] width 32 height 17
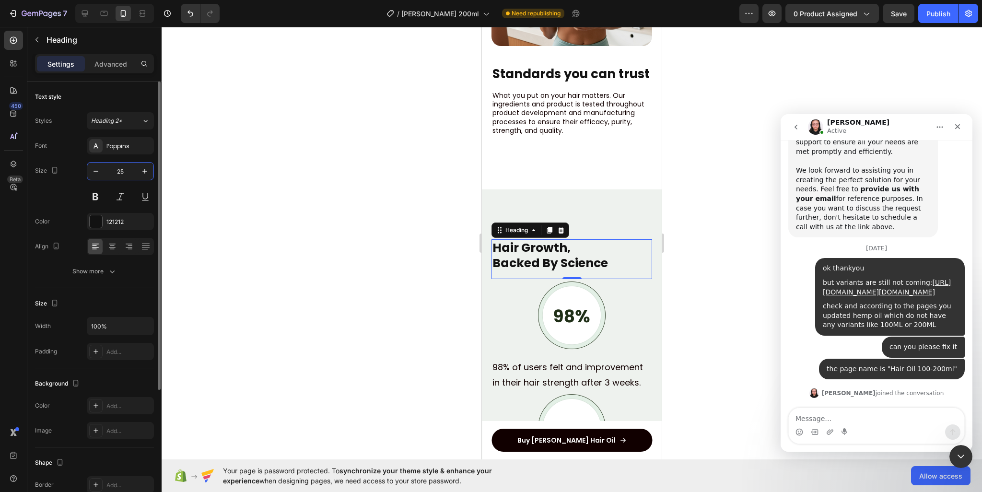
click at [112, 169] on input "25" at bounding box center [121, 171] width 32 height 17
type input "26"
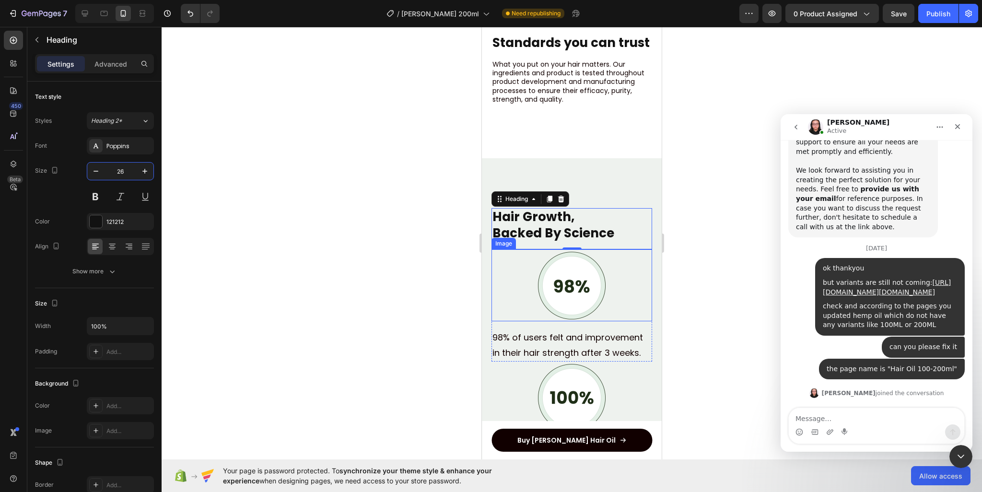
scroll to position [3069, 0]
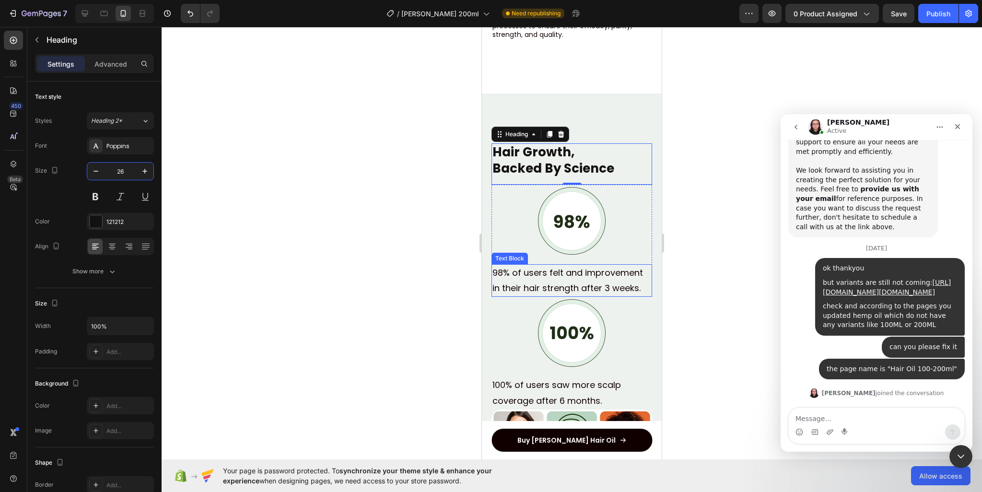
click at [552, 290] on p "98% of users felt and improvement in their hair strength after 3 weeks." at bounding box center [572, 280] width 159 height 31
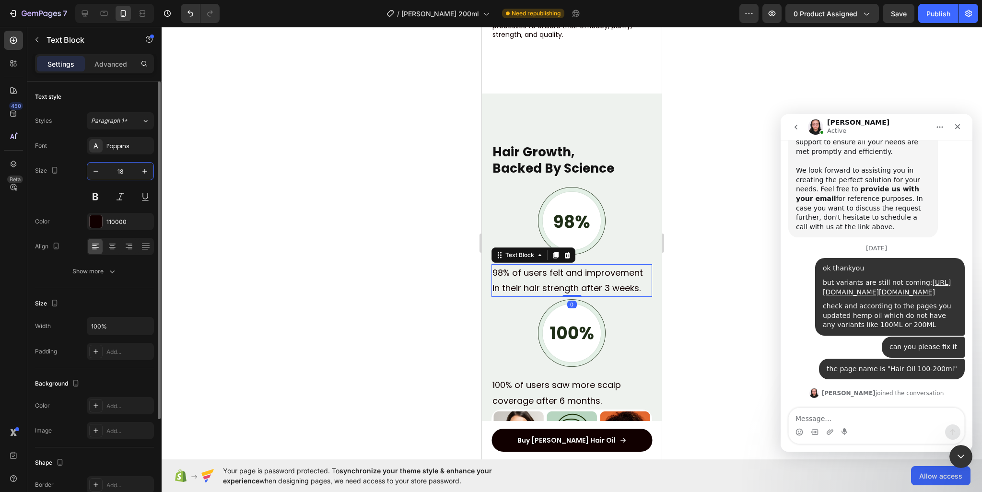
click at [129, 174] on input "18" at bounding box center [121, 171] width 32 height 17
paste input "4"
type input "14"
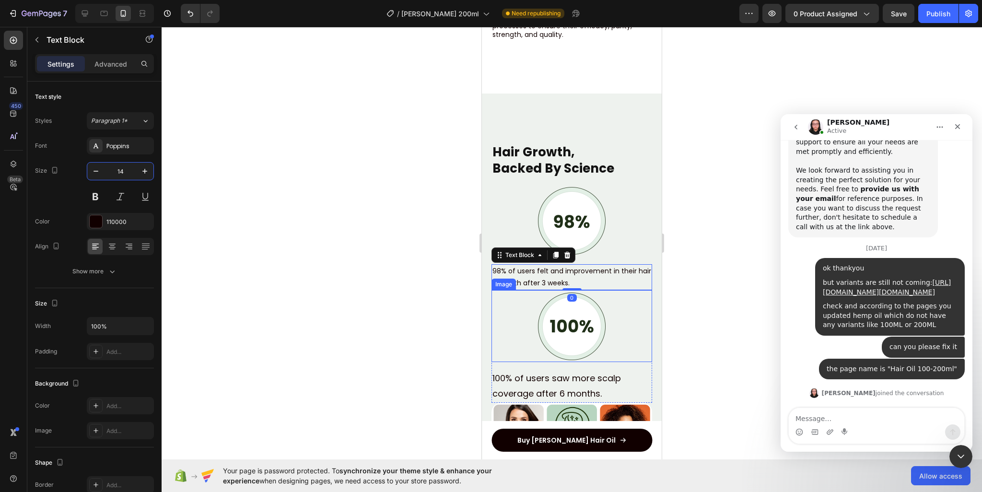
scroll to position [3213, 0]
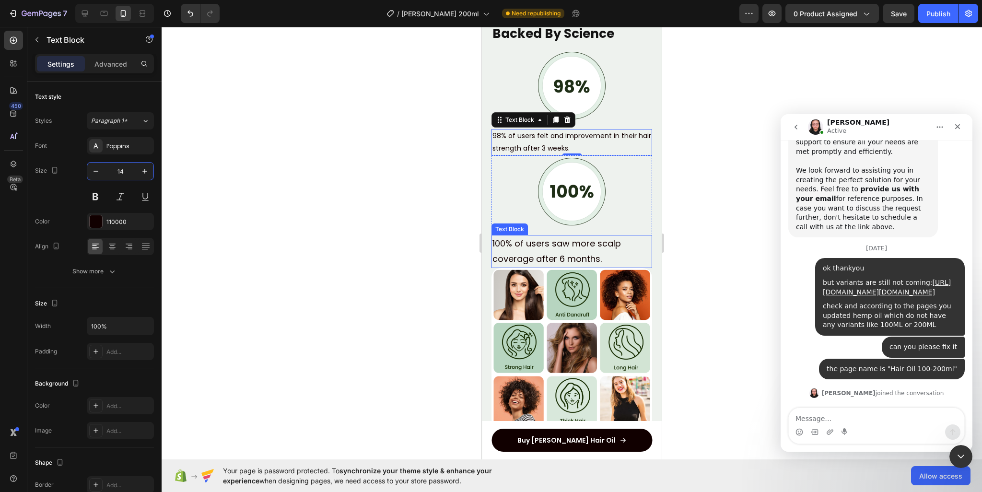
click at [546, 250] on p "100% of users saw more scalp coverage after 6 months." at bounding box center [572, 251] width 159 height 31
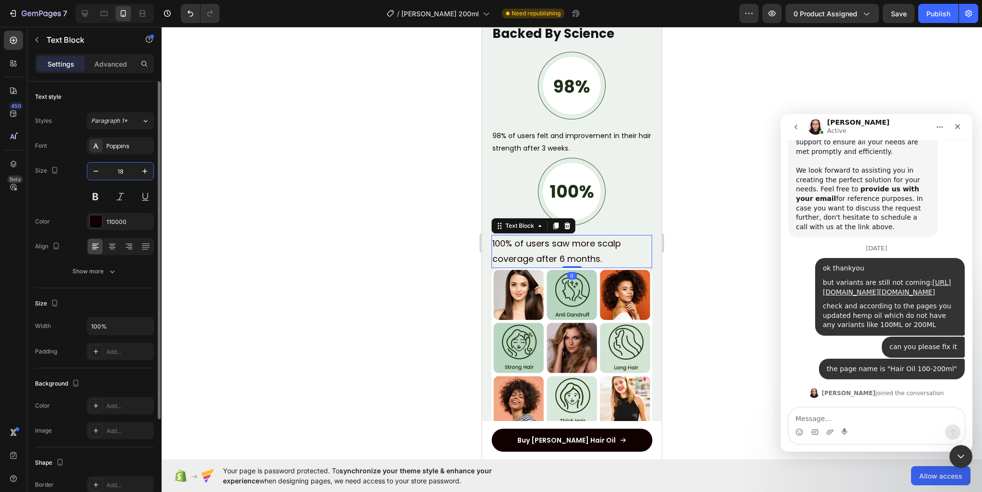
click at [125, 172] on input "18" at bounding box center [121, 171] width 32 height 17
paste input "4"
type input "14"
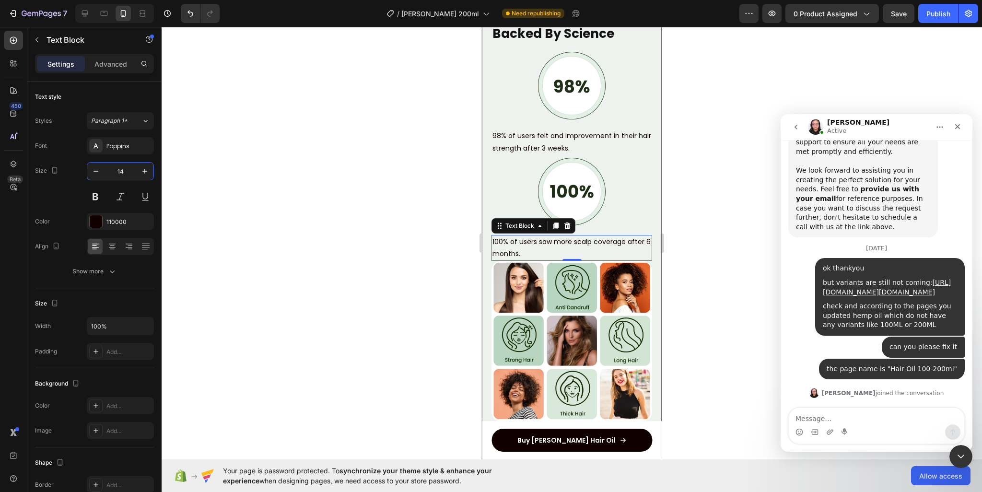
click at [688, 205] on div at bounding box center [572, 259] width 821 height 465
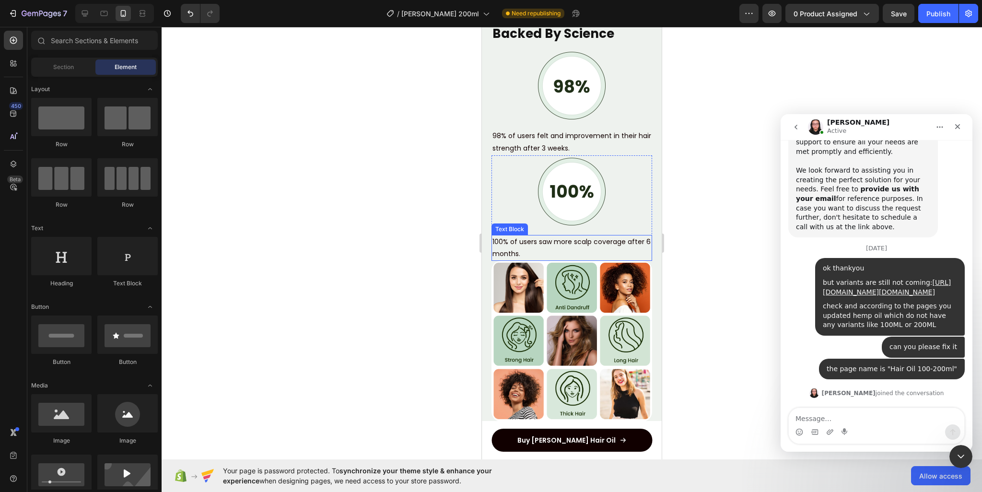
click at [641, 252] on p "100% of users saw more scalp coverage after 6 months." at bounding box center [572, 248] width 159 height 24
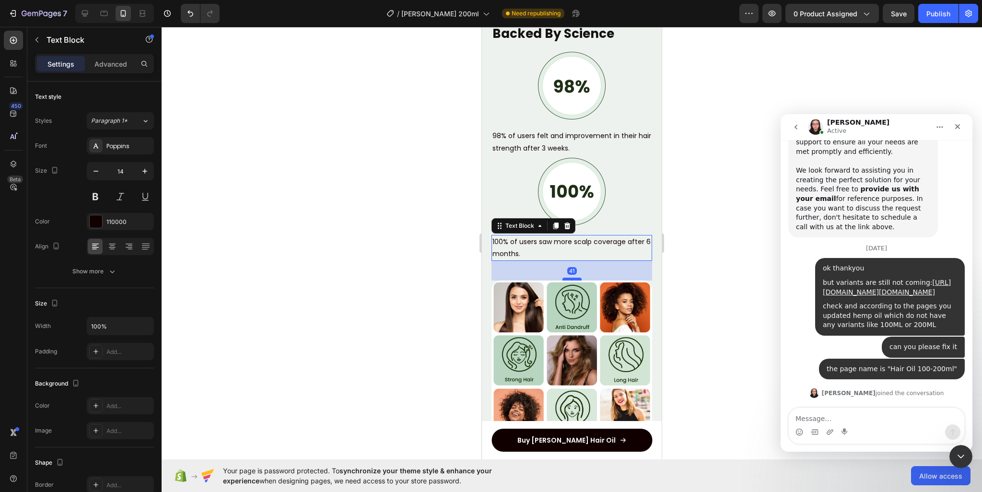
drag, startPoint x: 572, startPoint y: 259, endPoint x: 574, endPoint y: 279, distance: 19.8
click at [574, 279] on div at bounding box center [572, 279] width 19 height 3
click at [718, 279] on div at bounding box center [572, 259] width 821 height 465
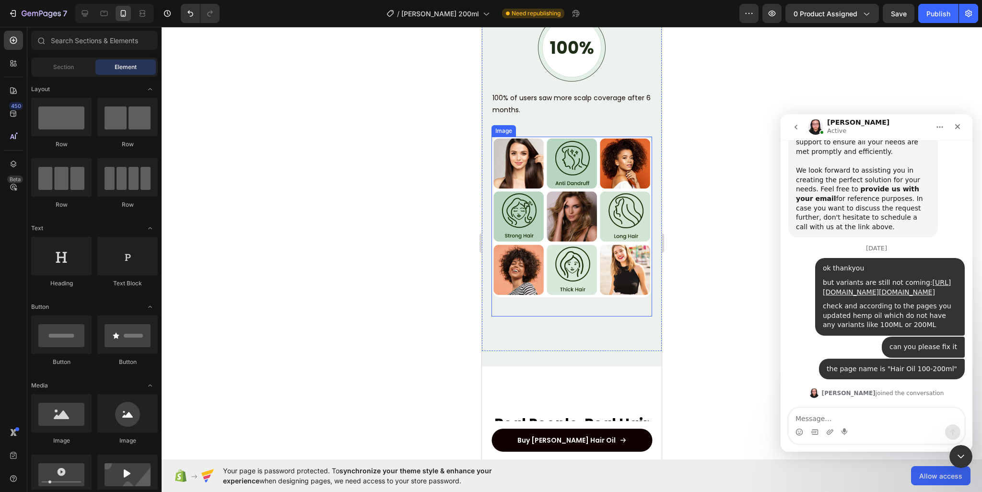
scroll to position [3405, 0]
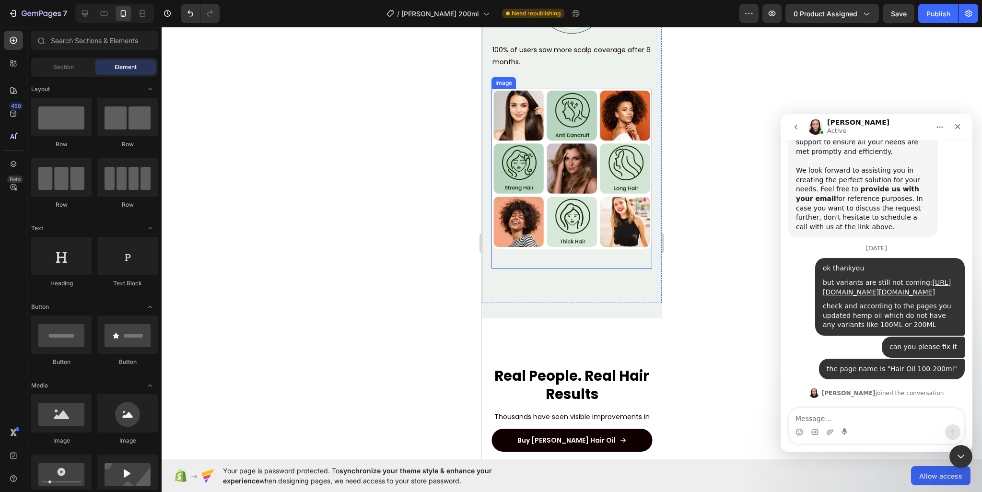
click at [590, 252] on div "Image" at bounding box center [572, 179] width 161 height 180
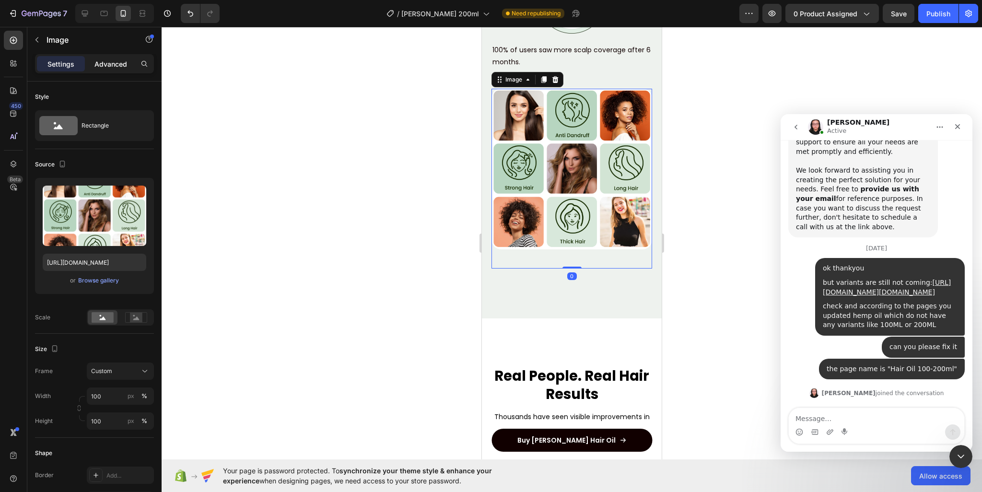
click at [118, 62] on p "Advanced" at bounding box center [110, 64] width 33 height 10
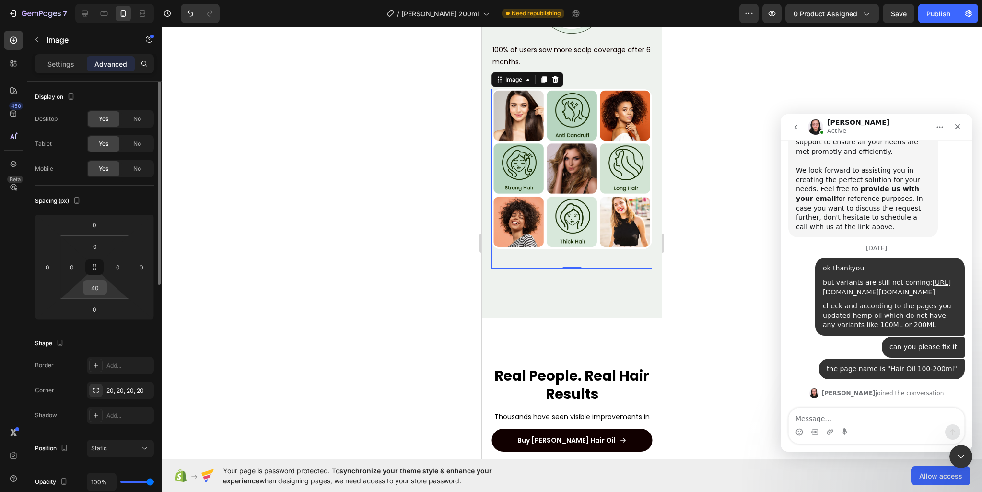
click at [98, 284] on input "40" at bounding box center [94, 288] width 19 height 14
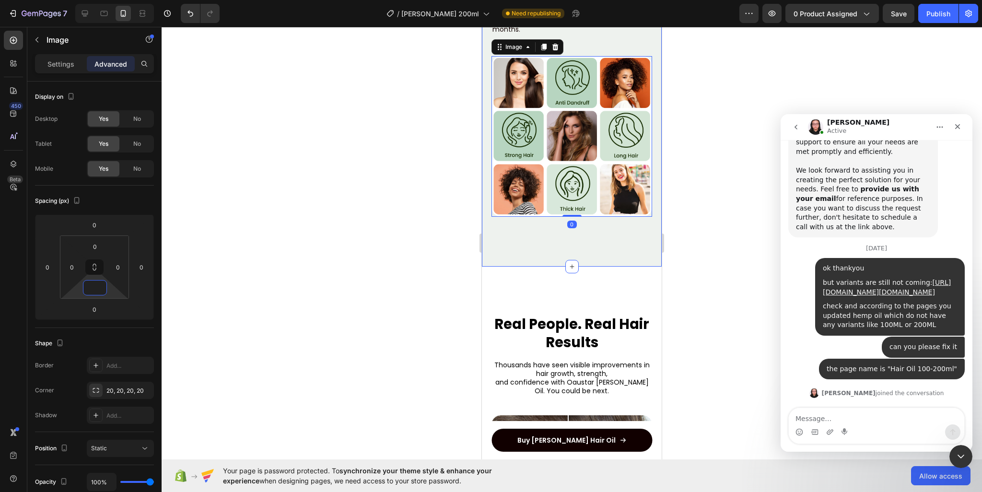
scroll to position [3549, 0]
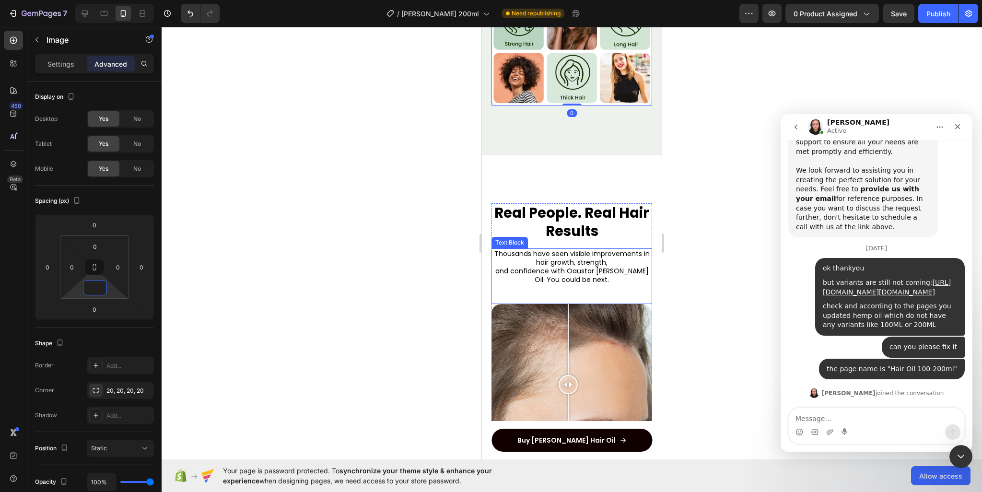
click at [545, 205] on h2 "Real People. Real Hair Results" at bounding box center [572, 222] width 161 height 38
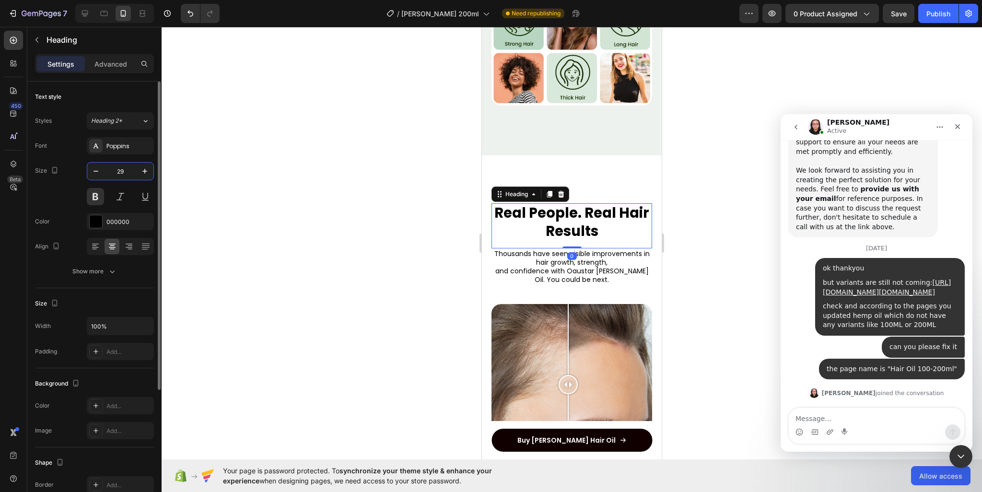
click at [121, 164] on input "29" at bounding box center [121, 171] width 32 height 17
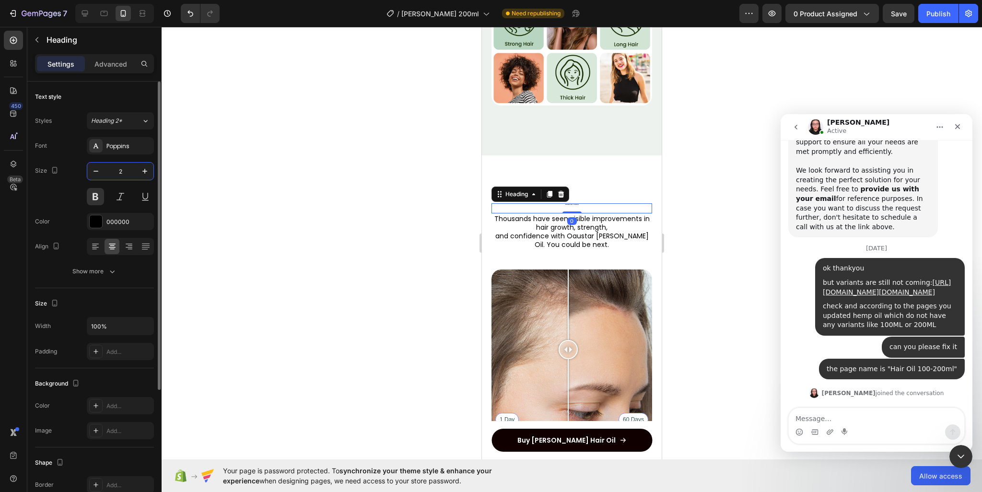
type input "26"
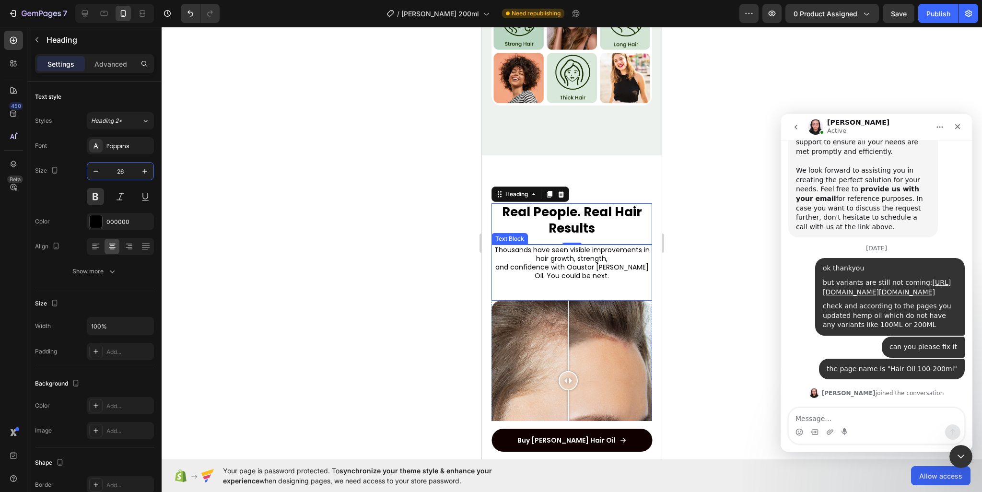
click at [543, 246] on p "Thousands have seen visible improvements in hair growth, strength," at bounding box center [572, 254] width 159 height 17
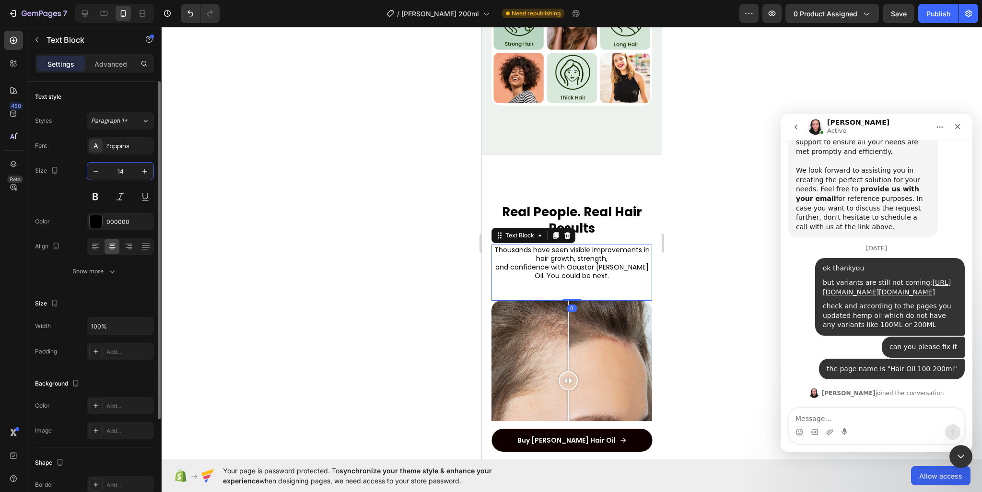
click at [123, 172] on input "14" at bounding box center [121, 171] width 32 height 17
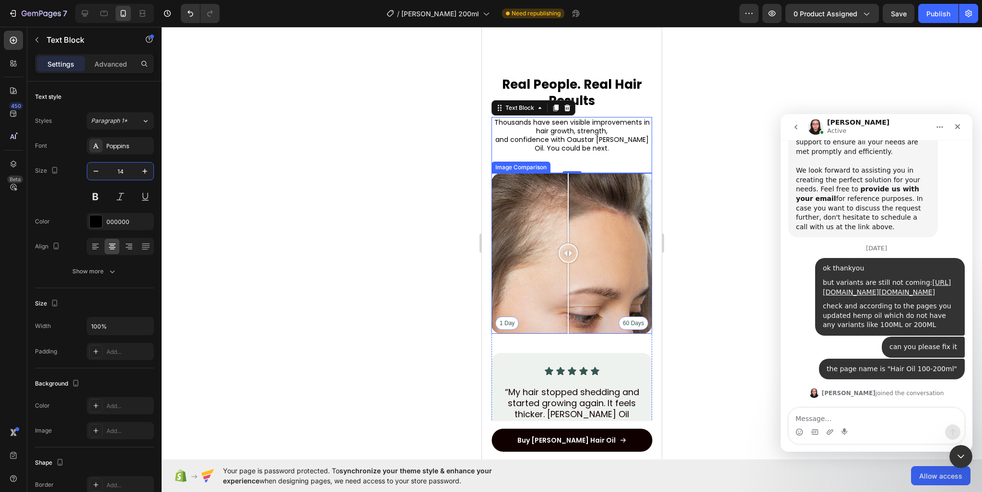
scroll to position [3789, 0]
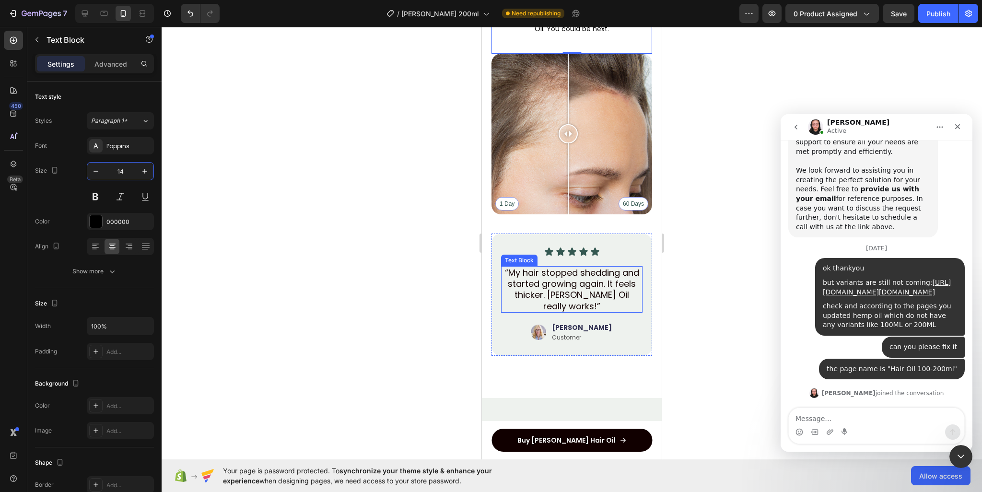
click at [553, 281] on p "“My hair stopped shedding and started growing again. It feels thicker. [PERSON_…" at bounding box center [572, 289] width 140 height 45
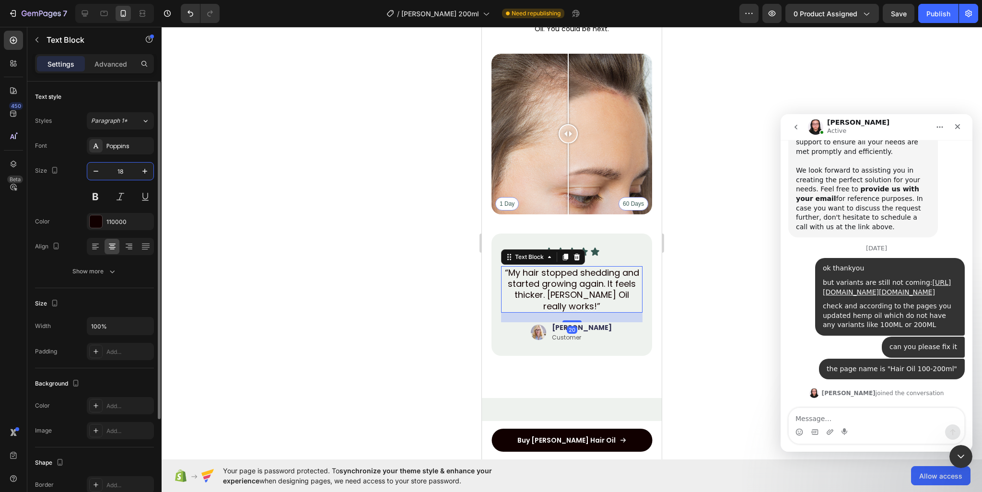
click at [118, 165] on input "18" at bounding box center [121, 171] width 32 height 17
paste input "4"
type input "14"
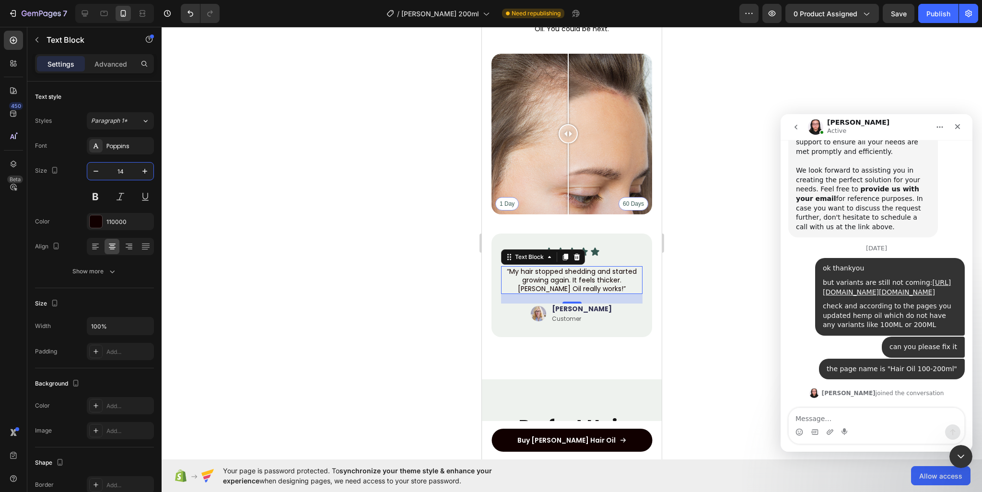
click at [361, 295] on div at bounding box center [572, 259] width 821 height 465
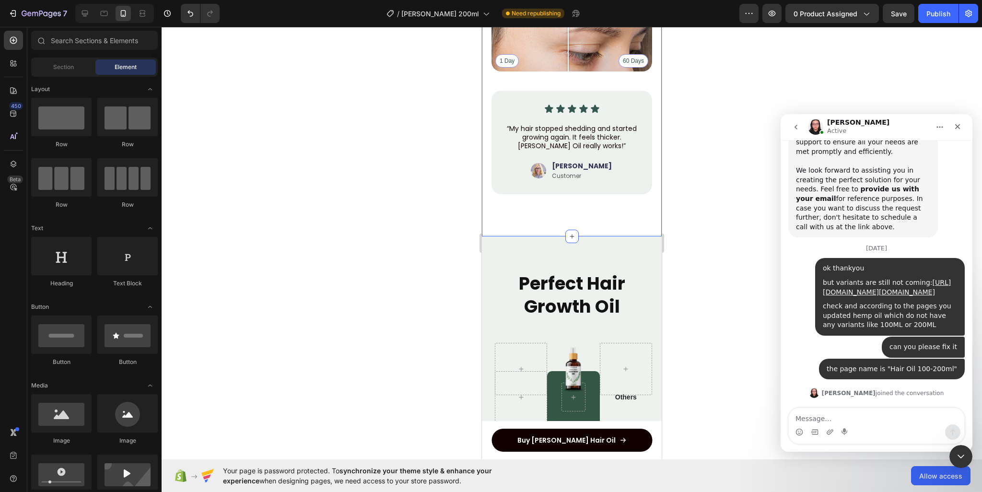
scroll to position [4029, 0]
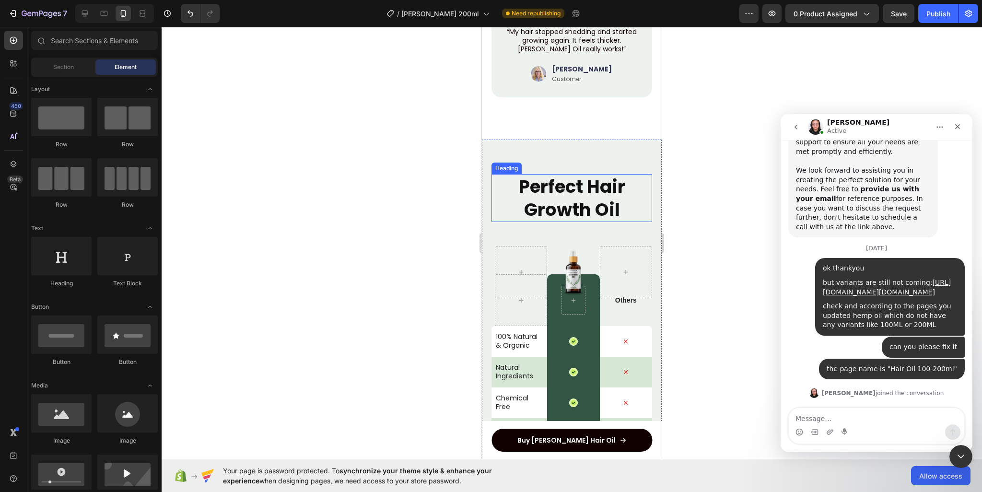
click at [568, 176] on h2 "Perfect Hair Growth Oil" at bounding box center [572, 198] width 161 height 48
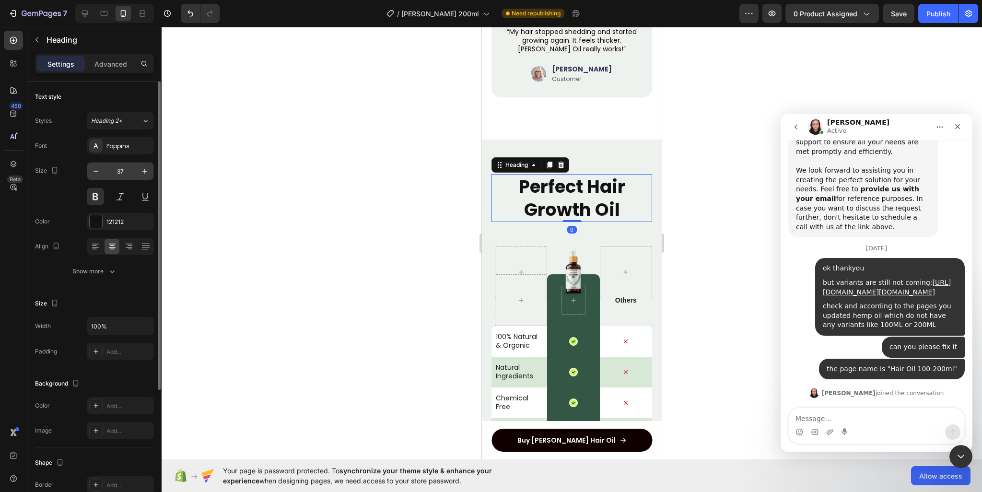
click at [116, 175] on input "37" at bounding box center [121, 171] width 32 height 17
type input "26"
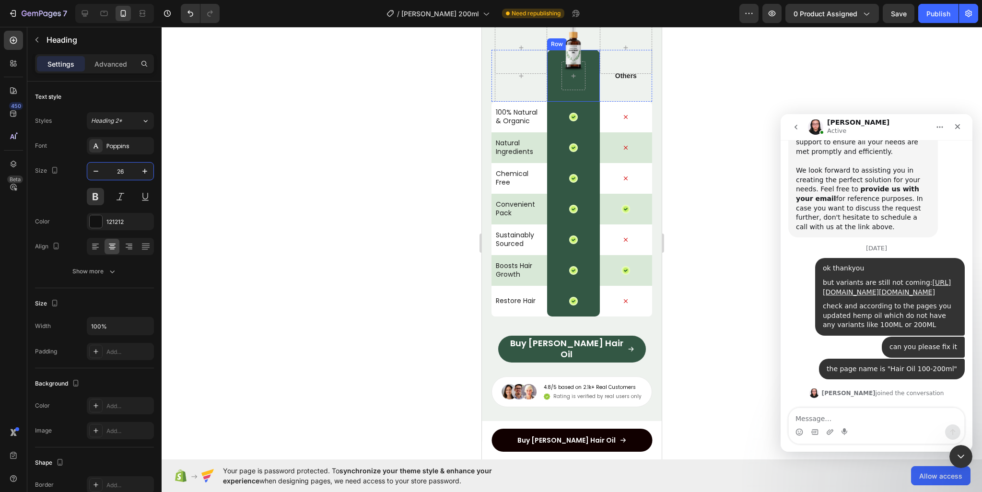
scroll to position [4364, 0]
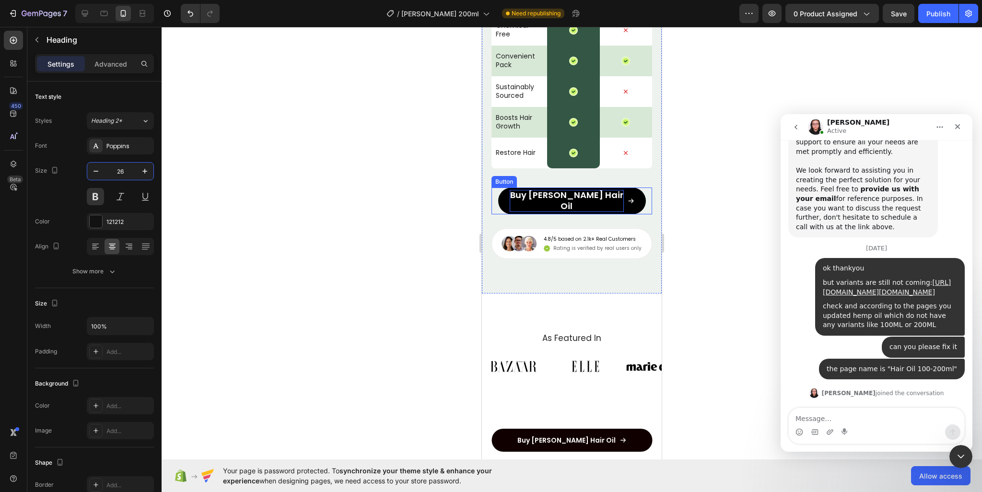
click at [576, 203] on span "Buy [PERSON_NAME] Hair Oil" at bounding box center [566, 200] width 113 height 23
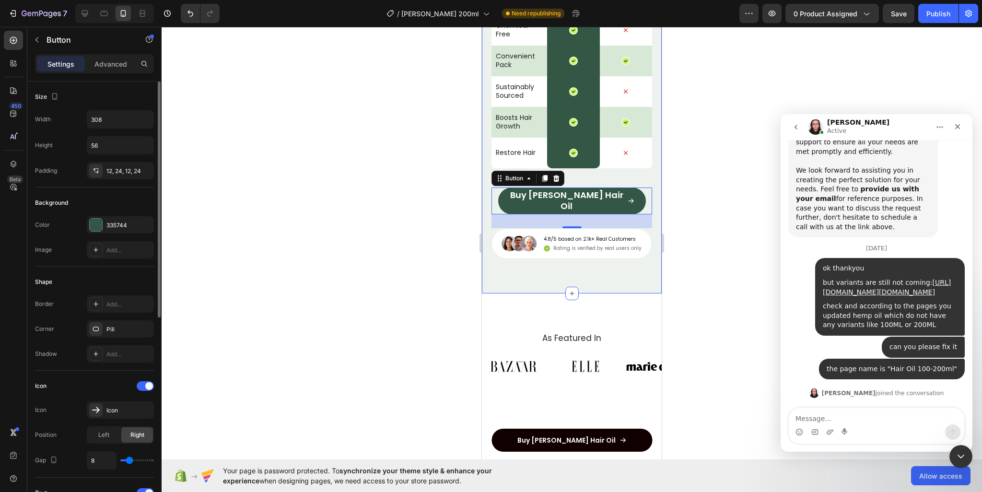
scroll to position [144, 0]
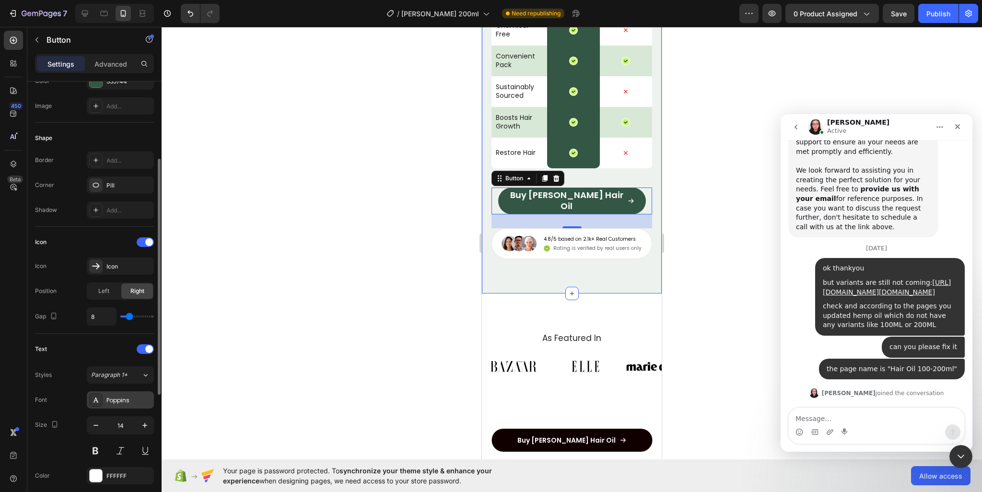
click at [120, 398] on div "Poppins" at bounding box center [128, 400] width 45 height 9
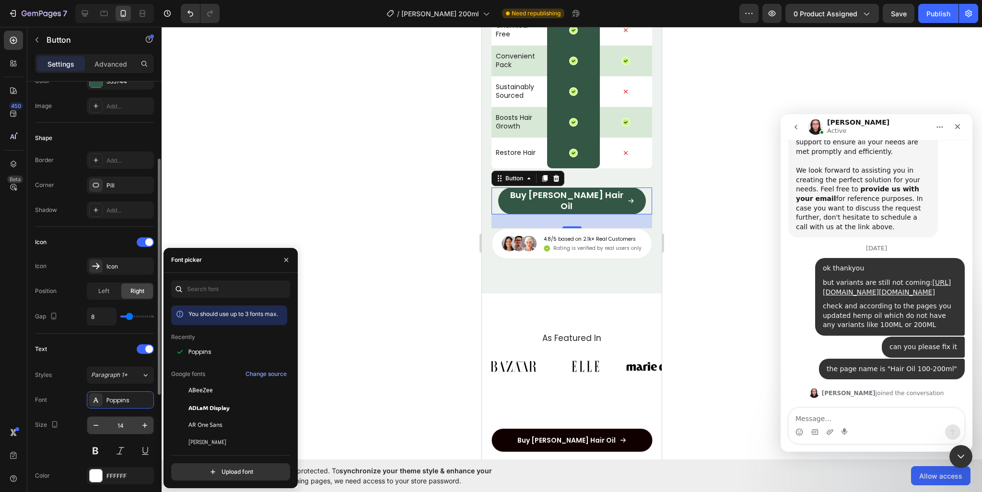
click at [121, 425] on input "14" at bounding box center [121, 425] width 32 height 17
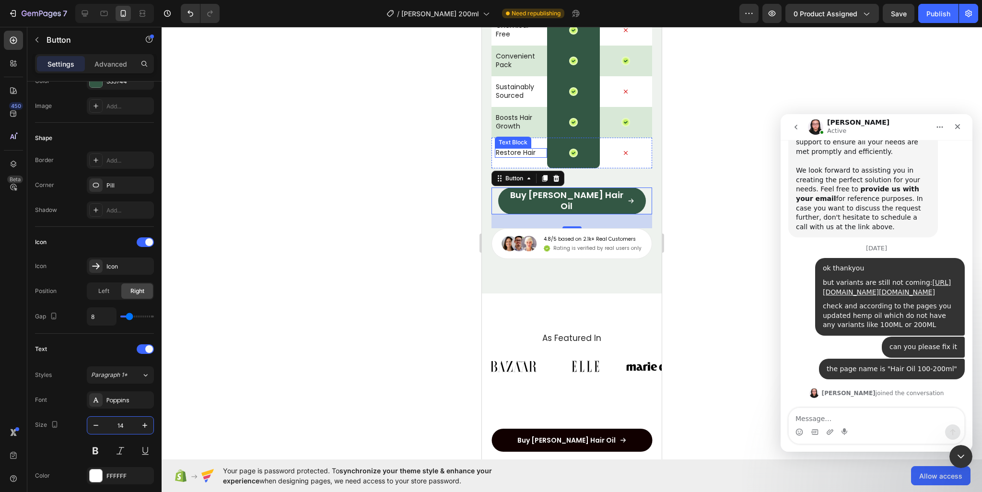
click at [499, 148] on p "Restore Hair" at bounding box center [519, 152] width 47 height 9
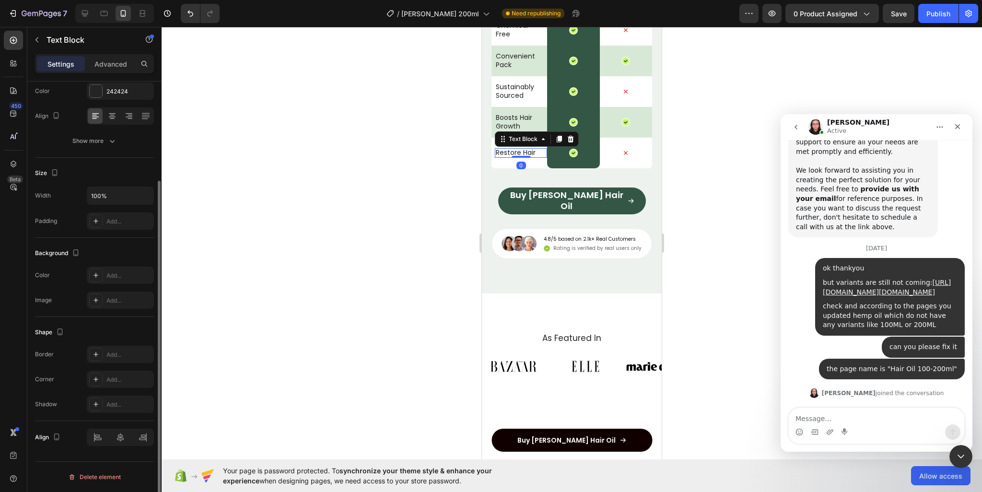
scroll to position [0, 0]
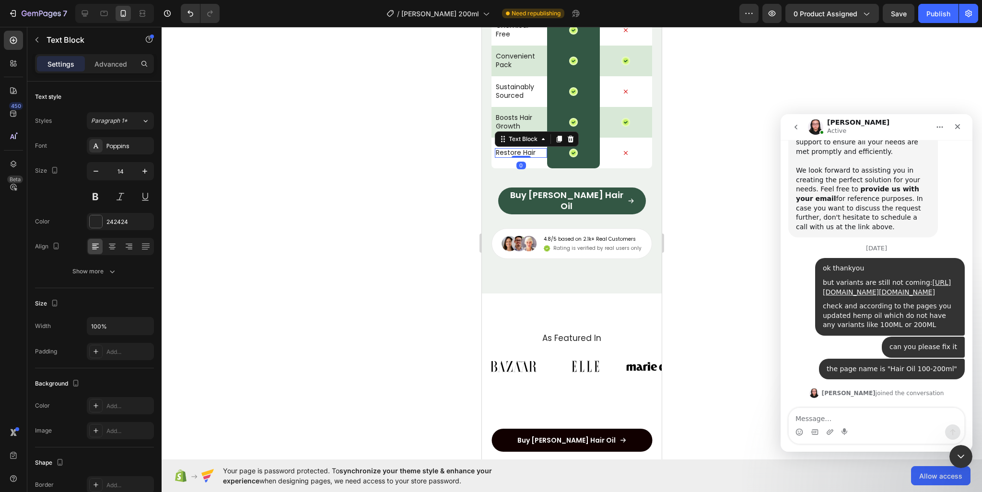
click at [505, 150] on p "Restore Hair" at bounding box center [519, 152] width 47 height 9
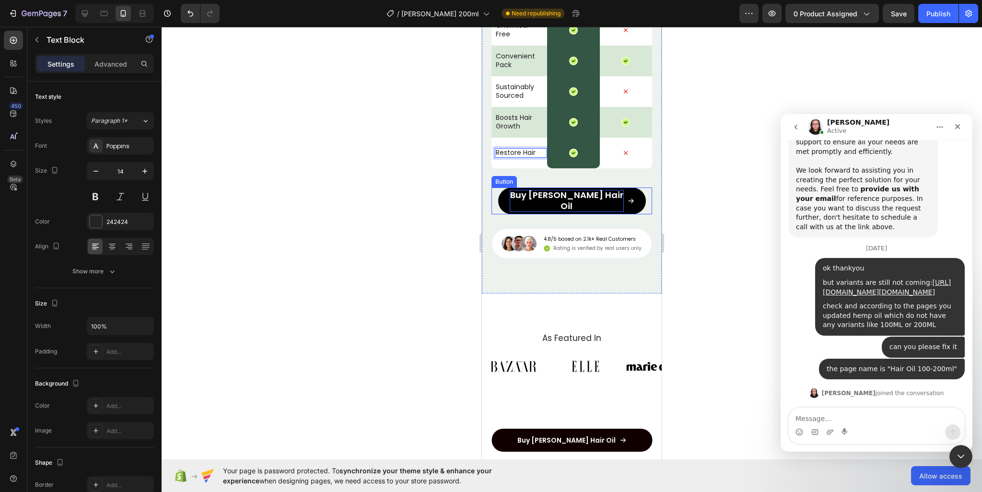
click at [561, 199] on span "Buy [PERSON_NAME] Hair Oil" at bounding box center [566, 200] width 113 height 23
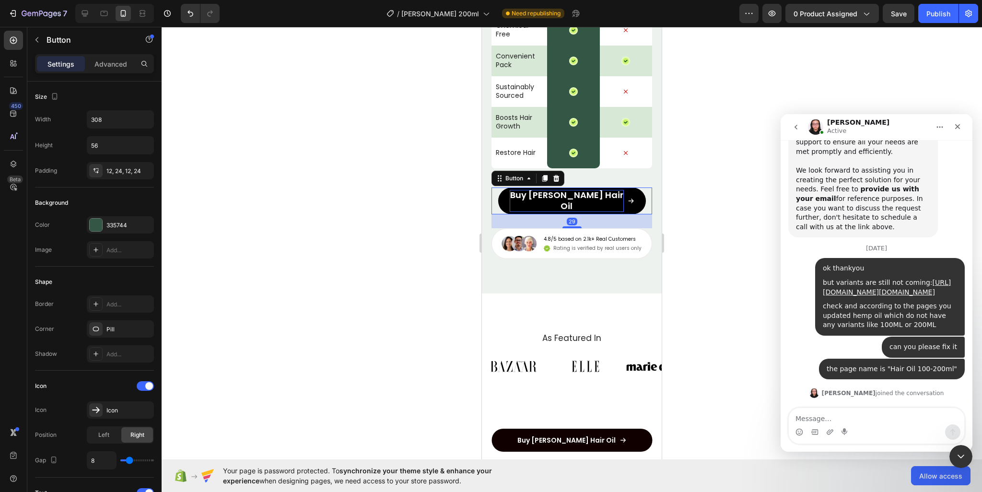
click at [543, 195] on span "Buy [PERSON_NAME] Hair Oil" at bounding box center [566, 200] width 113 height 23
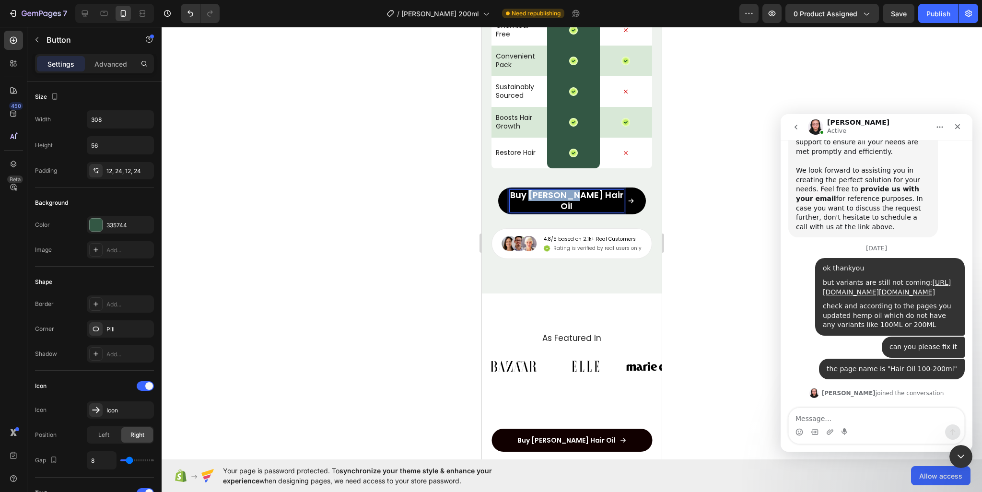
click at [543, 195] on span "Buy [PERSON_NAME] Hair Oil" at bounding box center [566, 200] width 113 height 23
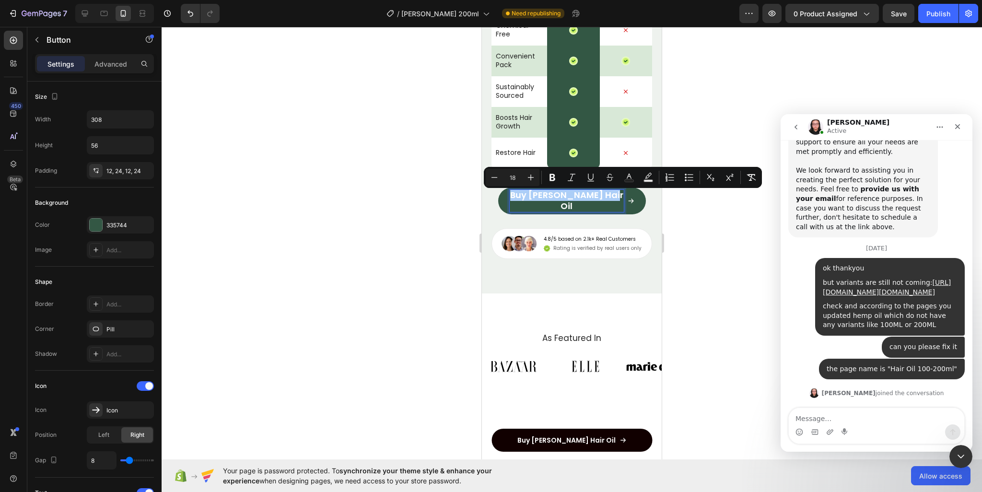
click at [514, 179] on input "18" at bounding box center [512, 178] width 19 height 12
type input "14"
click at [736, 235] on div at bounding box center [572, 259] width 821 height 465
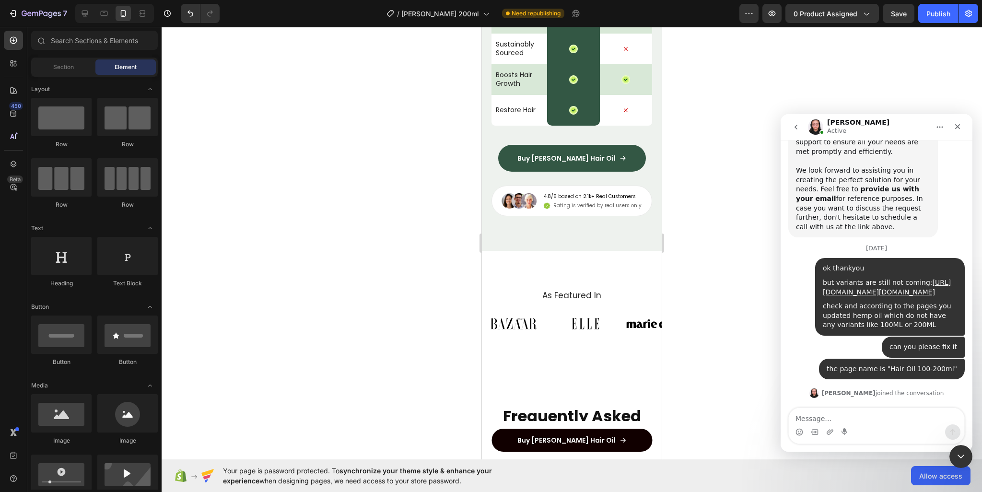
scroll to position [4412, 0]
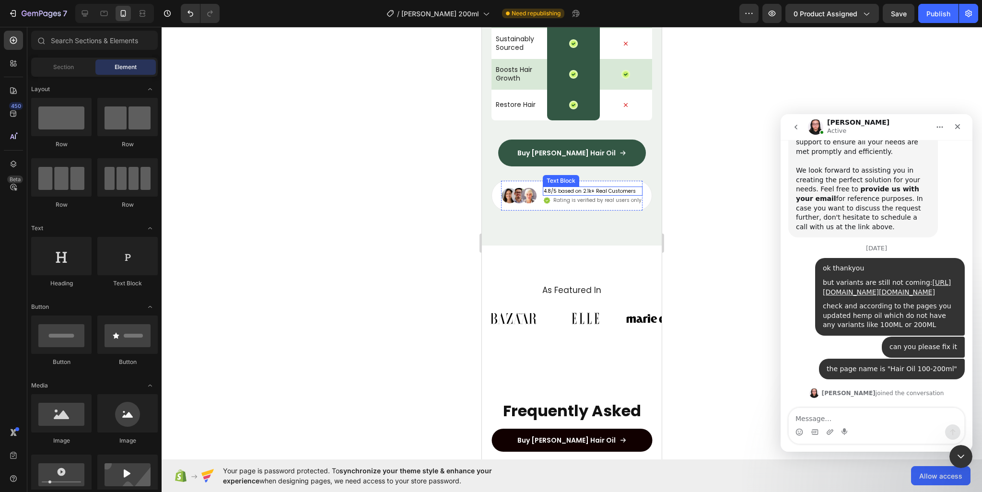
click at [604, 191] on p "4.8/5 based on 2.1k+ Real Customers" at bounding box center [590, 191] width 92 height 7
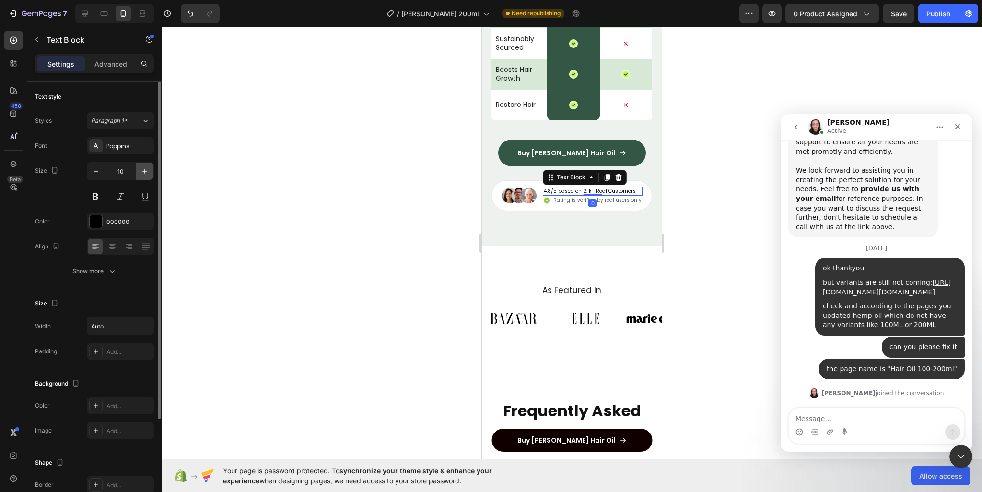
click at [141, 171] on icon "button" at bounding box center [145, 171] width 10 height 10
click at [96, 171] on icon "button" at bounding box center [96, 171] width 10 height 10
type input "11"
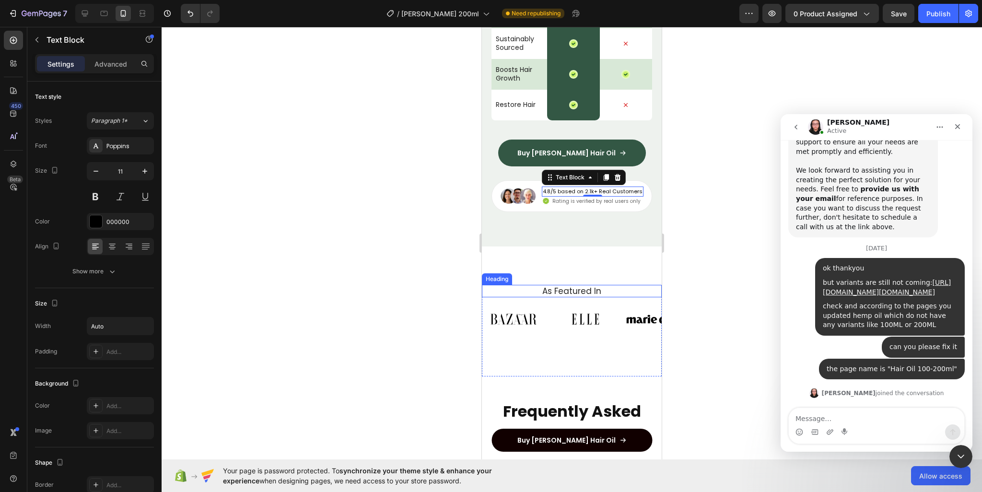
click at [570, 289] on h2 "As Featured In" at bounding box center [571, 291] width 165 height 12
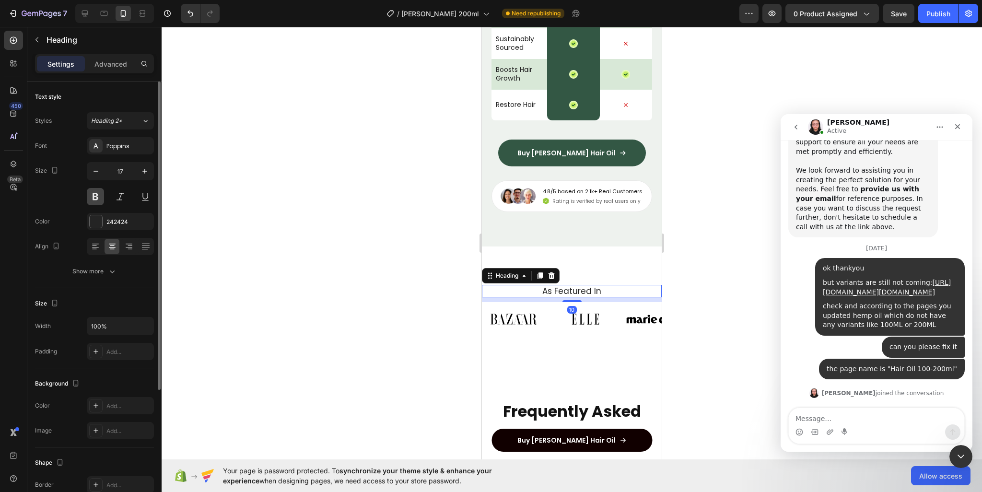
click at [94, 197] on button at bounding box center [95, 196] width 17 height 17
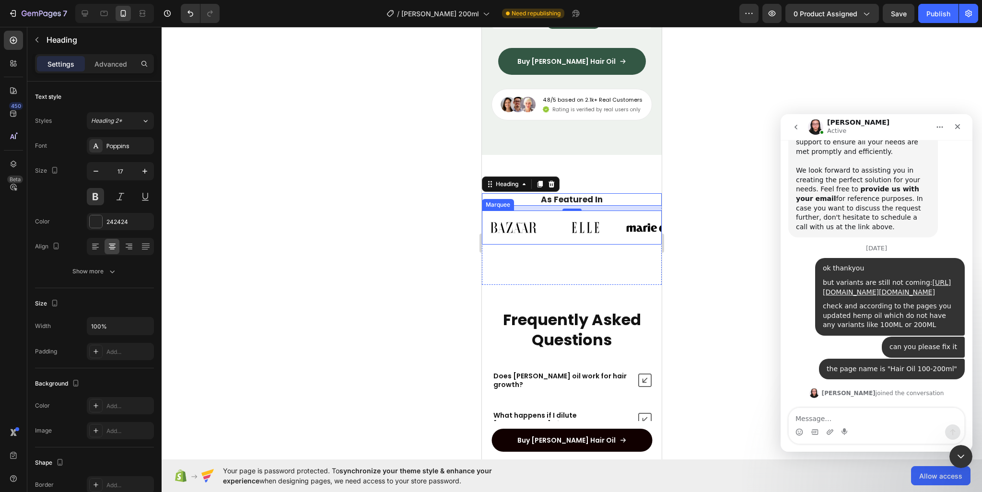
scroll to position [4508, 0]
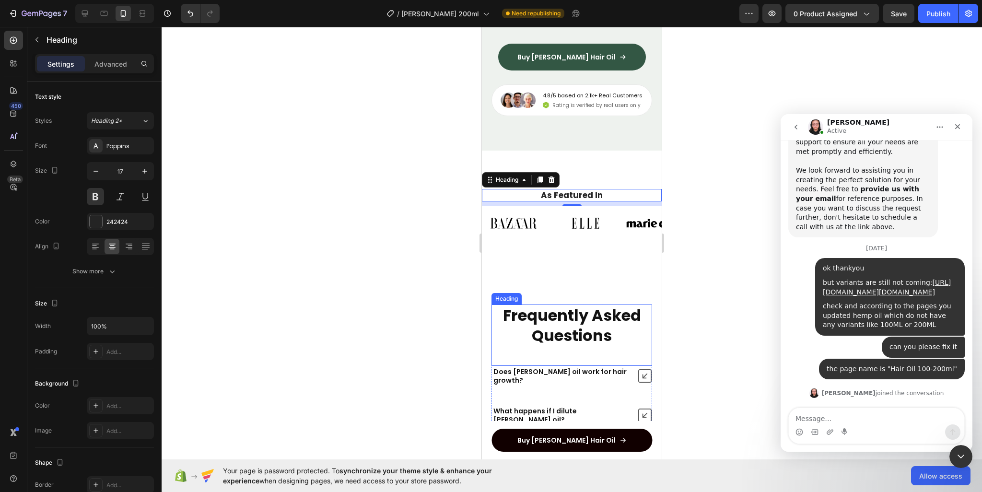
click at [565, 329] on strong "Frequently Asked Questions" at bounding box center [572, 326] width 138 height 42
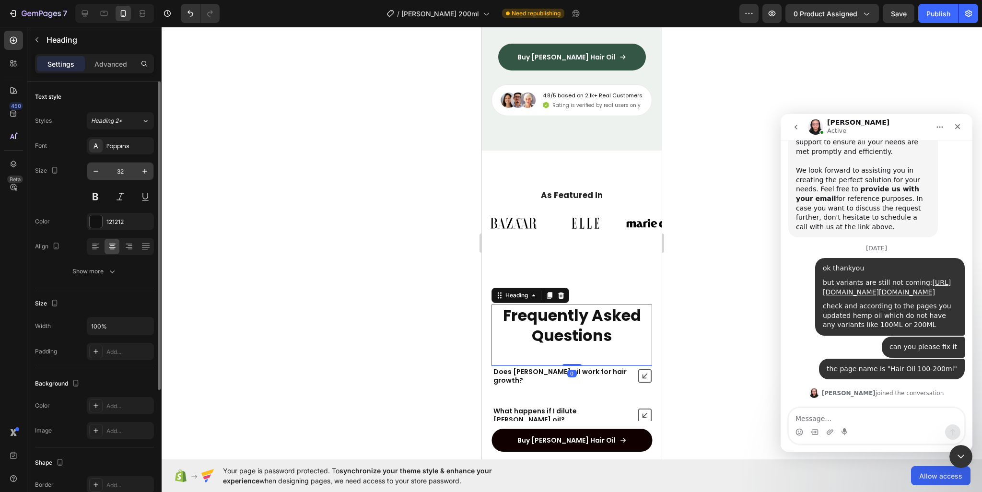
click at [126, 172] on input "32" at bounding box center [121, 171] width 32 height 17
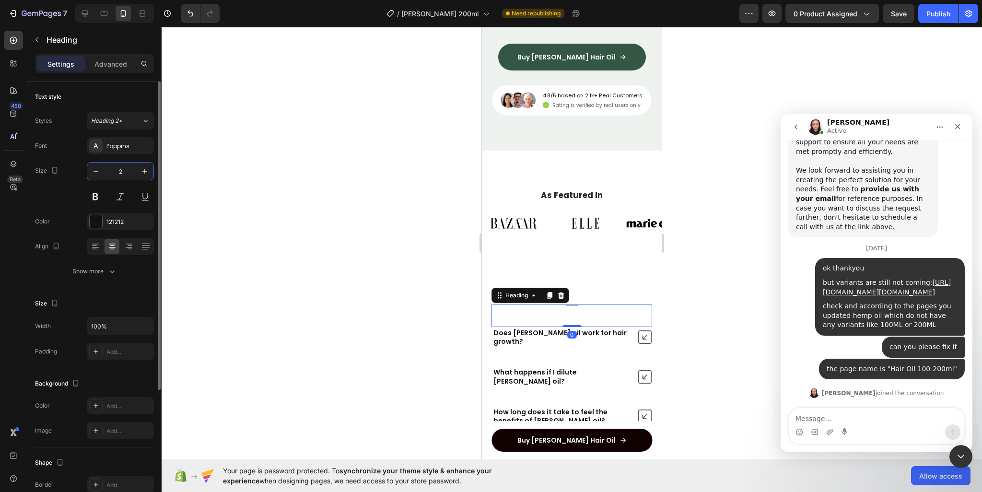
type input "26"
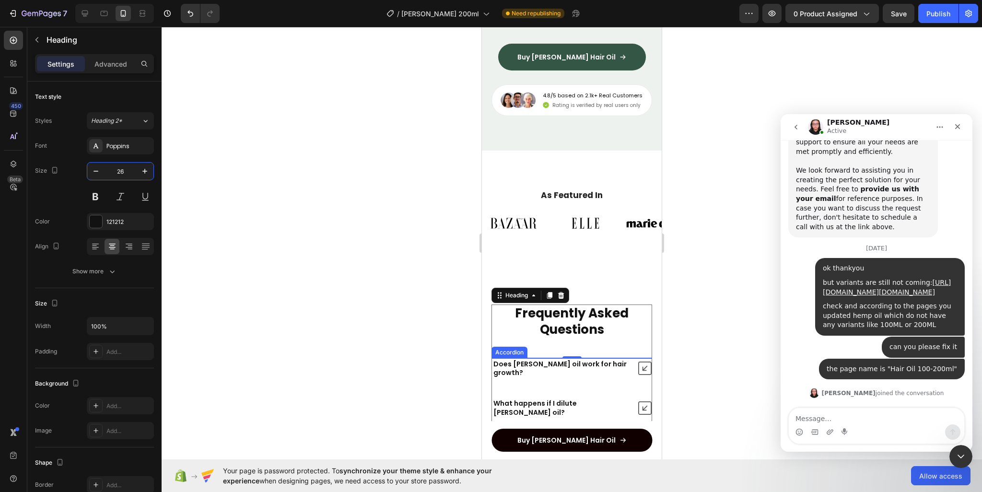
click at [529, 367] on p "Does [PERSON_NAME] oil work for hair growth?" at bounding box center [562, 368] width 136 height 17
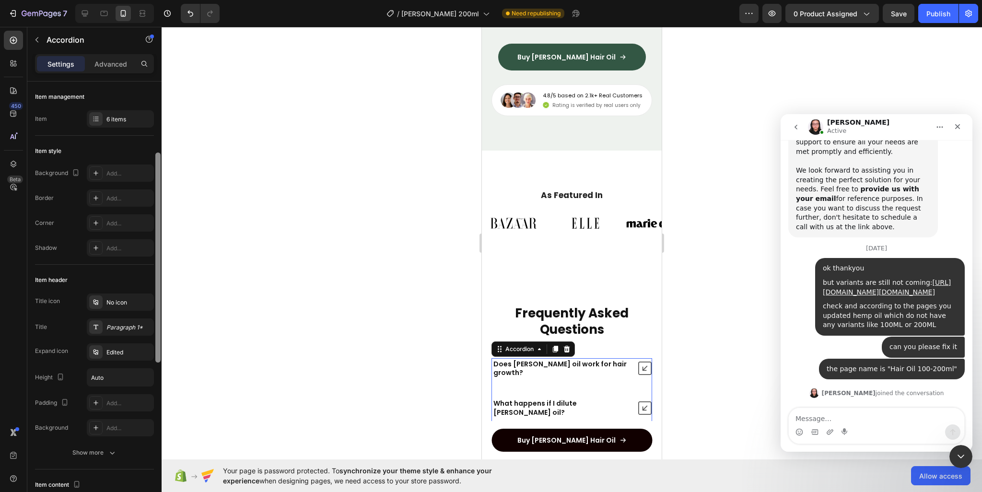
scroll to position [96, 0]
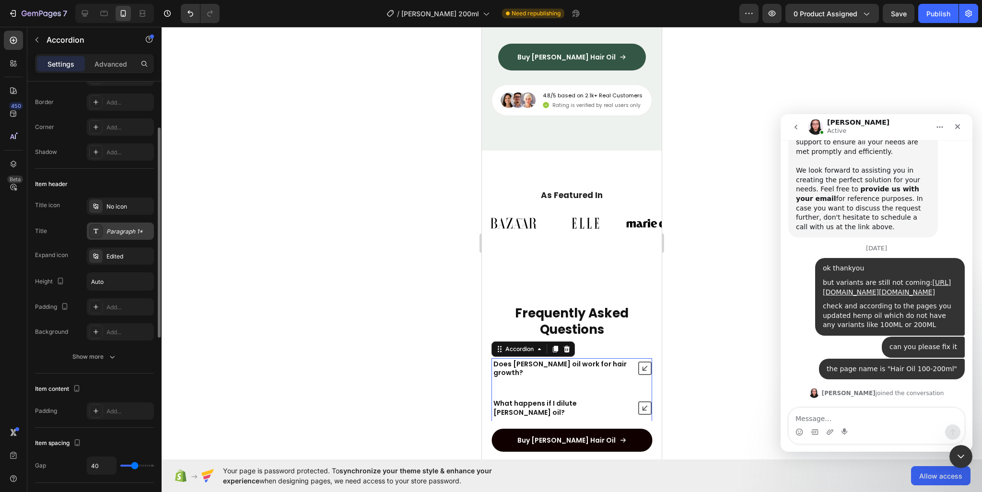
click at [129, 231] on div "Paragraph 1*" at bounding box center [128, 231] width 45 height 9
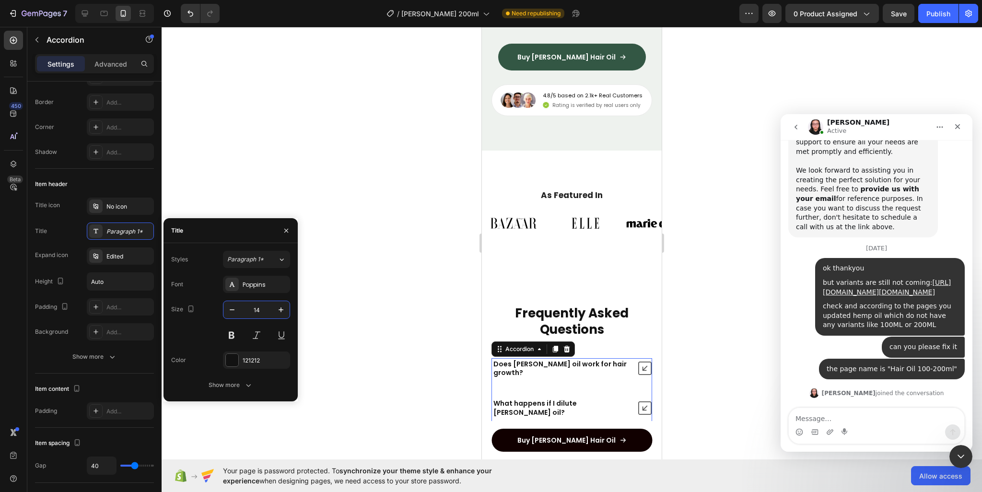
click at [259, 309] on input "14" at bounding box center [257, 309] width 32 height 17
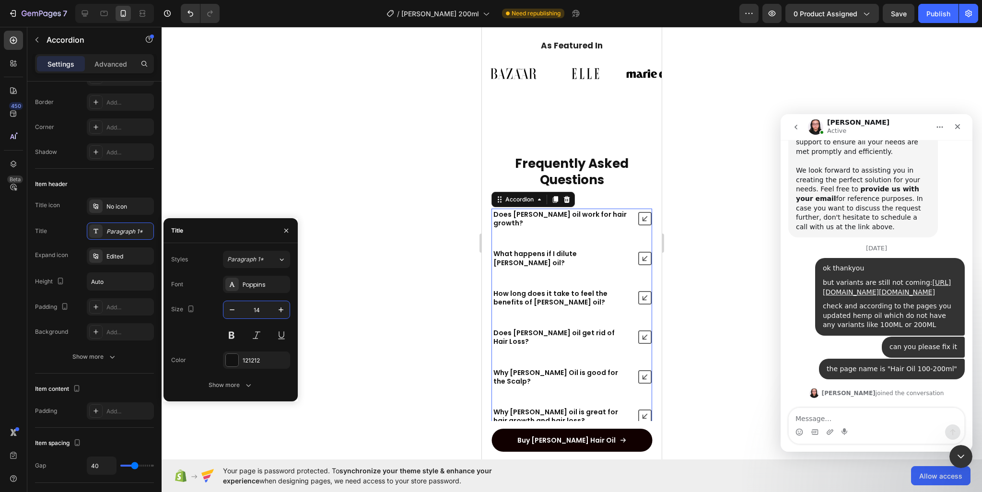
scroll to position [4556, 0]
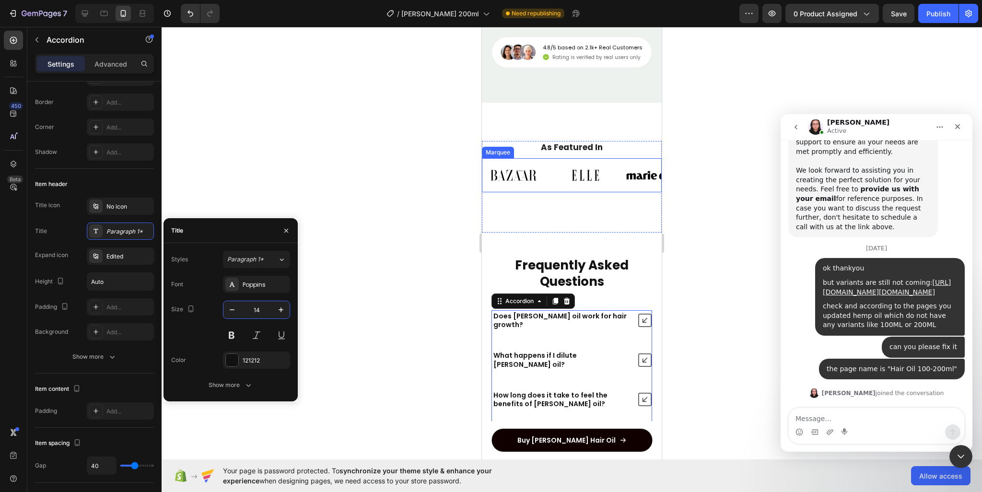
click at [581, 185] on div "Image Image Image Image Image Image Image Image Image Image Image Image Marquee" at bounding box center [572, 175] width 180 height 35
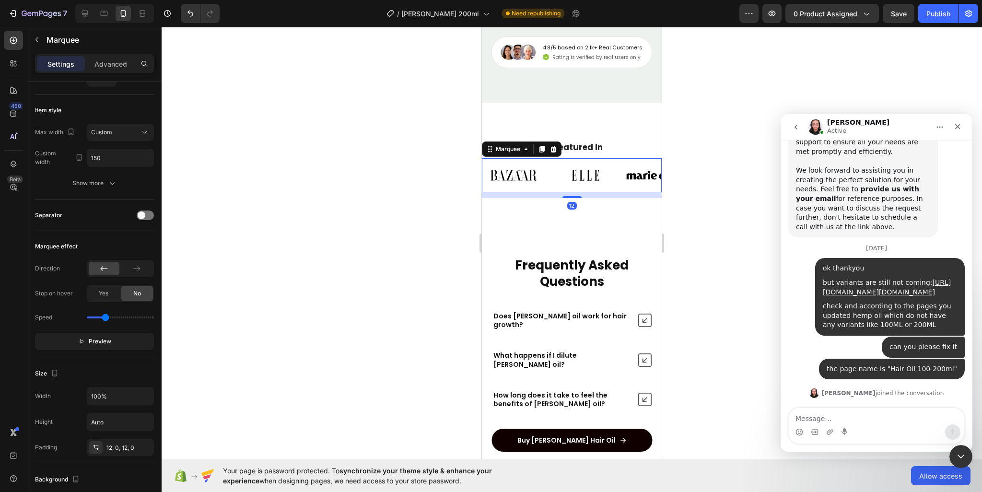
scroll to position [0, 0]
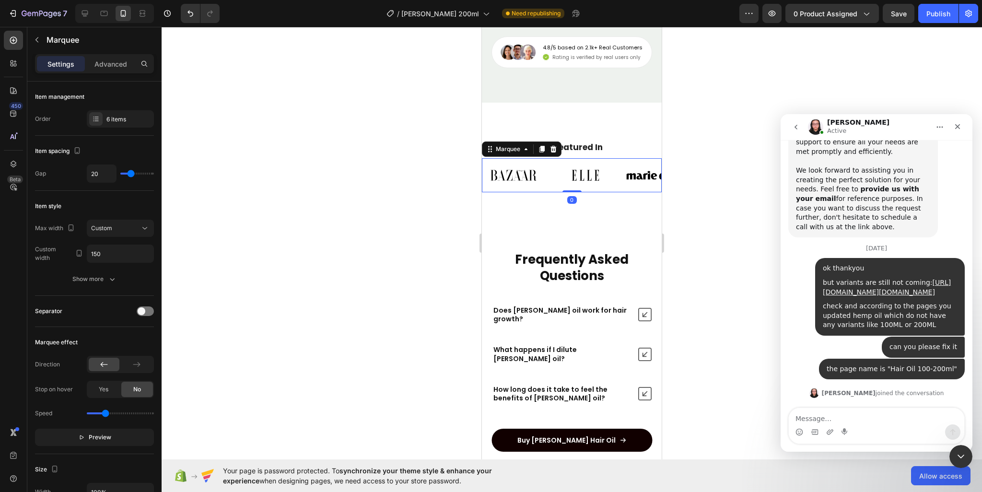
drag, startPoint x: 570, startPoint y: 194, endPoint x: 569, endPoint y: 185, distance: 9.6
click at [569, 185] on div "Image Image Image Image Image Image Image Image Image Image Image Image Marquee…" at bounding box center [572, 175] width 180 height 35
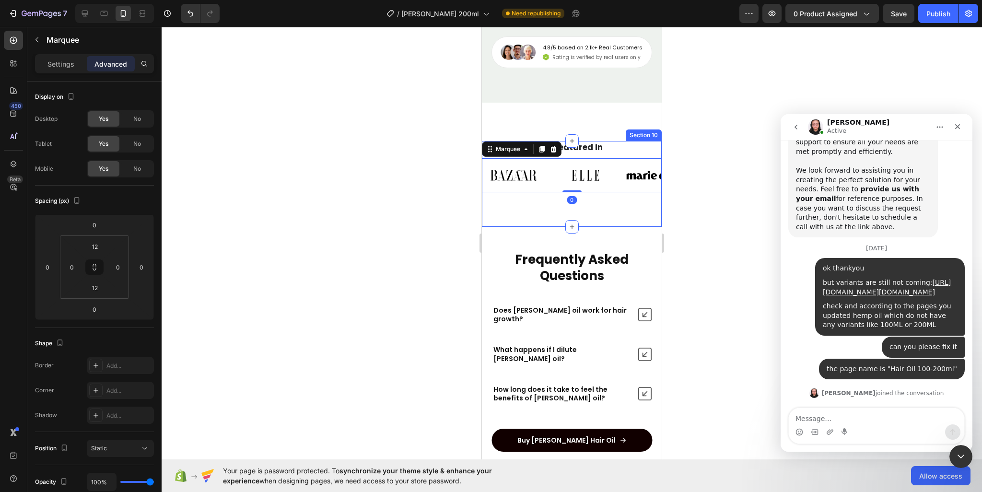
click at [593, 215] on div "As Featured In Heading Image Image Image Image Image Image Image Image Image Im…" at bounding box center [572, 184] width 180 height 86
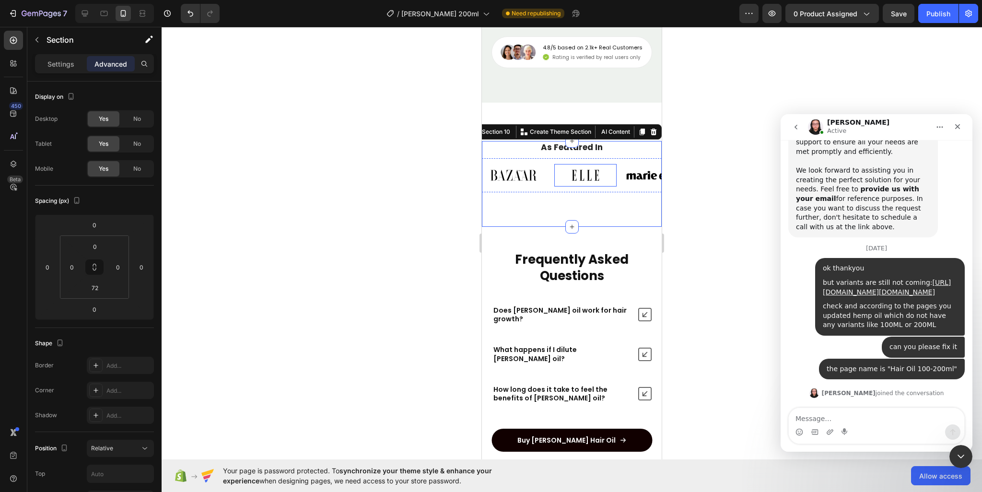
click at [685, 181] on div at bounding box center [572, 259] width 821 height 465
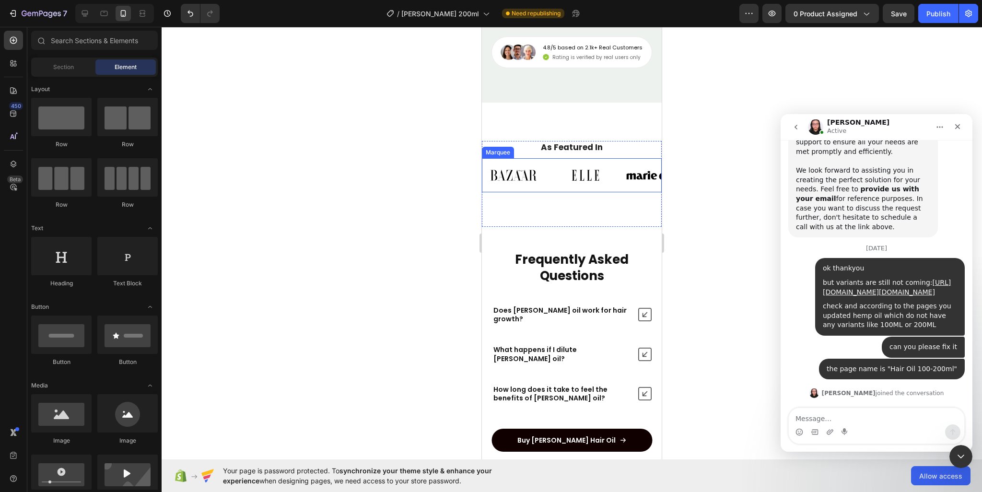
click at [576, 188] on div "Image Image Image Image Image Image Image Image Image Image Image Image Marquee" at bounding box center [572, 175] width 180 height 35
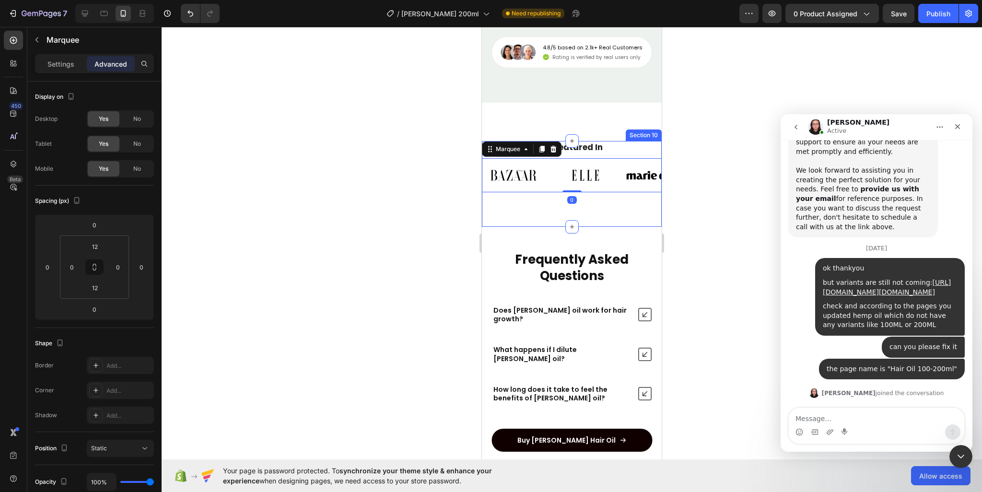
click at [585, 214] on div "As Featured In Heading Image Image Image Image Image Image Image Image Image Im…" at bounding box center [572, 184] width 180 height 86
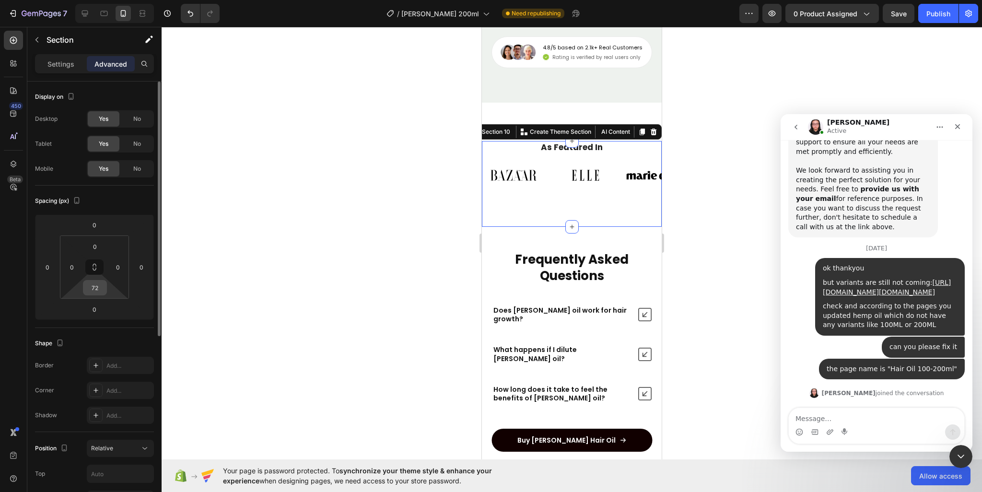
click at [94, 283] on input "72" at bounding box center [94, 288] width 19 height 14
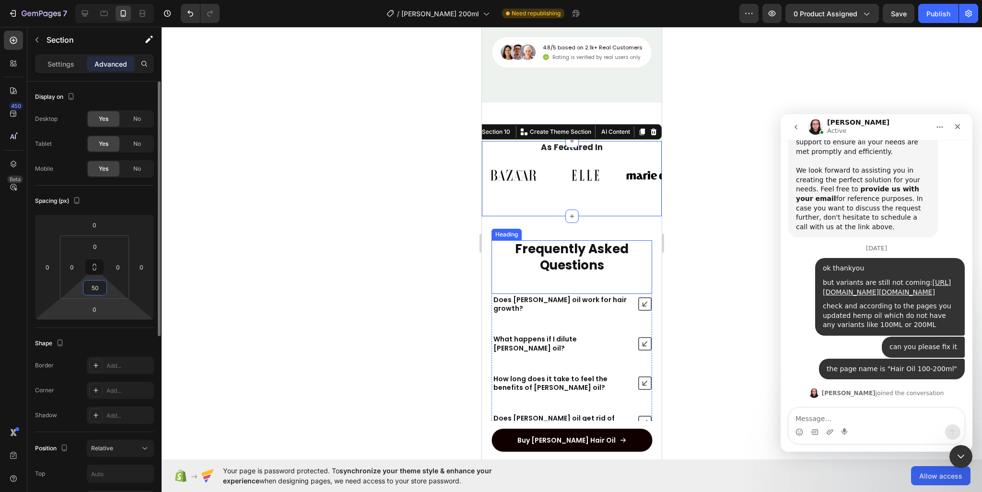
click at [91, 290] on input "50" at bounding box center [94, 288] width 19 height 14
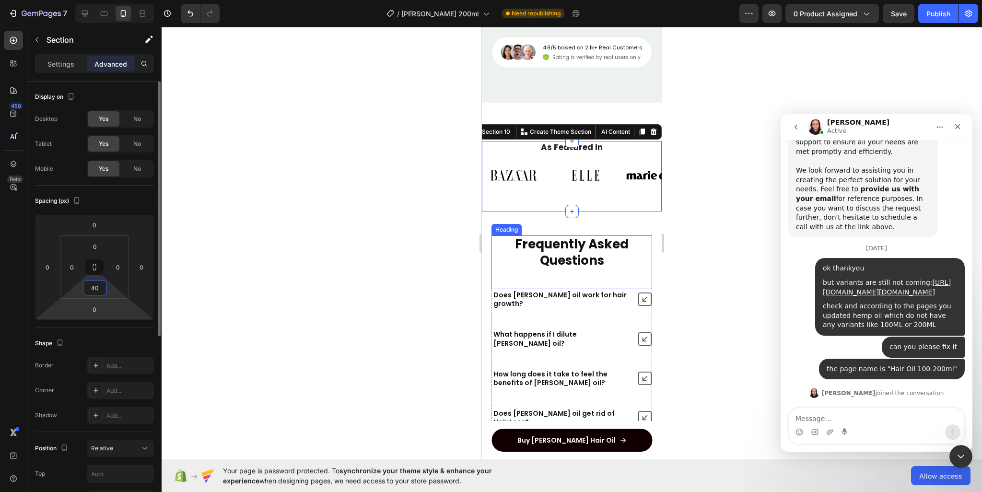
click at [91, 289] on input "40" at bounding box center [94, 288] width 19 height 14
type input "30"
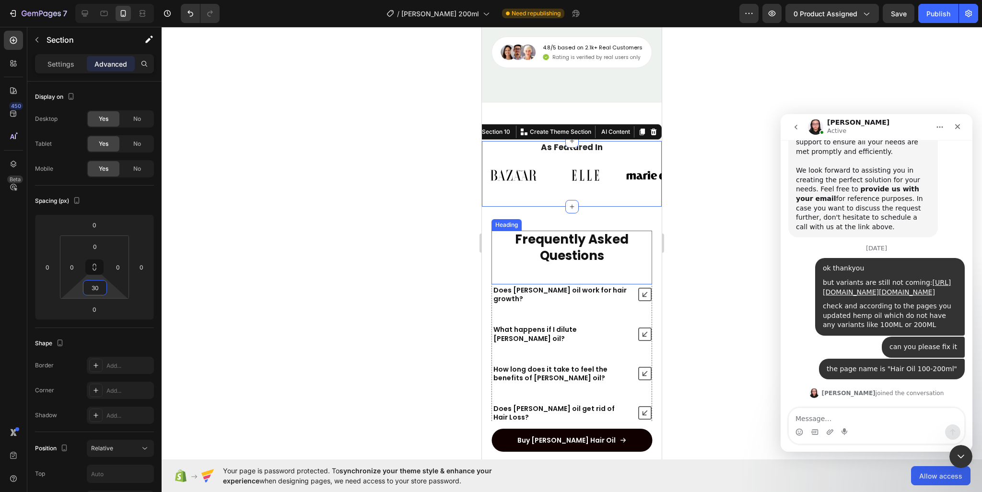
click at [731, 201] on div at bounding box center [572, 259] width 821 height 465
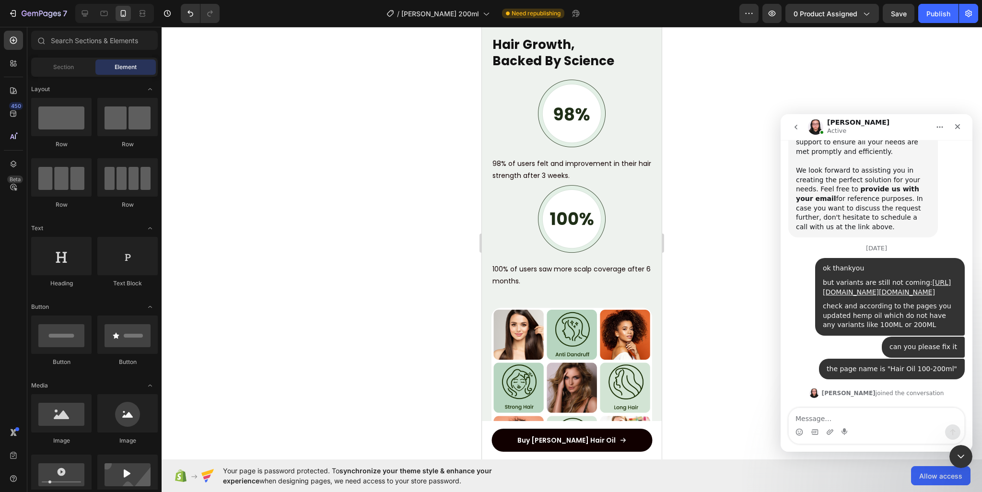
scroll to position [3177, 0]
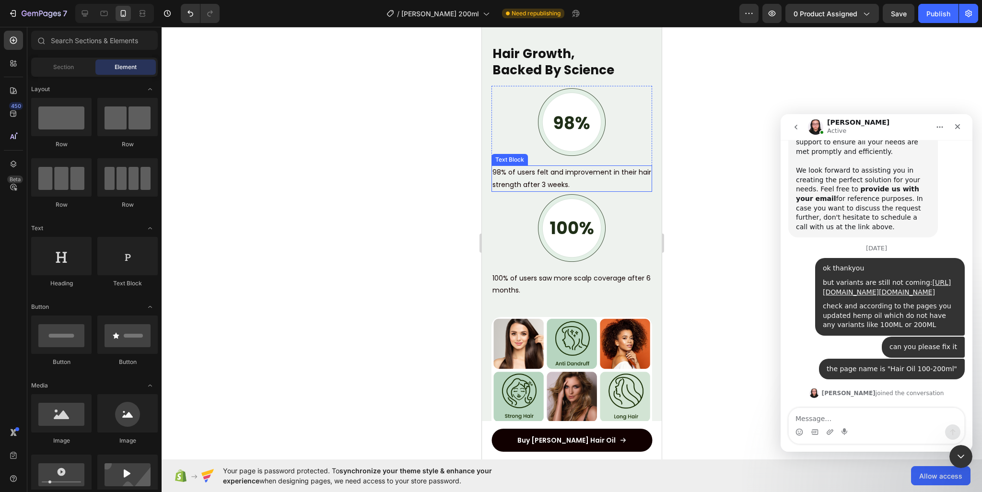
click at [596, 185] on p "98% of users felt and improvement in their hair strength after 3 weeks." at bounding box center [572, 178] width 159 height 24
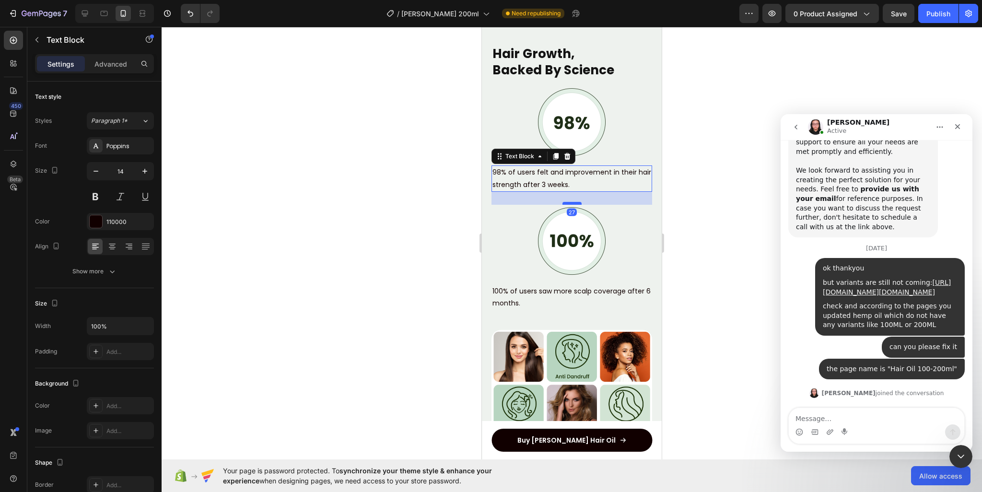
drag, startPoint x: 566, startPoint y: 190, endPoint x: 568, endPoint y: 203, distance: 13.2
click at [568, 203] on div at bounding box center [572, 203] width 19 height 3
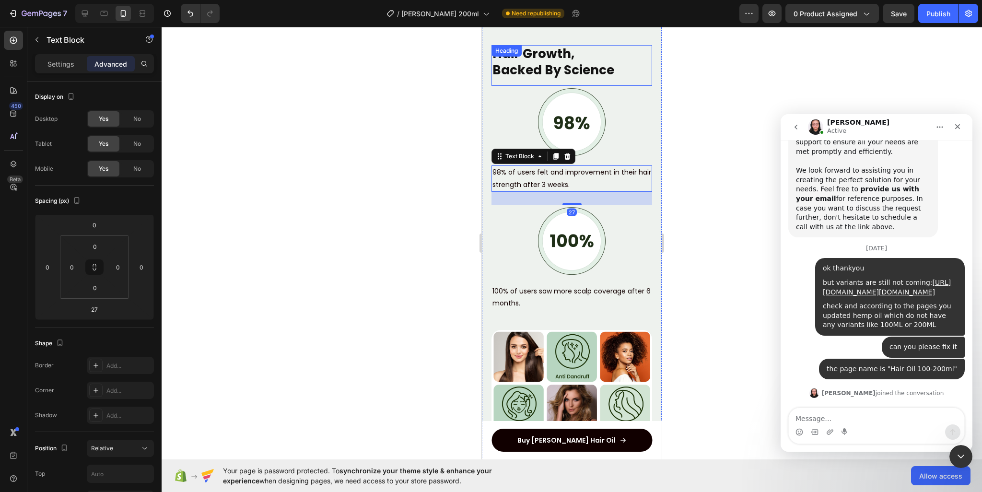
click at [579, 80] on div "Hair Growth, Backed By Science Heading" at bounding box center [572, 65] width 161 height 41
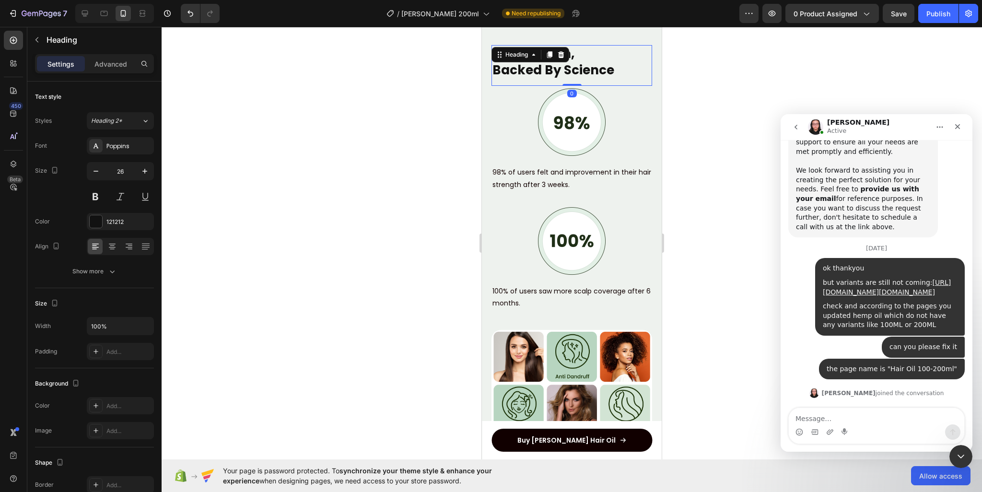
click at [570, 82] on div "Hair Growth, Backed By Science Heading 0" at bounding box center [572, 65] width 161 height 41
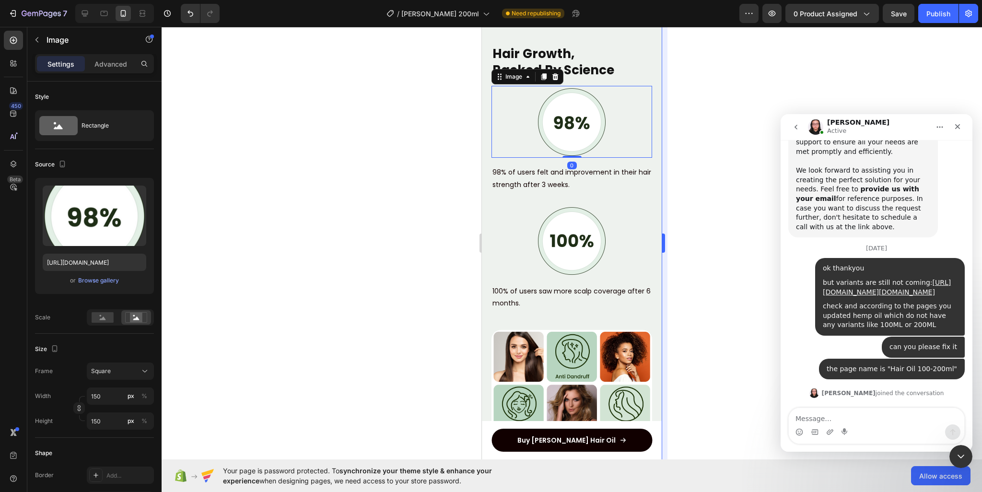
click at [673, 81] on div at bounding box center [572, 259] width 821 height 465
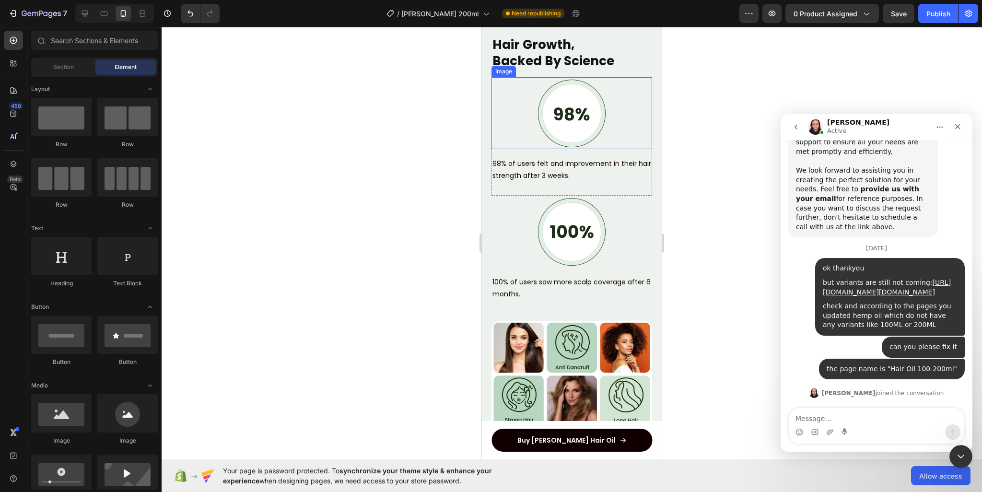
scroll to position [2937, 0]
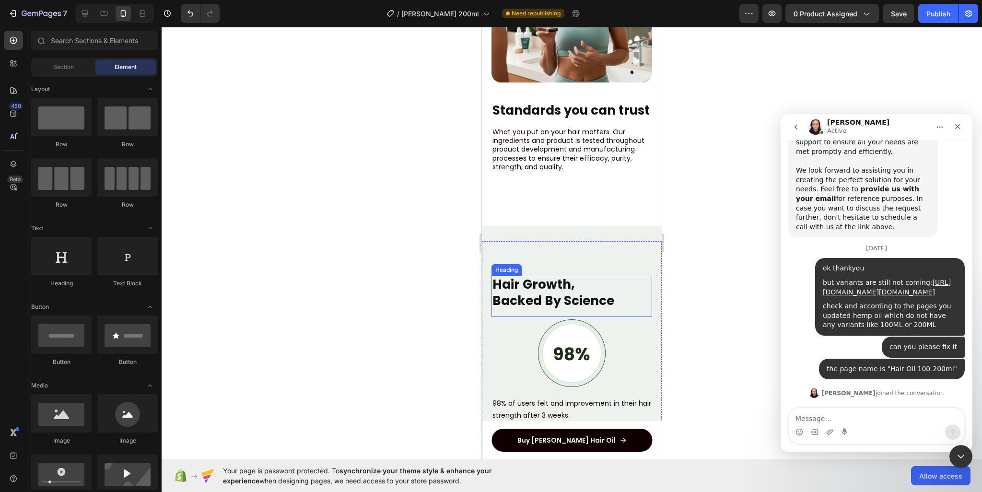
click at [552, 284] on strong "Hair Growth," at bounding box center [534, 284] width 82 height 17
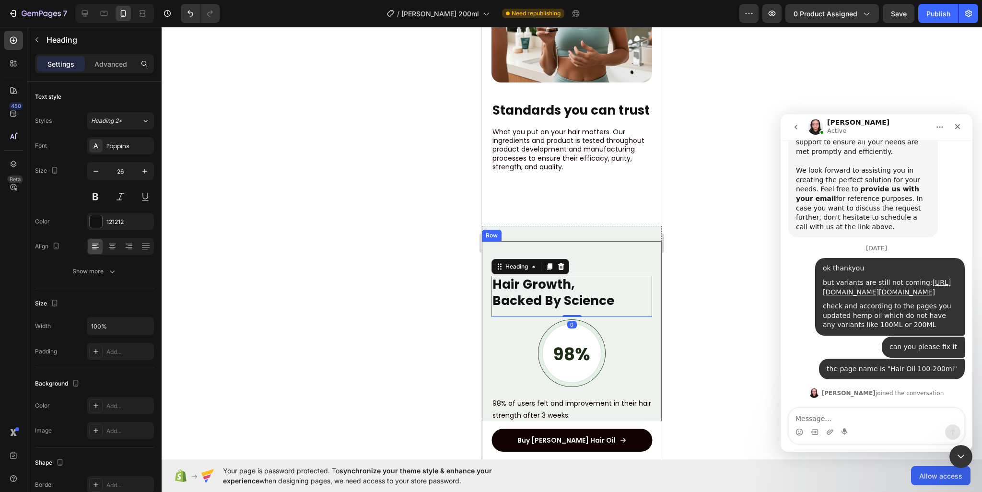
click at [562, 256] on div "Hair Growth, Backed By Science Heading 0 Image 98% of users felt and improvemen…" at bounding box center [572, 498] width 180 height 515
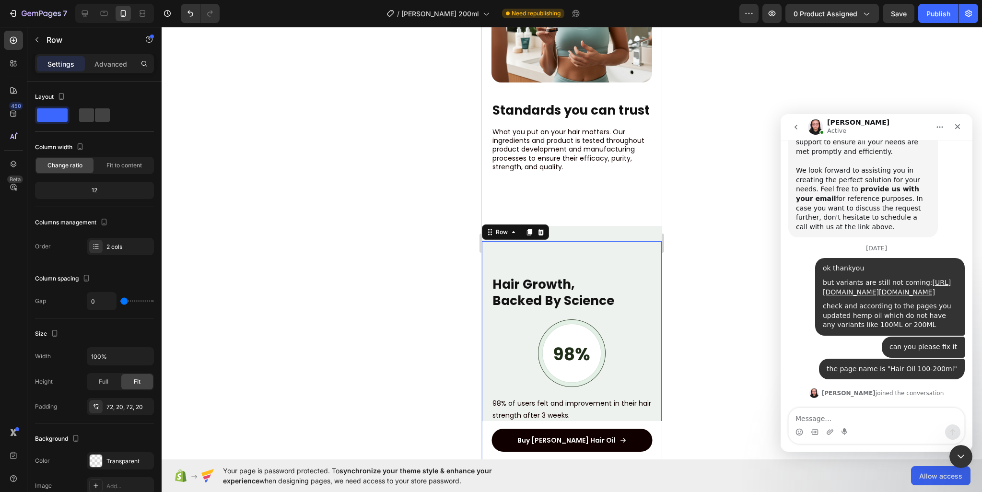
click at [581, 226] on div "Image Standards you can trust Heading What you put on your hair matters. Our in…" at bounding box center [572, 56] width 180 height 339
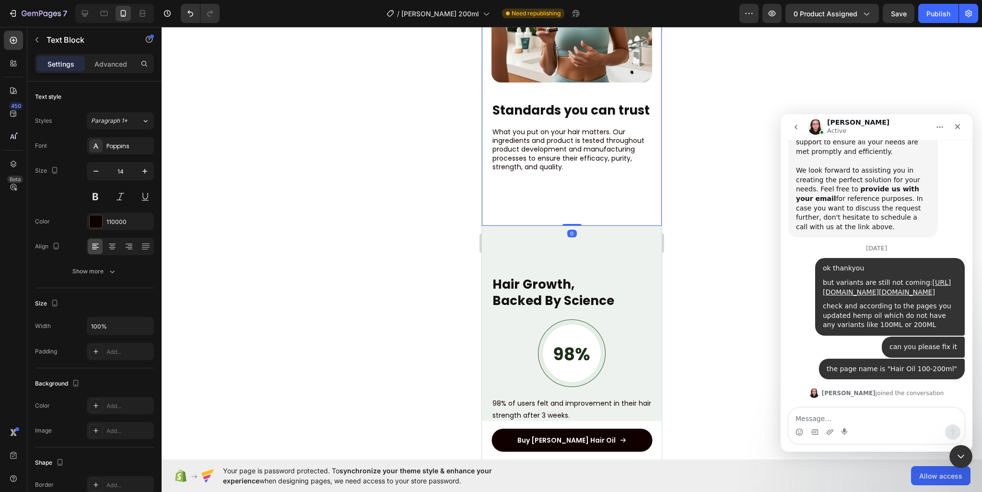
click at [591, 191] on div "What you put on your hair matters. Our ingredients and product is tested throug…" at bounding box center [572, 159] width 161 height 65
click at [120, 64] on p "Advanced" at bounding box center [110, 64] width 33 height 10
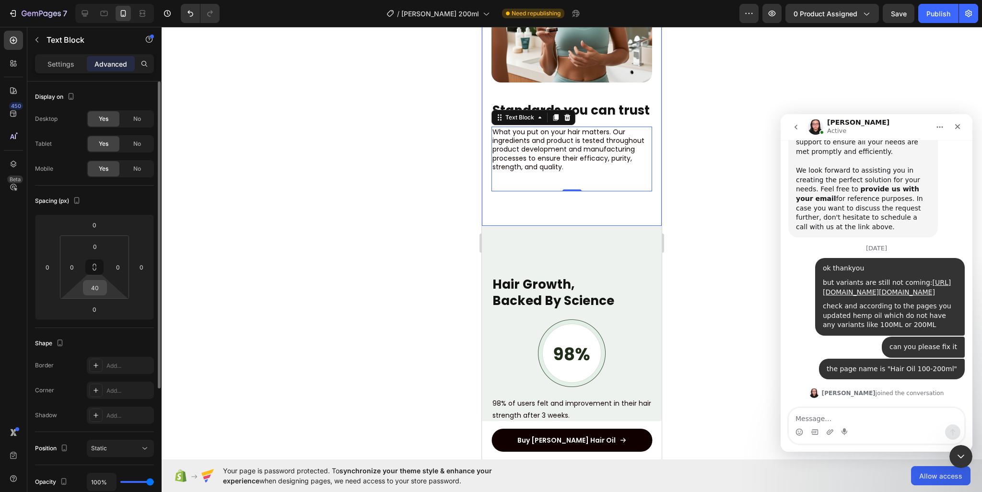
click at [104, 284] on input "40" at bounding box center [94, 288] width 19 height 14
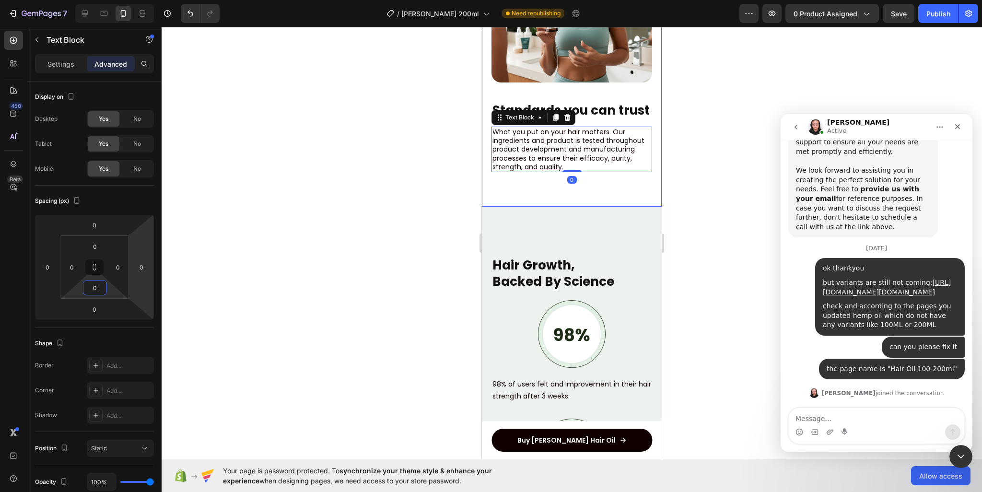
click at [373, 207] on div at bounding box center [572, 259] width 821 height 465
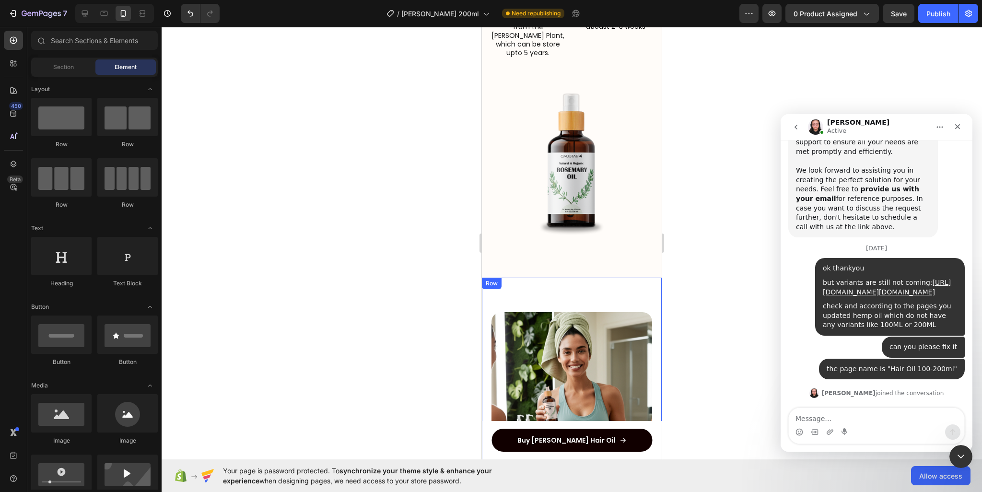
scroll to position [2553, 0]
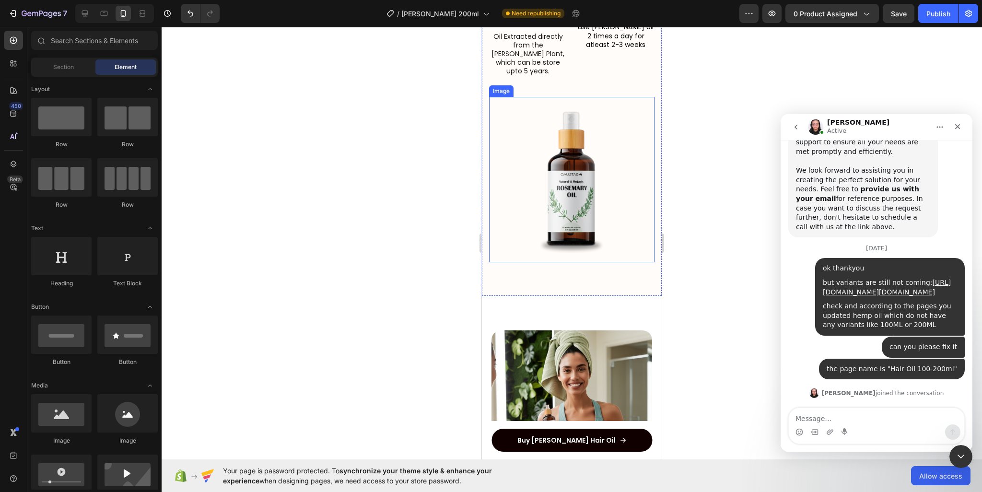
click at [619, 177] on img at bounding box center [571, 179] width 165 height 165
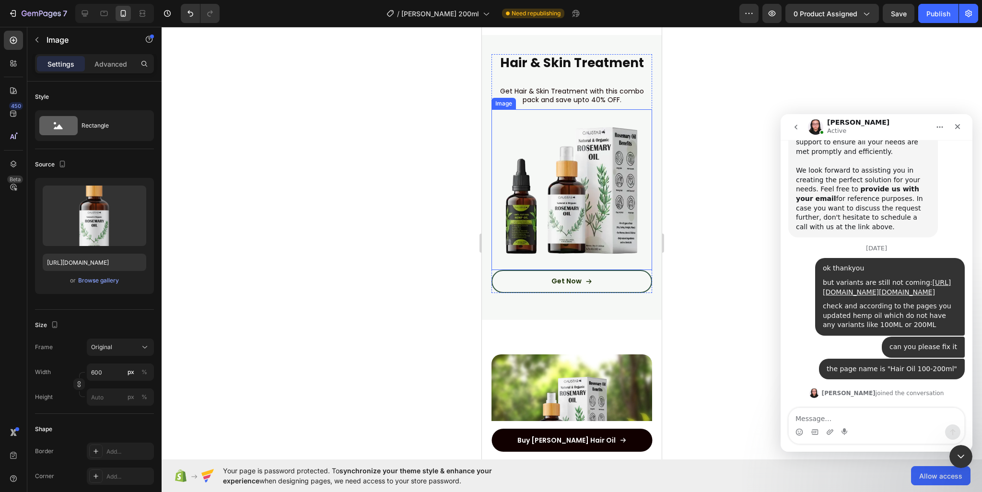
scroll to position [1402, 0]
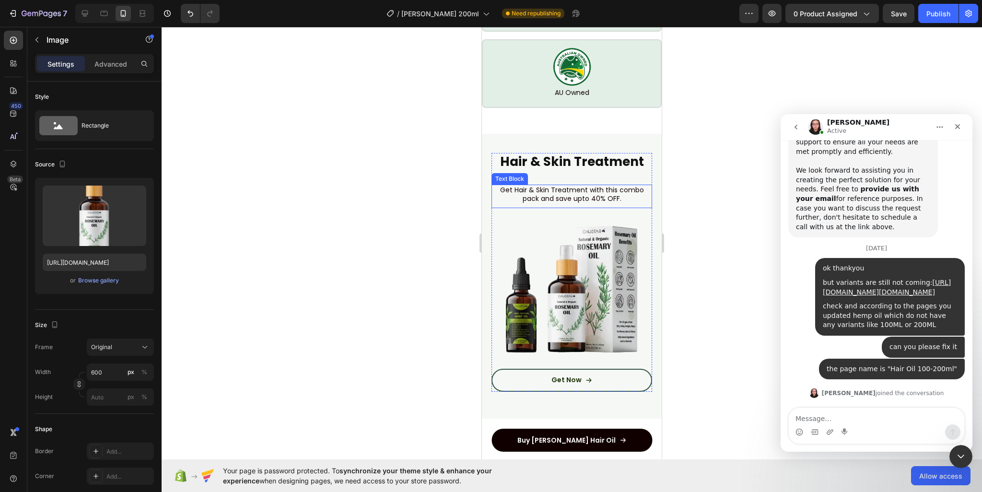
click at [591, 186] on p "Get Hair & Skin Treatment with this combo pack and save upto 40% OFF." at bounding box center [572, 194] width 159 height 17
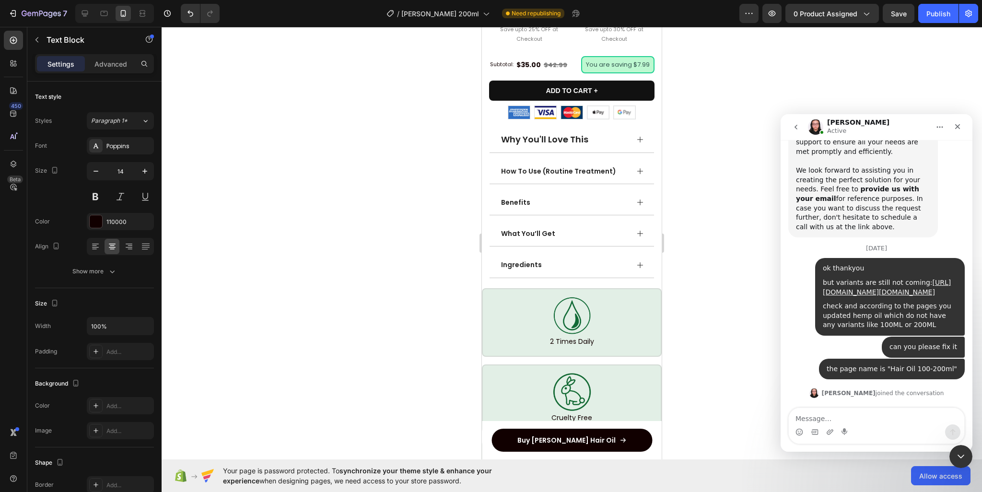
scroll to position [923, 0]
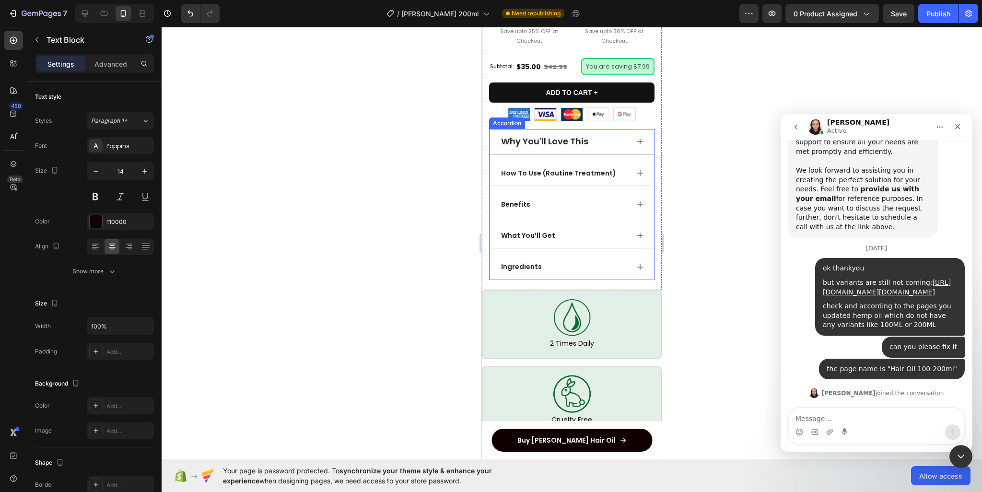
click at [585, 137] on span "Why You'll Love This" at bounding box center [544, 141] width 87 height 12
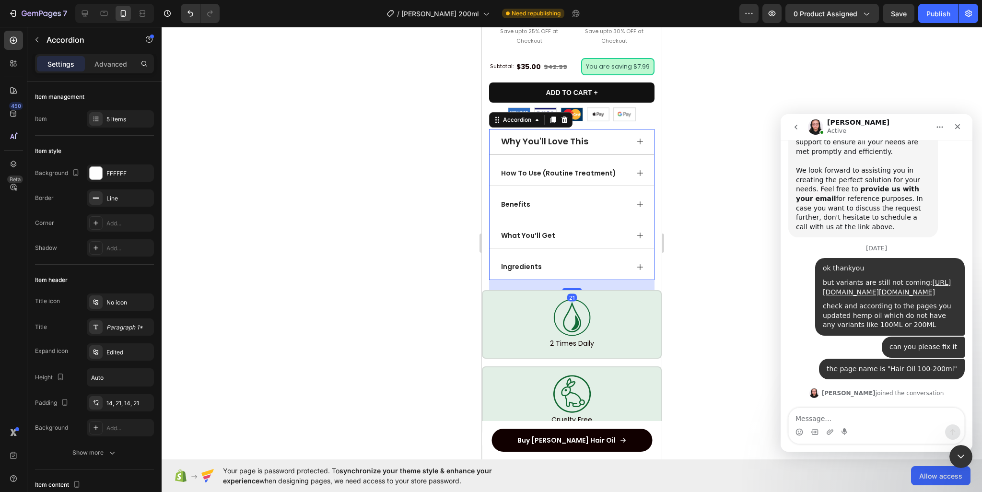
click at [567, 135] on span "Why You'll Love This" at bounding box center [544, 141] width 87 height 12
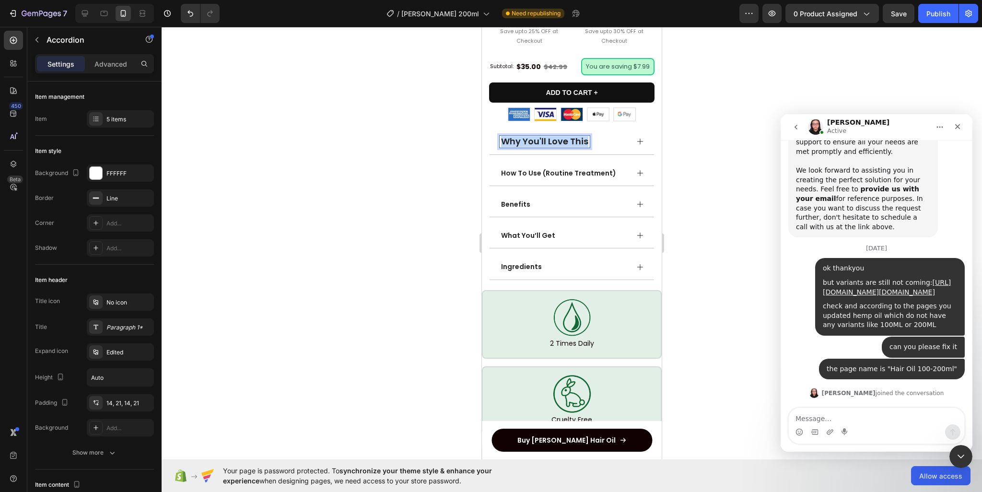
click at [567, 135] on span "Why You'll Love This" at bounding box center [544, 141] width 87 height 12
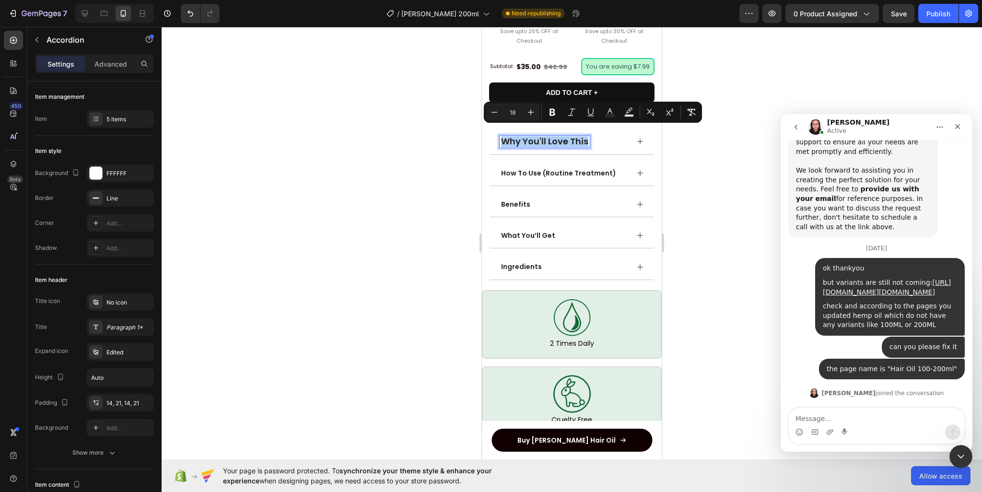
click at [514, 112] on input "18" at bounding box center [512, 112] width 19 height 12
click at [516, 114] on input "15" at bounding box center [512, 112] width 19 height 12
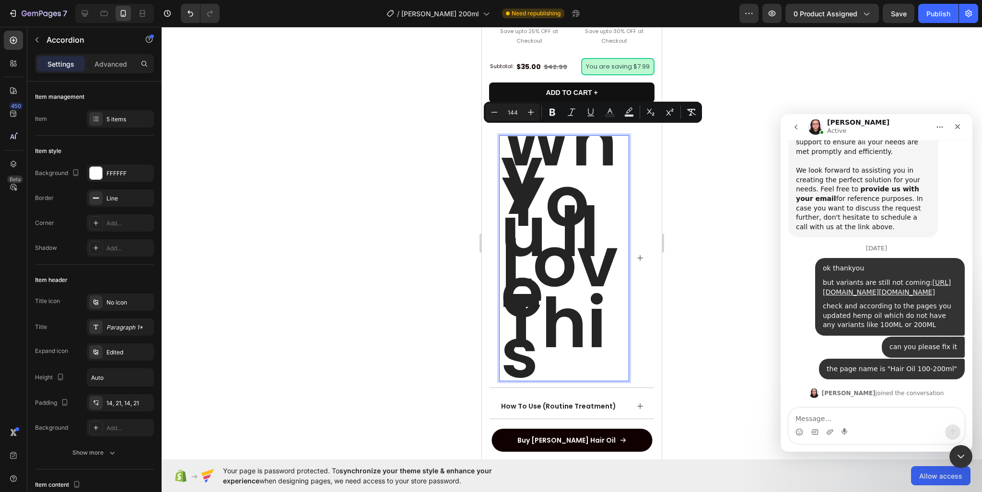
click at [516, 114] on input "144" at bounding box center [512, 112] width 19 height 12
type input "14"
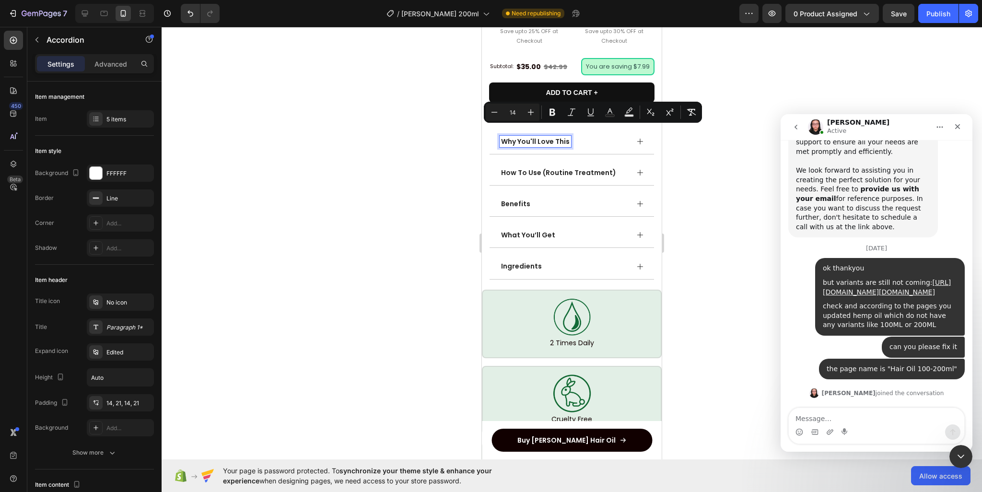
click at [702, 154] on div at bounding box center [572, 259] width 821 height 465
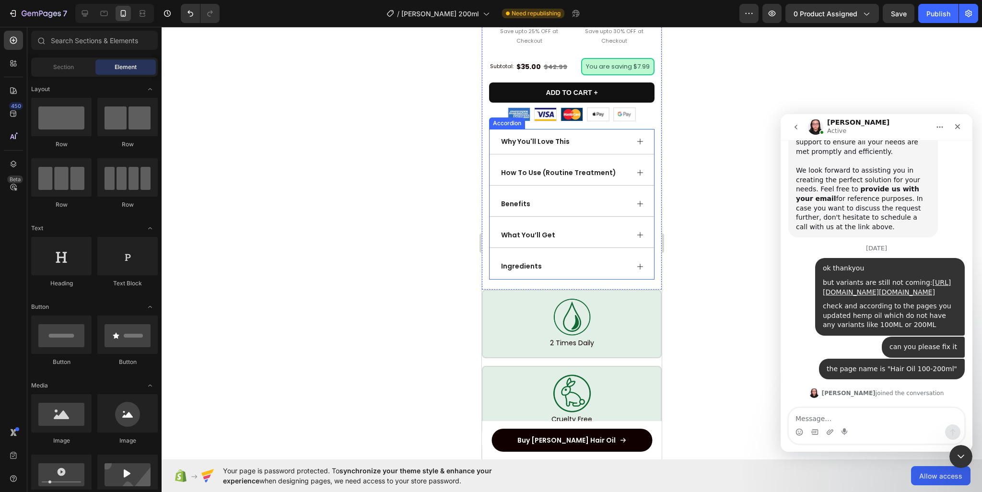
click at [624, 138] on div "Why You'll Love This" at bounding box center [572, 141] width 165 height 25
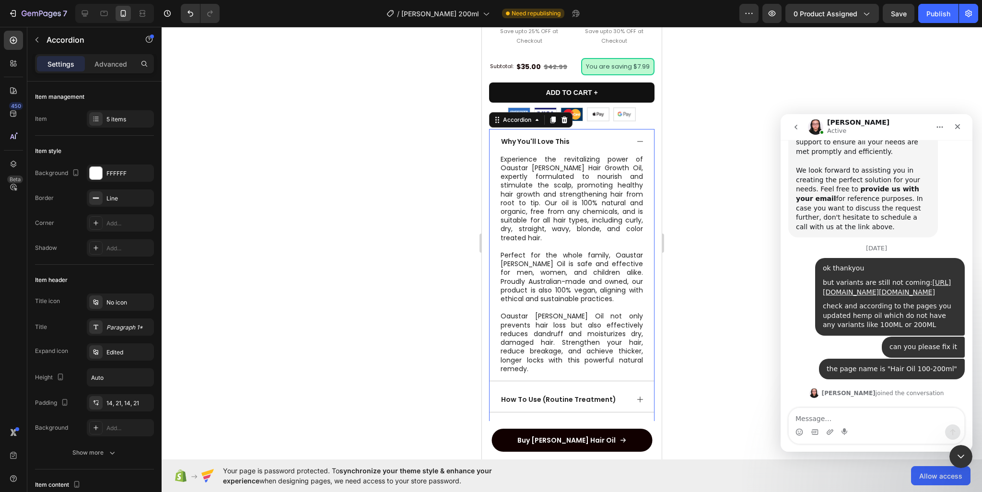
click at [624, 138] on div "Why You'll Love This" at bounding box center [572, 141] width 165 height 25
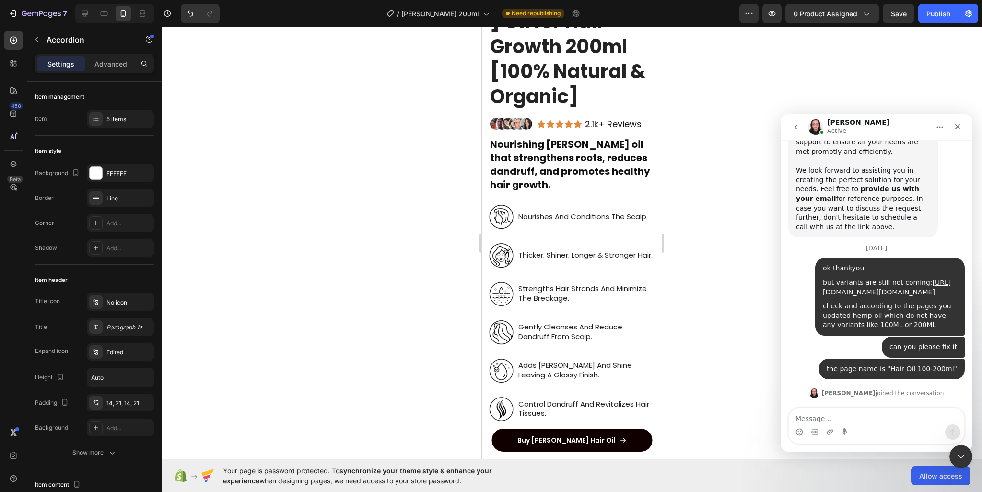
scroll to position [299, 0]
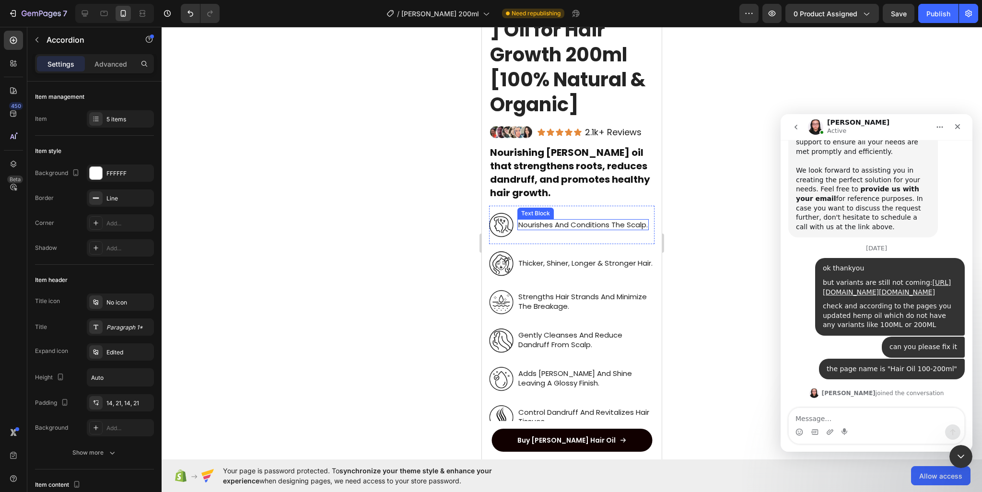
click at [588, 220] on p "nourishes and conditions the scalp." at bounding box center [582, 225] width 129 height 10
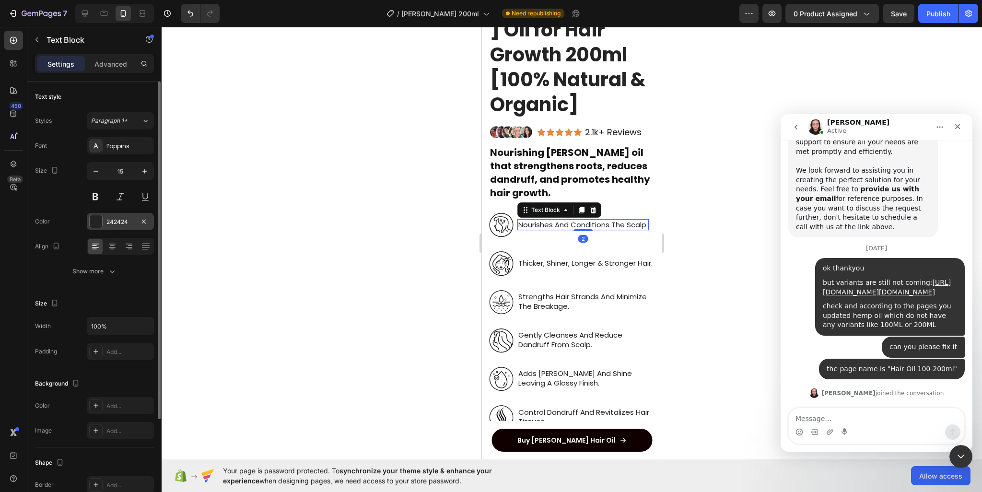
click at [111, 224] on div "242424" at bounding box center [120, 222] width 28 height 9
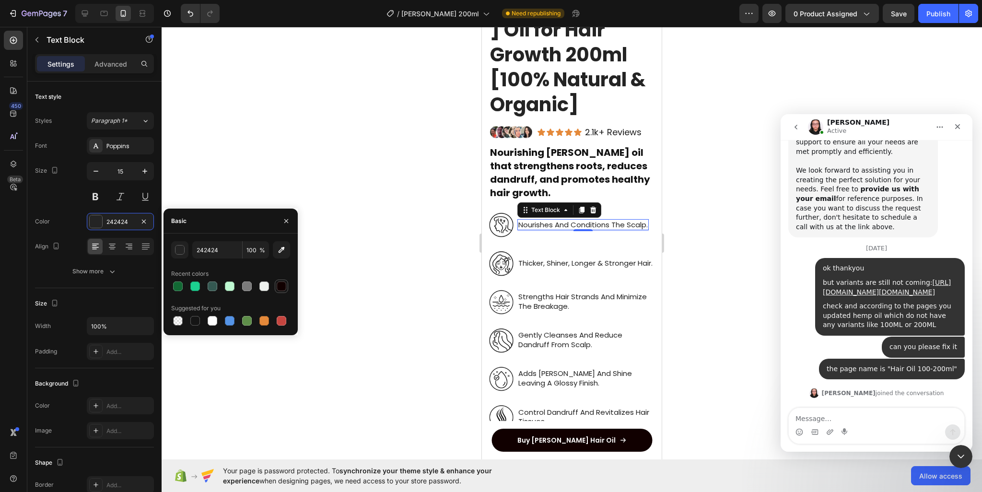
click at [279, 288] on div at bounding box center [282, 287] width 10 height 10
type input "110000"
click at [541, 259] on p "thicker, shiner, longer & stronger hair." at bounding box center [585, 264] width 134 height 10
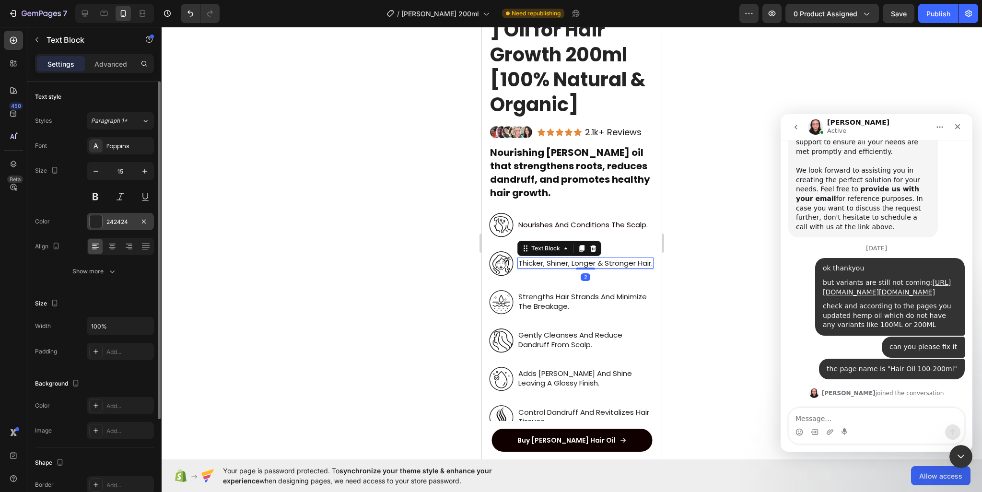
click at [98, 220] on div at bounding box center [96, 221] width 12 height 12
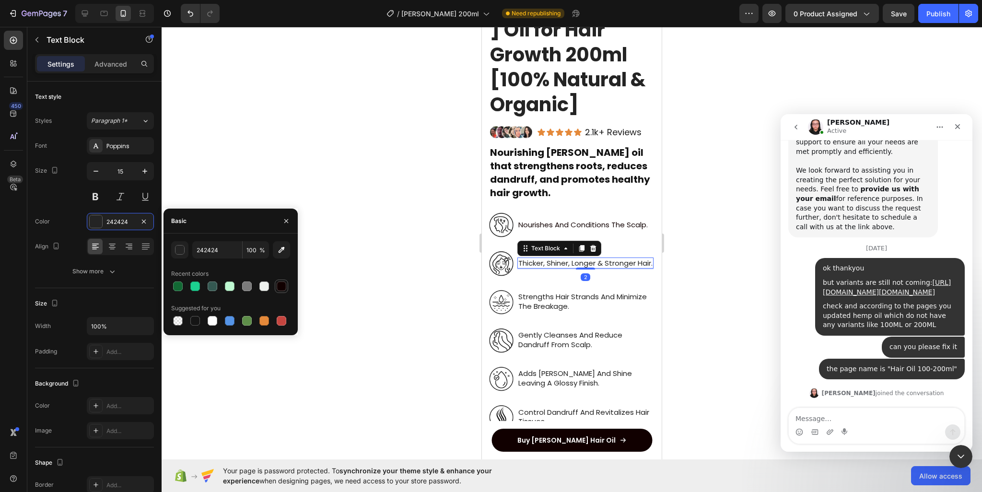
click at [279, 289] on div at bounding box center [282, 287] width 10 height 10
type input "110000"
click at [566, 292] on p "strengths hair strands and minimize the breakage." at bounding box center [585, 301] width 135 height 19
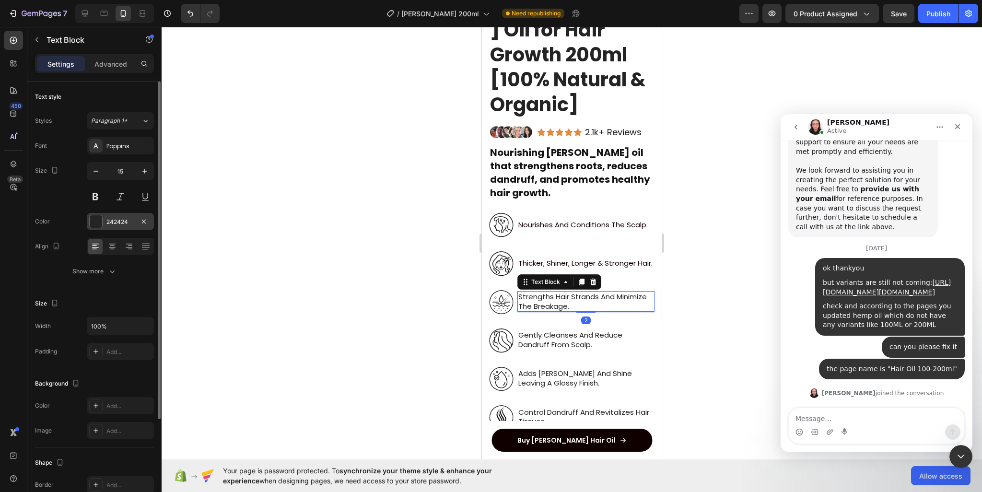
click at [106, 217] on div "242424" at bounding box center [120, 221] width 67 height 17
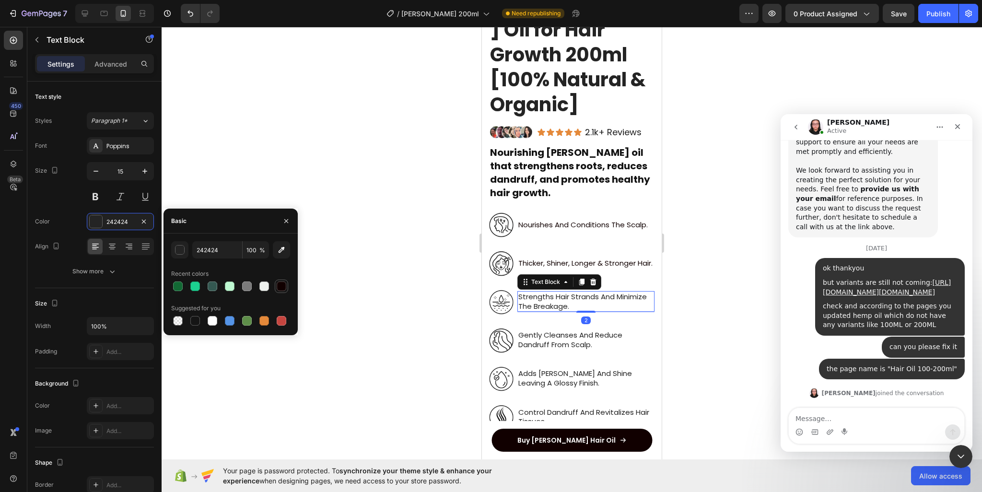
click at [284, 291] on div at bounding box center [282, 287] width 10 height 10
type input "110000"
click at [597, 335] on p "gently cleanses and reduce dandruff from scalp." at bounding box center [585, 339] width 135 height 19
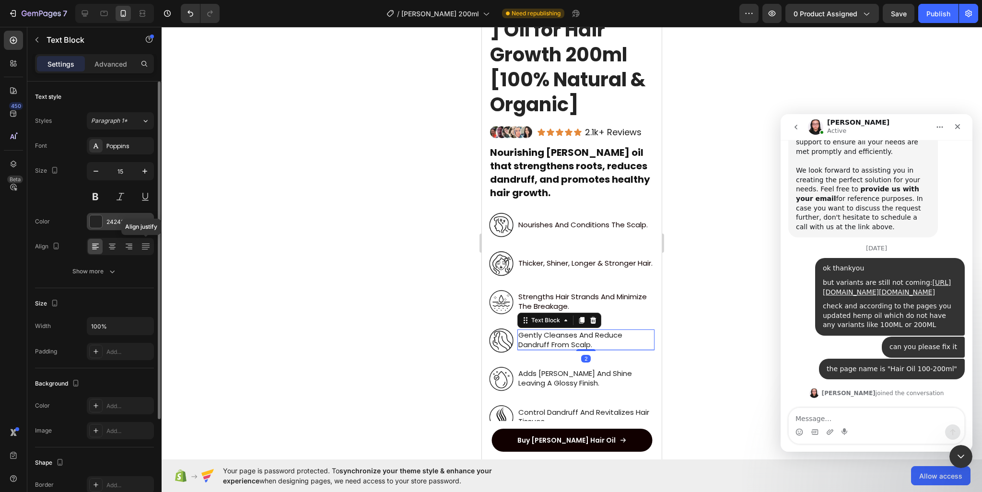
click at [134, 218] on div "242424" at bounding box center [120, 222] width 28 height 9
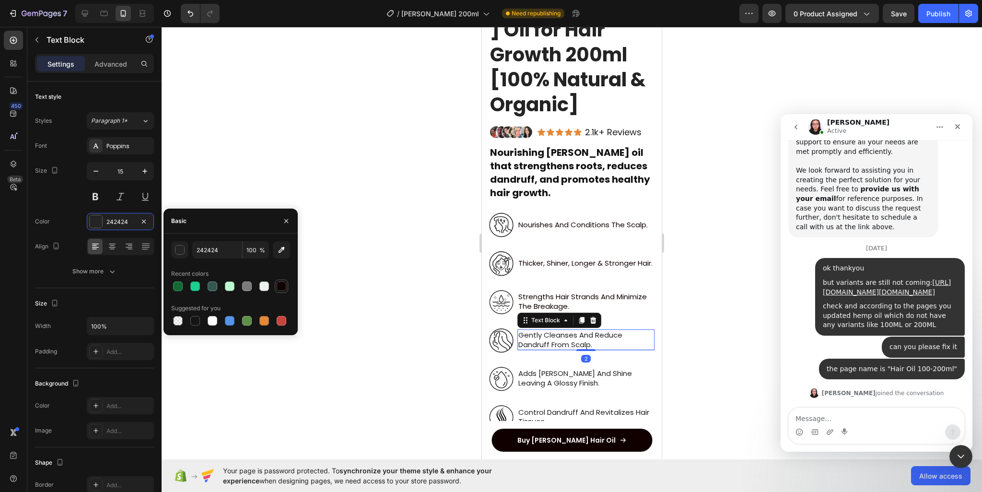
drag, startPoint x: 277, startPoint y: 286, endPoint x: 52, endPoint y: 288, distance: 224.5
click at [277, 286] on div at bounding box center [282, 287] width 10 height 10
type input "110000"
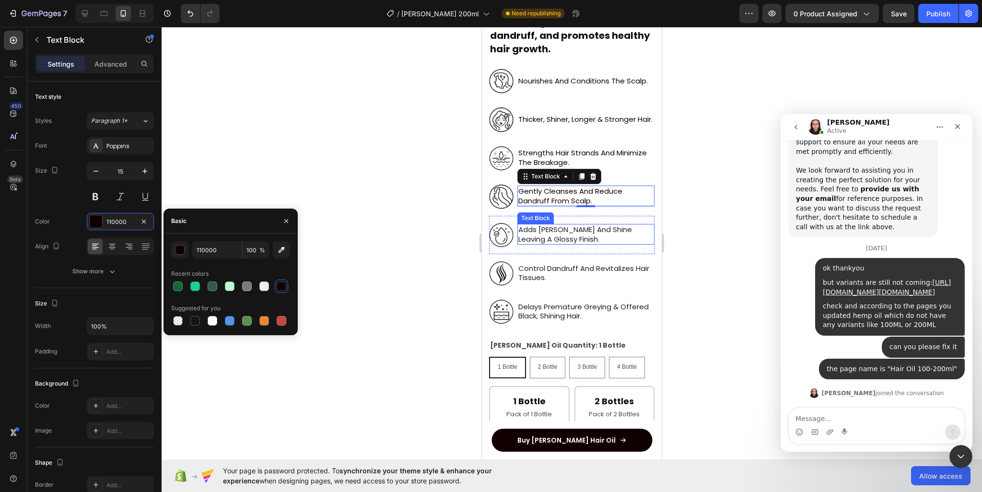
click at [557, 225] on p "adds [PERSON_NAME] and shine leaving a glossy finish." at bounding box center [585, 234] width 135 height 19
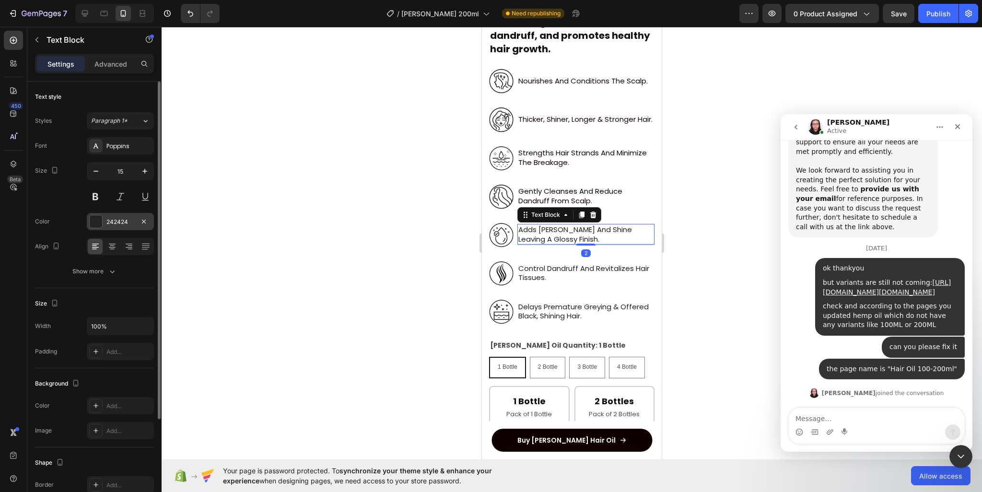
click at [113, 225] on div "242424" at bounding box center [120, 222] width 28 height 9
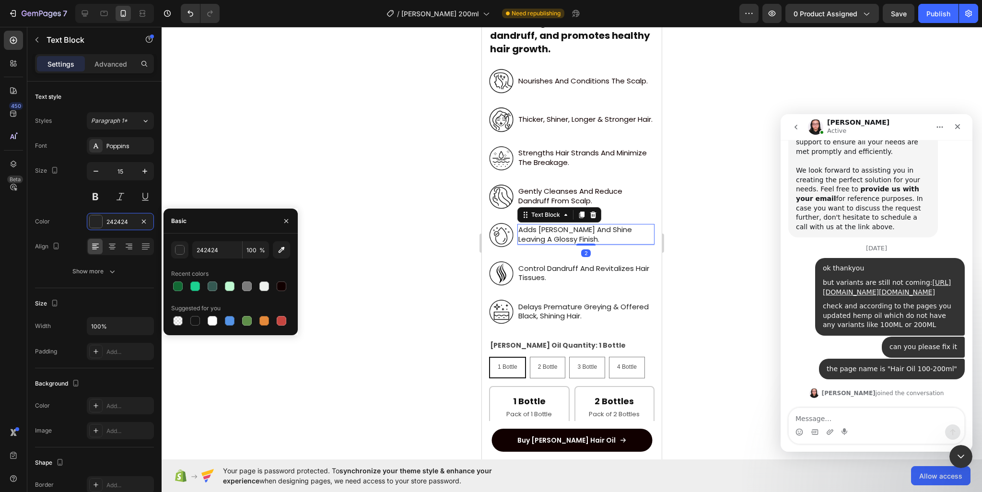
click at [274, 290] on div at bounding box center [230, 286] width 119 height 13
click at [276, 290] on div at bounding box center [281, 286] width 13 height 13
type input "110000"
click at [560, 265] on p "control dandruff and revitalizes hair tissues." at bounding box center [585, 273] width 135 height 19
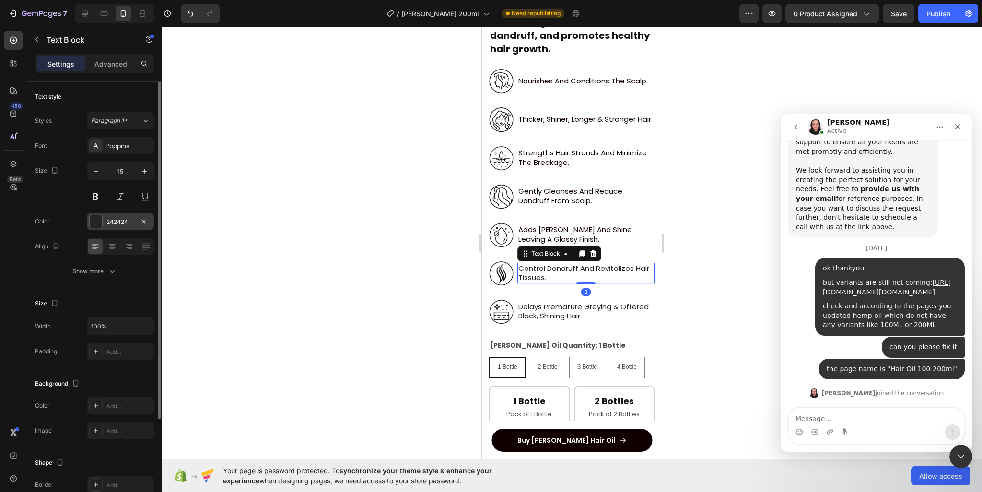
click at [106, 227] on div "242424" at bounding box center [120, 221] width 67 height 17
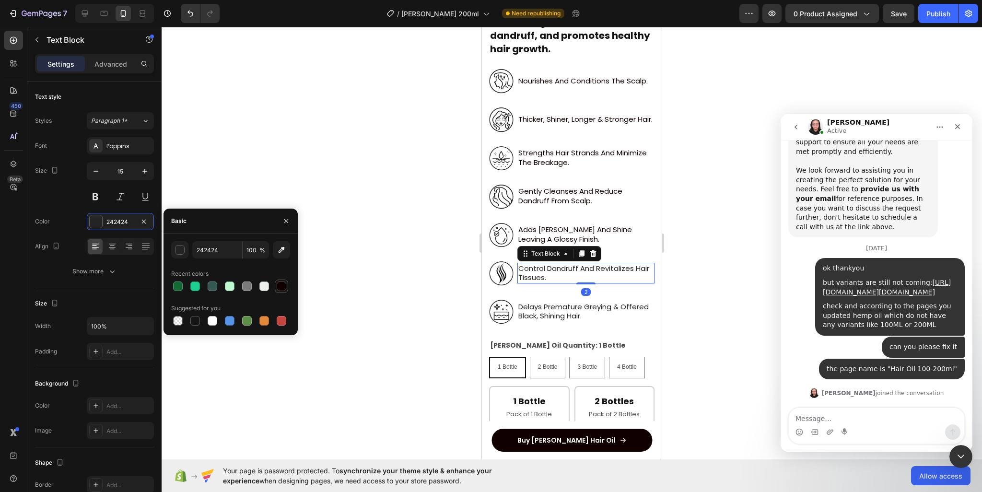
click at [276, 283] on div at bounding box center [282, 287] width 12 height 12
type input "110000"
click at [582, 302] on p "delays premature greying & offered black, shining hair." at bounding box center [585, 311] width 135 height 19
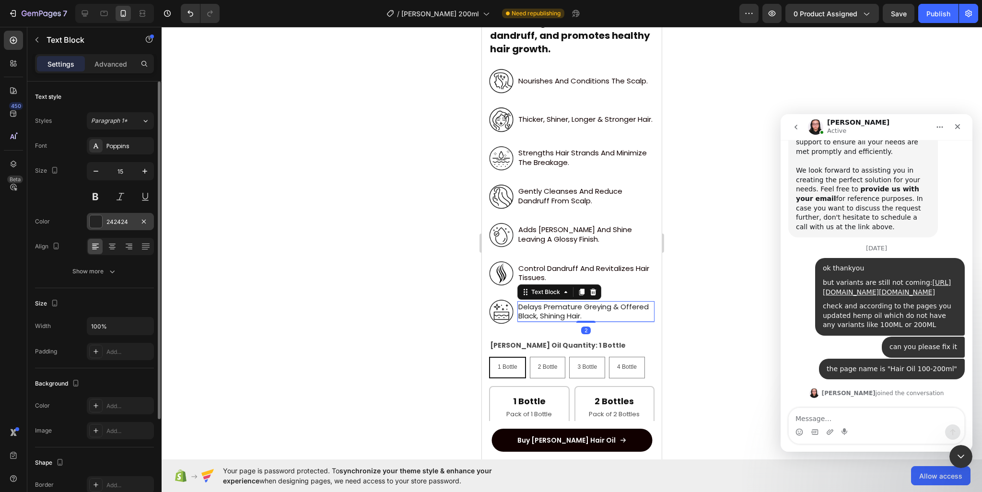
click at [115, 224] on div "242424" at bounding box center [120, 222] width 28 height 9
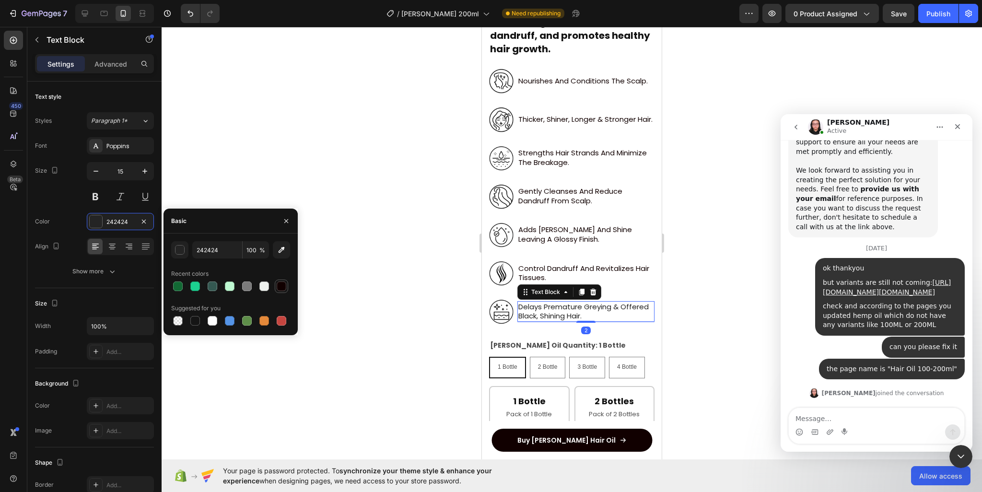
click at [281, 290] on div at bounding box center [282, 287] width 10 height 10
type input "110000"
click at [463, 217] on div at bounding box center [572, 259] width 821 height 465
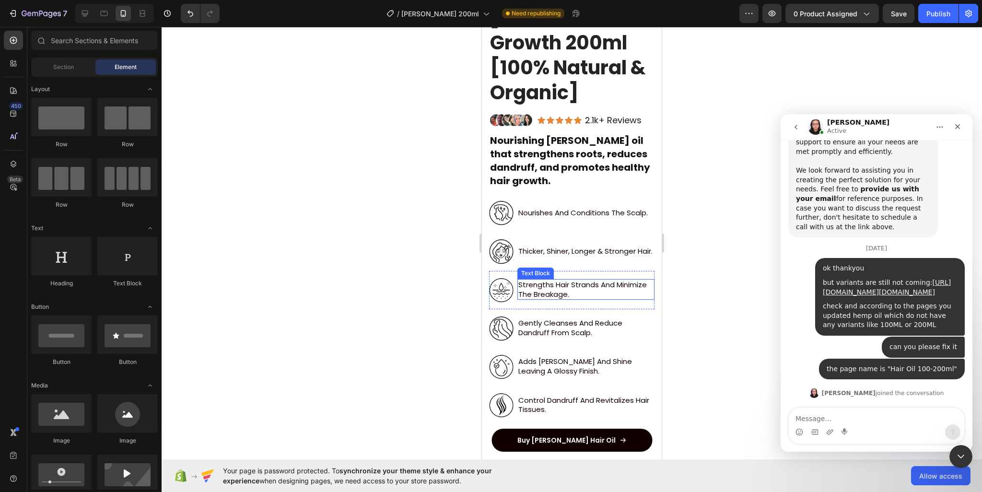
scroll to position [203, 0]
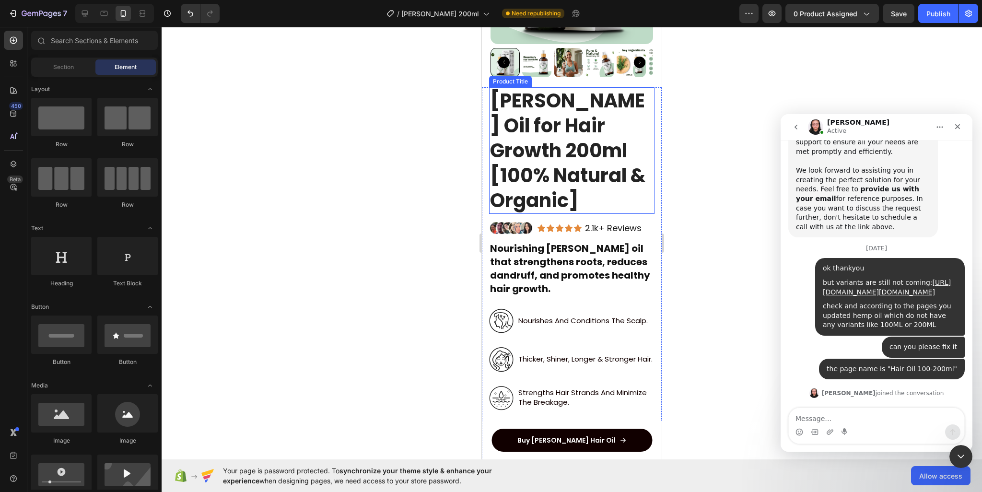
click at [574, 152] on h1 "[PERSON_NAME] Oil for Hair Growth 200ml [100% Natural & Organic]" at bounding box center [571, 150] width 165 height 127
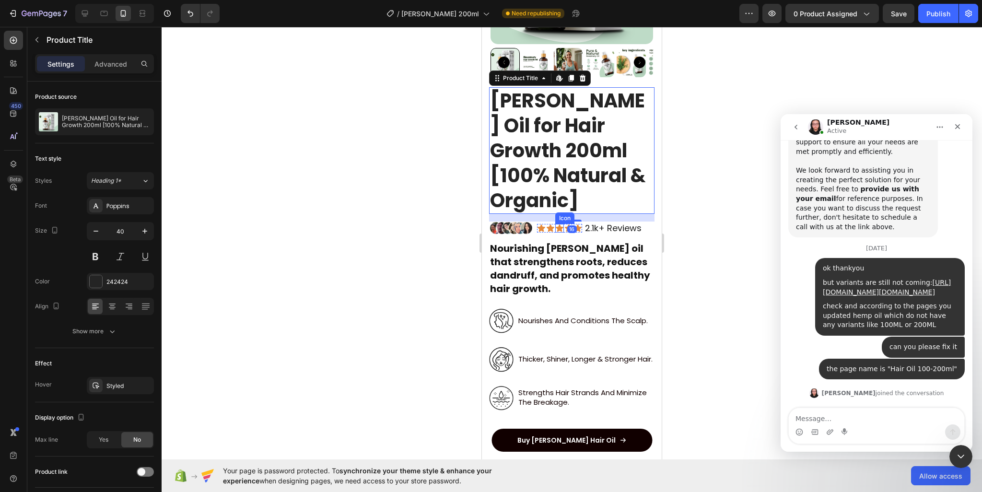
click at [563, 227] on div "Icon Icon Icon Icon Icon Icon List" at bounding box center [559, 228] width 45 height 13
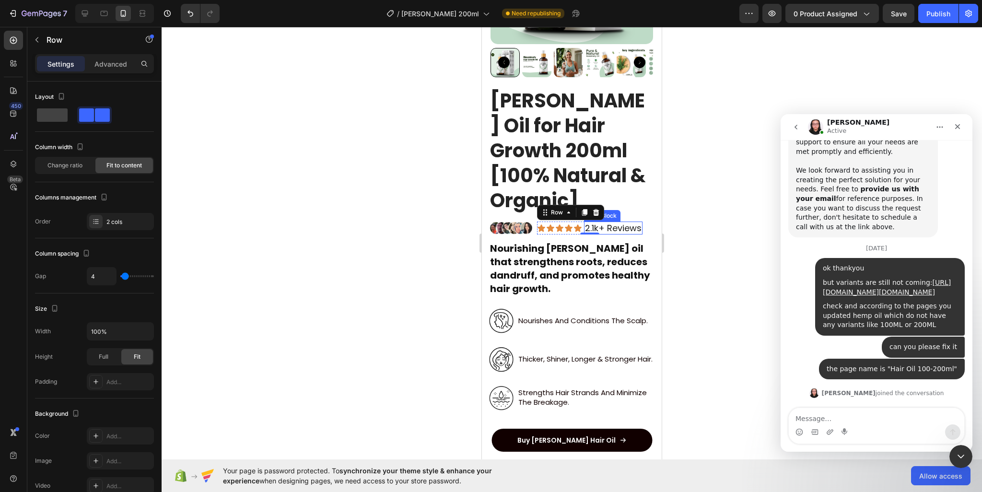
click at [599, 223] on p "2.1k+ Reviews" at bounding box center [613, 228] width 57 height 11
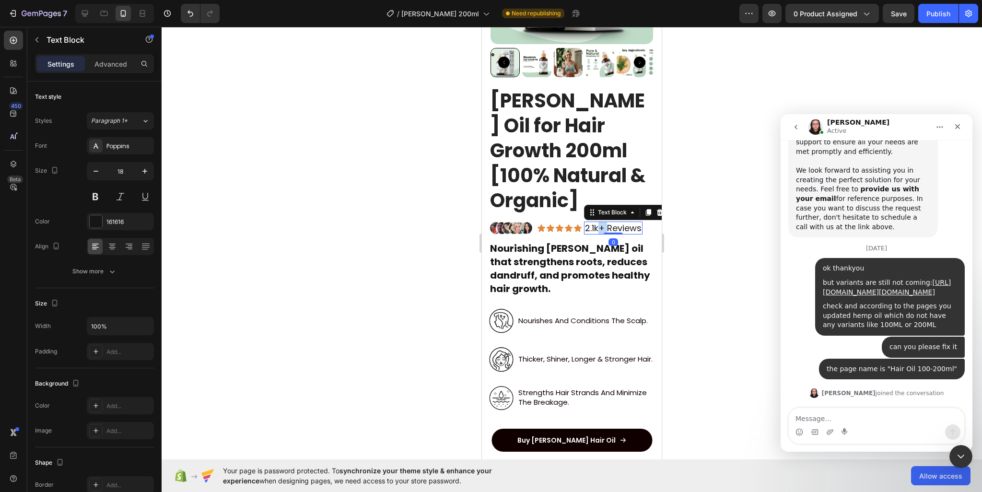
click at [599, 223] on p "2.1k+ Reviews" at bounding box center [613, 228] width 57 height 11
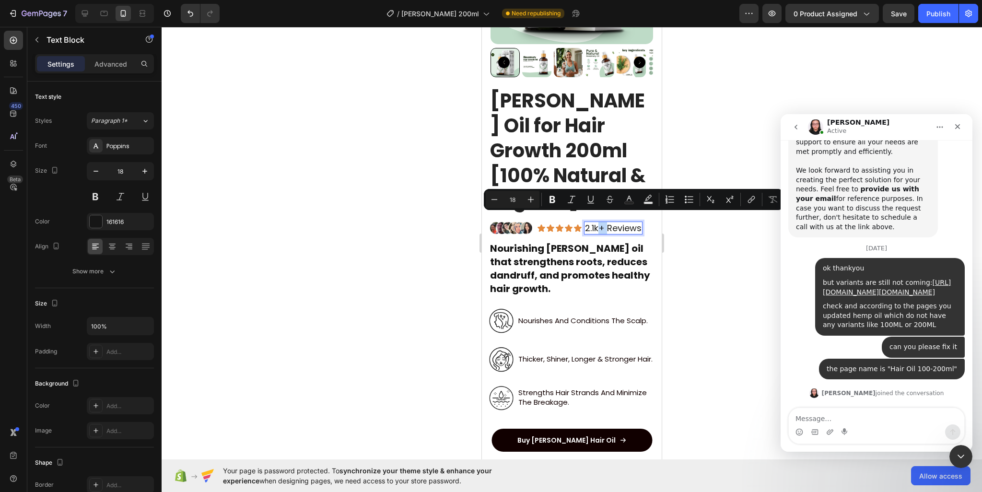
click at [599, 223] on p "2.1k+ Reviews" at bounding box center [613, 228] width 57 height 11
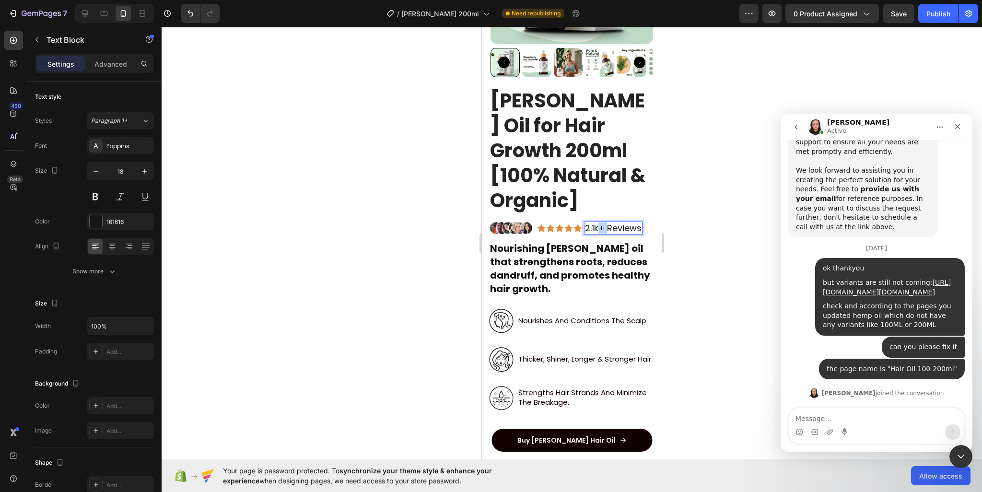
click at [599, 223] on p "2.1k+ Reviews" at bounding box center [613, 228] width 57 height 11
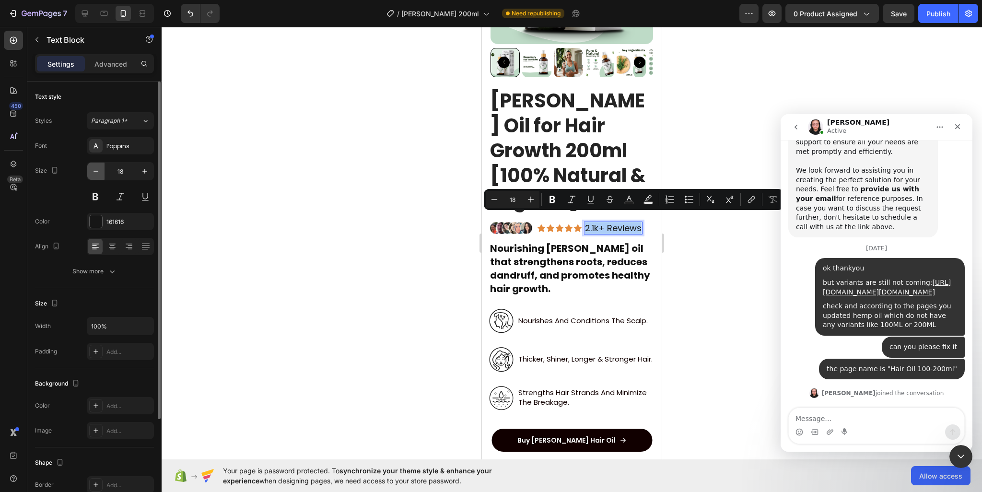
click at [95, 176] on button "button" at bounding box center [95, 171] width 17 height 17
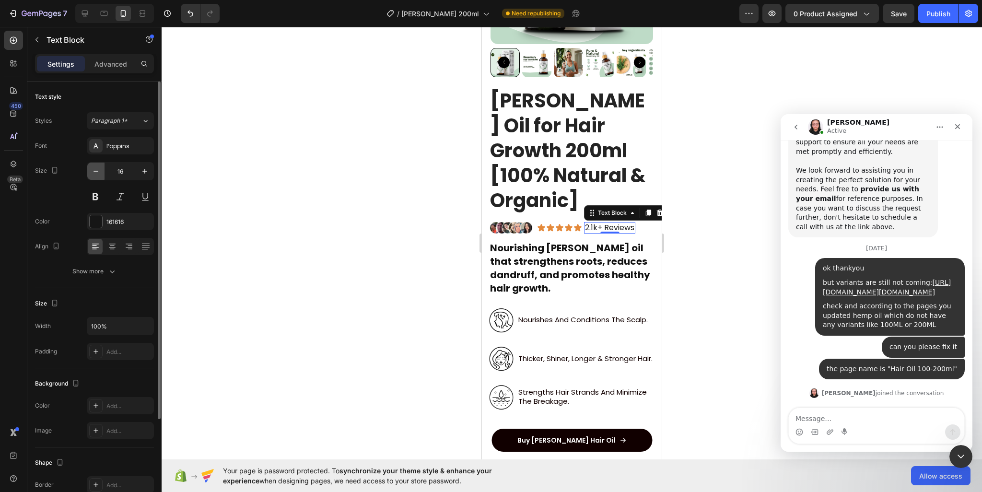
click at [95, 176] on button "button" at bounding box center [95, 171] width 17 height 17
type input "14"
click at [278, 244] on div at bounding box center [572, 259] width 821 height 465
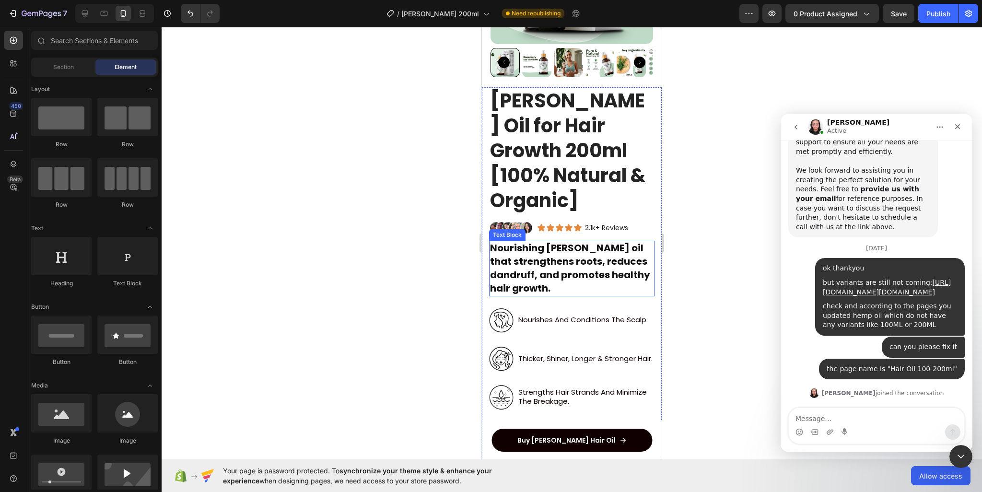
click at [529, 256] on span "Nourishing [PERSON_NAME] oil that strengthens roots, reduces dandruff, and prom…" at bounding box center [570, 268] width 160 height 54
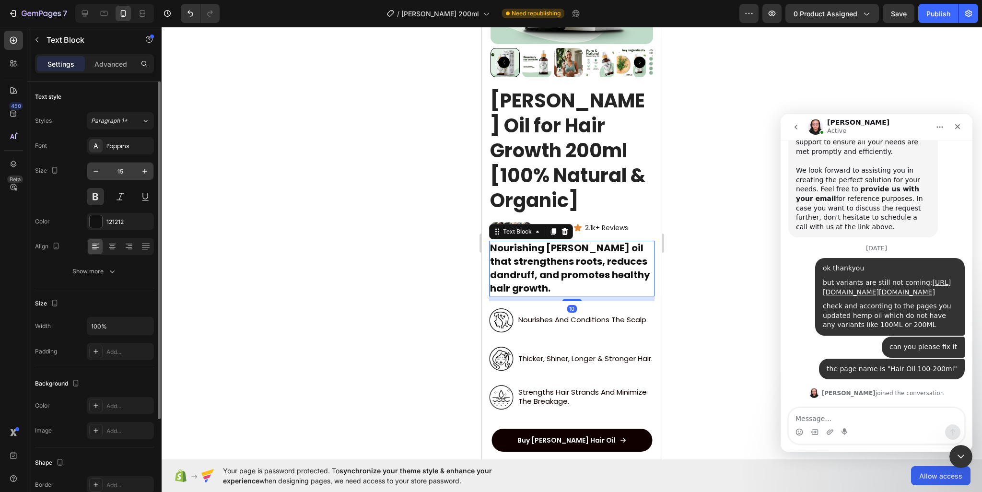
click at [123, 176] on input "15" at bounding box center [121, 171] width 32 height 17
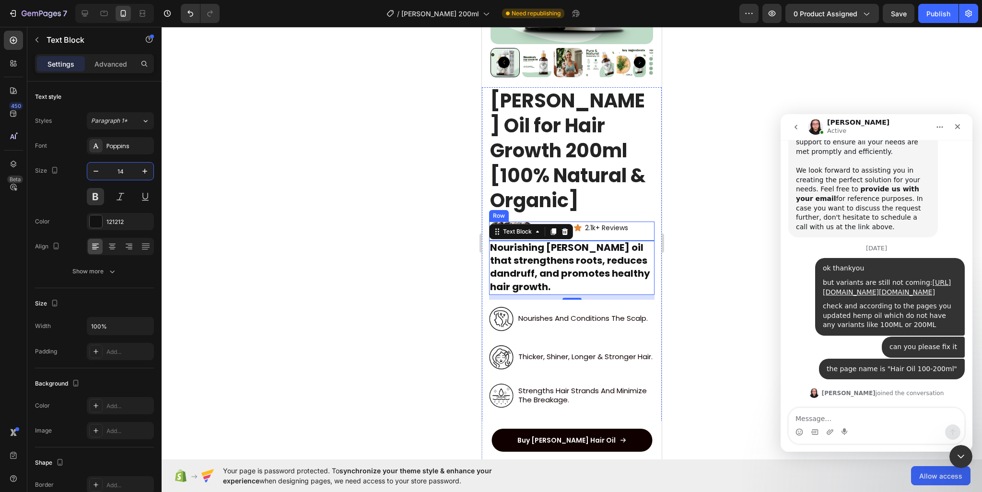
type input "14"
click at [531, 241] on span "Nourishing [PERSON_NAME] oil that strengthens roots, reduces dandruff, and prom…" at bounding box center [570, 267] width 160 height 53
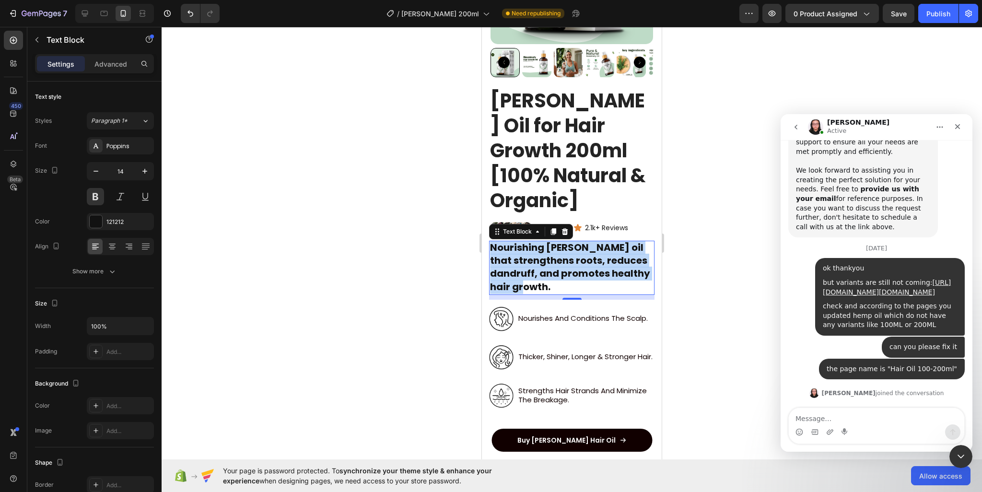
click at [531, 241] on span "Nourishing [PERSON_NAME] oil that strengthens roots, reduces dandruff, and prom…" at bounding box center [570, 267] width 160 height 53
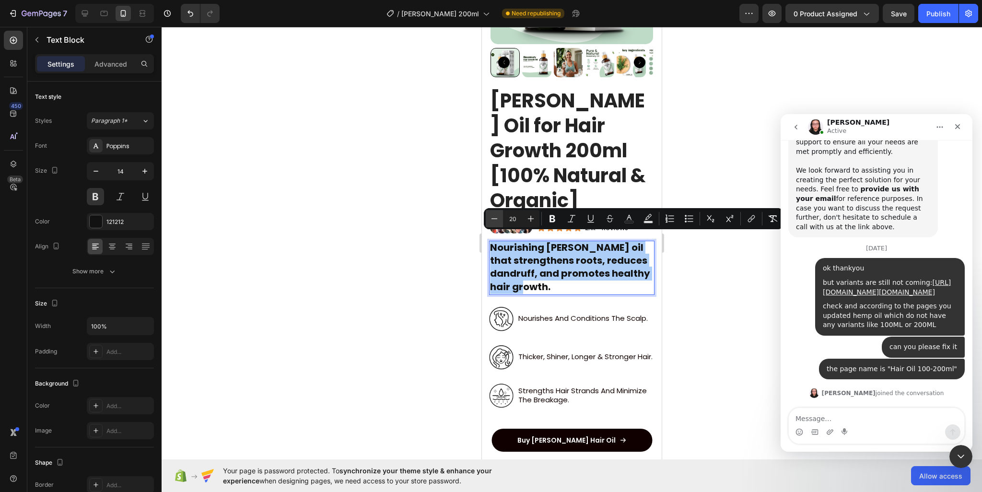
click at [493, 223] on icon "Editor contextual toolbar" at bounding box center [495, 219] width 10 height 10
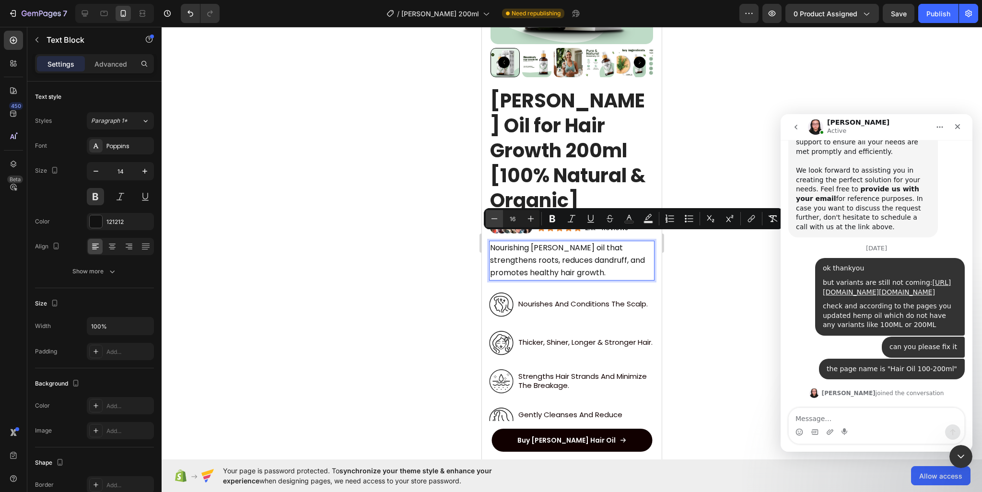
click at [493, 223] on icon "Editor contextual toolbar" at bounding box center [495, 219] width 10 height 10
type input "14"
click at [555, 222] on icon "Editor contextual toolbar" at bounding box center [553, 219] width 10 height 10
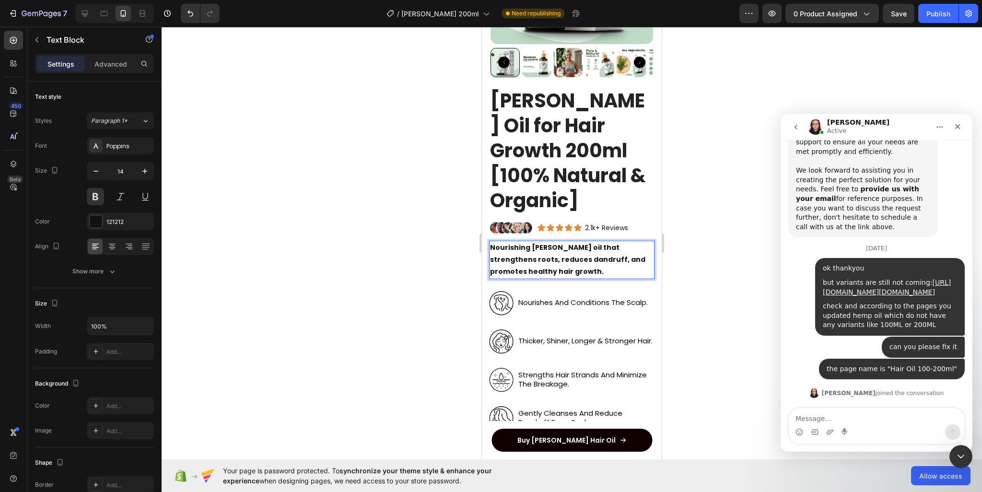
click at [689, 273] on div at bounding box center [572, 259] width 821 height 465
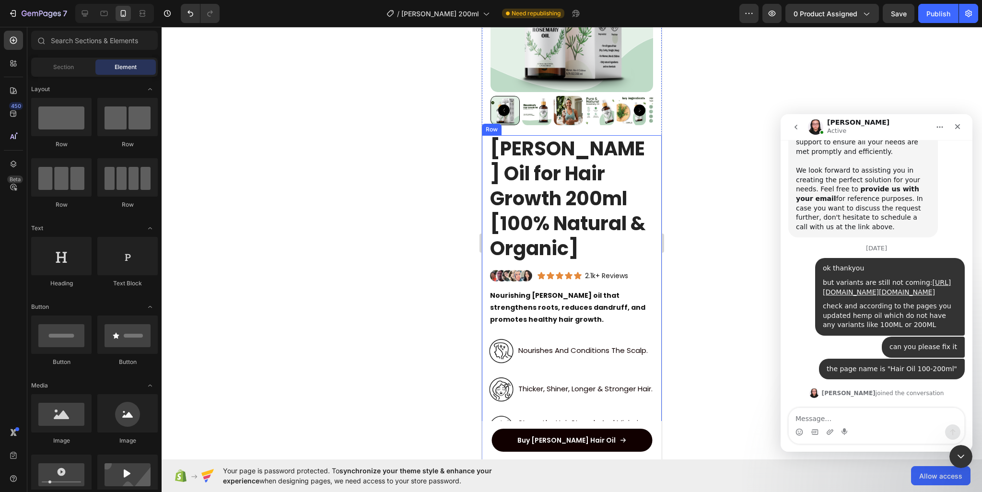
scroll to position [155, 0]
click at [513, 170] on h1 "[PERSON_NAME] Oil for Hair Growth 200ml [100% Natural & Organic]" at bounding box center [571, 198] width 165 height 127
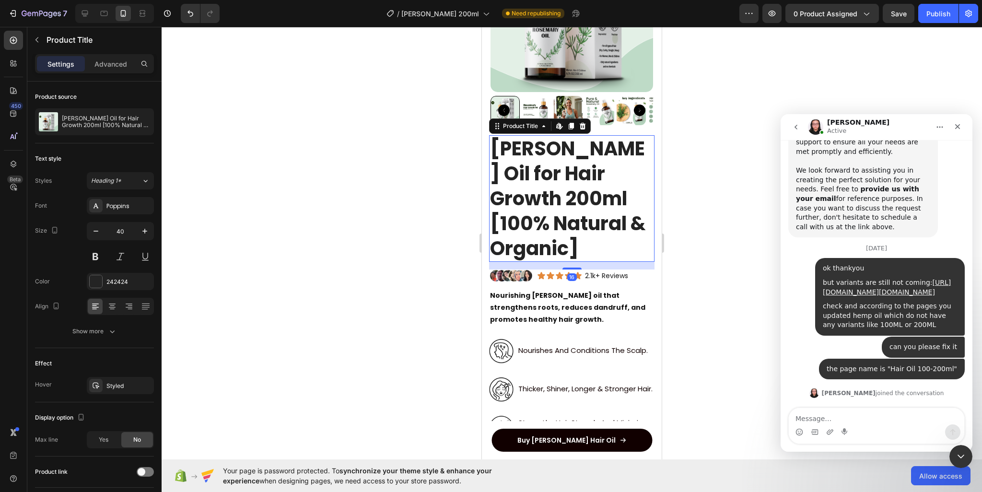
click at [518, 167] on h1 "[PERSON_NAME] Oil for Hair Growth 200ml [100% Natural & Organic]" at bounding box center [571, 198] width 165 height 127
click at [101, 231] on button "button" at bounding box center [95, 231] width 17 height 17
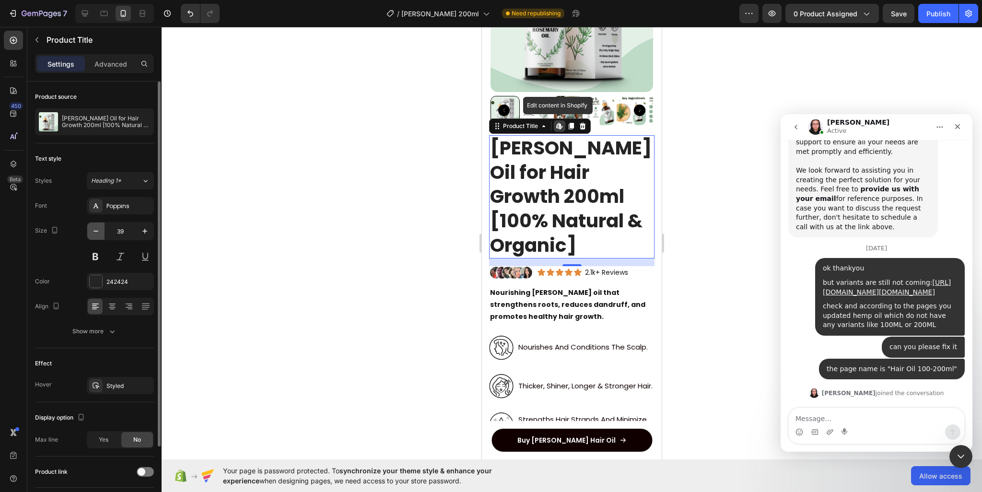
click at [101, 231] on button "button" at bounding box center [95, 231] width 17 height 17
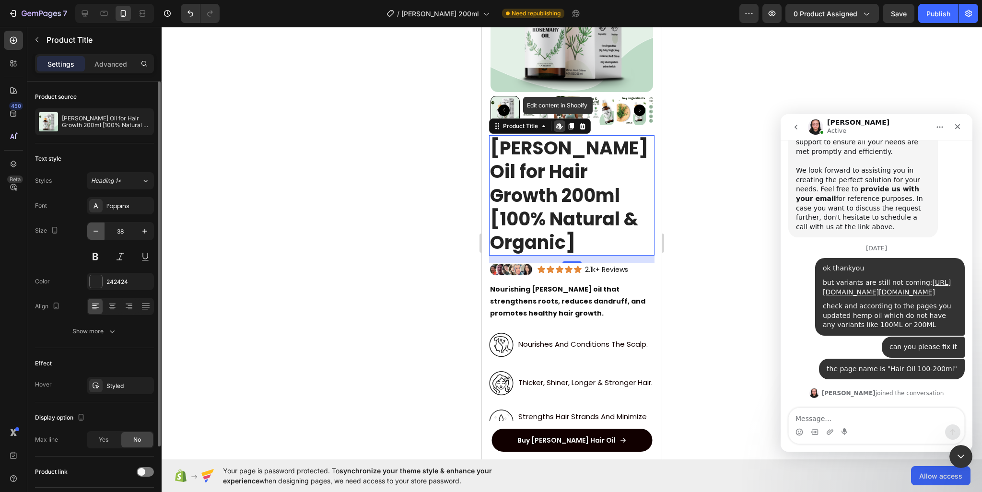
click at [101, 231] on button "button" at bounding box center [95, 231] width 17 height 17
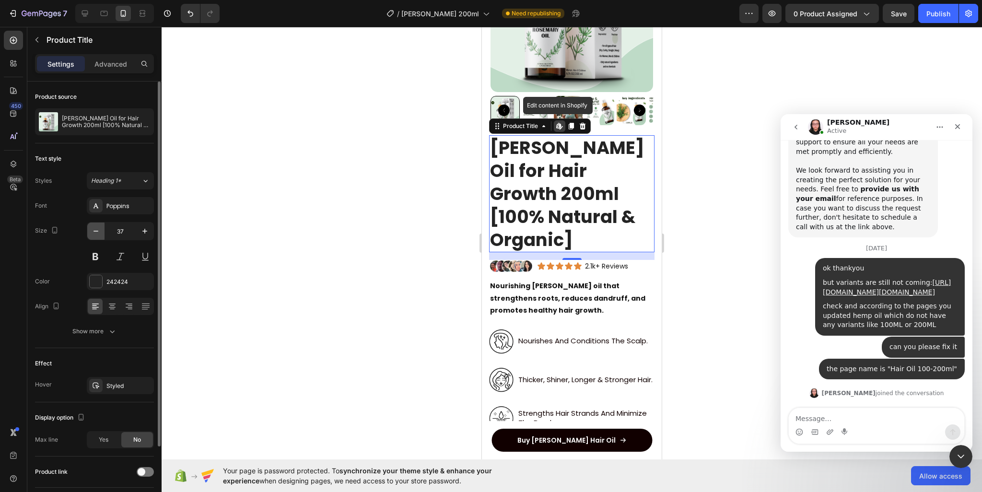
click at [101, 231] on button "button" at bounding box center [95, 231] width 17 height 17
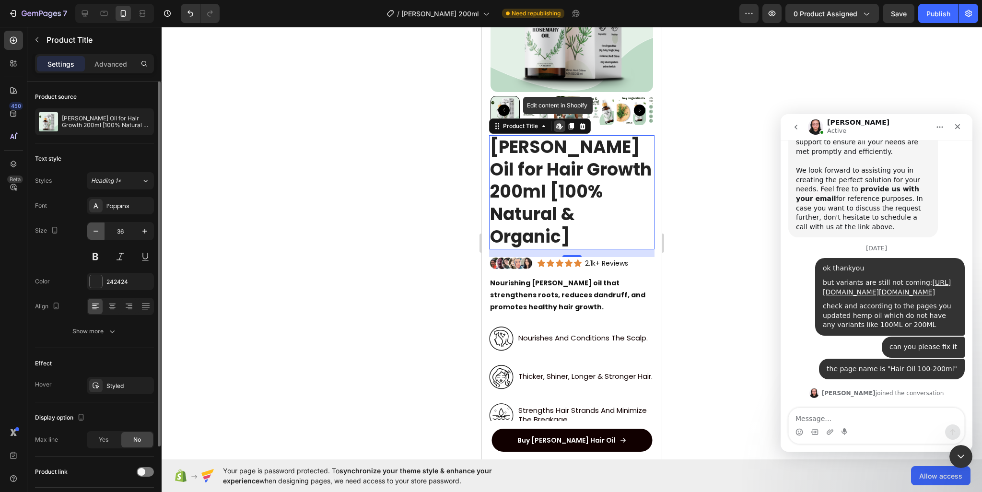
click at [101, 231] on button "button" at bounding box center [95, 231] width 17 height 17
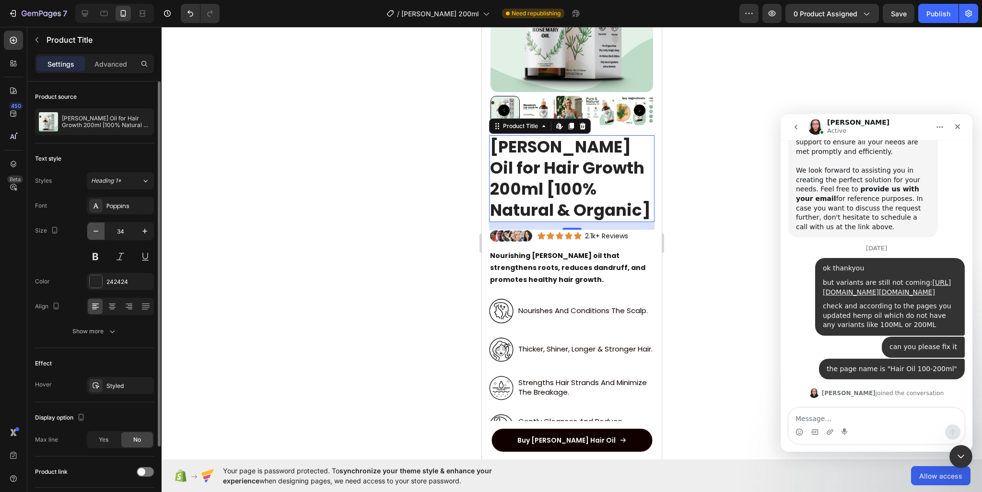
click at [101, 231] on button "button" at bounding box center [95, 231] width 17 height 17
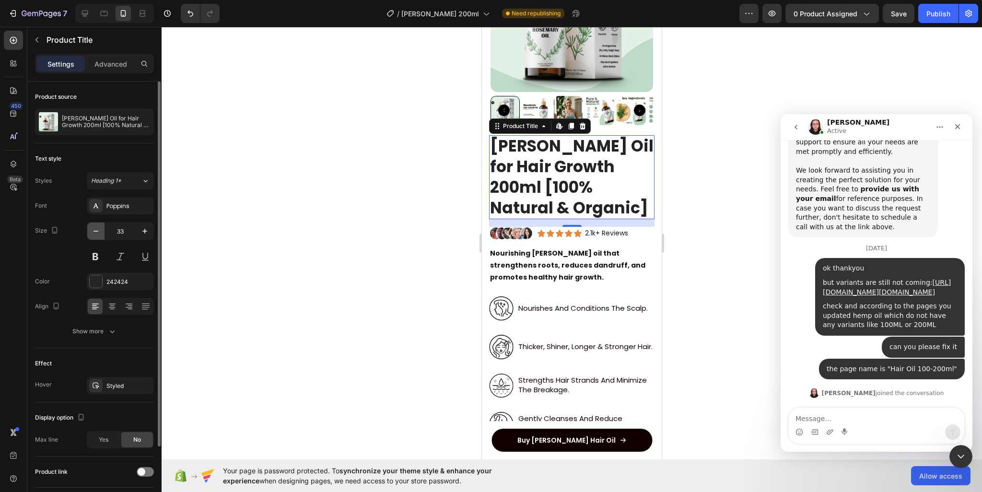
click at [101, 231] on button "button" at bounding box center [95, 231] width 17 height 17
type input "32"
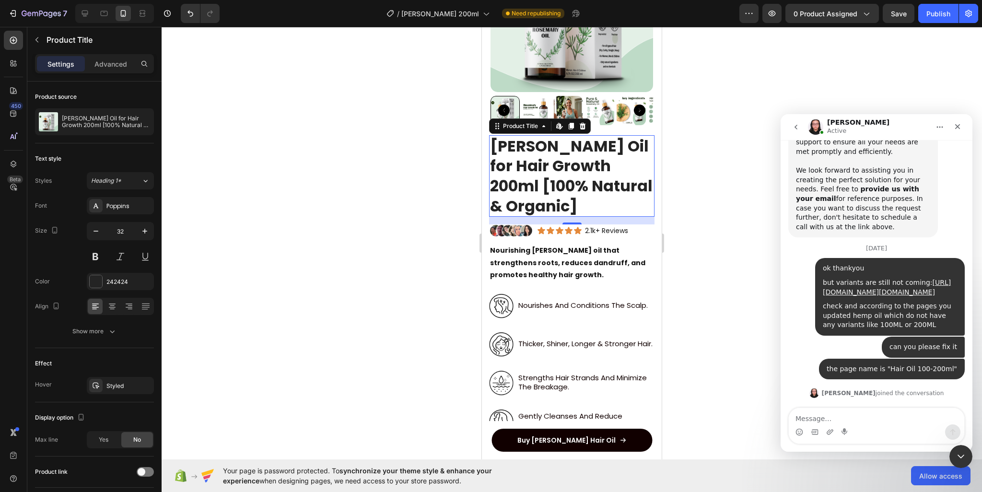
click at [362, 233] on div at bounding box center [572, 259] width 821 height 465
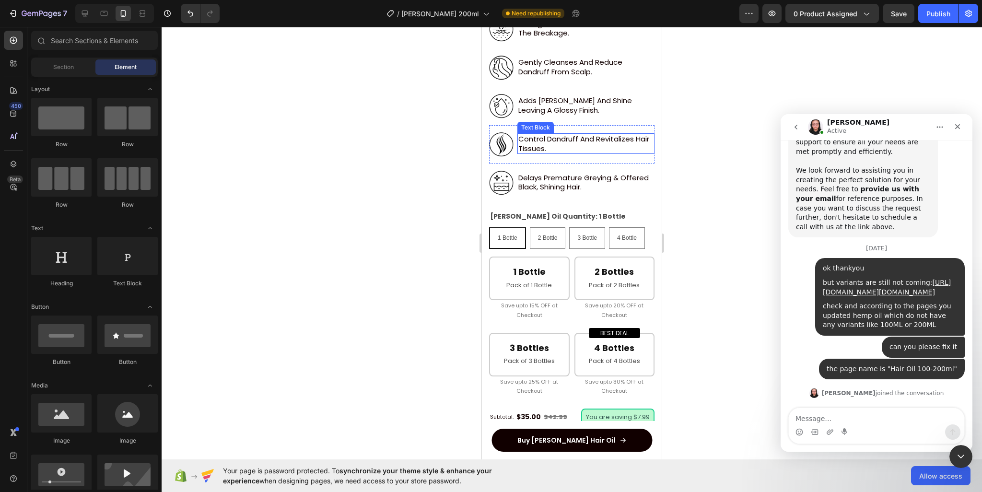
scroll to position [587, 0]
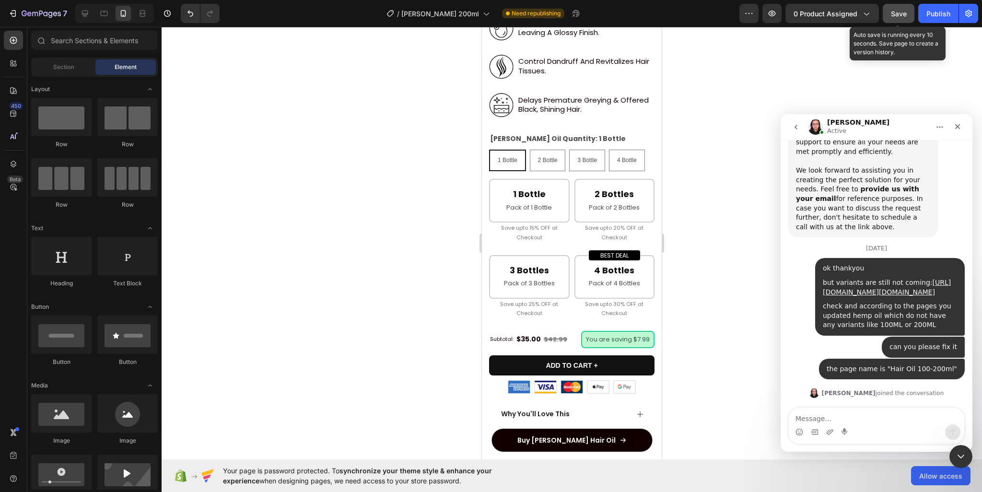
click at [897, 19] on button "Save" at bounding box center [899, 13] width 32 height 19
click at [921, 14] on button "Publish" at bounding box center [938, 13] width 40 height 19
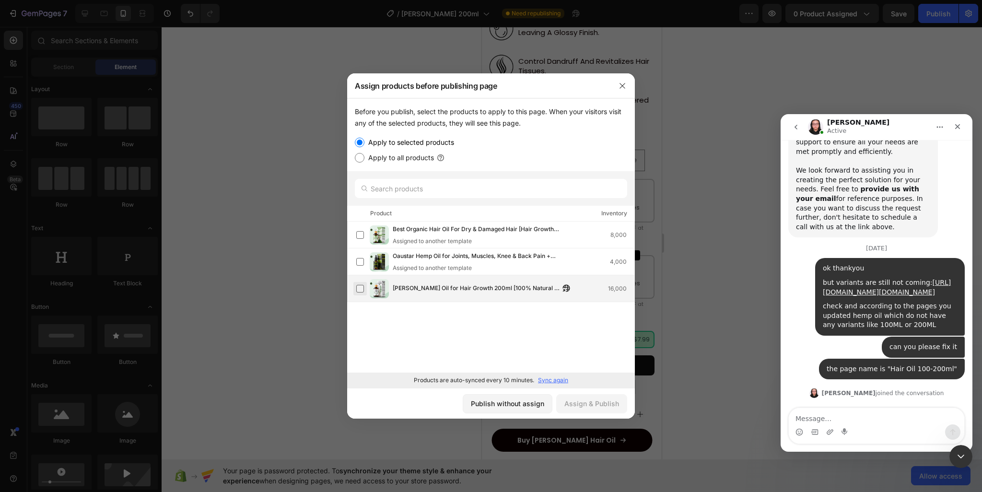
click at [361, 288] on label at bounding box center [360, 289] width 8 height 8
click at [581, 401] on div "Assign & Publish" at bounding box center [591, 404] width 55 height 10
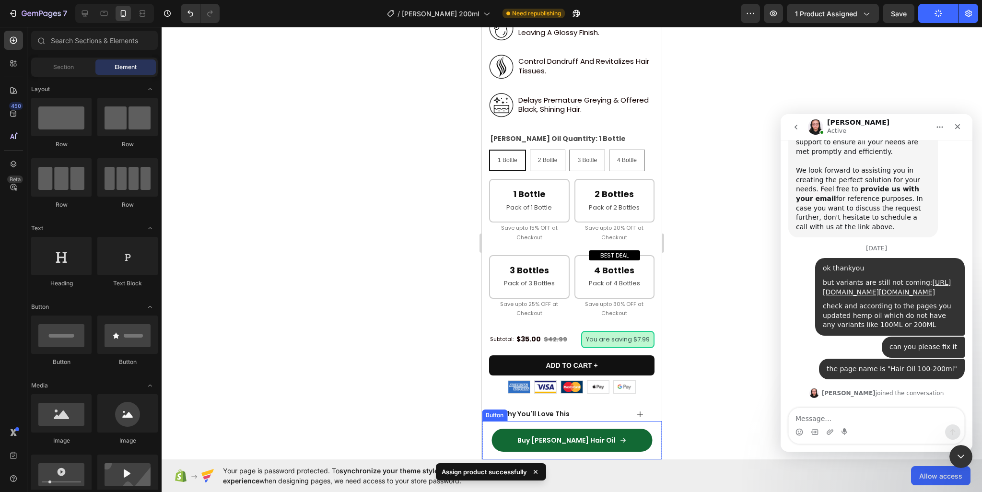
click at [639, 440] on link "Buy [PERSON_NAME] Hair Oil" at bounding box center [572, 440] width 161 height 23
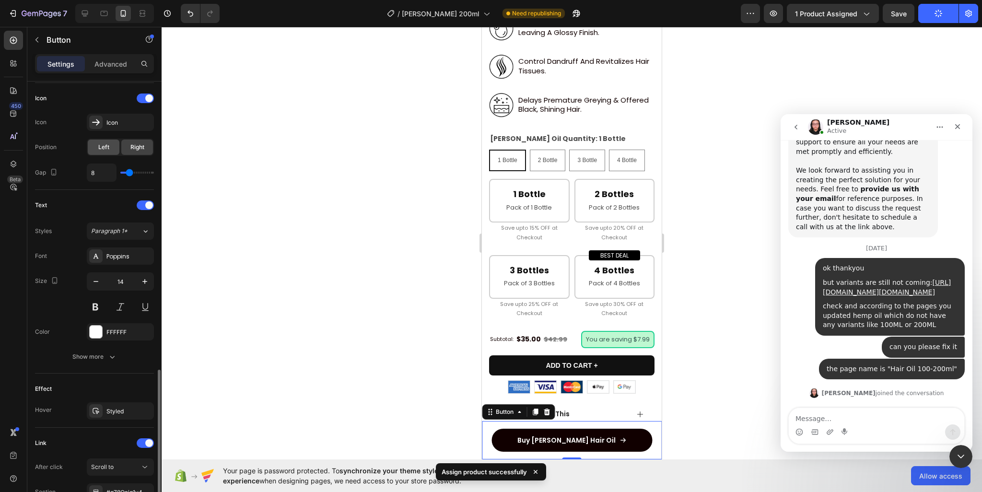
scroll to position [374, 0]
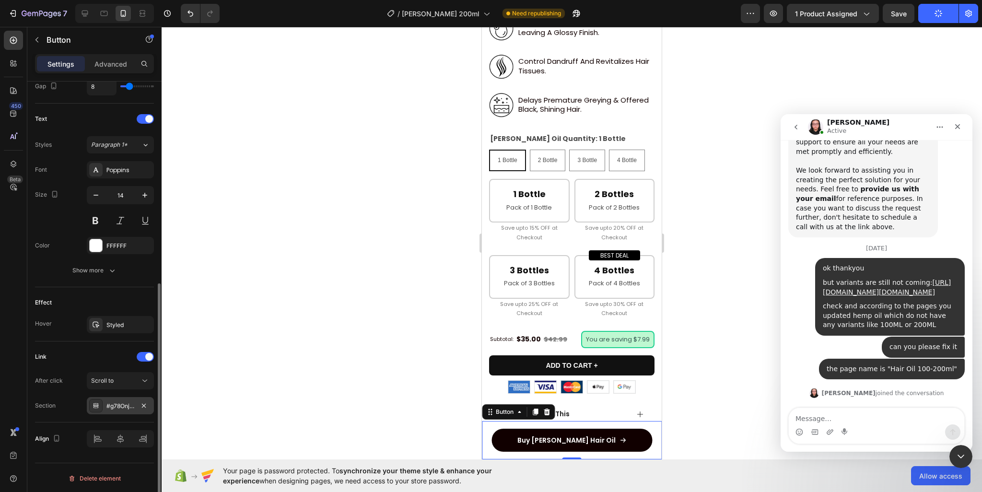
click at [121, 406] on div "#g78Onjg1v4" at bounding box center [120, 406] width 28 height 9
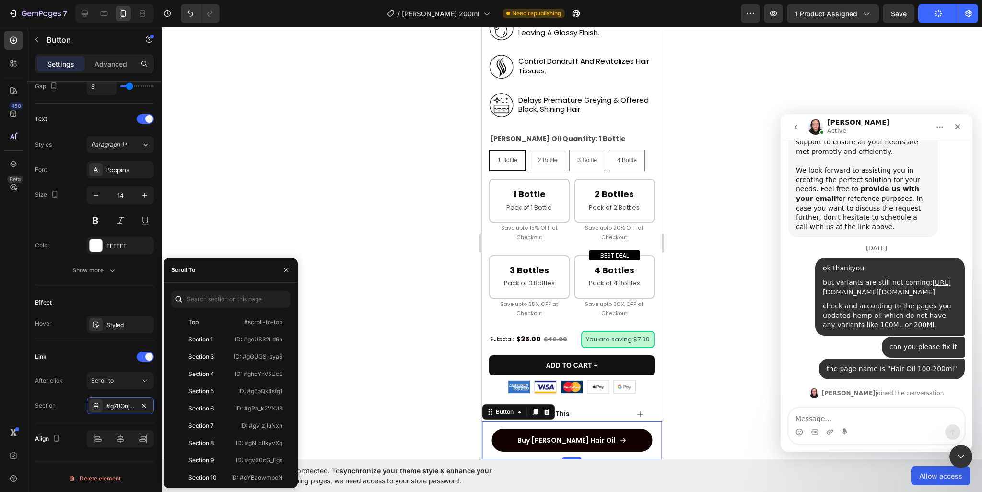
click at [730, 35] on div at bounding box center [572, 259] width 821 height 465
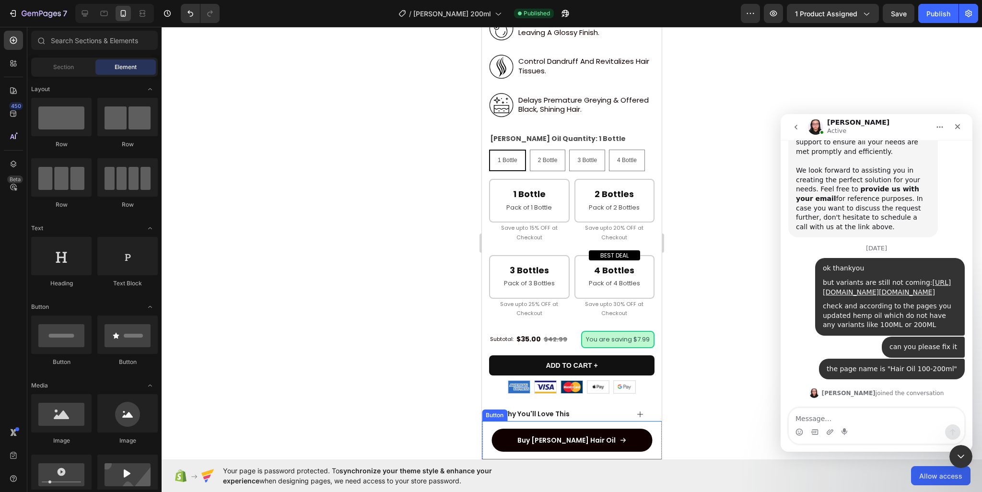
click at [648, 436] on div "Buy Rosemary Hair Oil Button" at bounding box center [572, 440] width 180 height 38
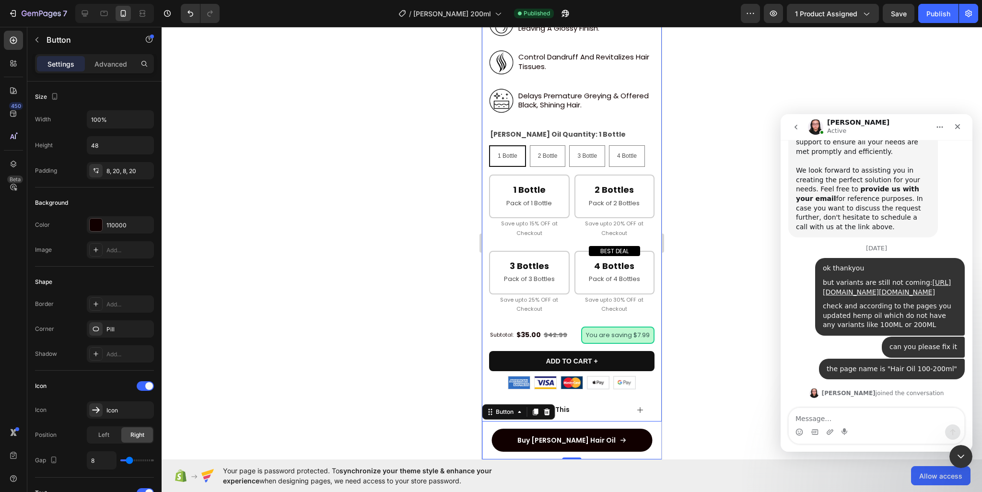
scroll to position [635, 0]
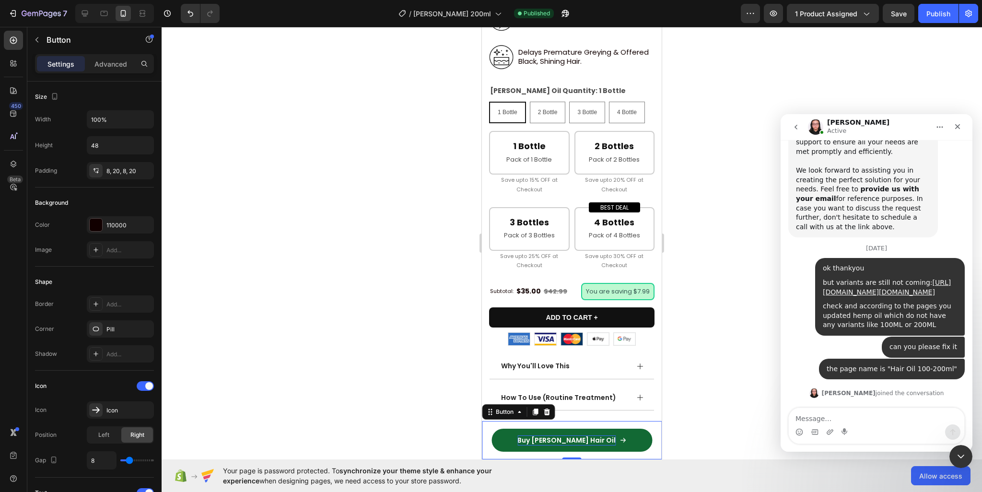
click at [631, 437] on link "Buy [PERSON_NAME] Hair Oil" at bounding box center [572, 440] width 161 height 23
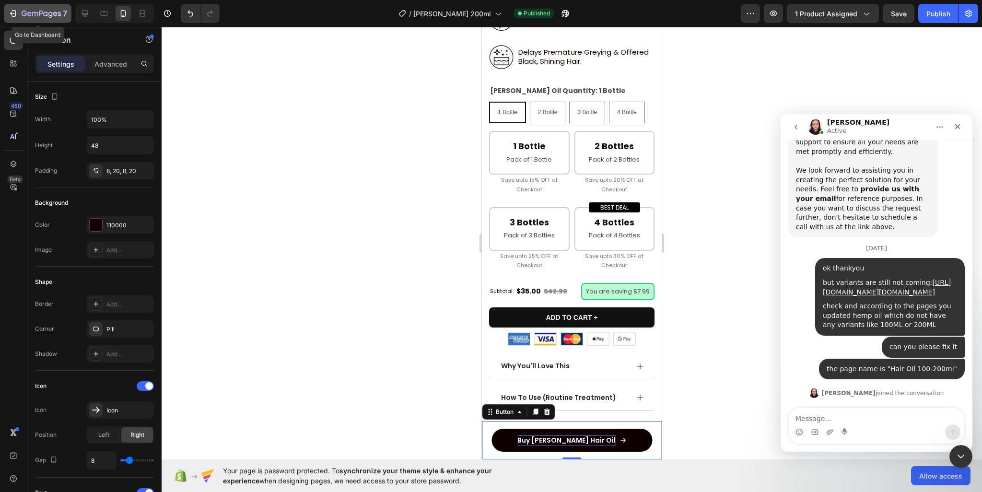
click at [49, 13] on icon "button" at bounding box center [41, 14] width 39 height 8
